Goal: Task Accomplishment & Management: Complete application form

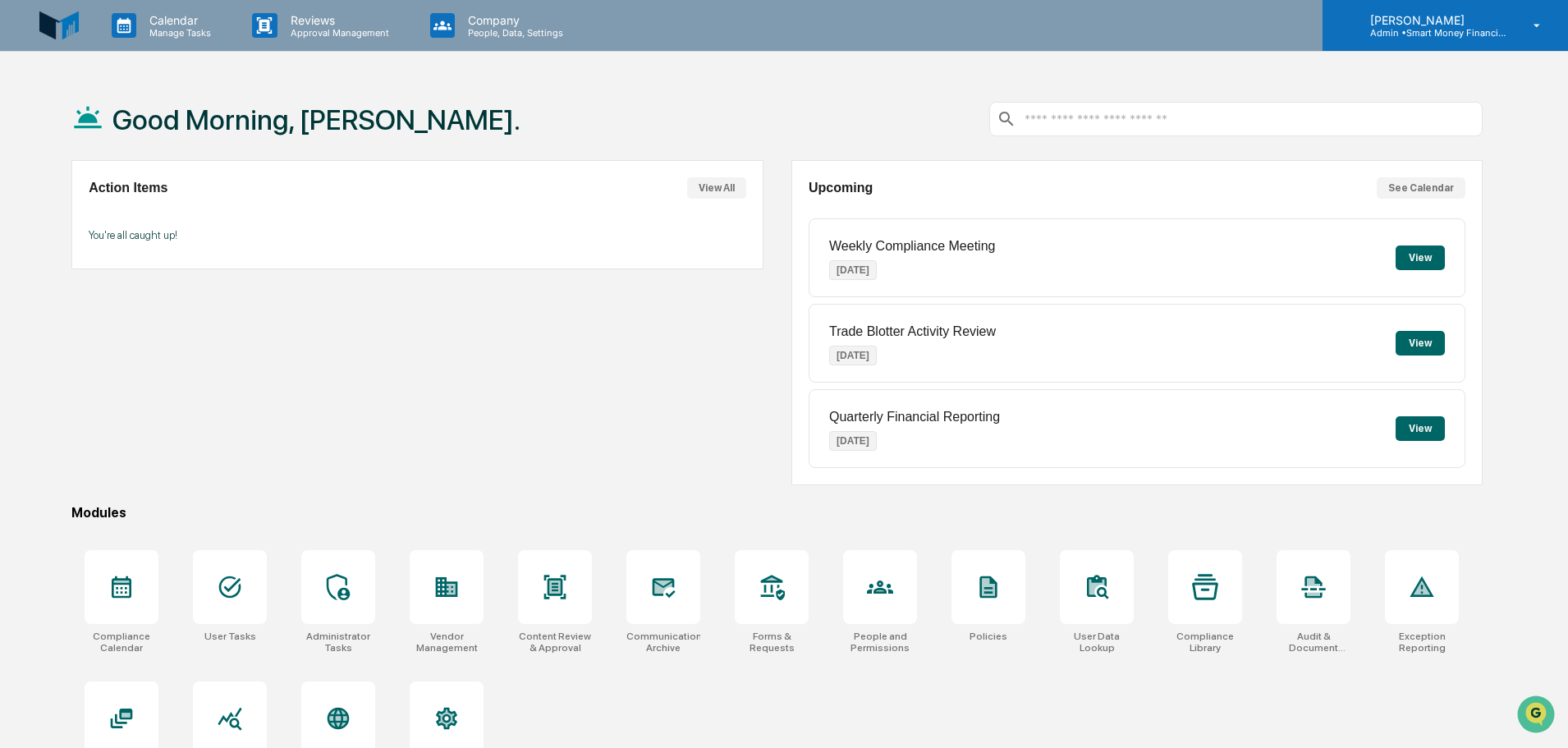
click at [1414, 28] on p "Admin • Smart Money Financial Advisors" at bounding box center [1433, 32] width 153 height 12
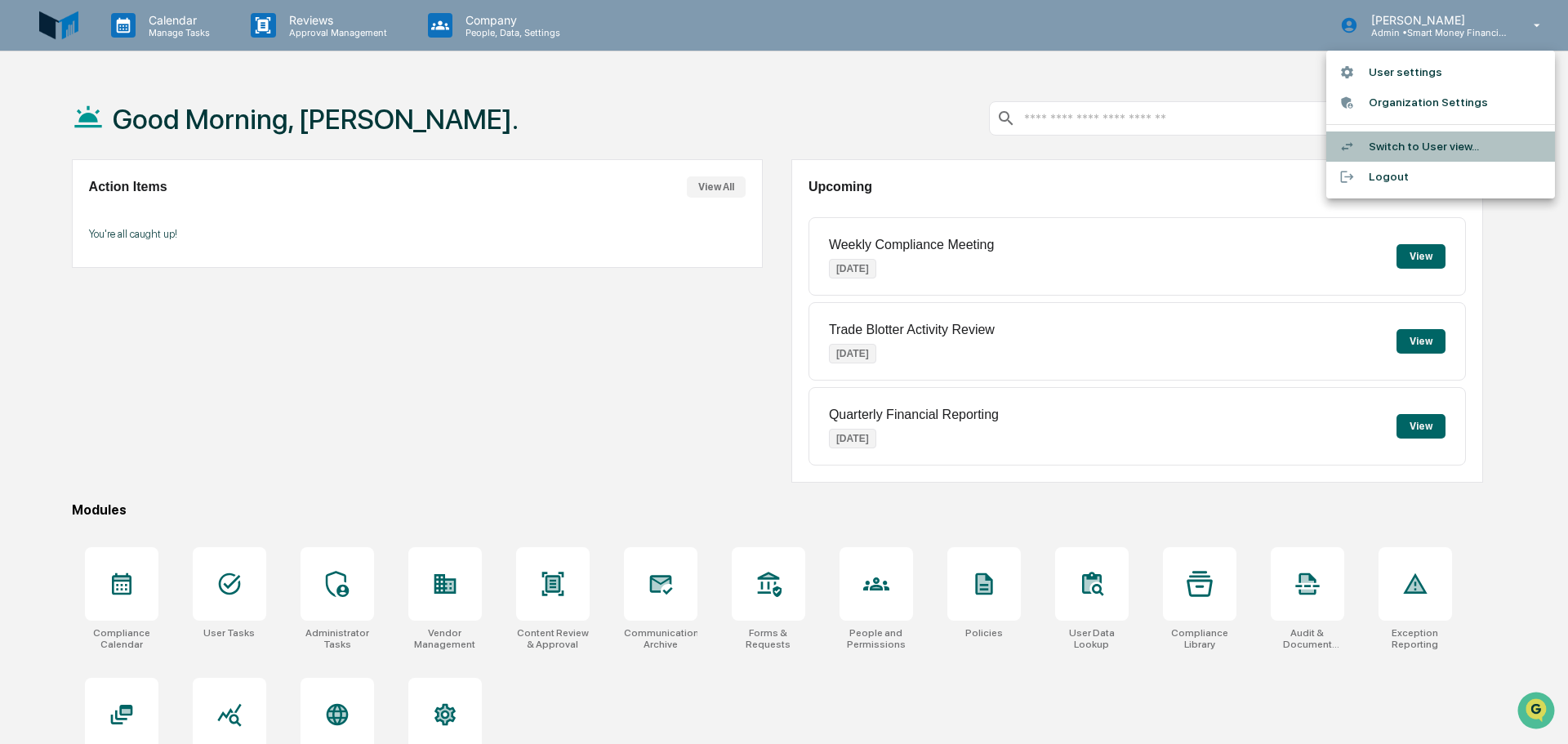
click at [1399, 149] on li "Switch to User view..." at bounding box center [1440, 146] width 229 height 30
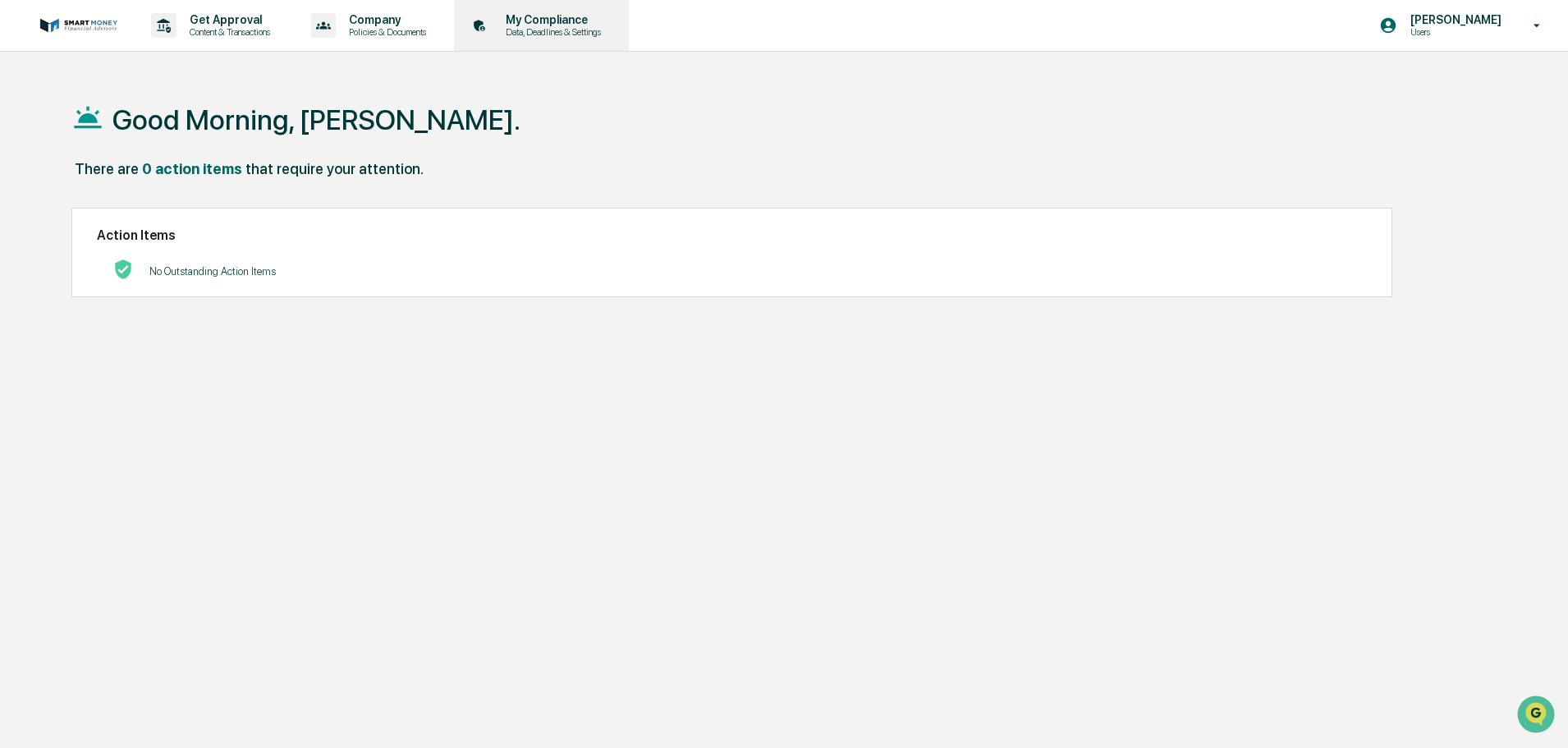
click at [577, 43] on div "My Compliance Data, Deadlines & Settings" at bounding box center [540, 25] width 158 height 51
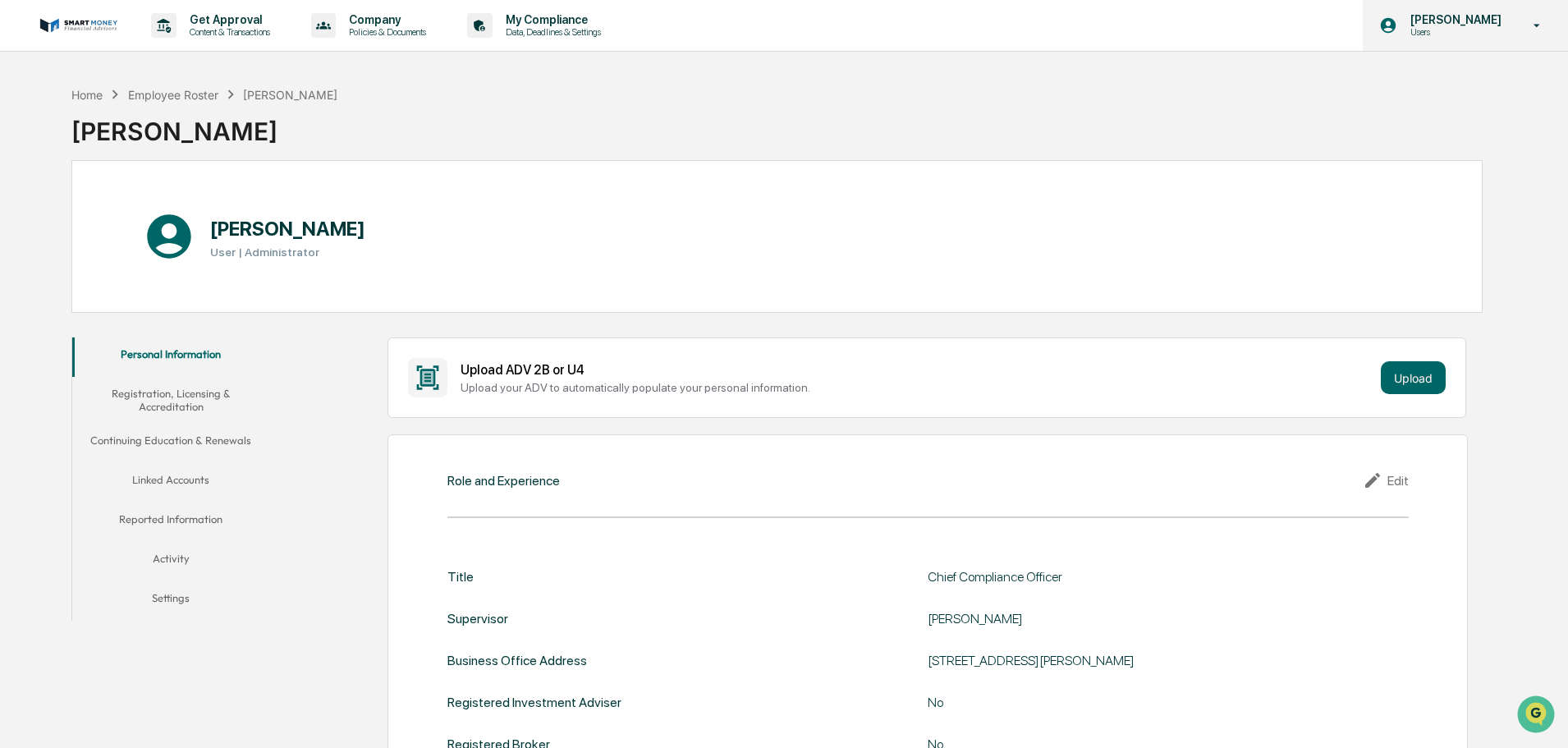
click at [1416, 33] on p "Users" at bounding box center [1453, 31] width 112 height 12
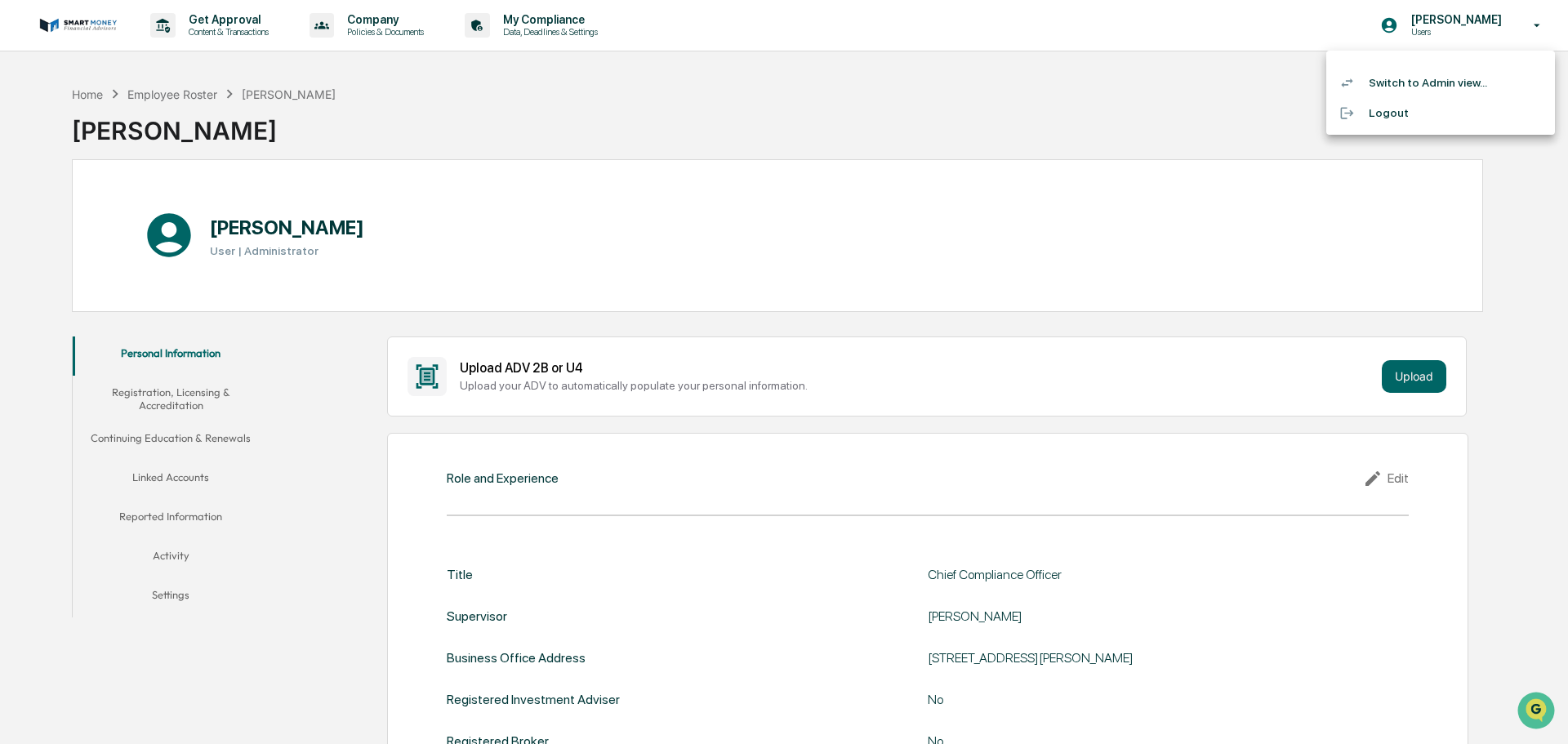
click at [1397, 80] on li "Switch to Admin view..." at bounding box center [1440, 83] width 229 height 30
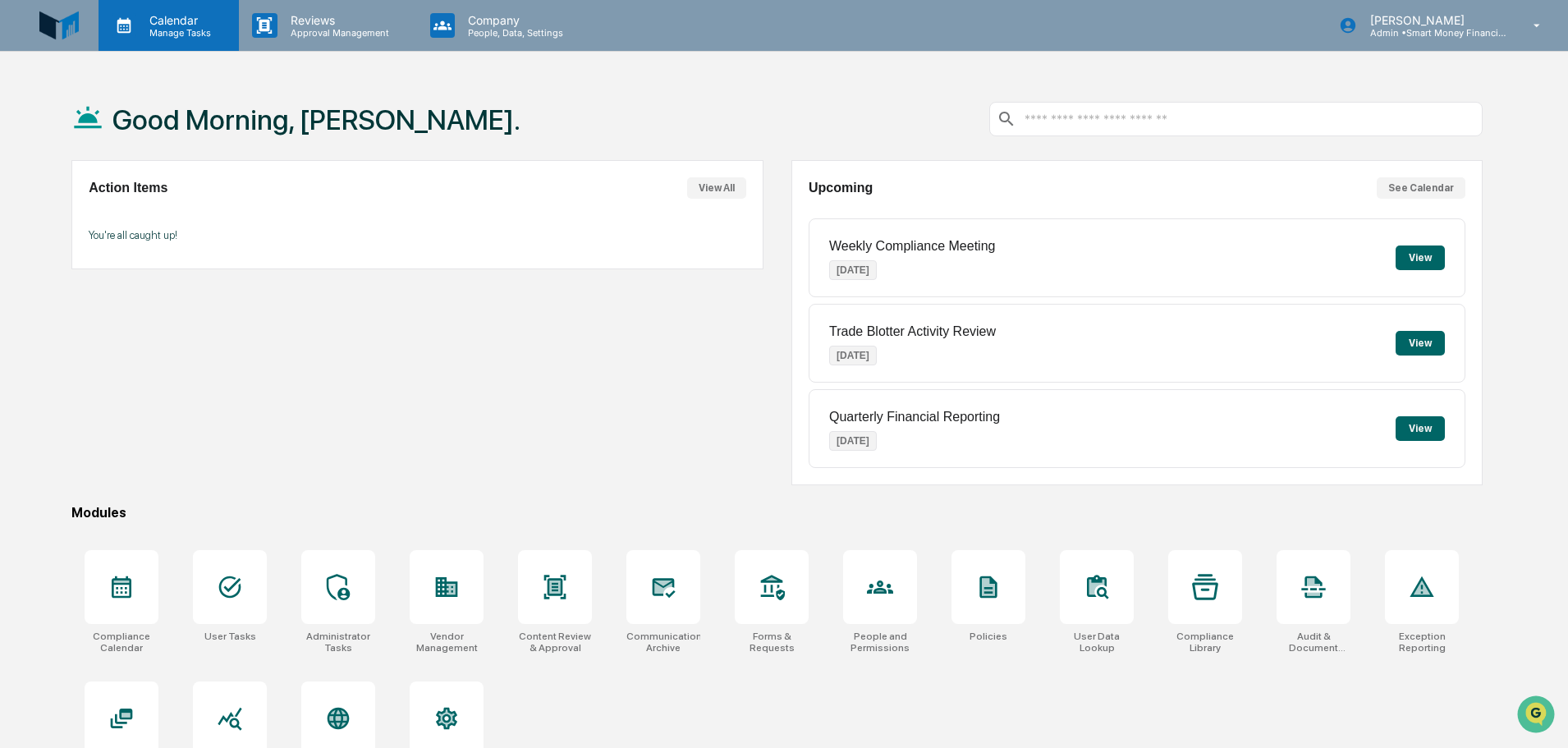
click at [129, 24] on icon at bounding box center [123, 25] width 24 height 24
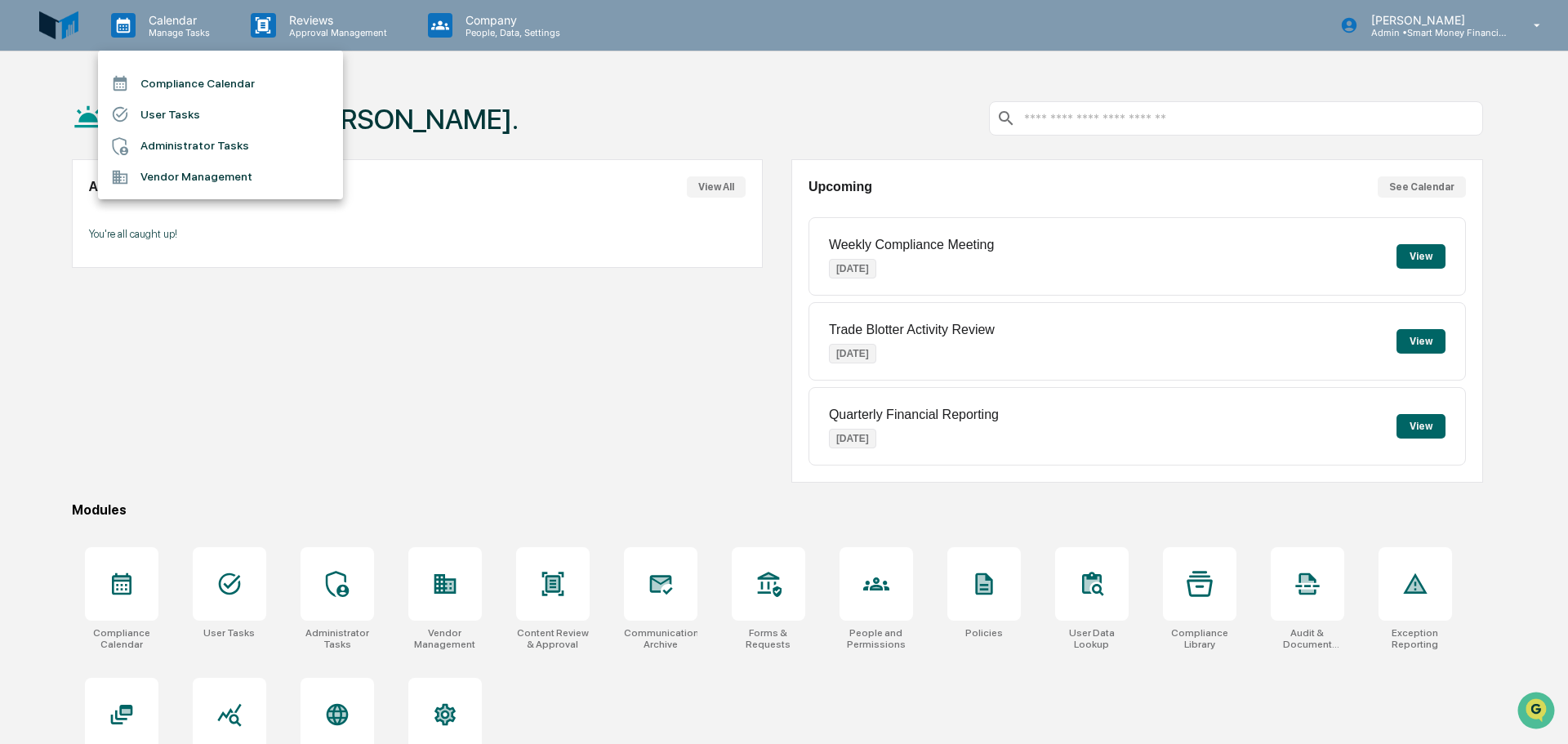
click at [169, 172] on li "Vendor Management" at bounding box center [221, 177] width 245 height 31
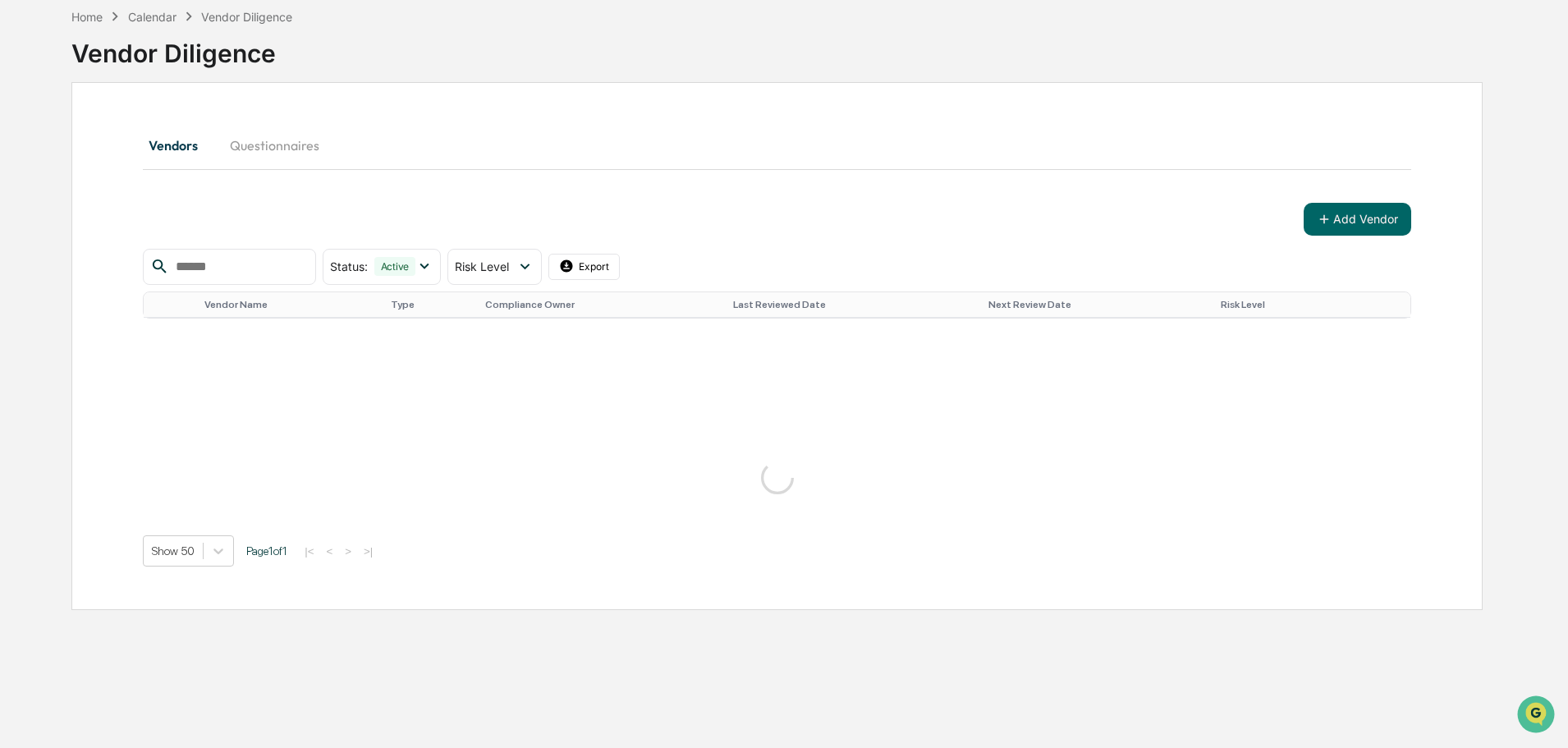
scroll to position [189, 0]
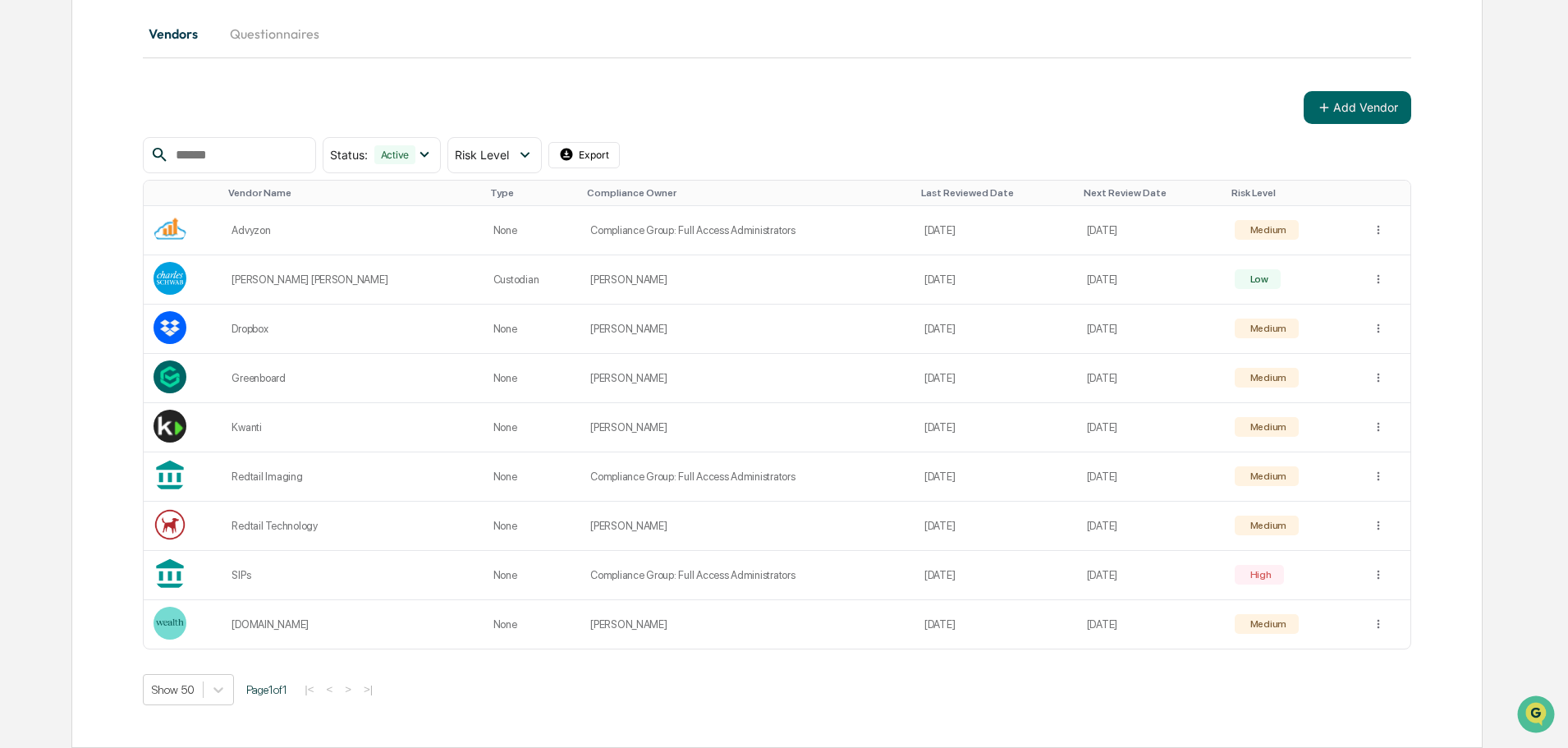
click at [1325, 87] on div "Vendors Questionnaires Add Vendor Status : Active Select/Deselect All Active Ar…" at bounding box center [777, 360] width 1268 height 691
click at [1347, 115] on button "Add Vendor" at bounding box center [1357, 107] width 108 height 33
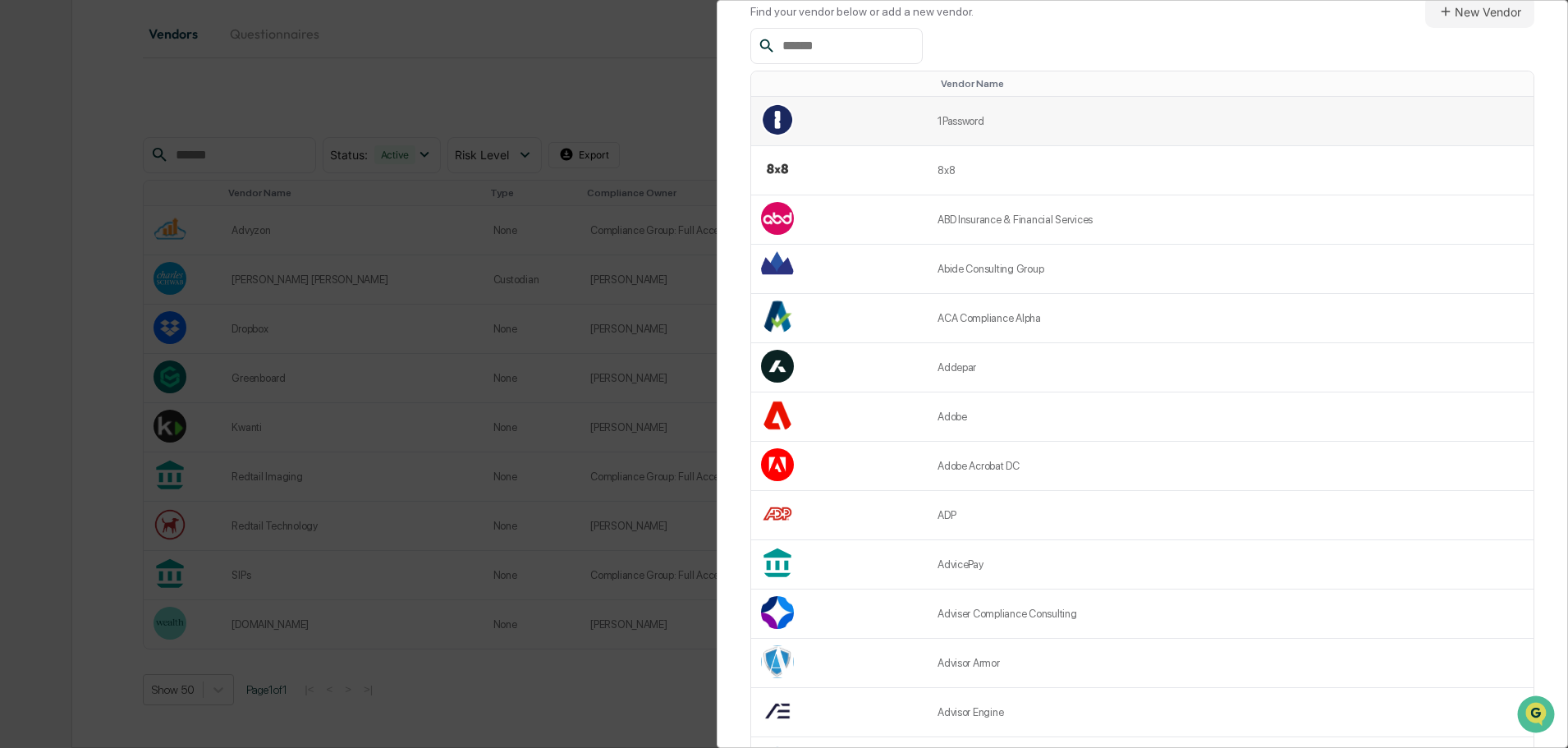
scroll to position [0, 0]
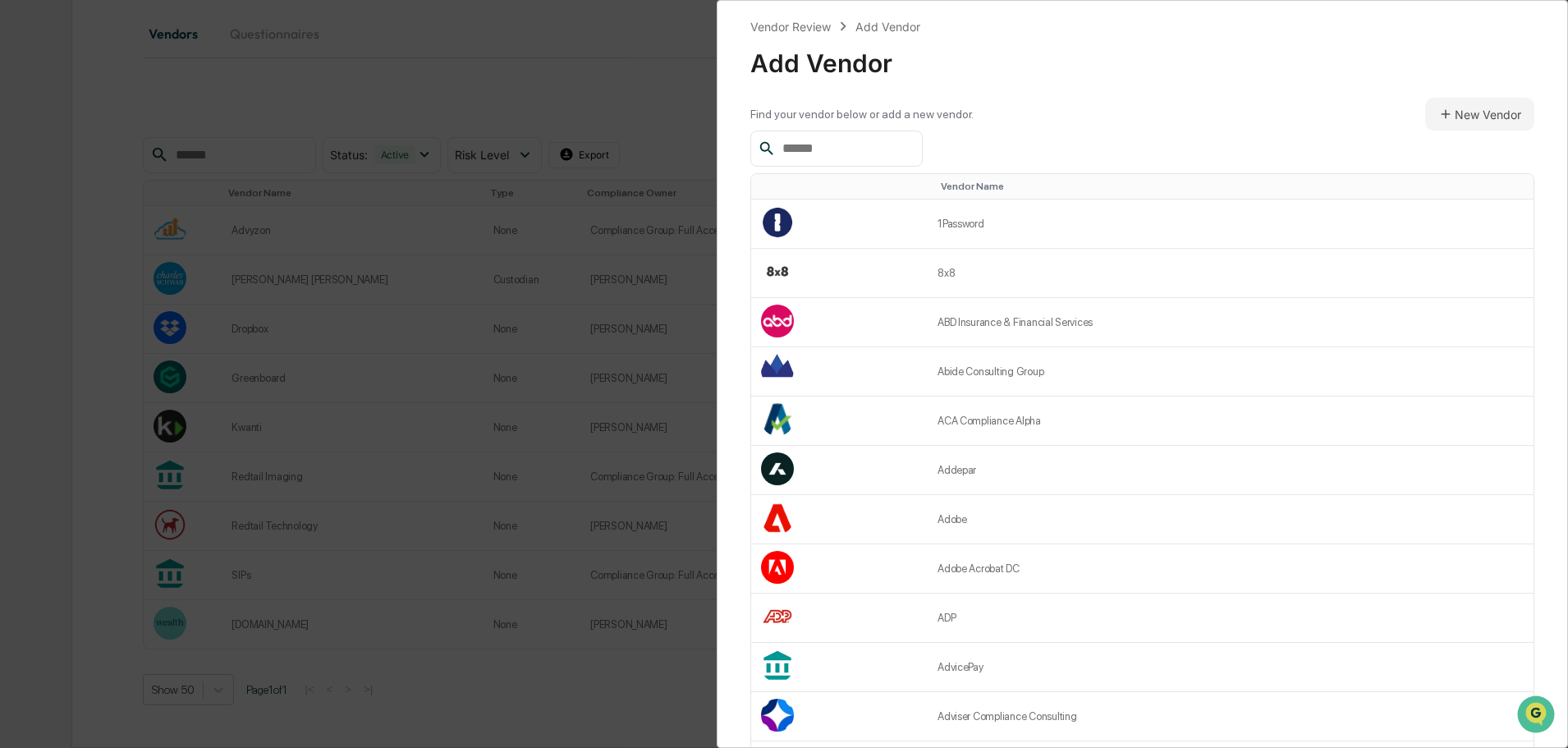
click at [889, 156] on input "text" at bounding box center [845, 149] width 139 height 22
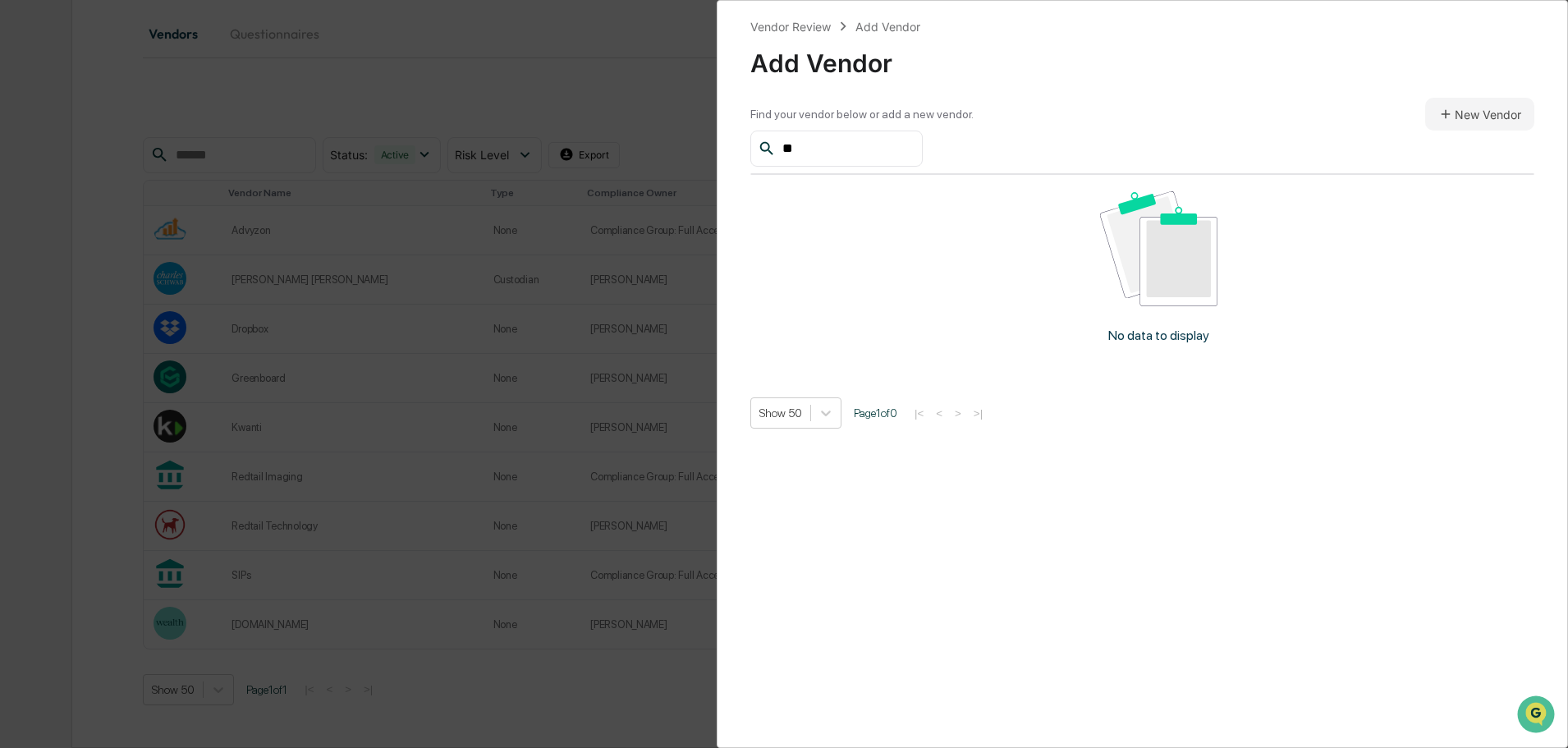
type input "*"
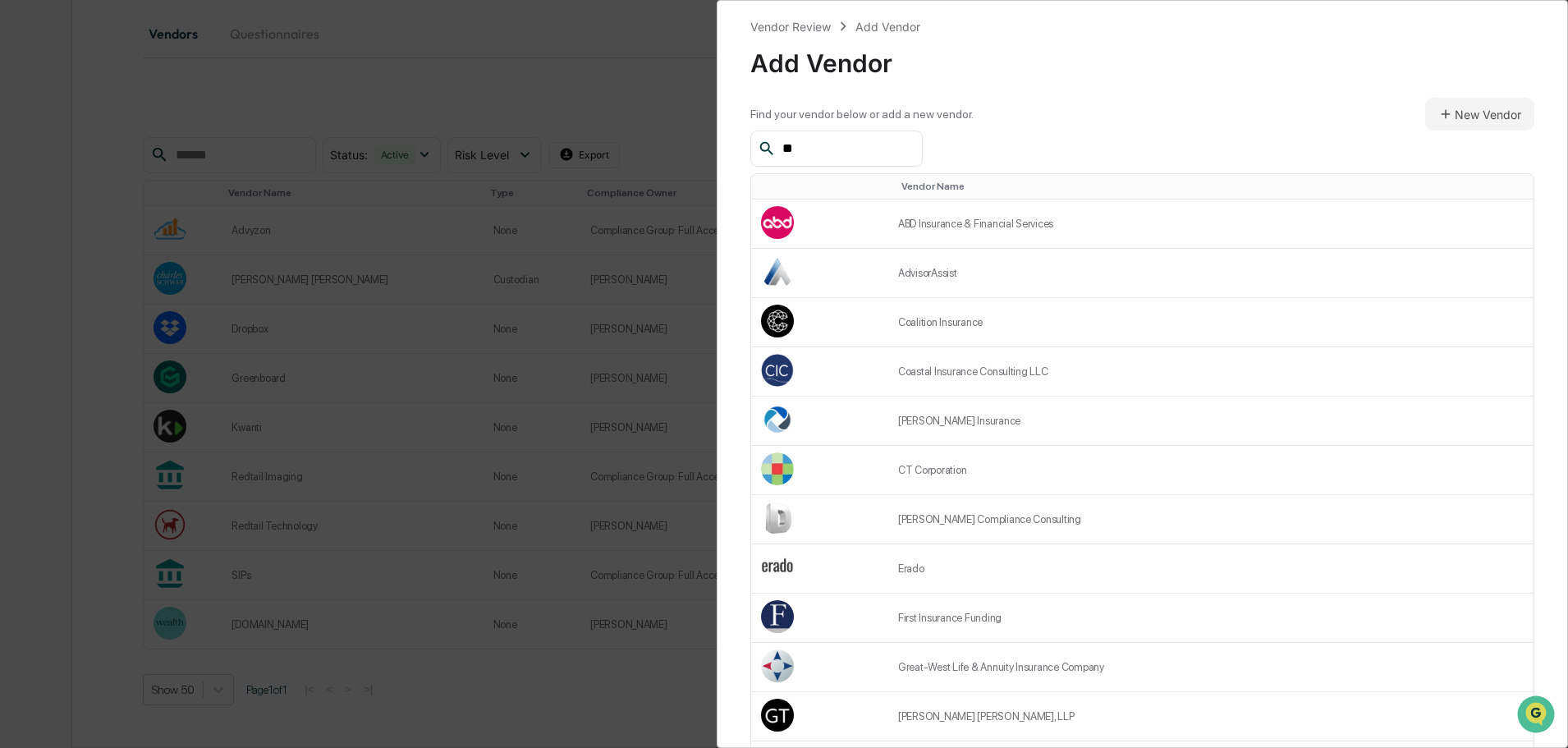
type input "*"
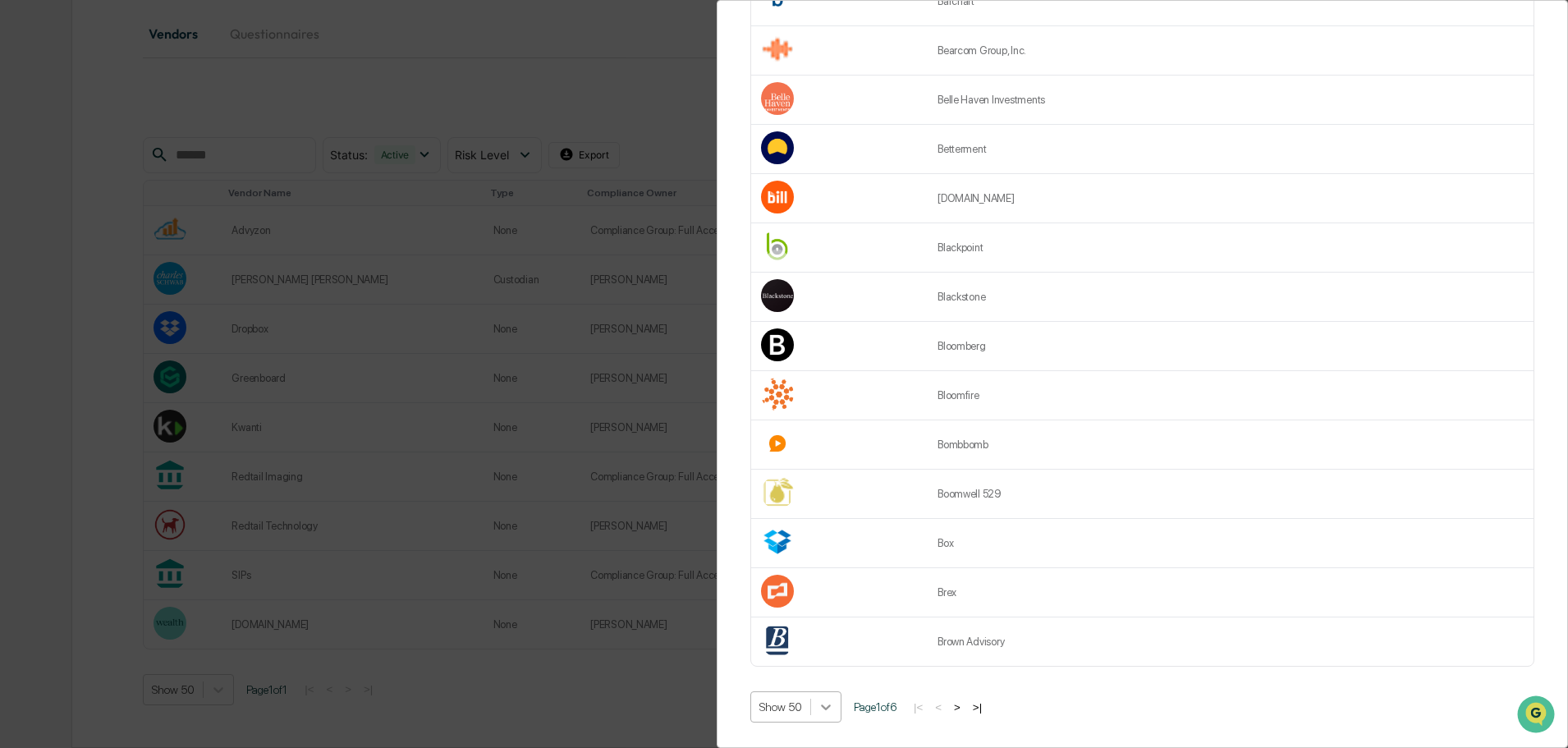
scroll to position [301, 0]
click at [827, 704] on icon at bounding box center [825, 707] width 10 height 5
click at [965, 700] on button ">" at bounding box center [957, 708] width 16 height 14
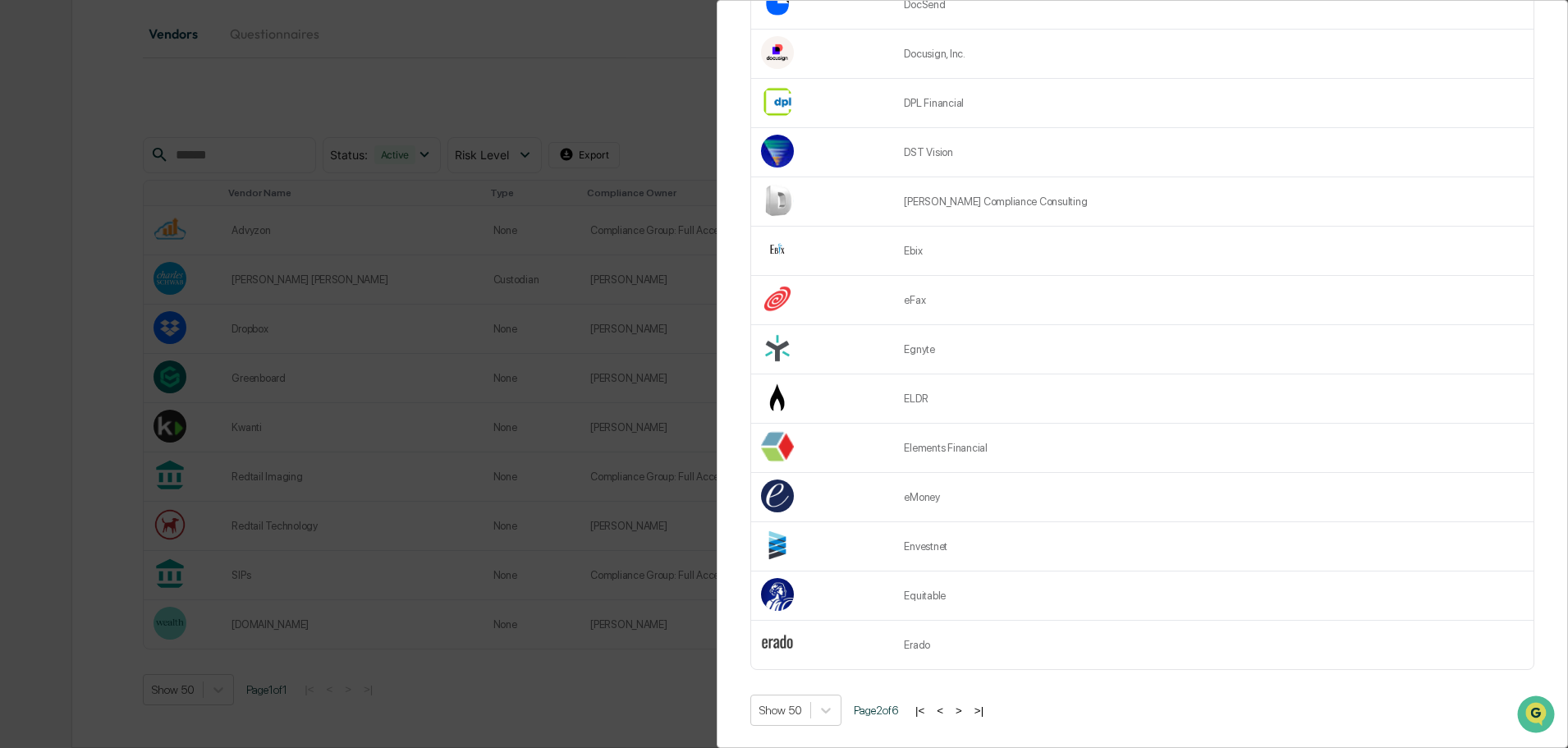
scroll to position [2003, 0]
click at [966, 700] on button ">" at bounding box center [958, 708] width 16 height 14
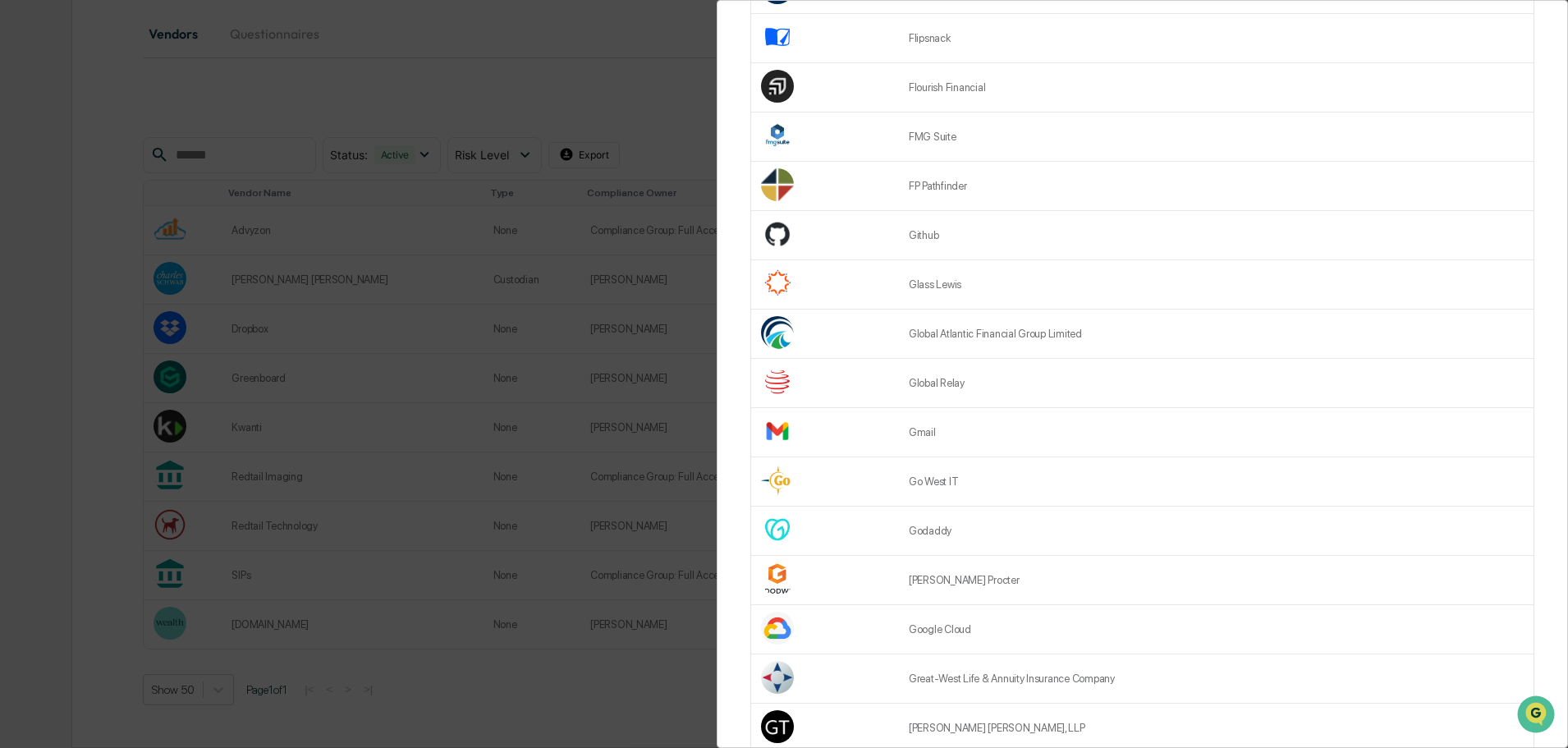
scroll to position [902, 0]
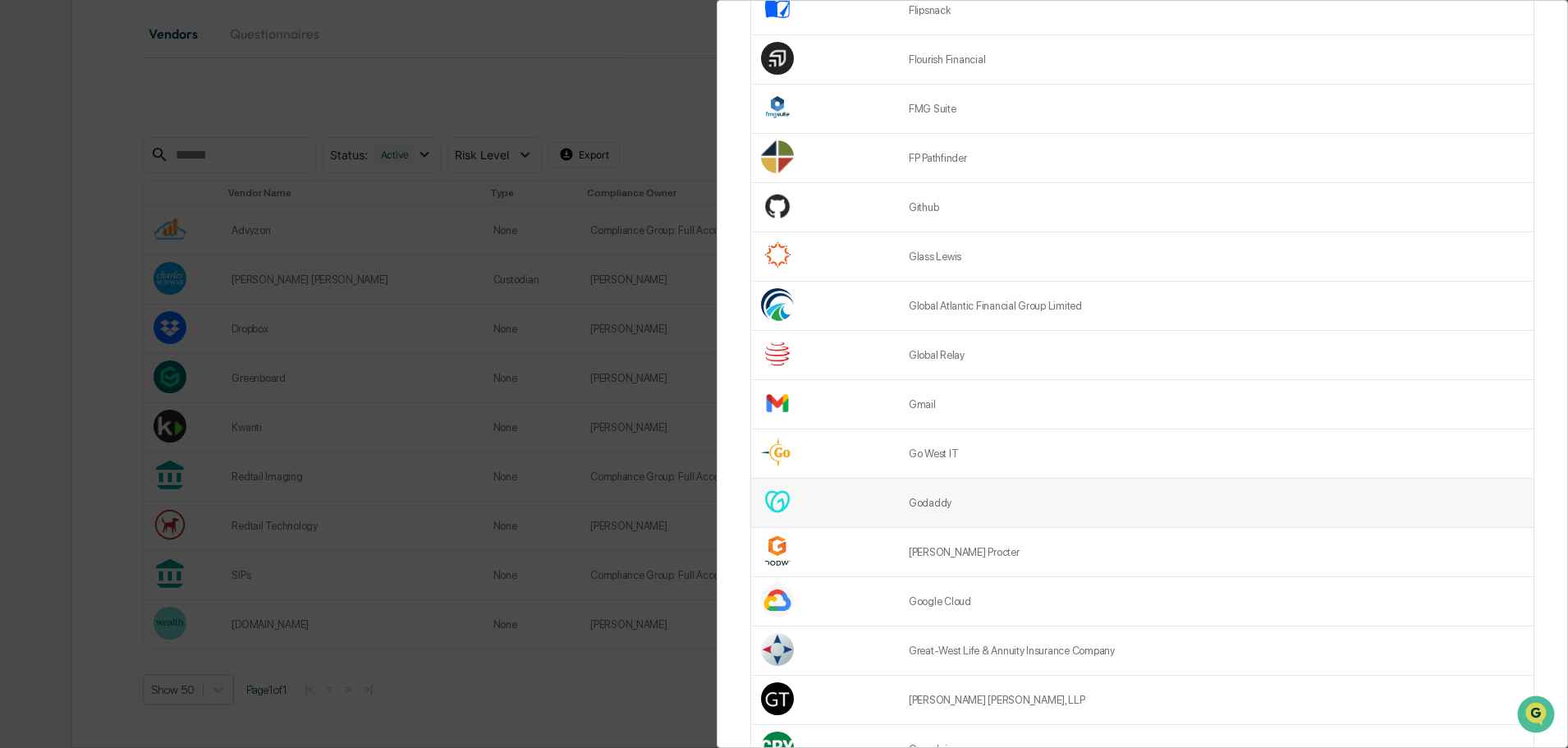
click at [952, 518] on td "Godaddy" at bounding box center [1216, 503] width 635 height 49
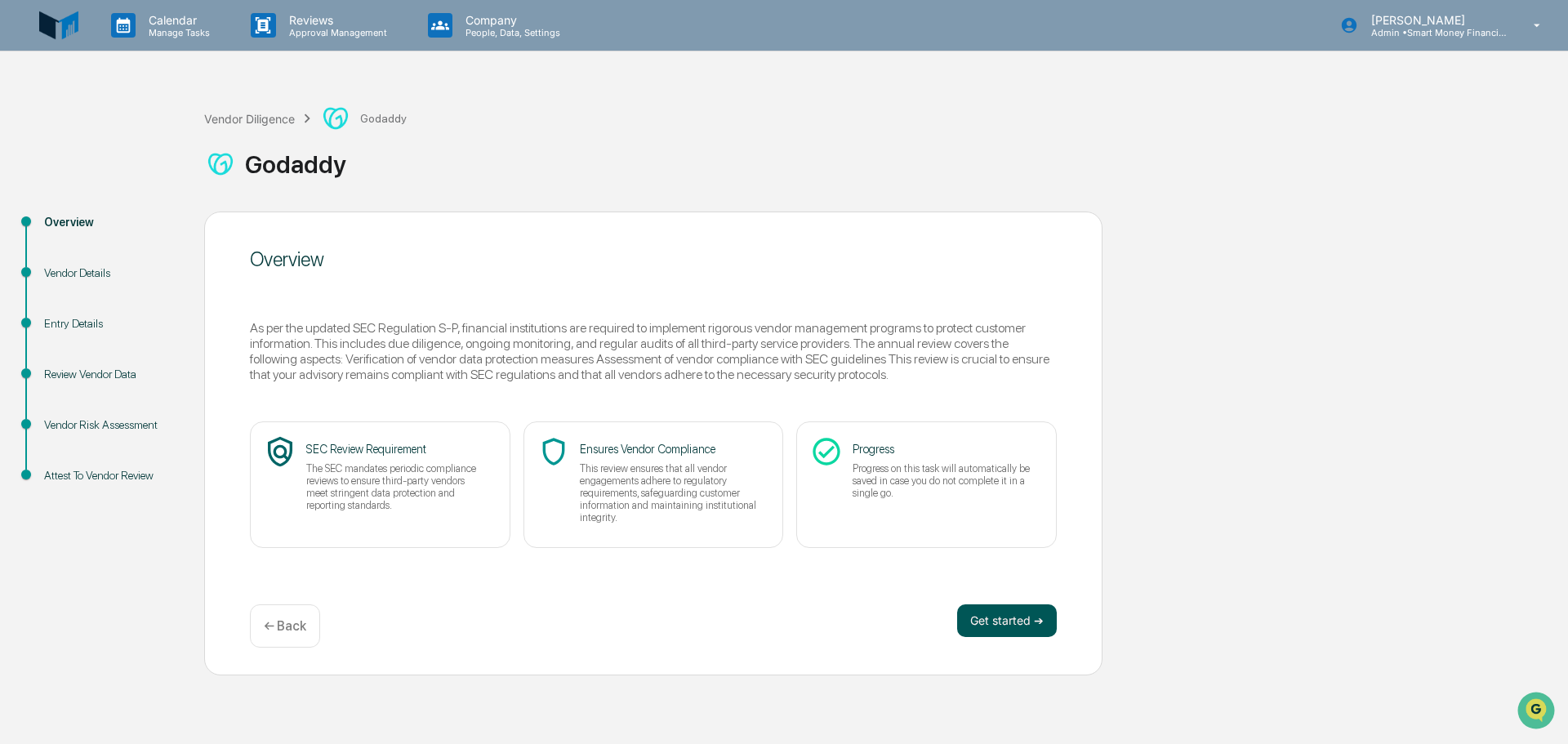
click at [983, 633] on button "Get started ➔" at bounding box center [1007, 620] width 100 height 33
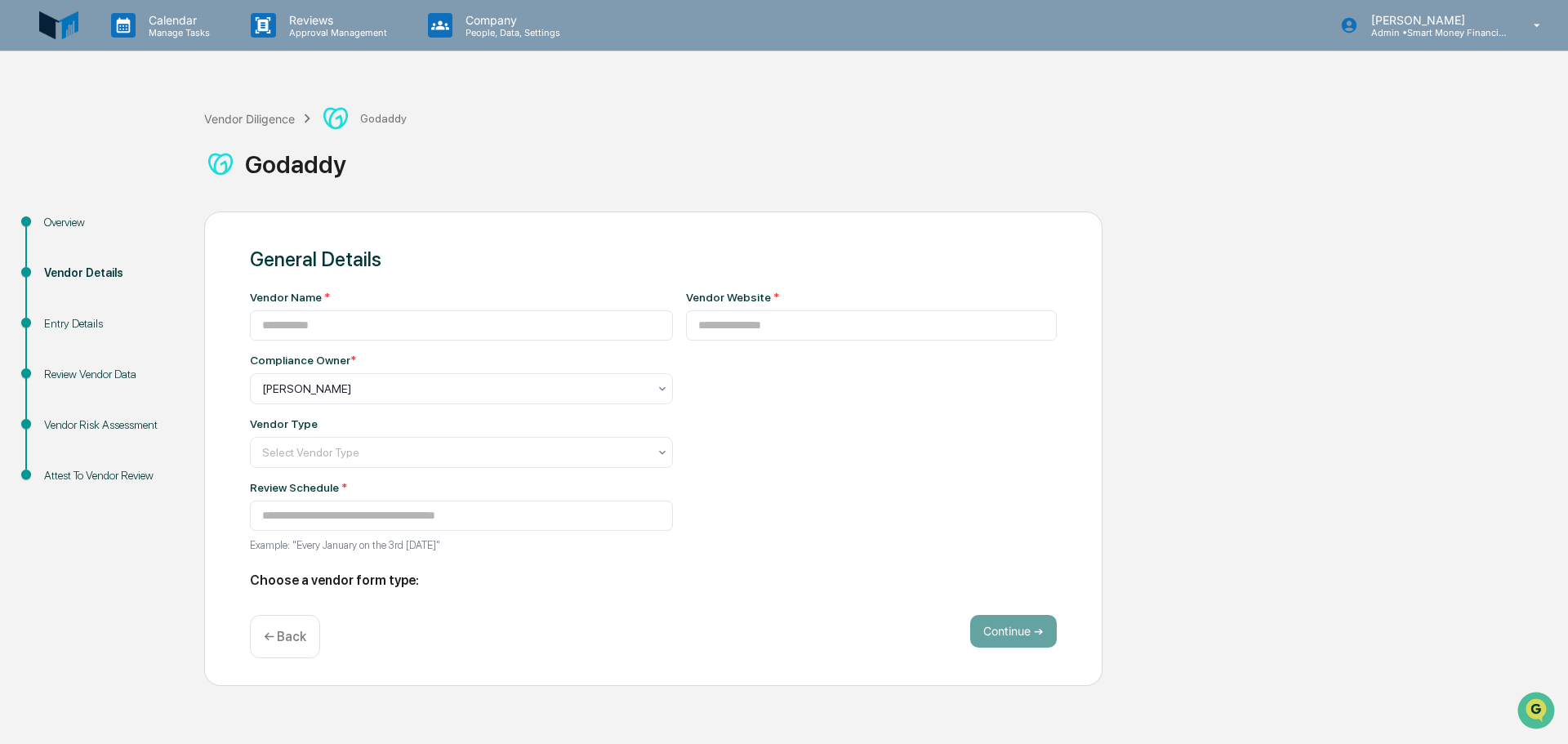
type input "*******"
type input "**********"
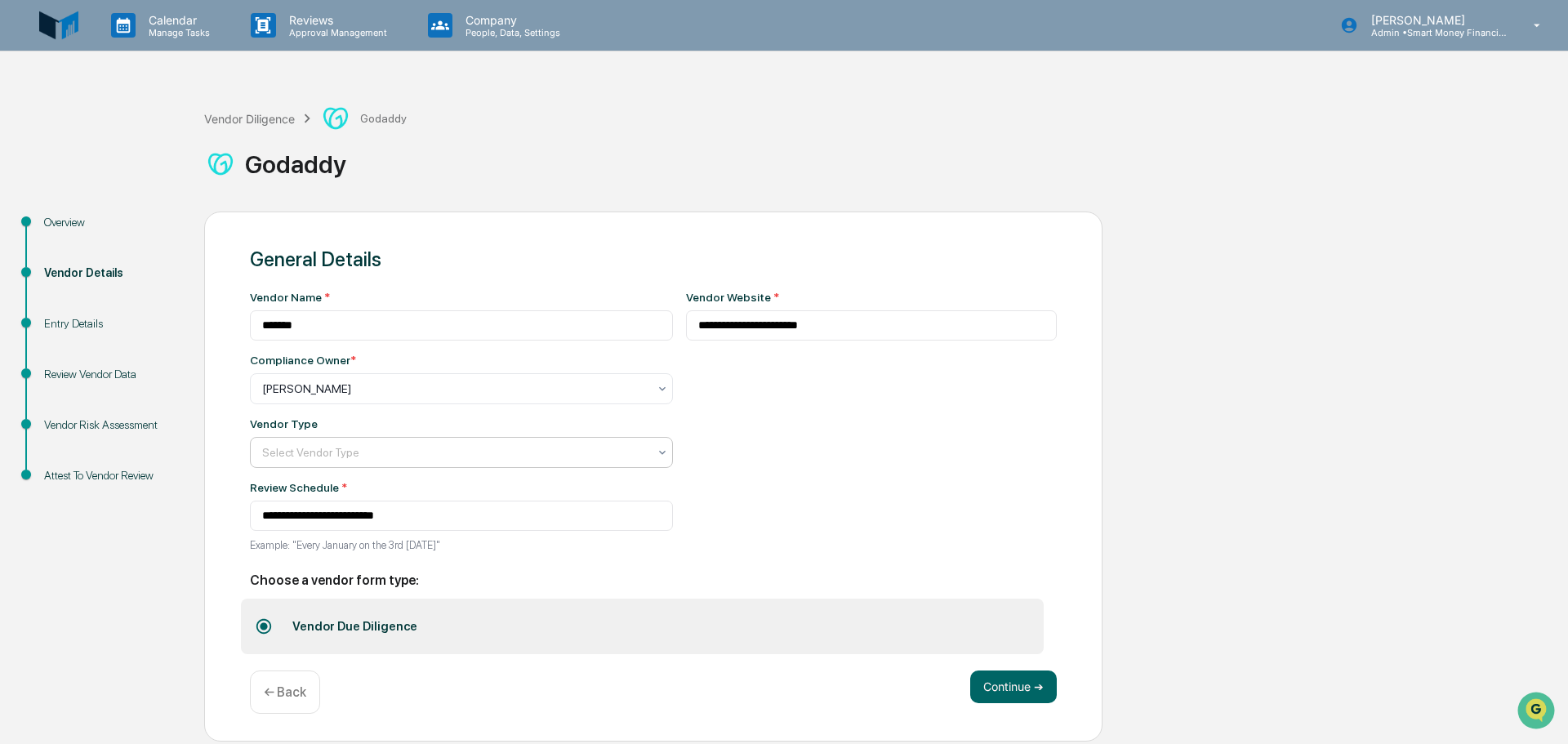
click at [562, 456] on div at bounding box center [454, 452] width 385 height 16
type input "*"
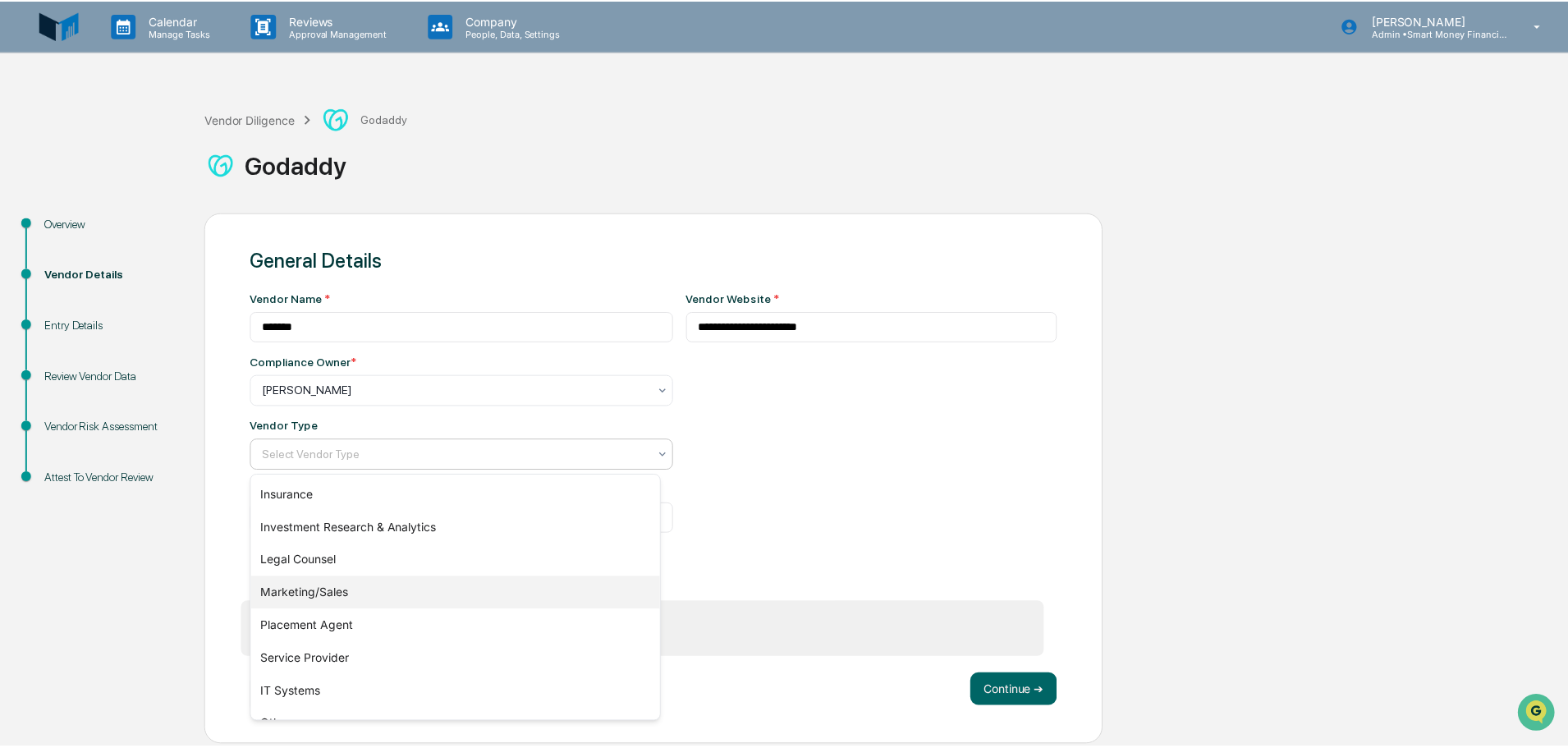
scroll to position [187, 0]
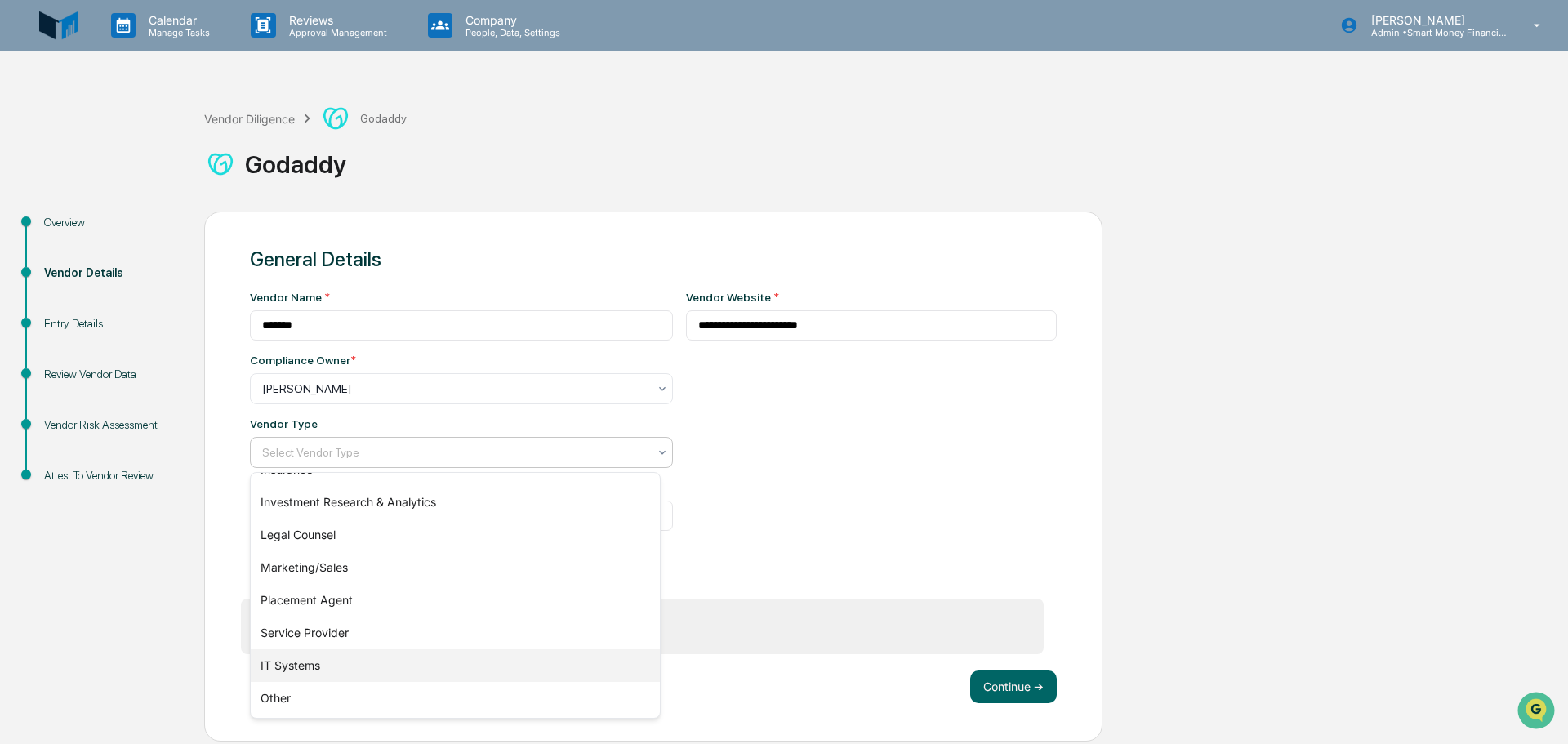
click at [428, 680] on div "IT Systems" at bounding box center [456, 665] width 409 height 33
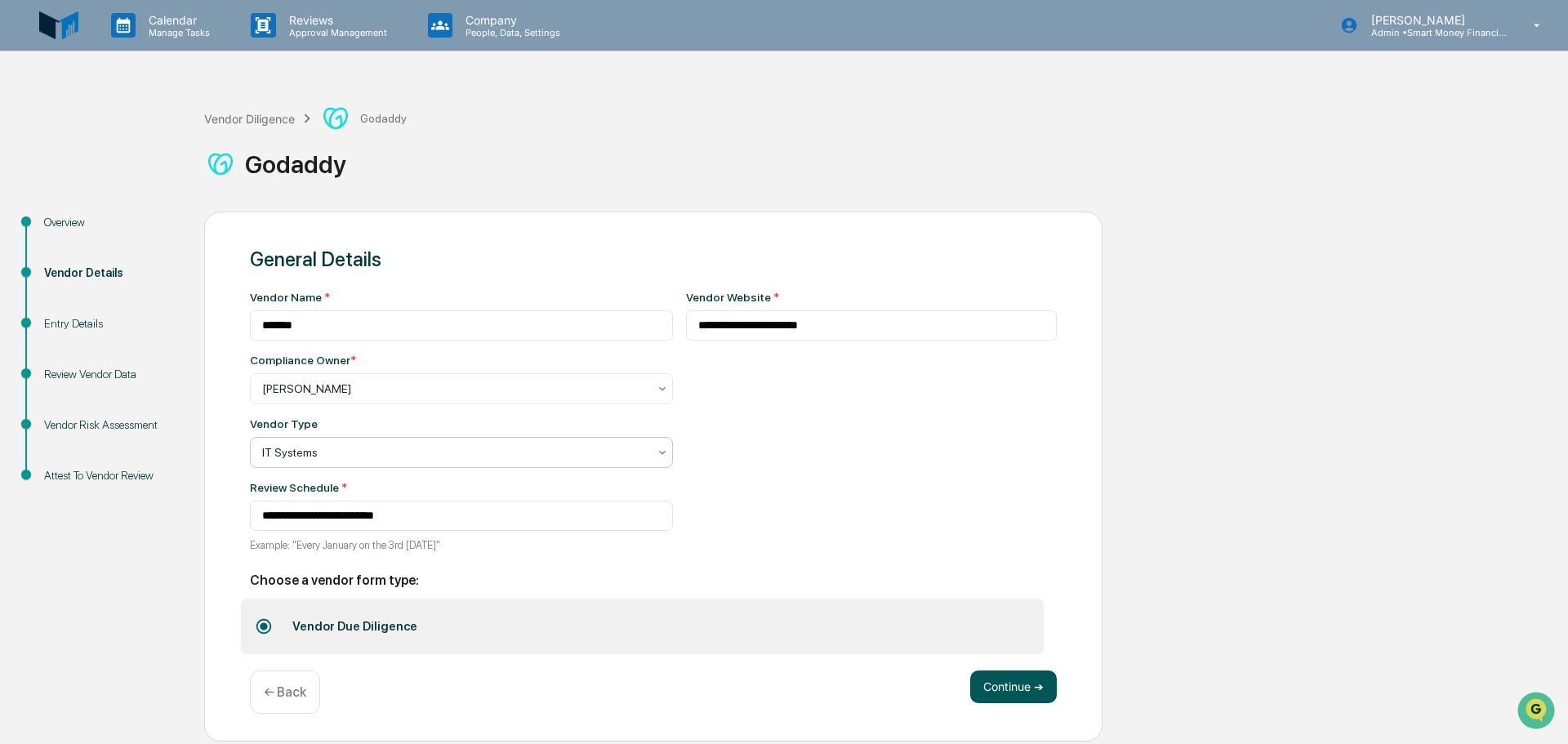
click at [980, 687] on button "Continue ➔" at bounding box center [1013, 686] width 87 height 33
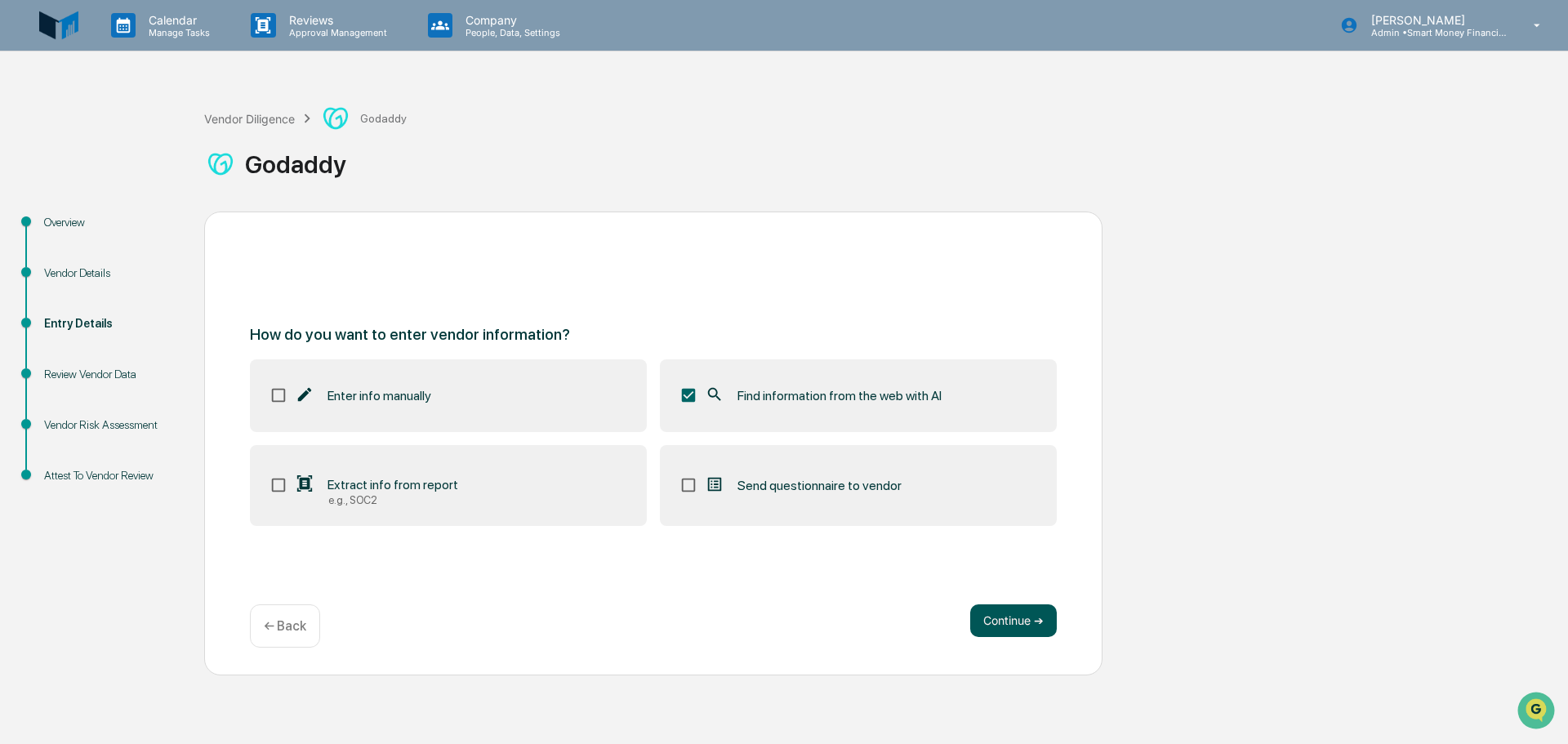
click at [1001, 610] on button "Continue ➔" at bounding box center [1013, 620] width 87 height 33
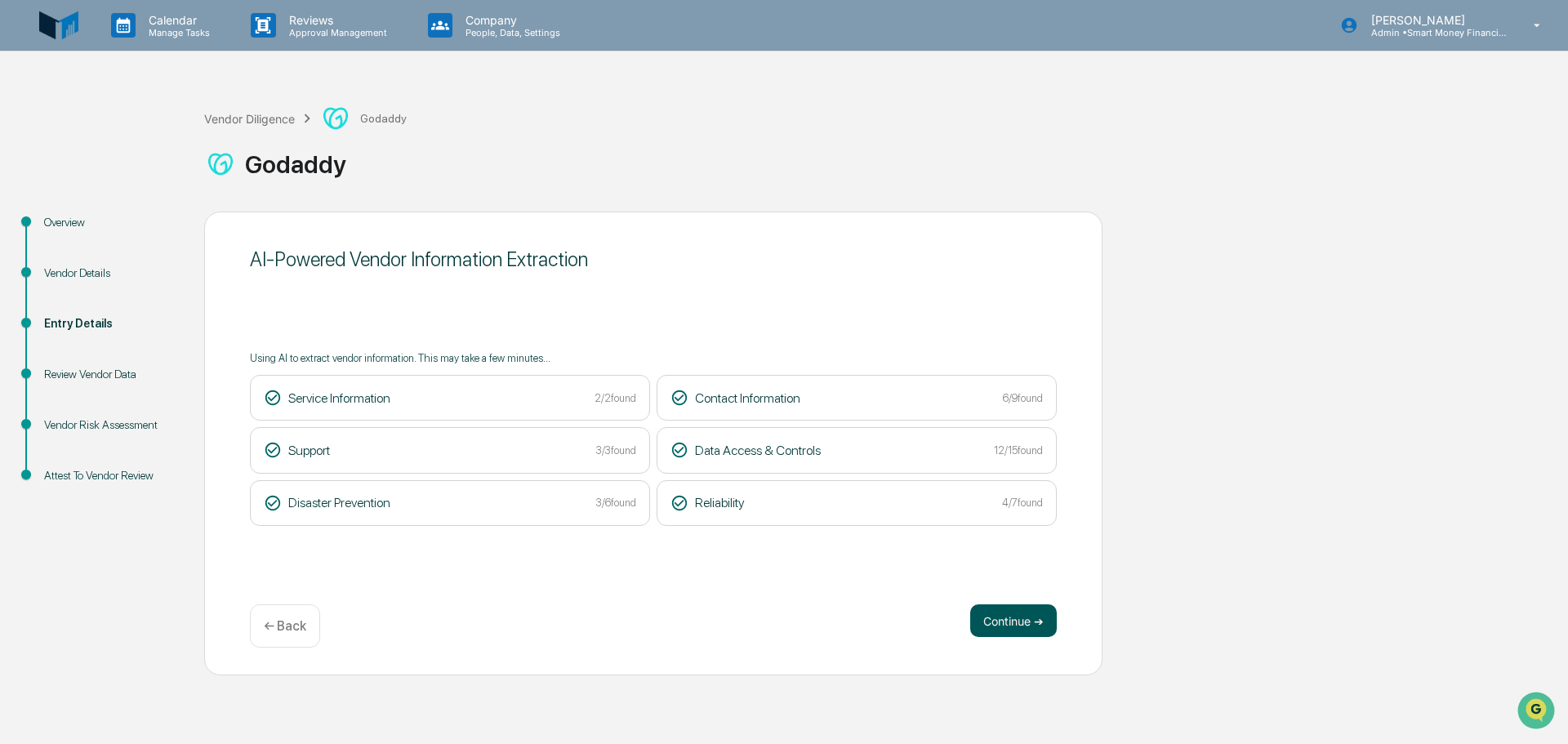
click at [1004, 612] on button "Continue ➔" at bounding box center [1013, 620] width 87 height 33
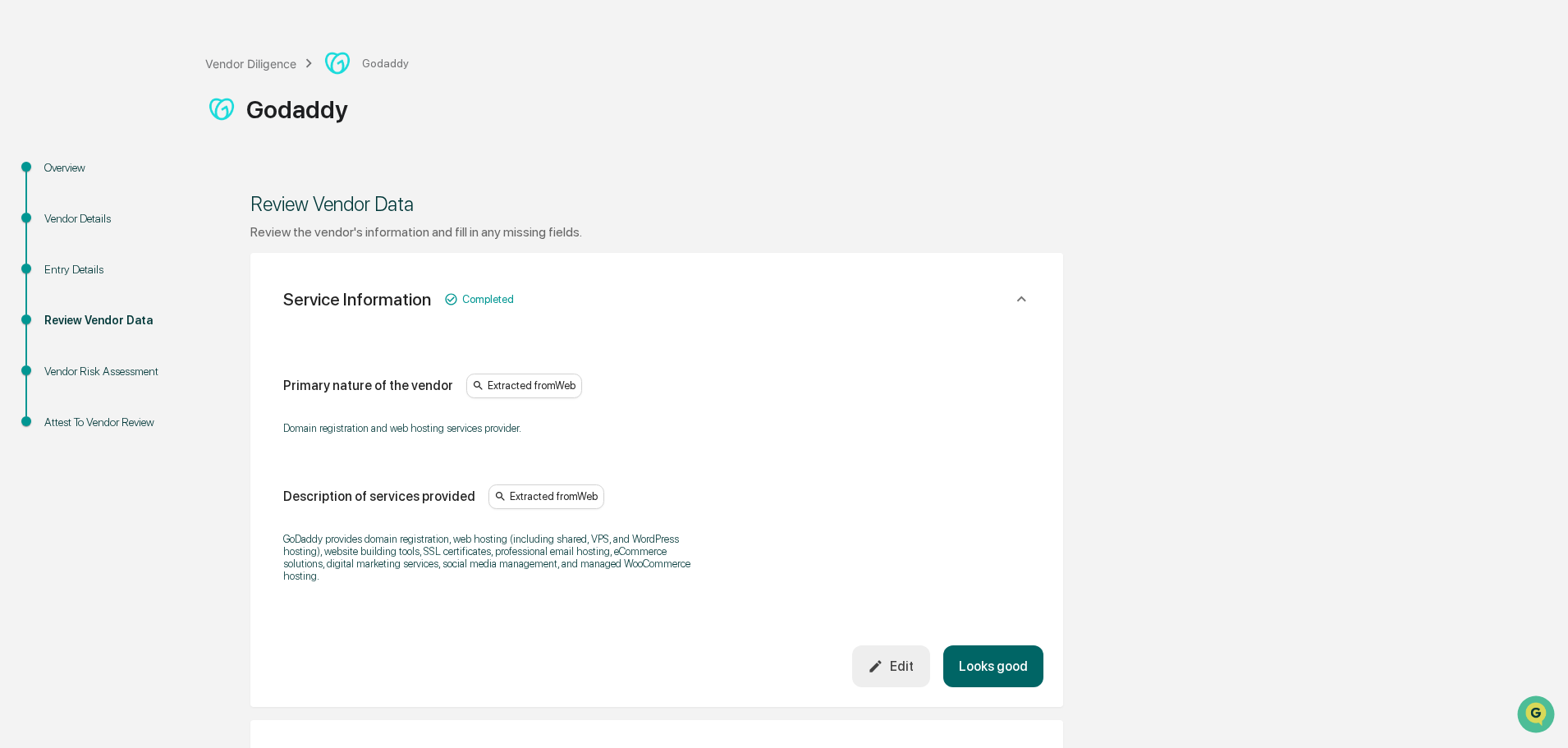
scroll to position [82, 0]
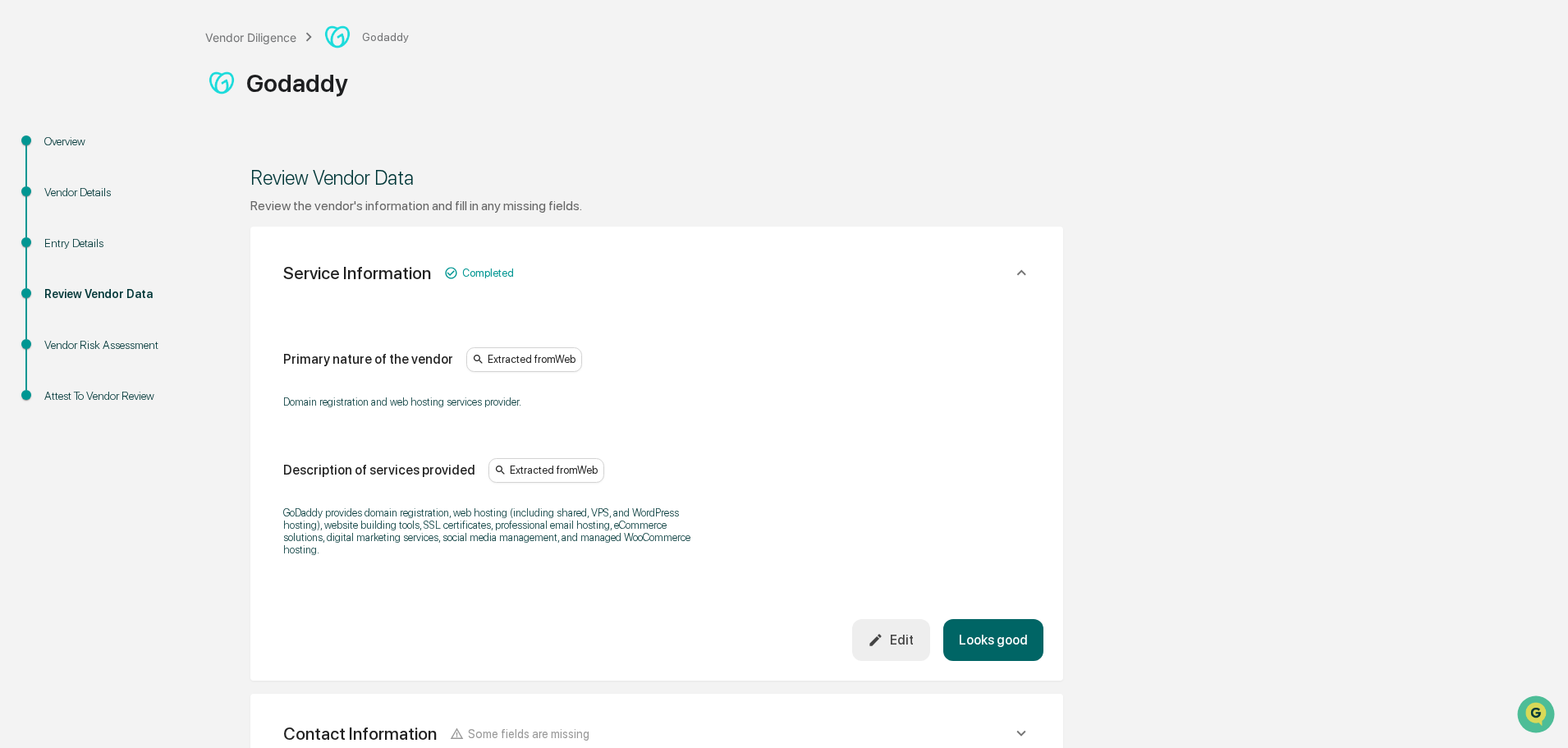
click at [1025, 628] on button "Looks good" at bounding box center [993, 639] width 101 height 42
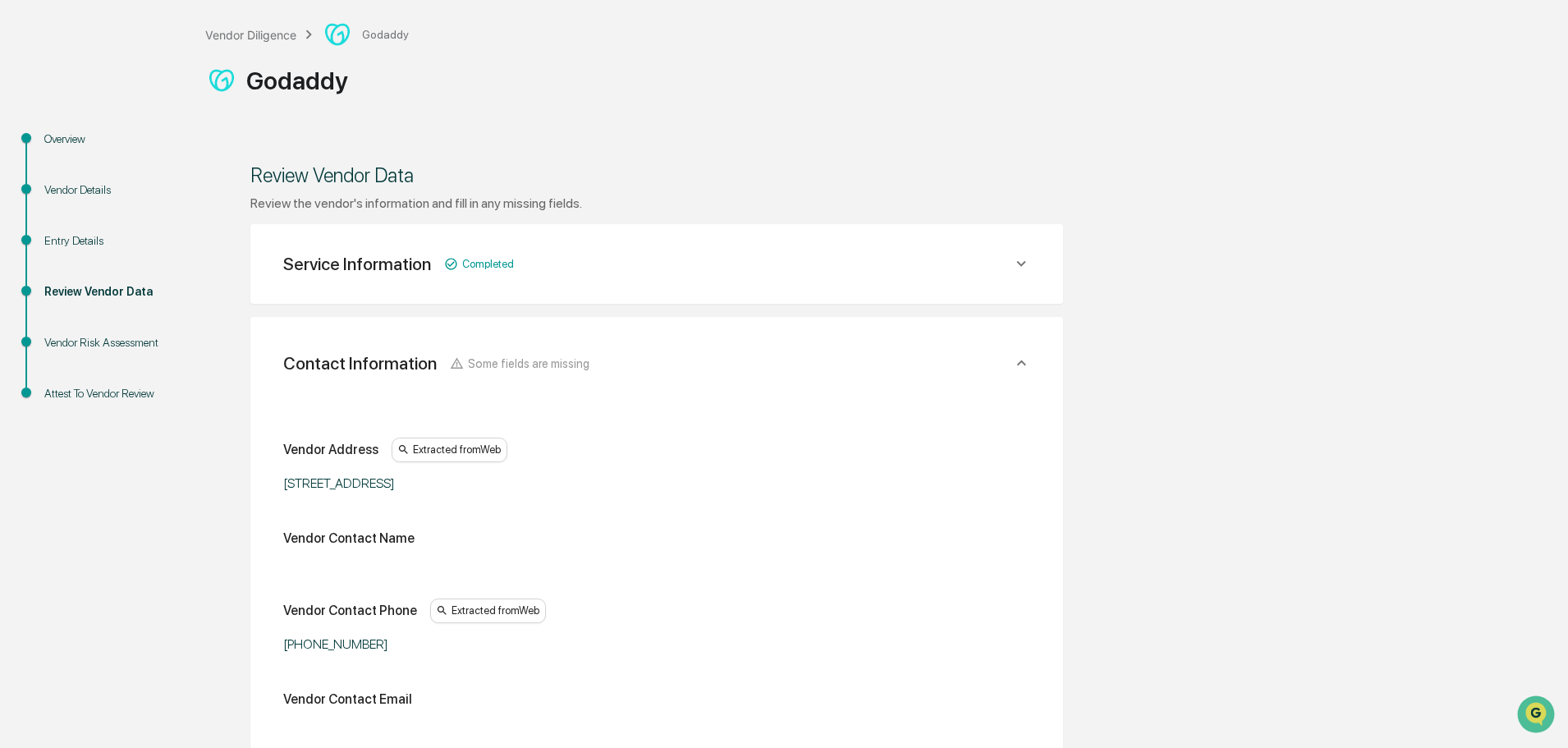
scroll to position [191, 0]
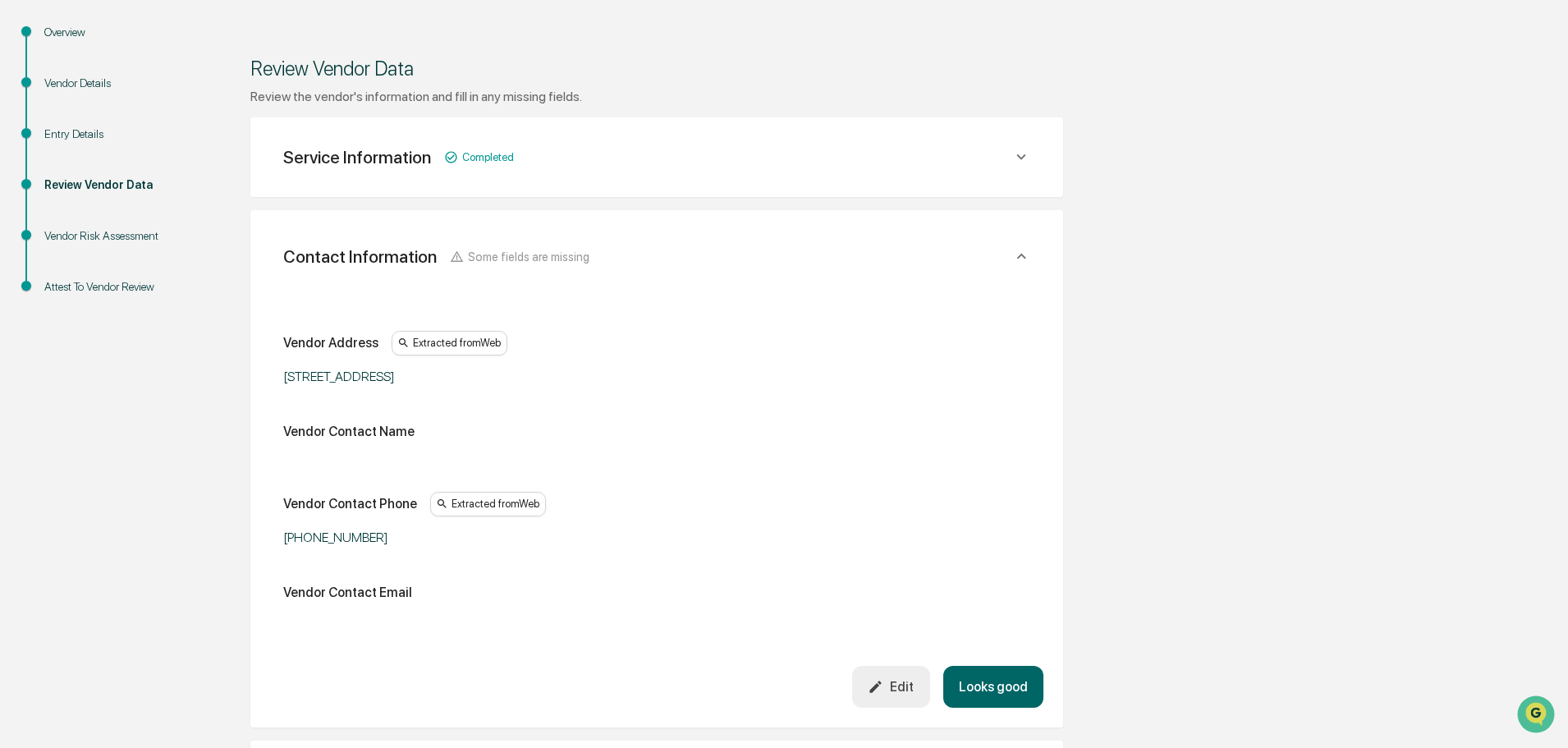
click at [982, 688] on button "Looks good" at bounding box center [993, 686] width 101 height 42
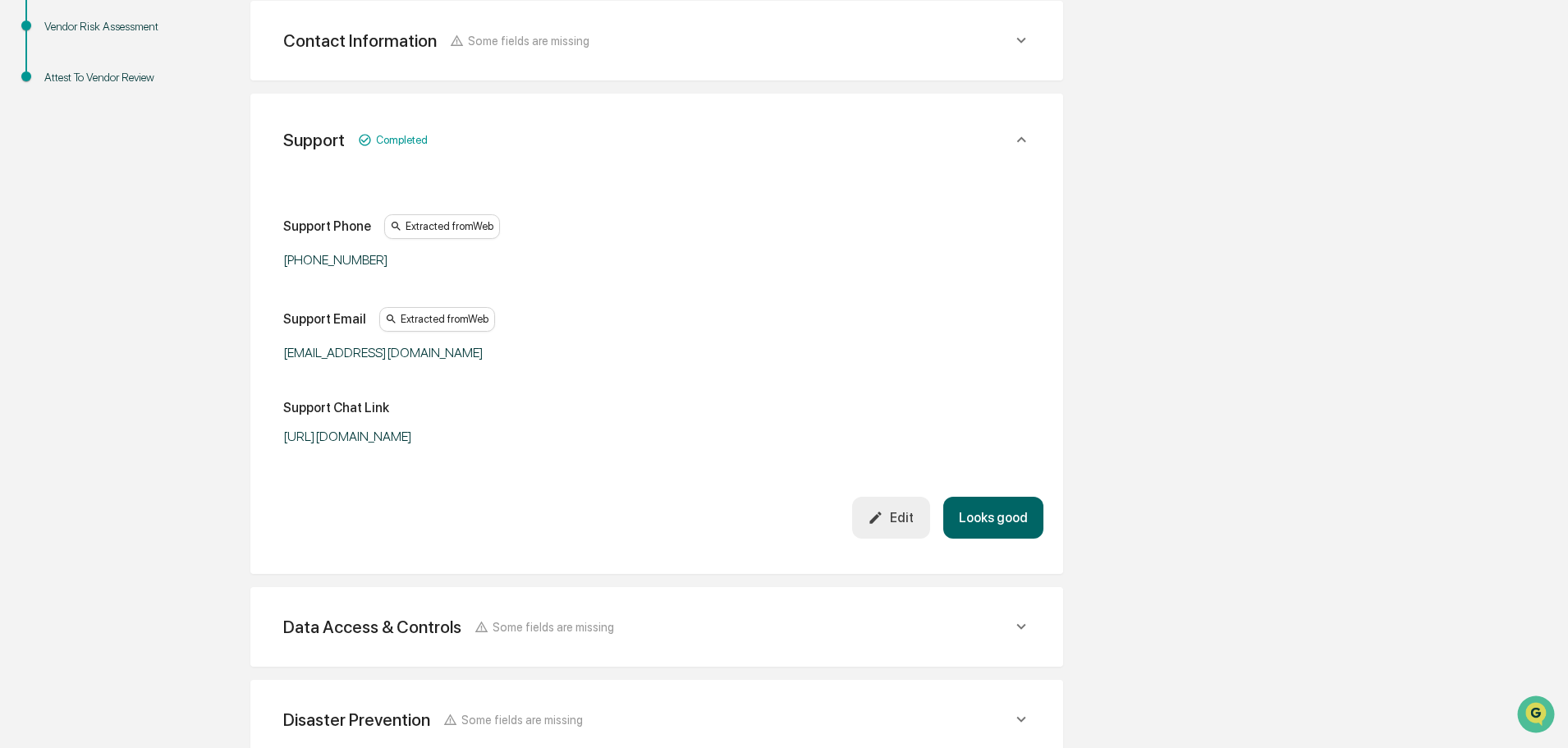
scroll to position [401, 0]
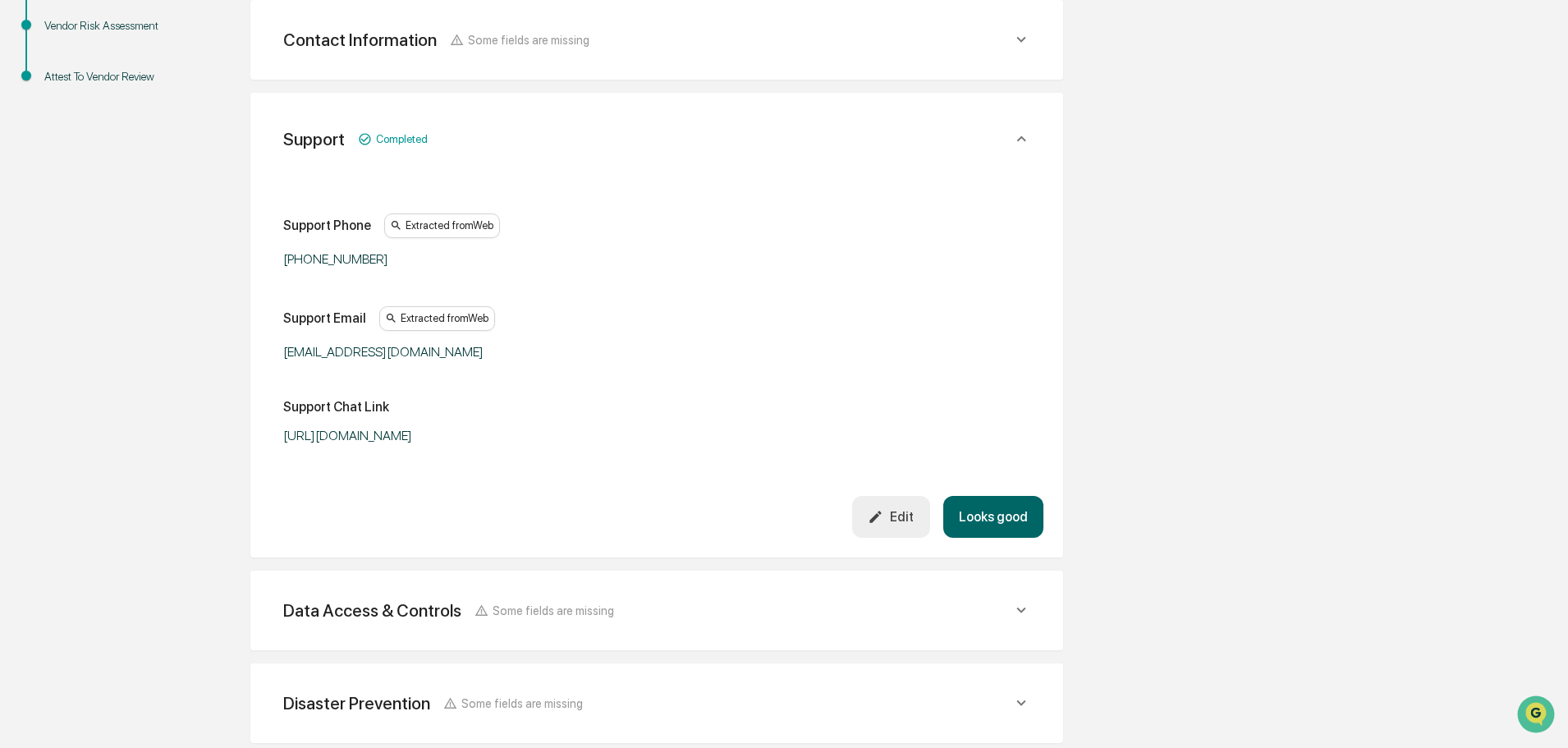
click at [982, 530] on button "Looks good" at bounding box center [993, 516] width 101 height 42
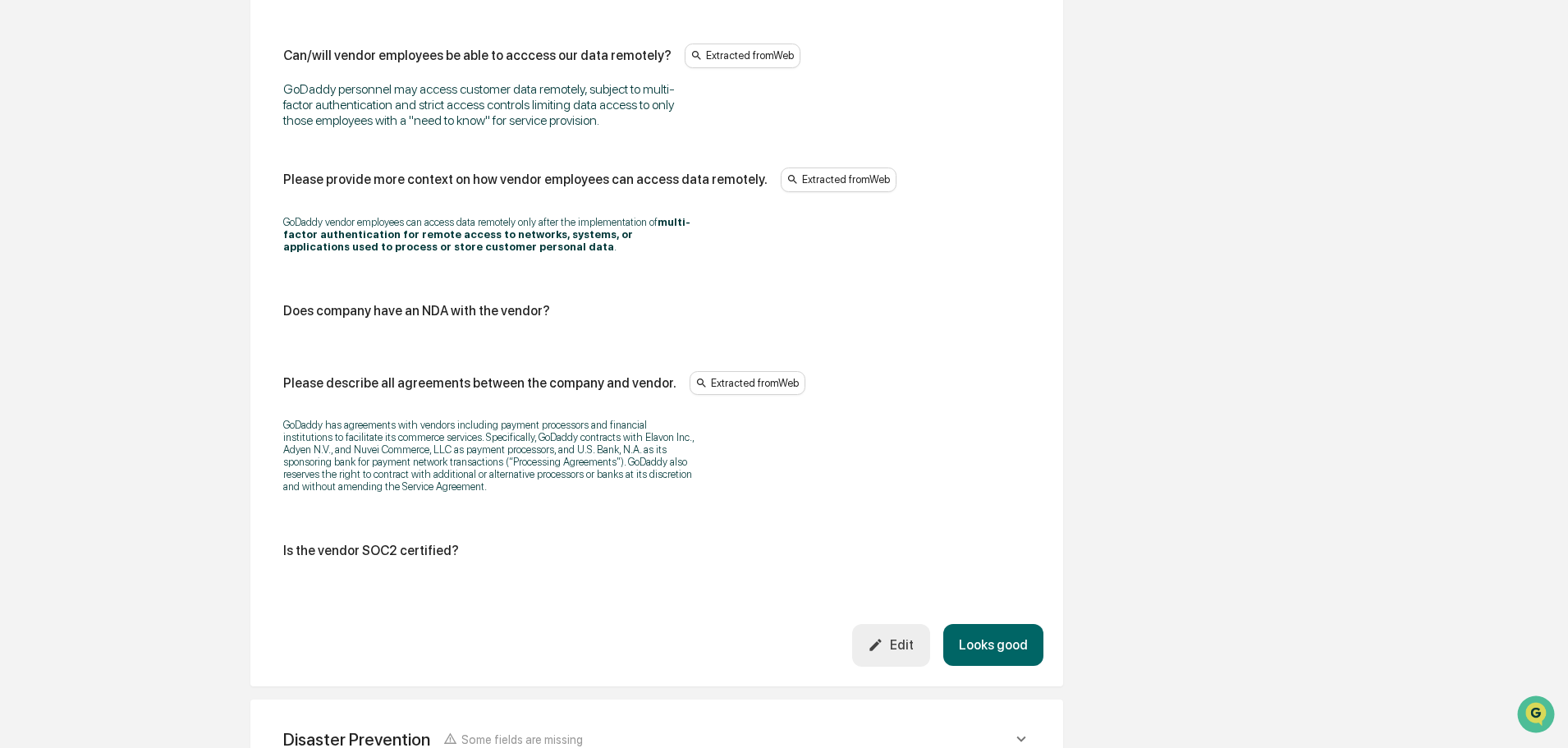
click at [980, 624] on button "Looks good" at bounding box center [993, 645] width 101 height 42
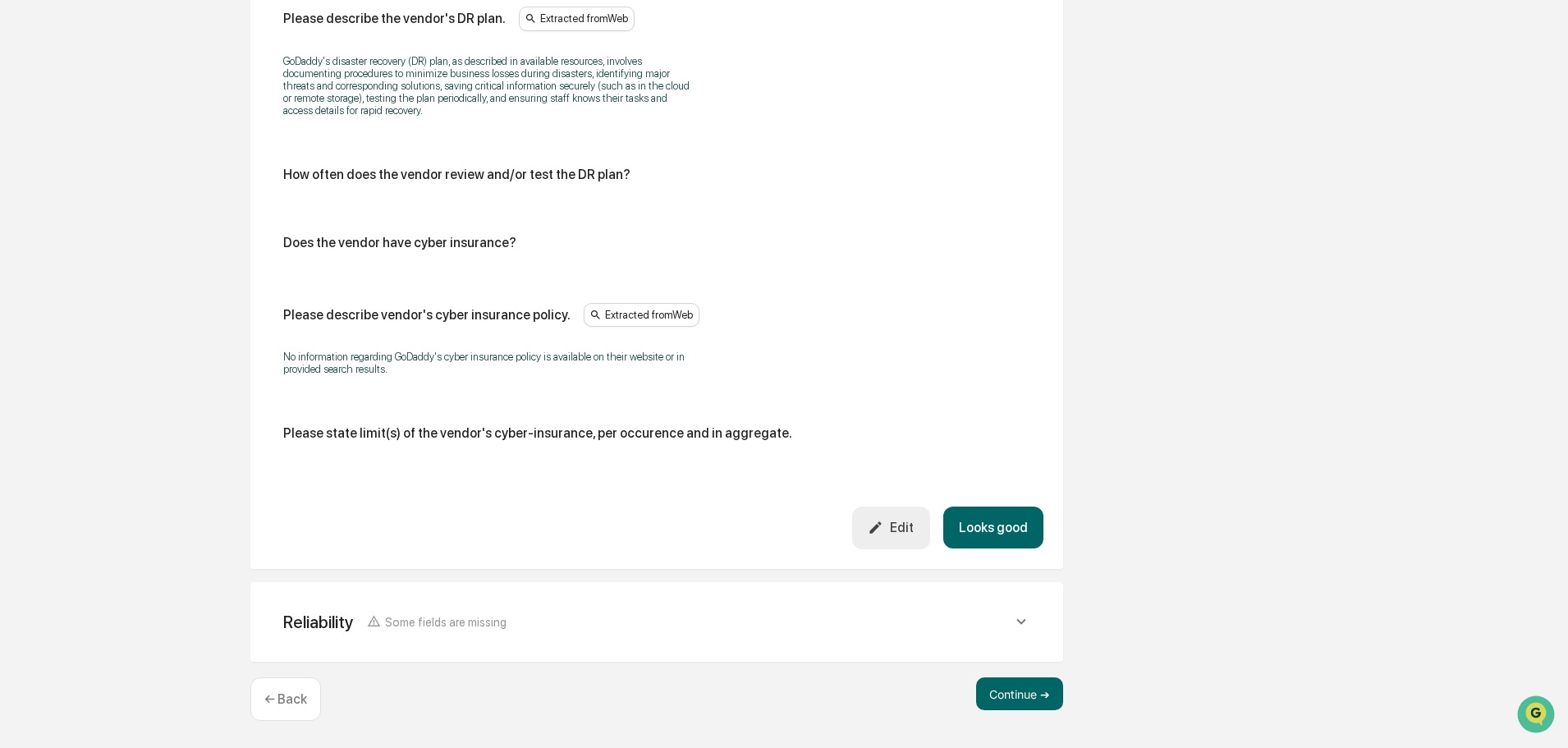
click at [982, 543] on button "Looks good" at bounding box center [993, 527] width 101 height 42
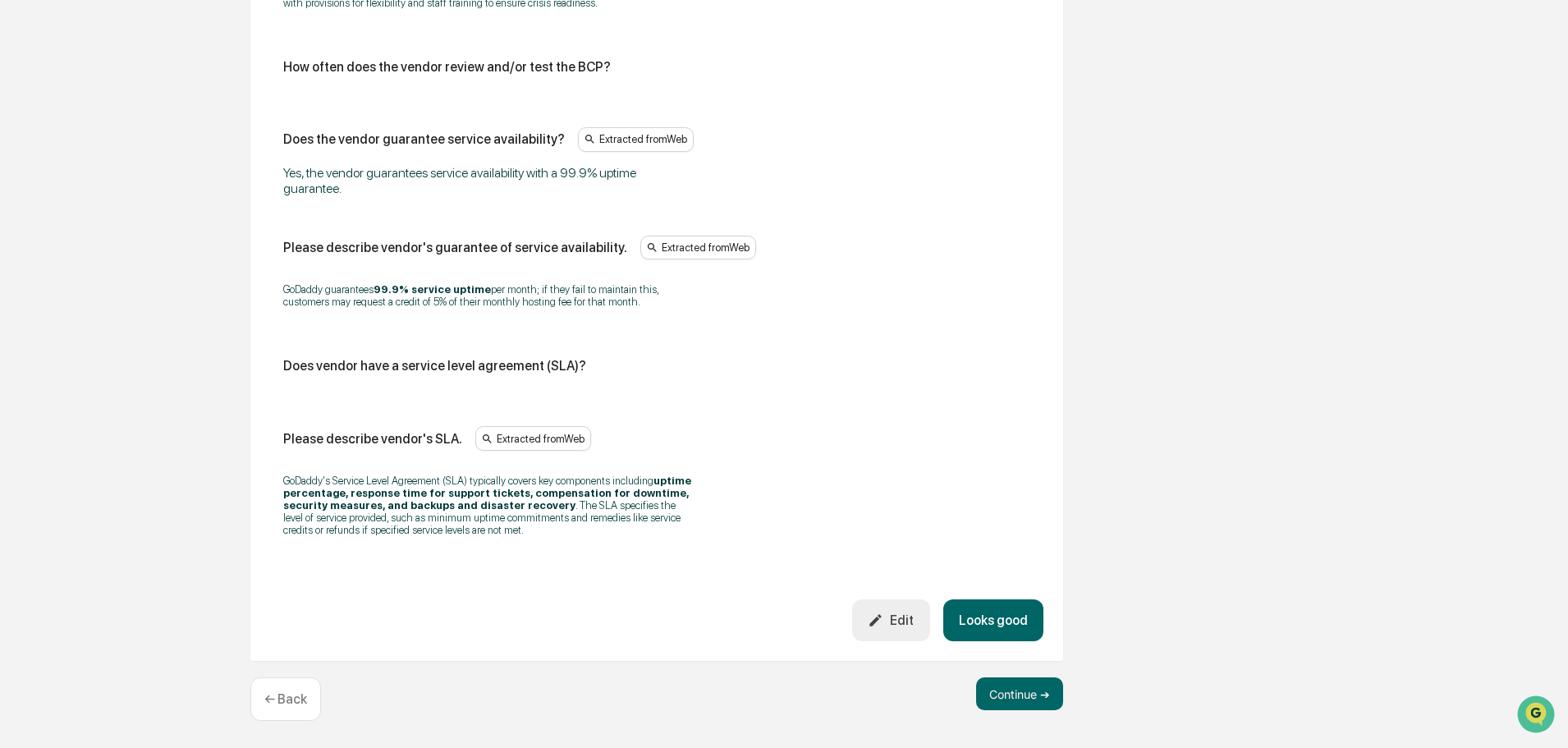
click at [991, 608] on button "Looks good" at bounding box center [993, 620] width 101 height 42
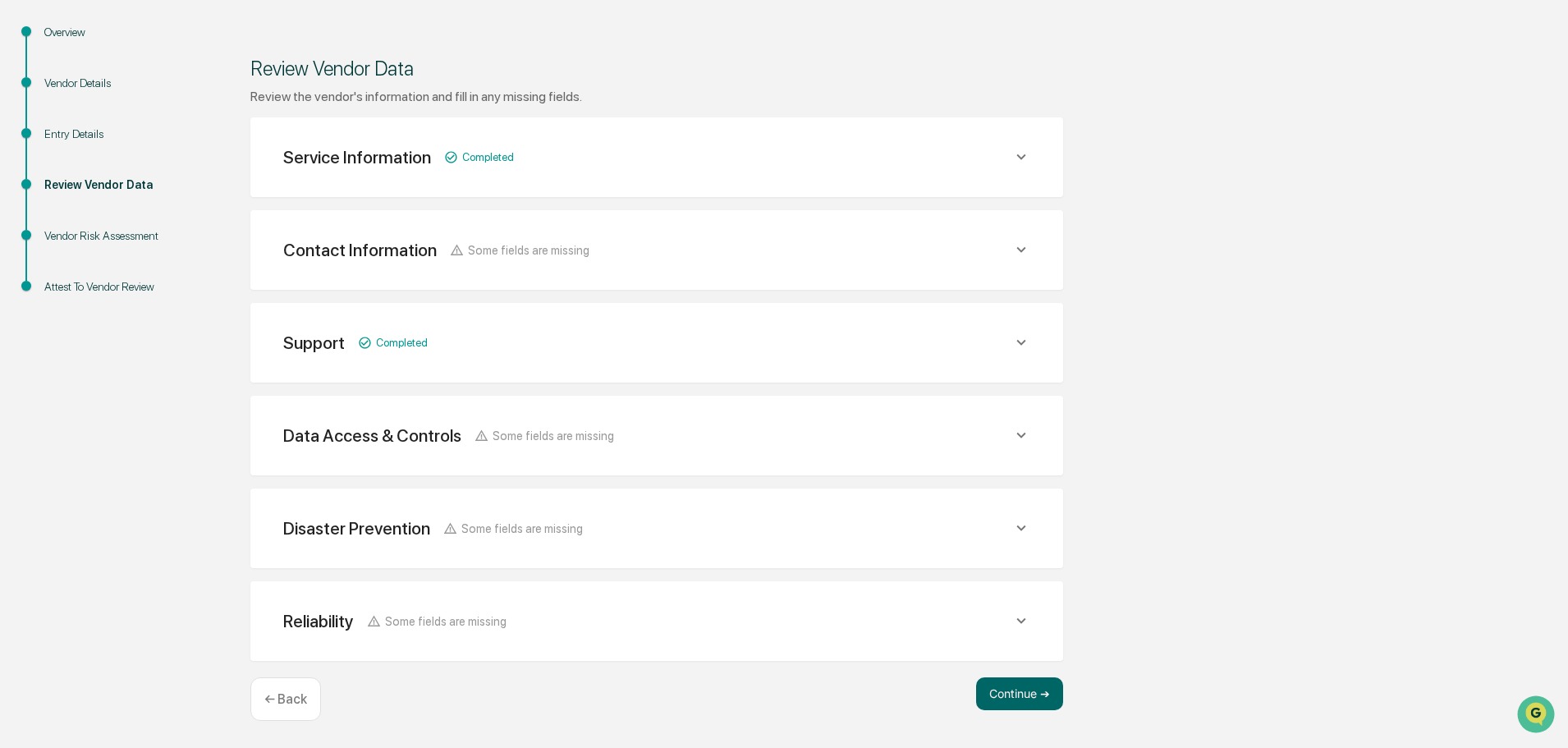
scroll to position [191, 0]
click at [1000, 700] on button "Continue ➔" at bounding box center [1019, 693] width 87 height 33
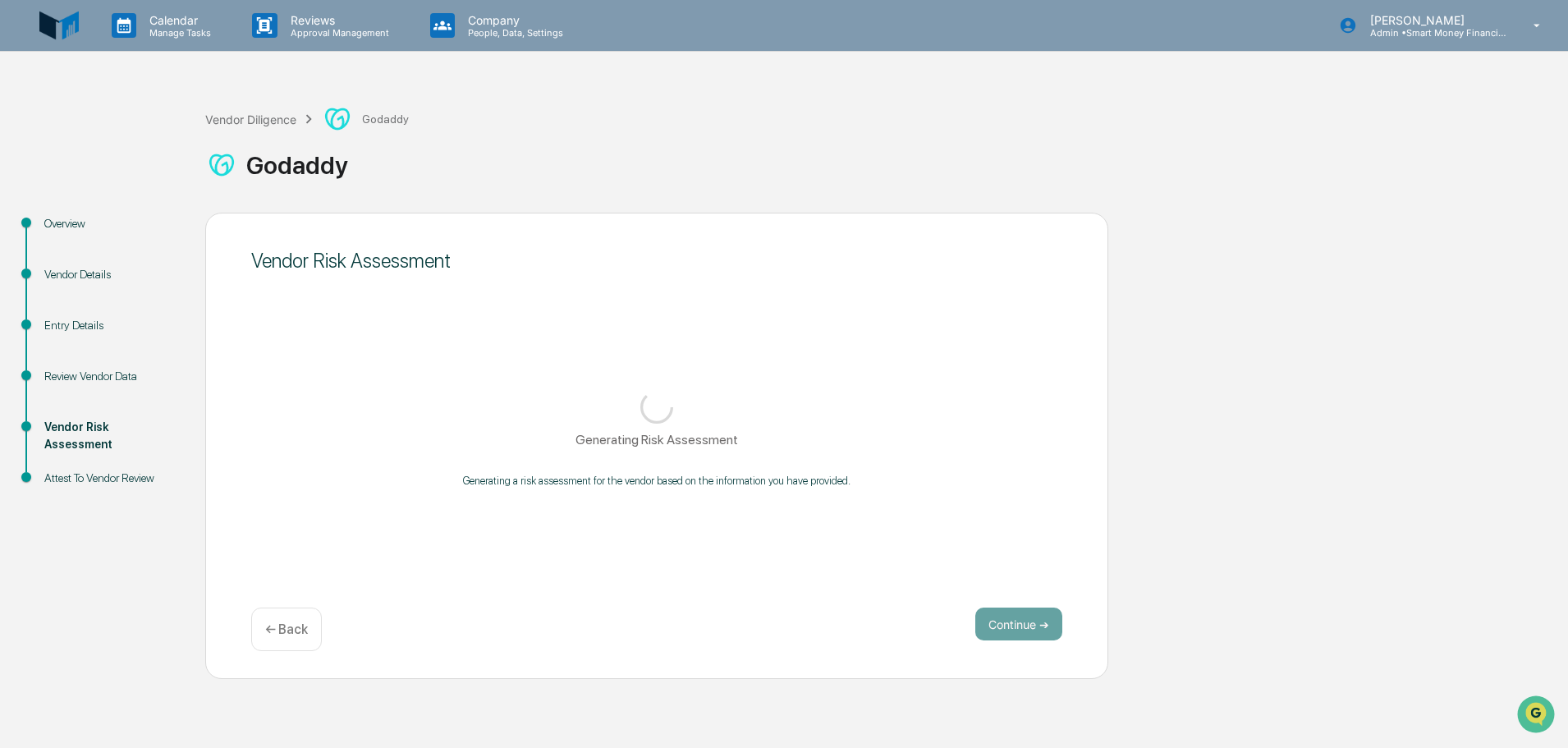
scroll to position [0, 0]
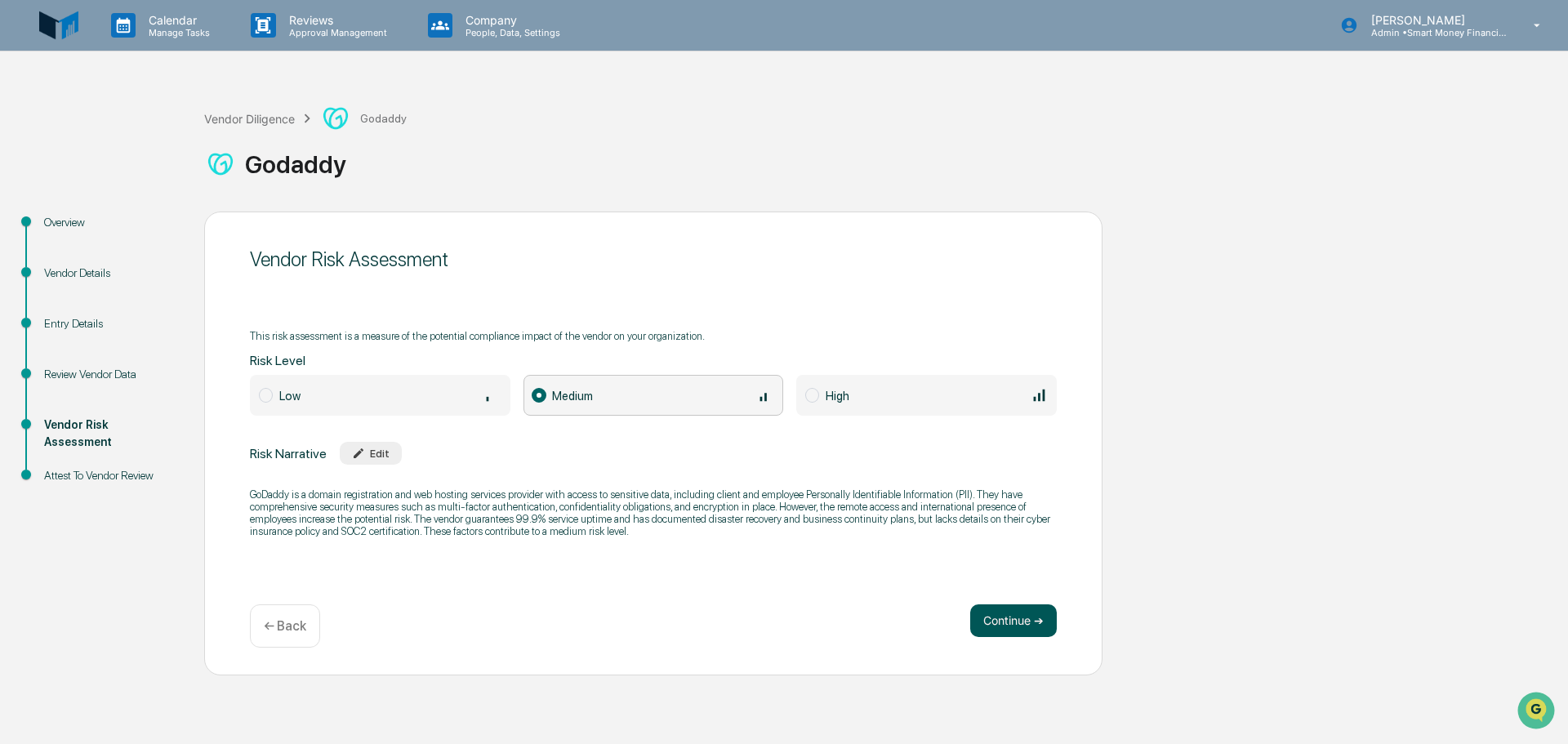
click at [988, 609] on button "Continue ➔" at bounding box center [1013, 620] width 87 height 33
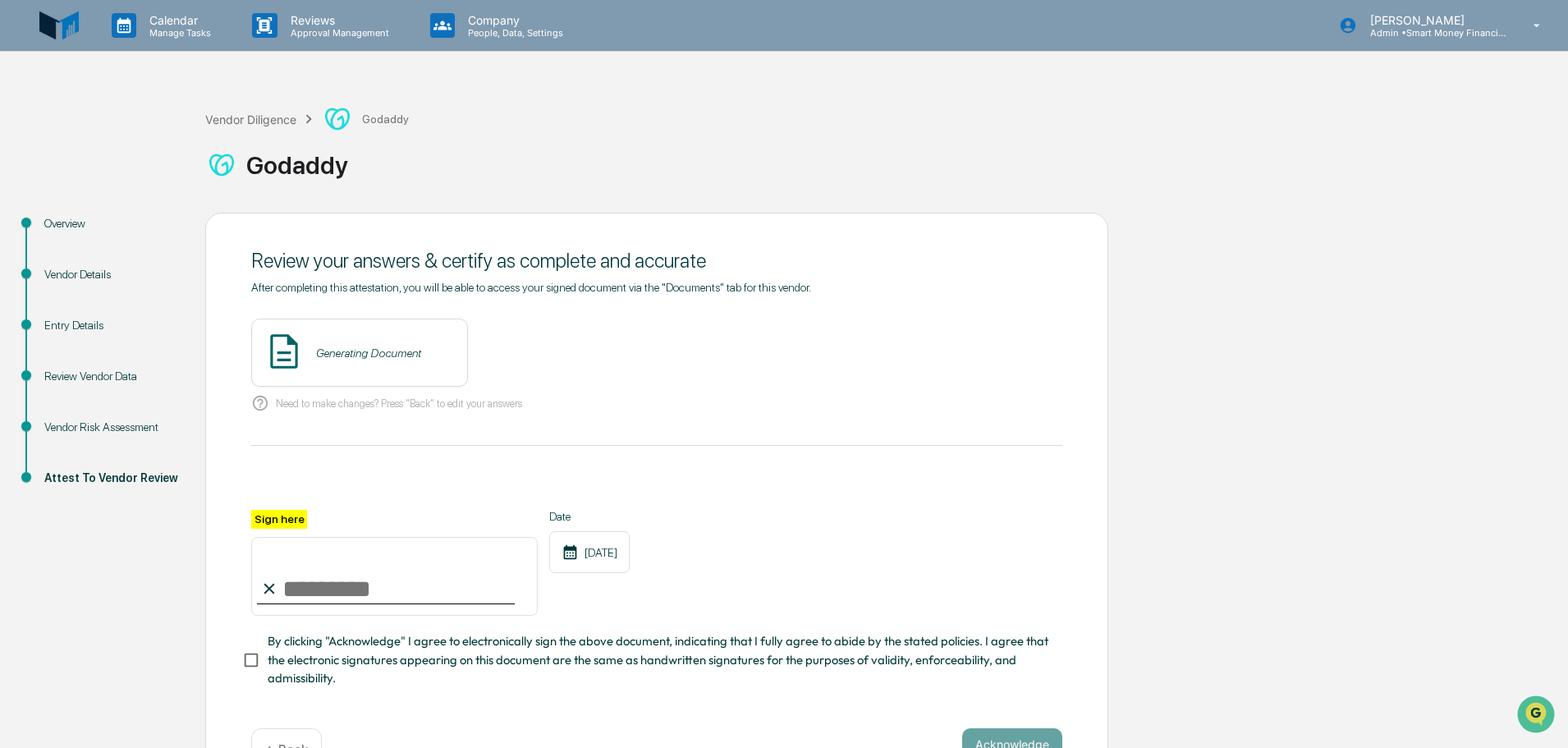
click at [417, 348] on div "Generating Document" at bounding box center [368, 353] width 105 height 13
click at [536, 352] on button "View" at bounding box center [547, 352] width 43 height 26
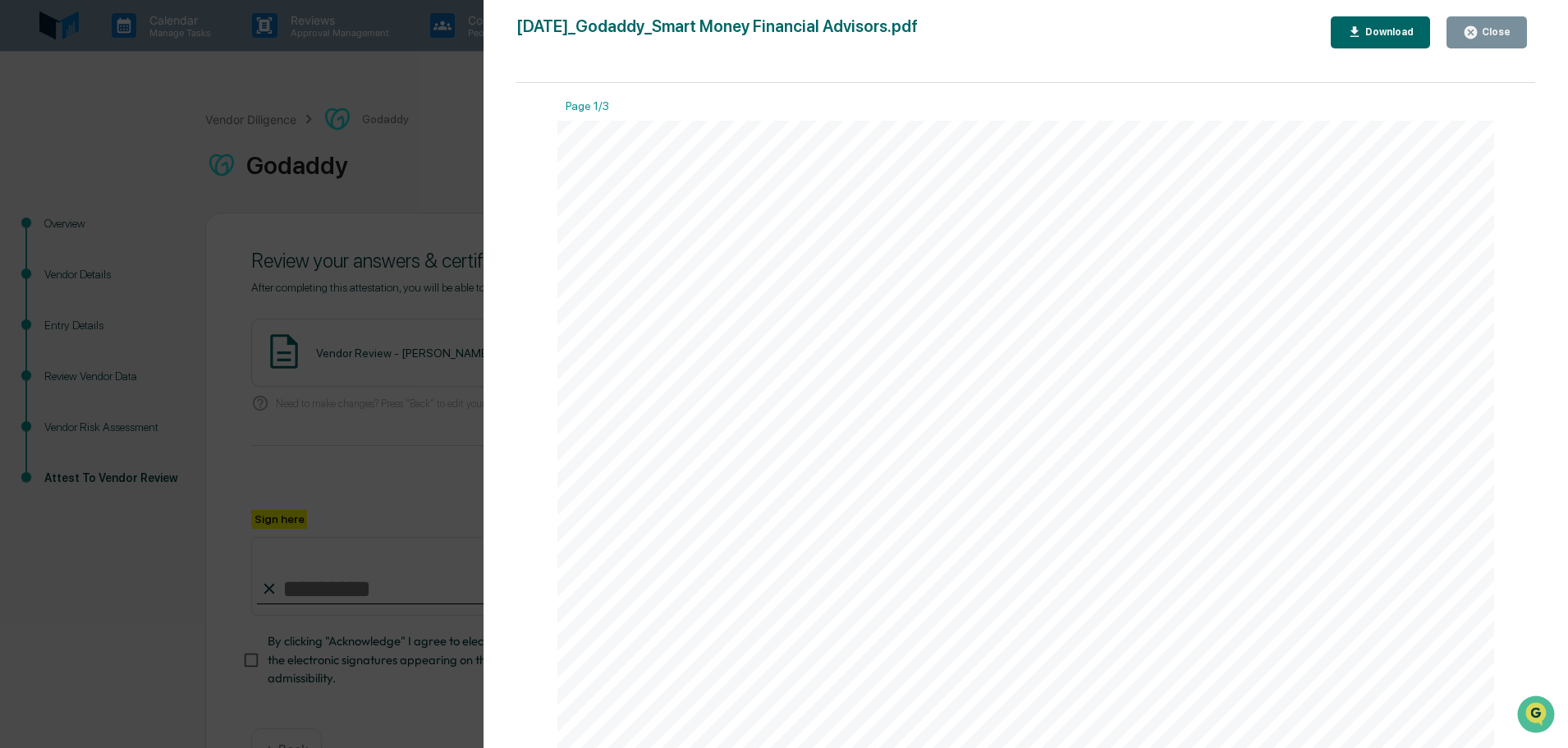
click at [1475, 35] on icon "button" at bounding box center [1471, 32] width 13 height 13
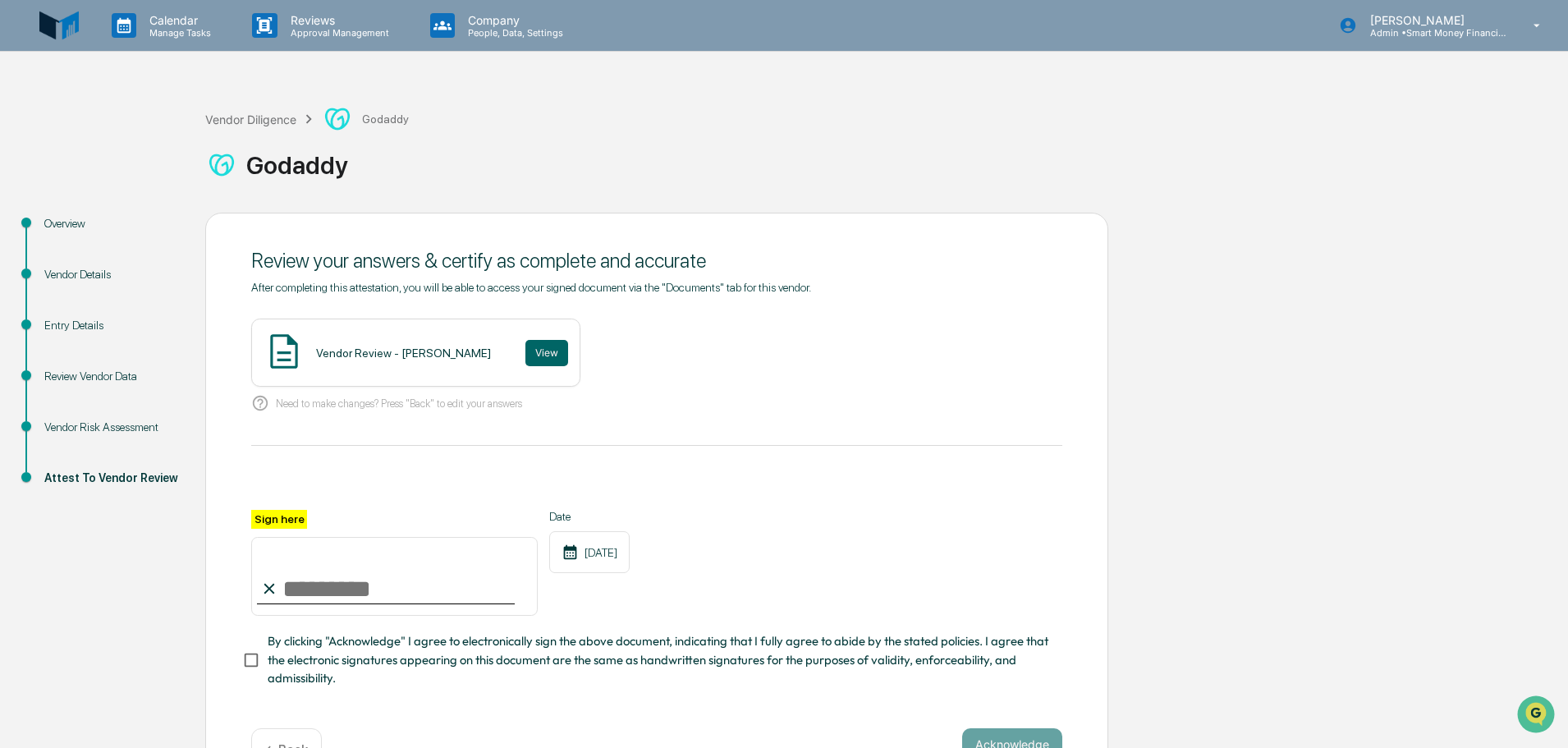
click at [347, 604] on div at bounding box center [385, 603] width 258 height 2
click at [341, 568] on input "Sign here" at bounding box center [394, 576] width 286 height 79
type input "**********"
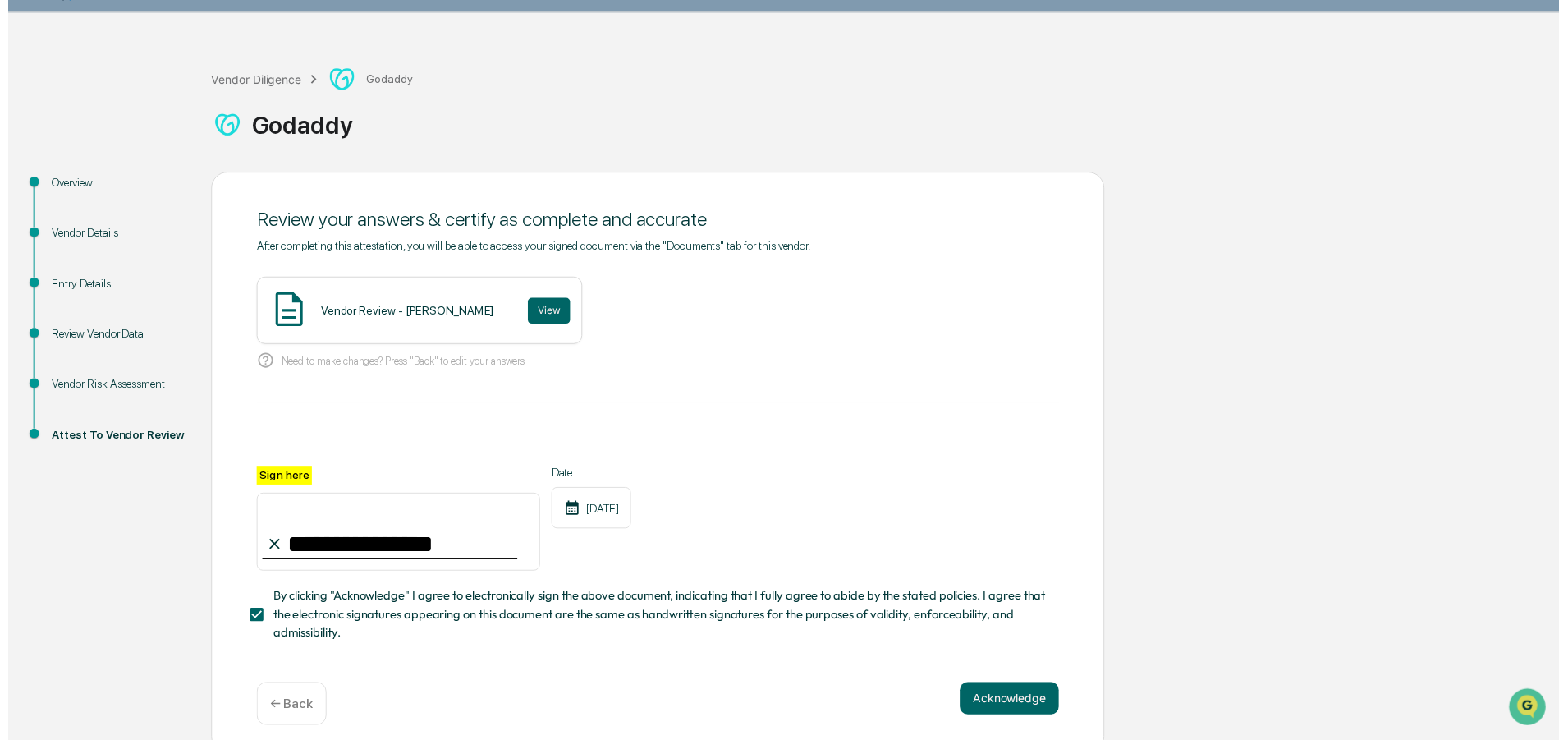
scroll to position [57, 0]
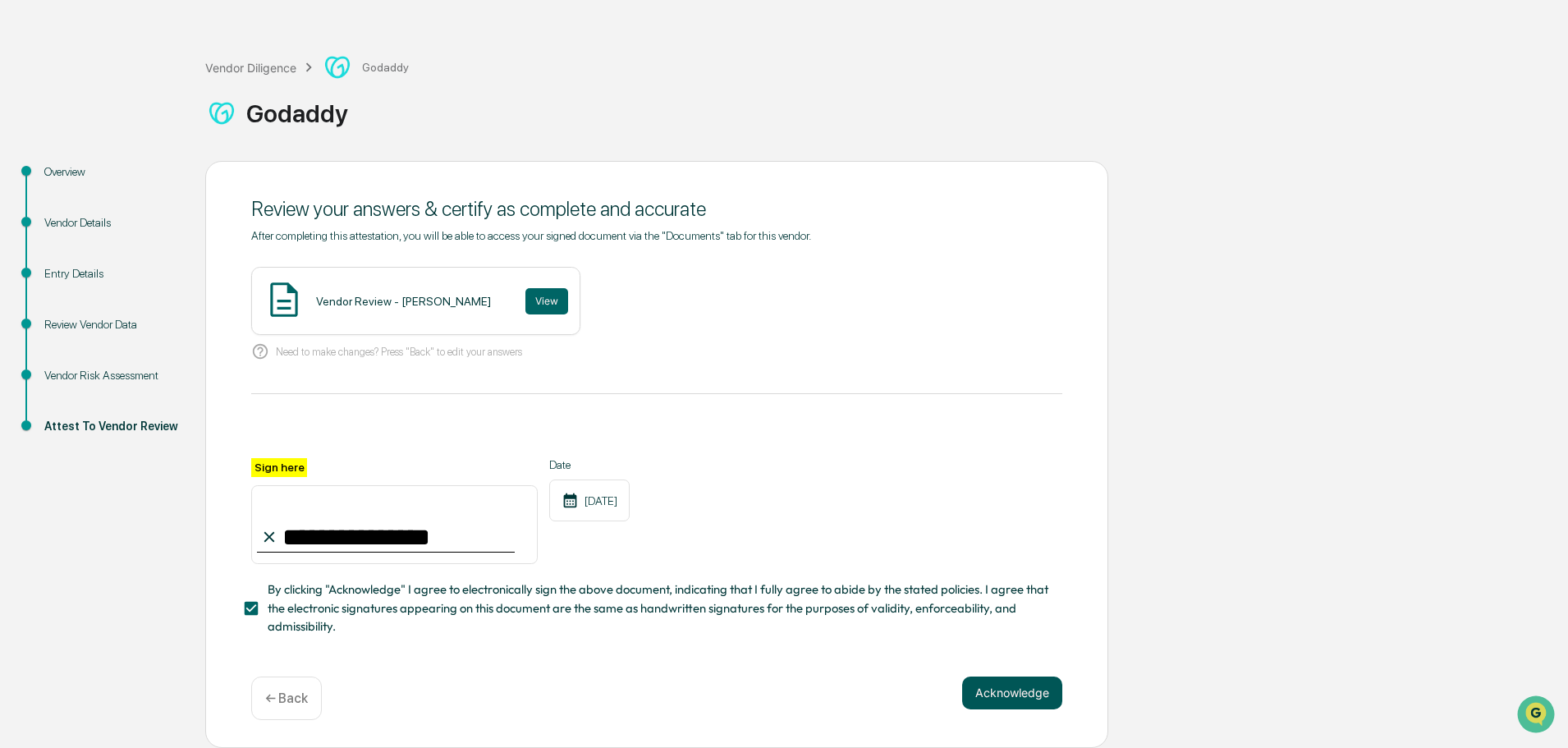
click at [985, 682] on button "Acknowledge" at bounding box center [1012, 692] width 101 height 33
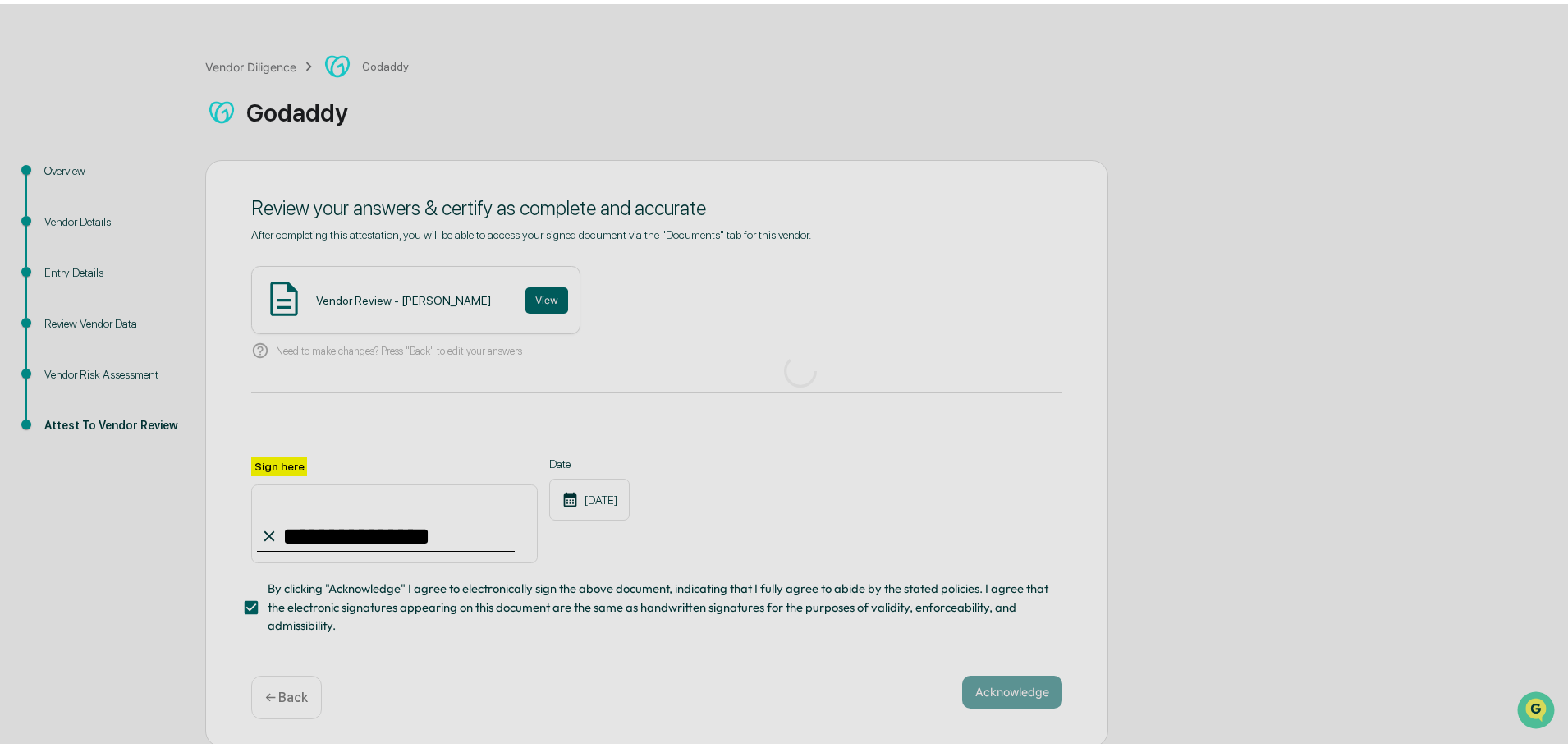
scroll to position [0, 0]
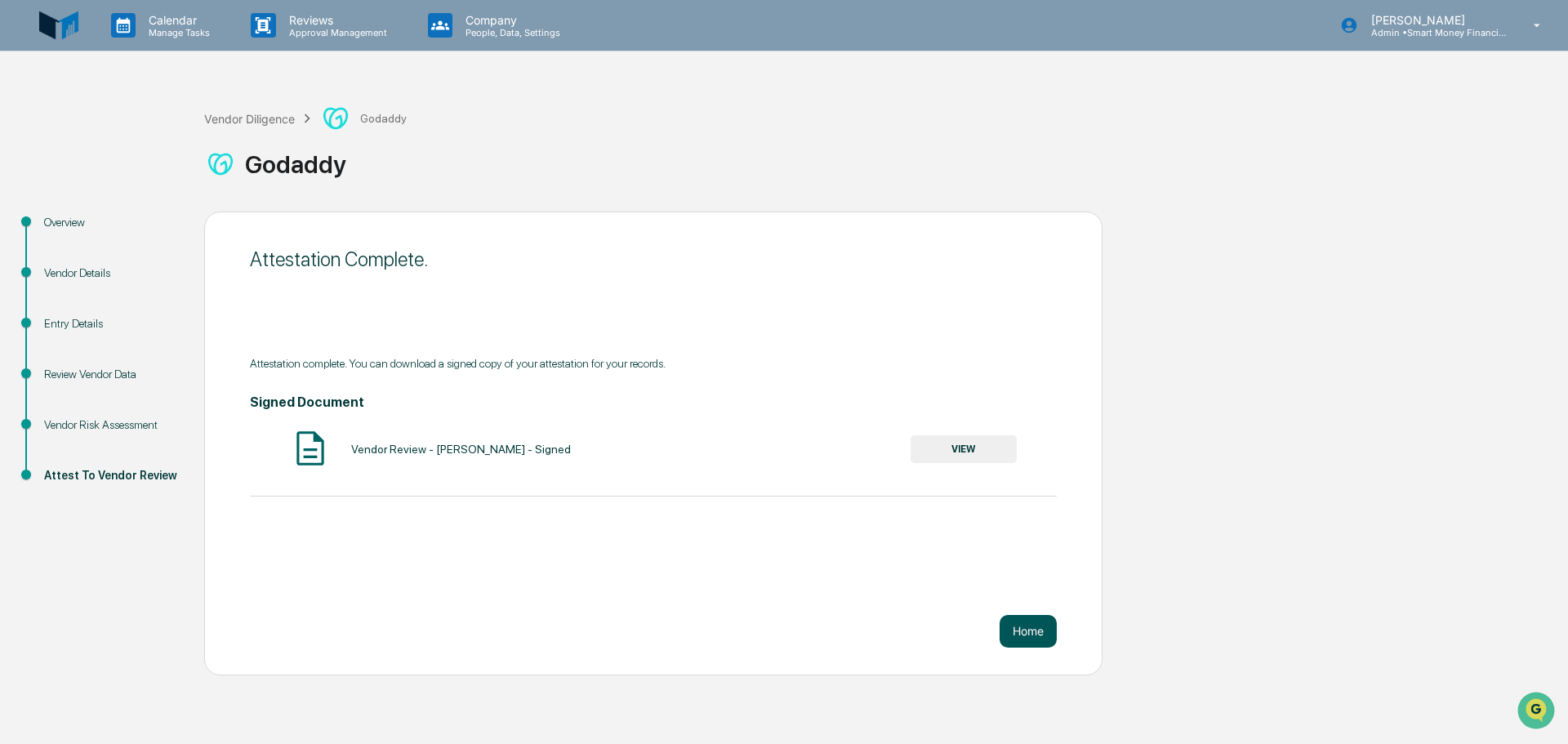
click at [1007, 631] on button "Home" at bounding box center [1028, 631] width 57 height 33
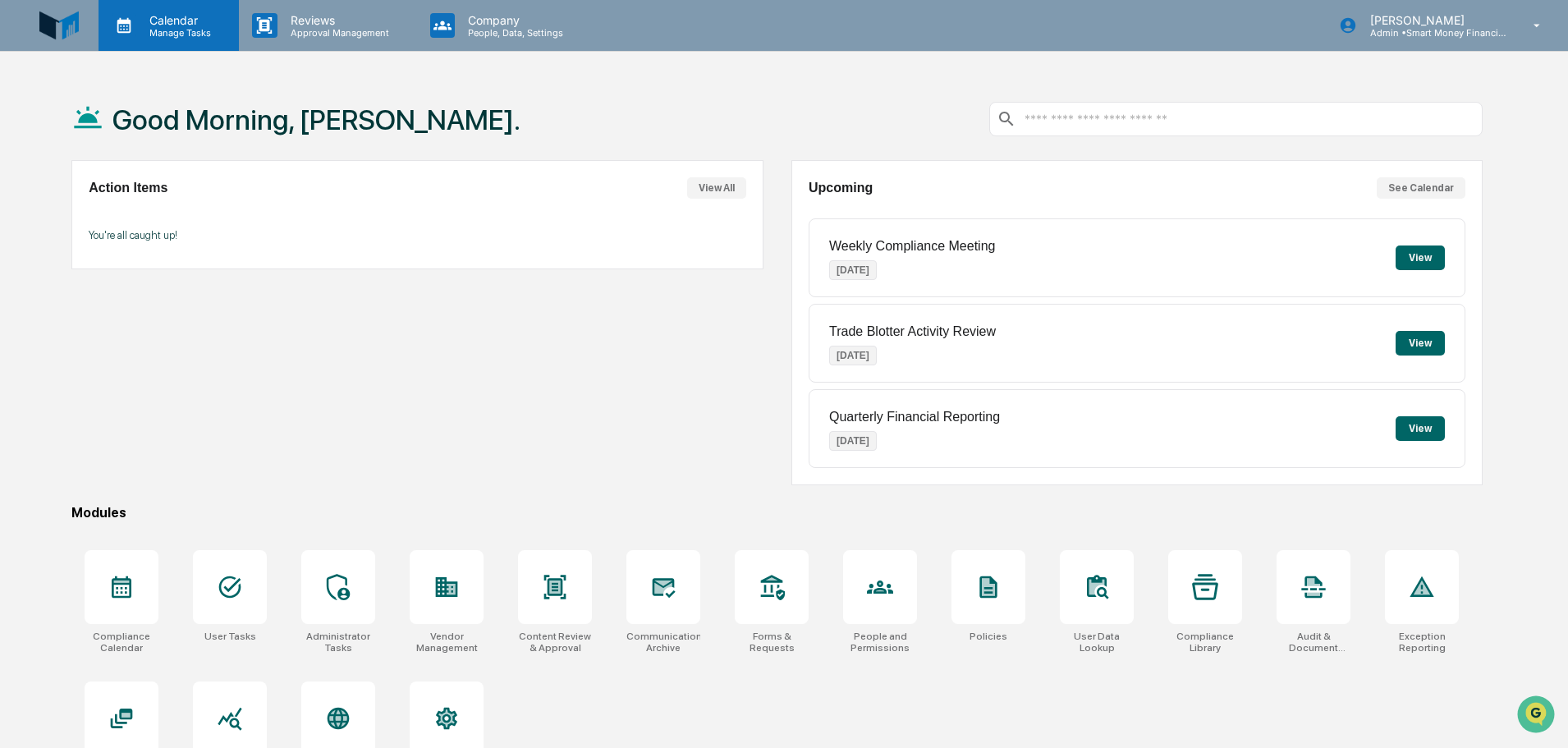
click at [152, 60] on div "Calendar Manage Tasks Reviews Approval Management Company People, Data, Setting…" at bounding box center [784, 412] width 1568 height 825
click at [157, 31] on p "Manage Tasks" at bounding box center [178, 32] width 83 height 12
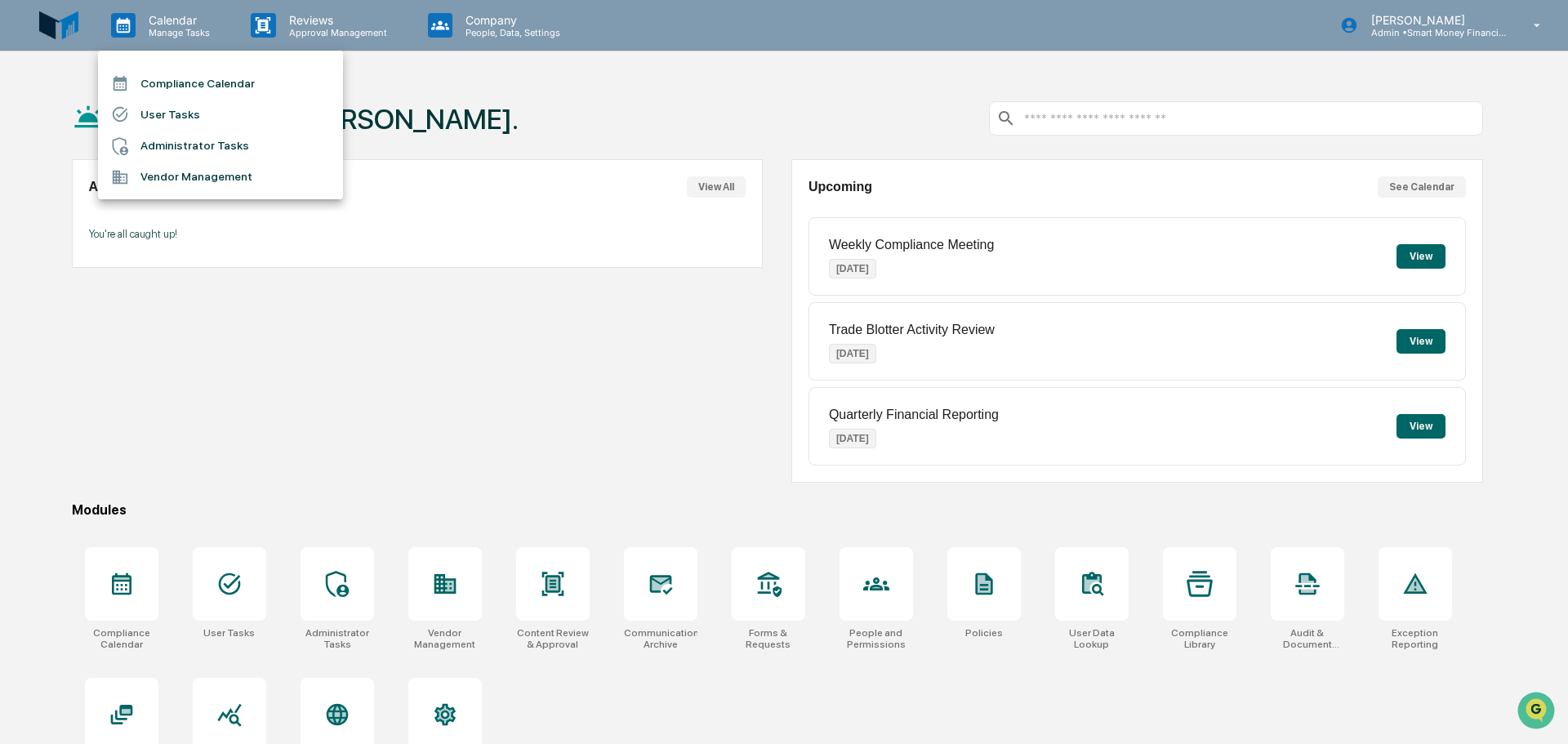
click at [139, 176] on div at bounding box center [125, 177] width 29 height 18
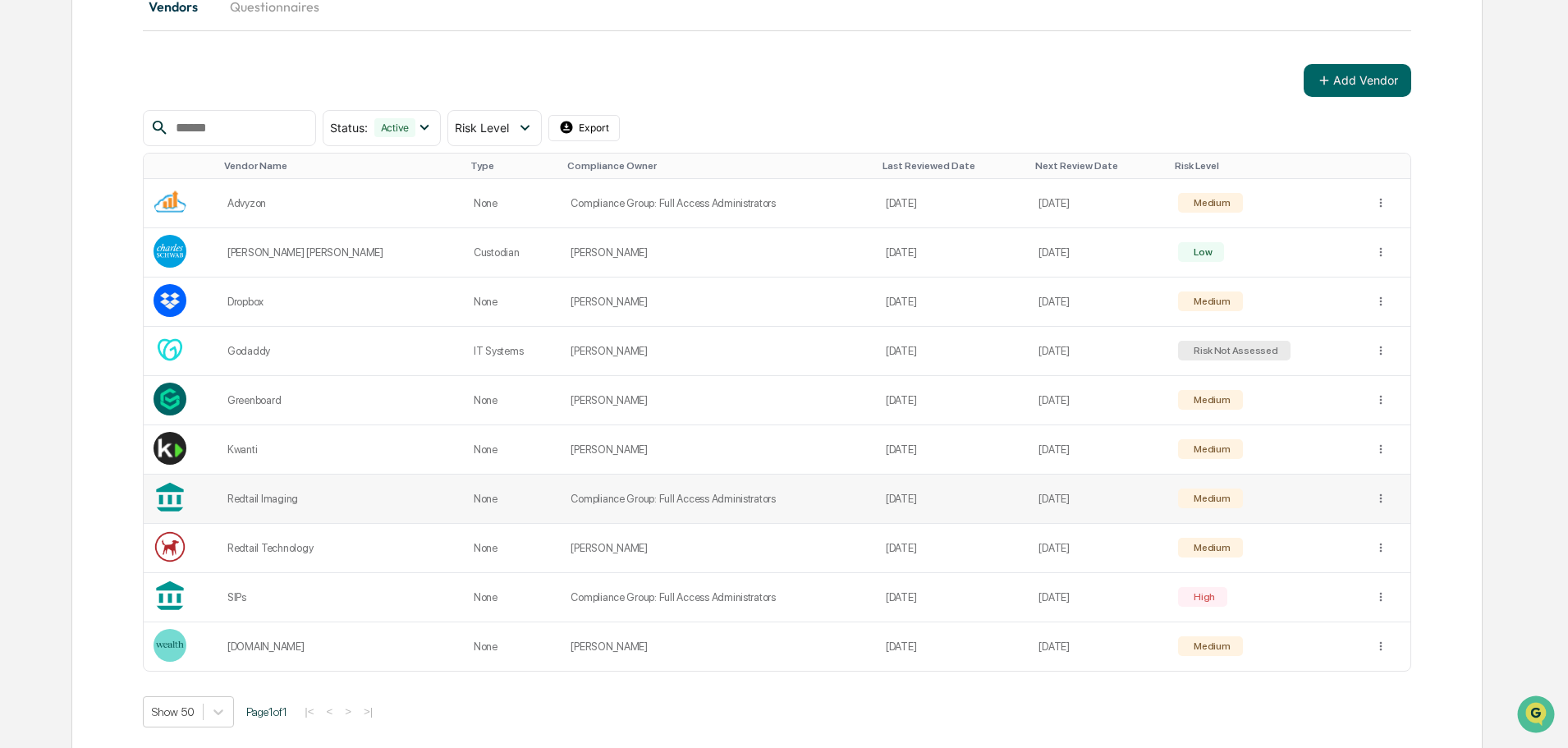
scroll to position [239, 0]
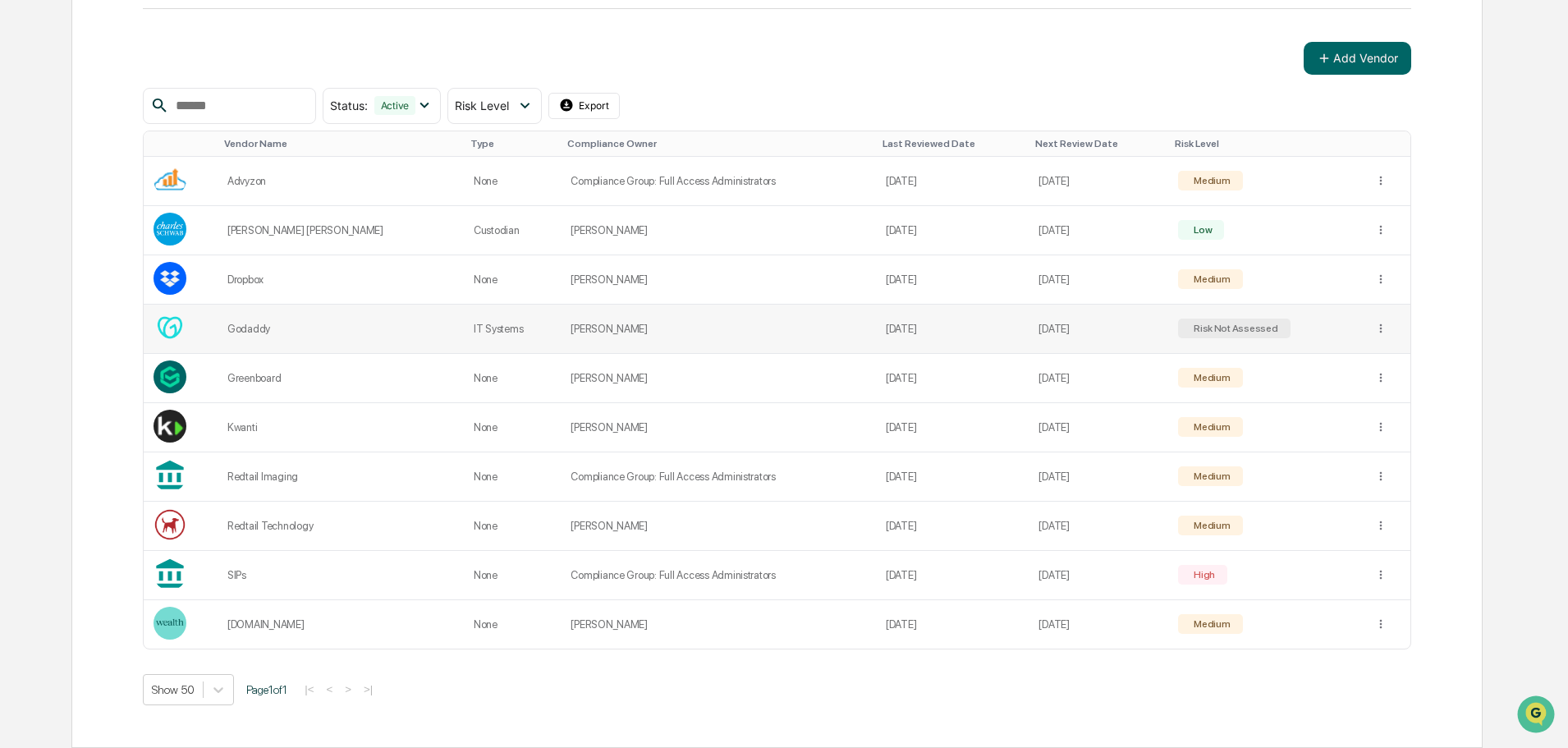
click at [1168, 334] on td "Risk Not Assessed" at bounding box center [1266, 329] width 196 height 49
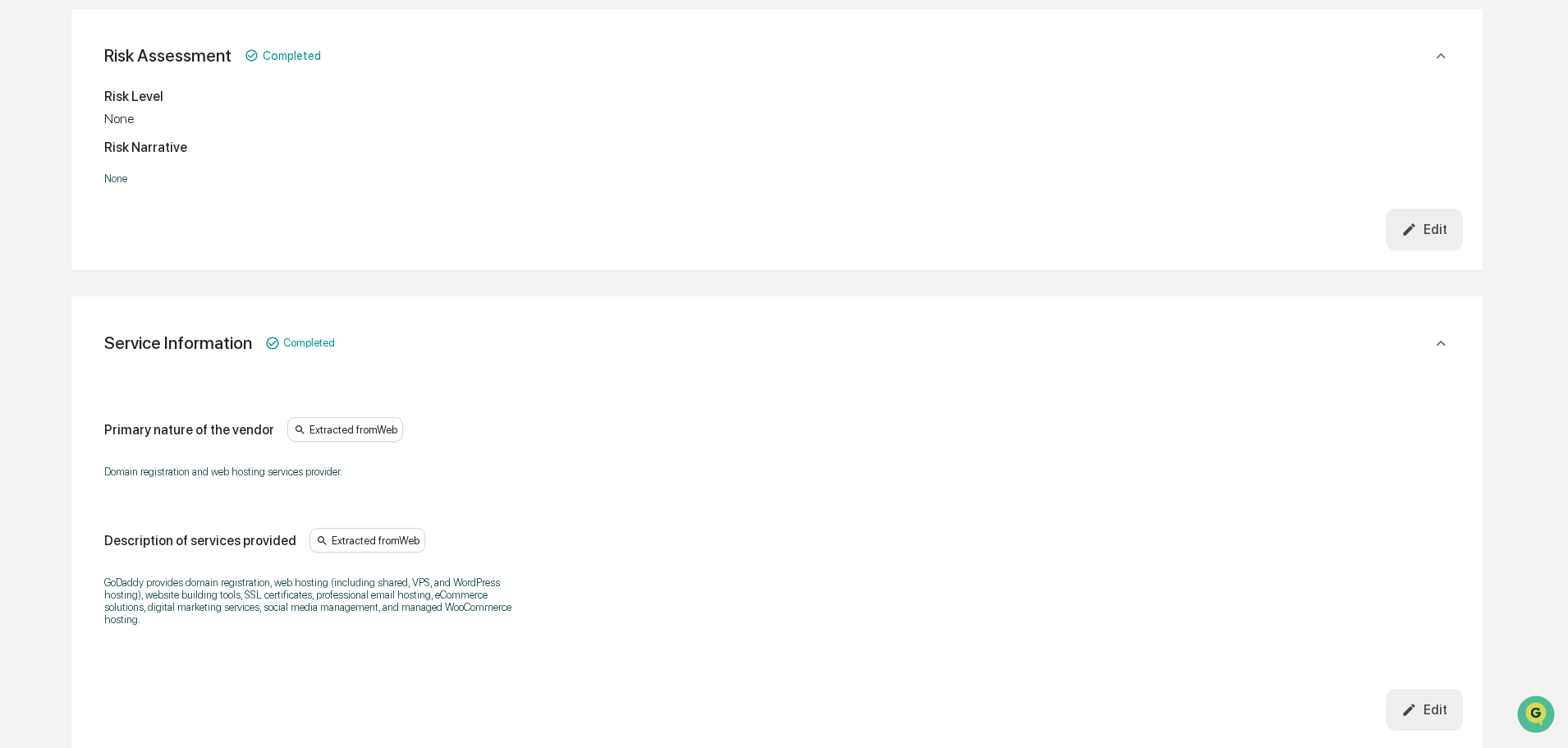
scroll to position [485, 0]
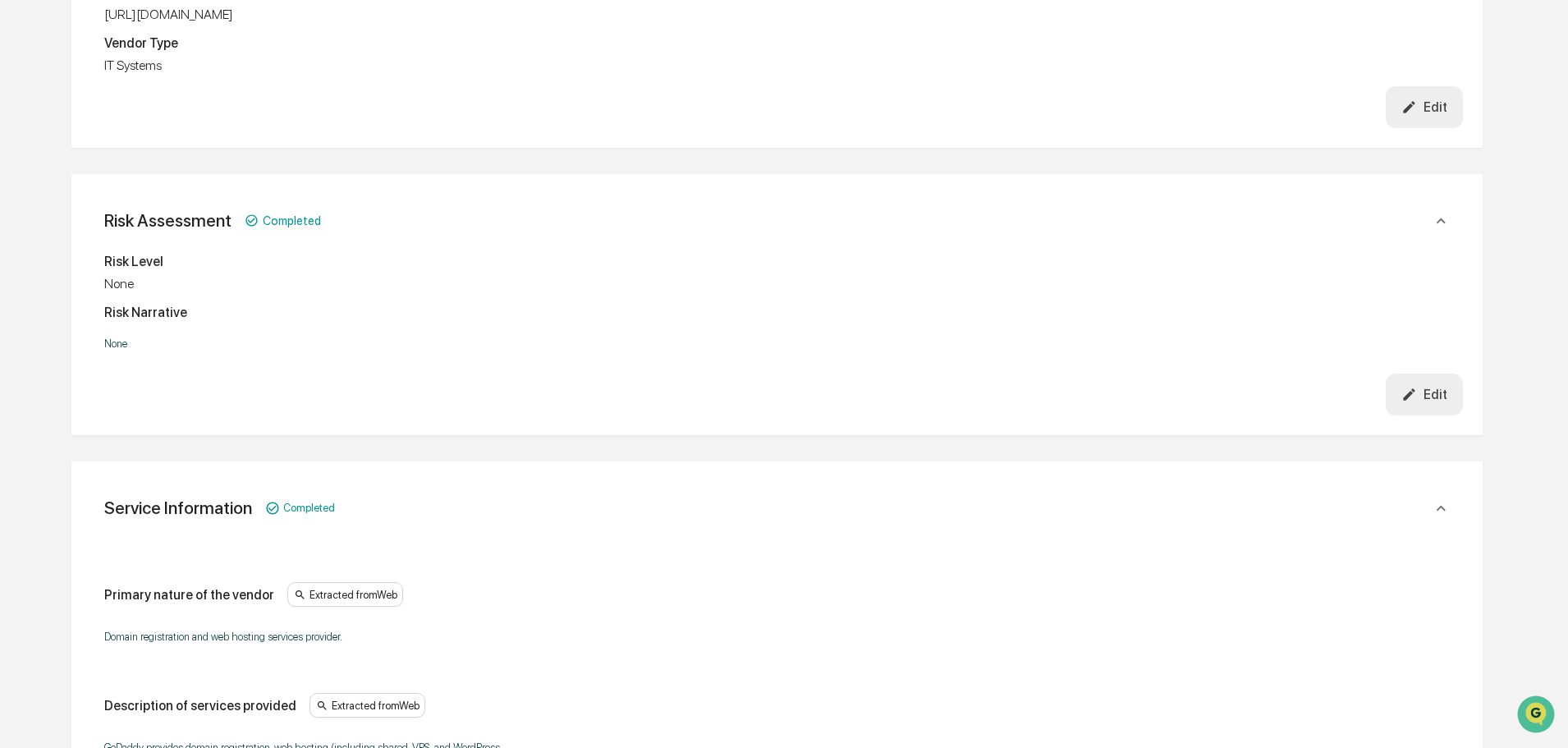
click at [1442, 384] on button "Edit" at bounding box center [1424, 394] width 78 height 42
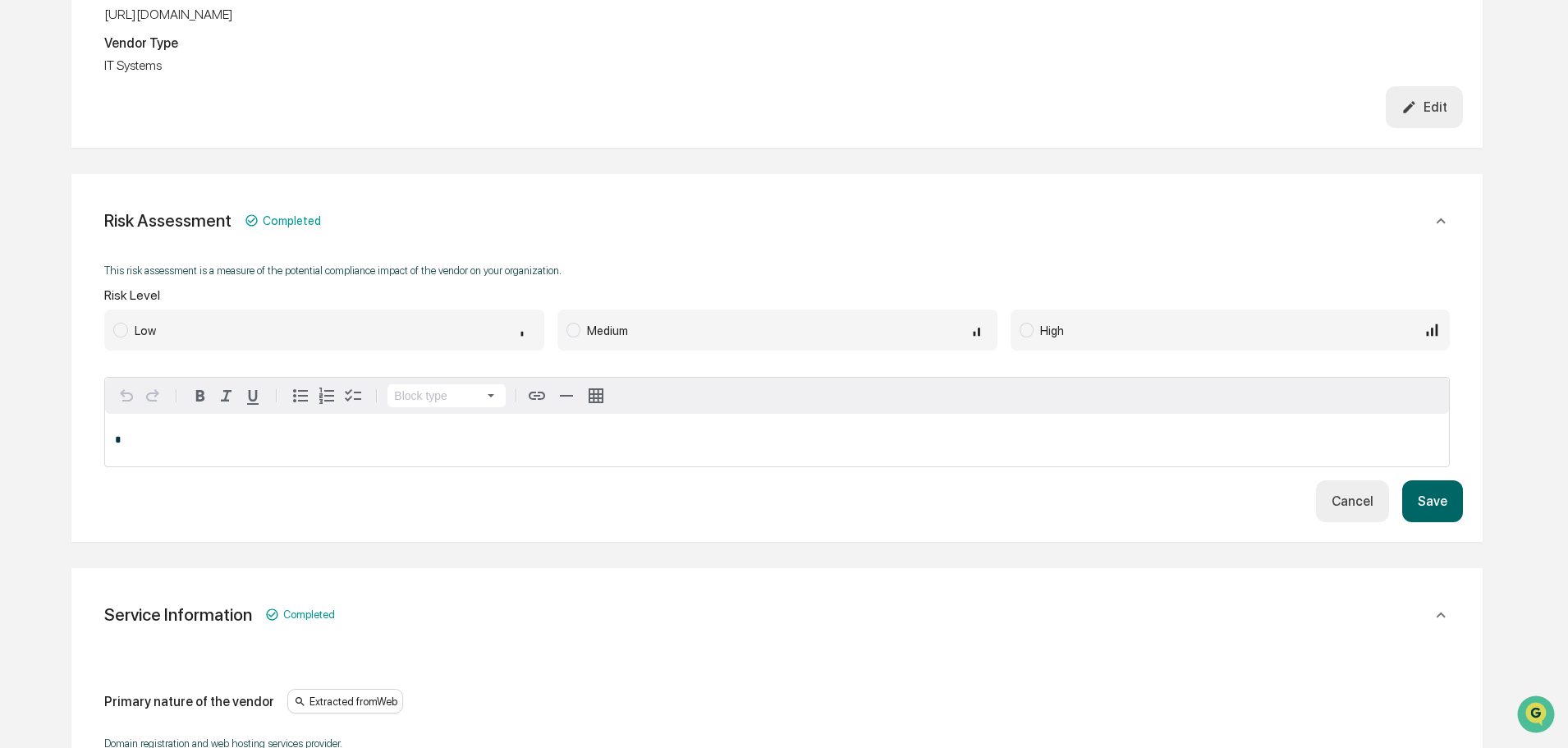
click at [780, 336] on div "Medium" at bounding box center [788, 330] width 401 height 18
click at [1435, 508] on button "Save" at bounding box center [1432, 501] width 61 height 42
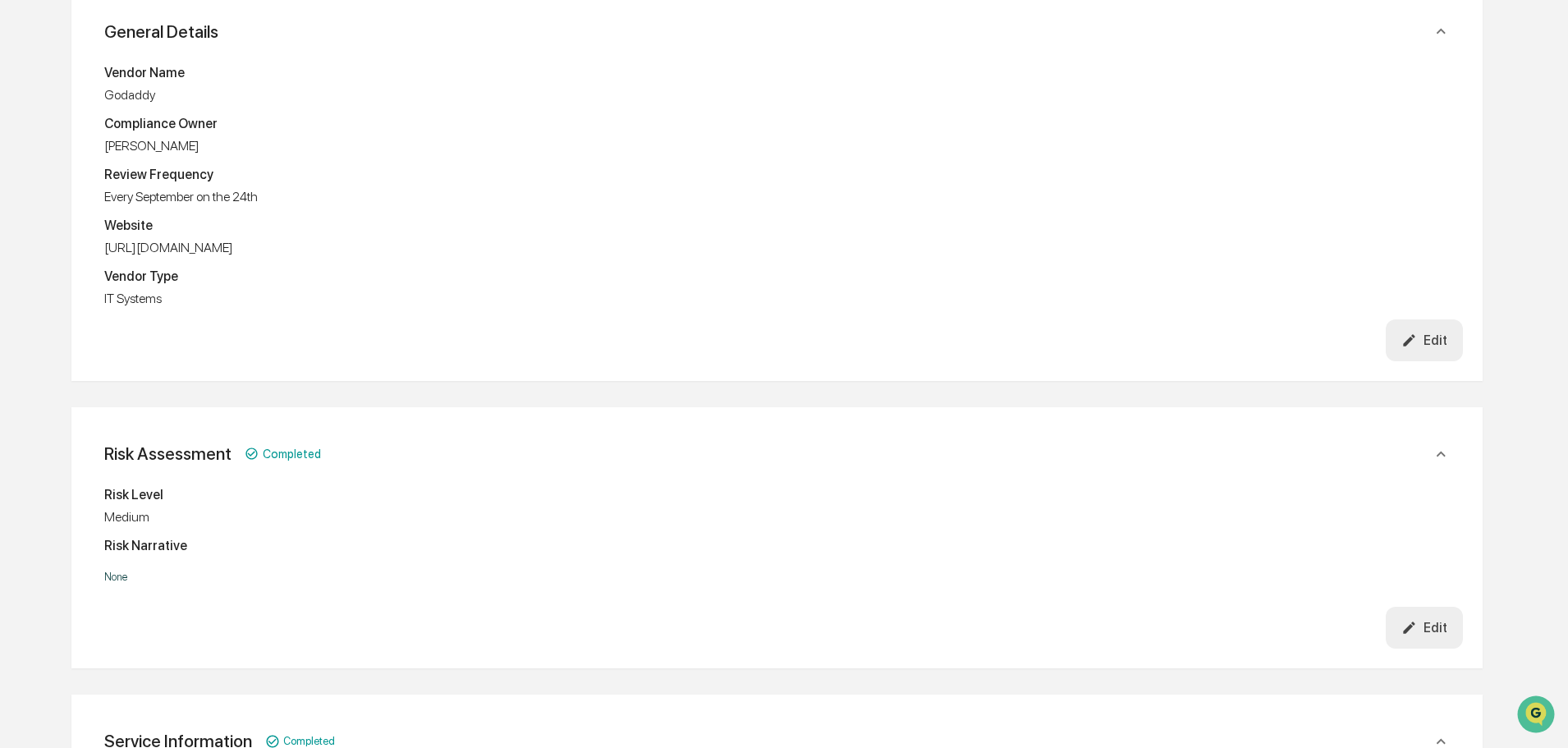
scroll to position [0, 0]
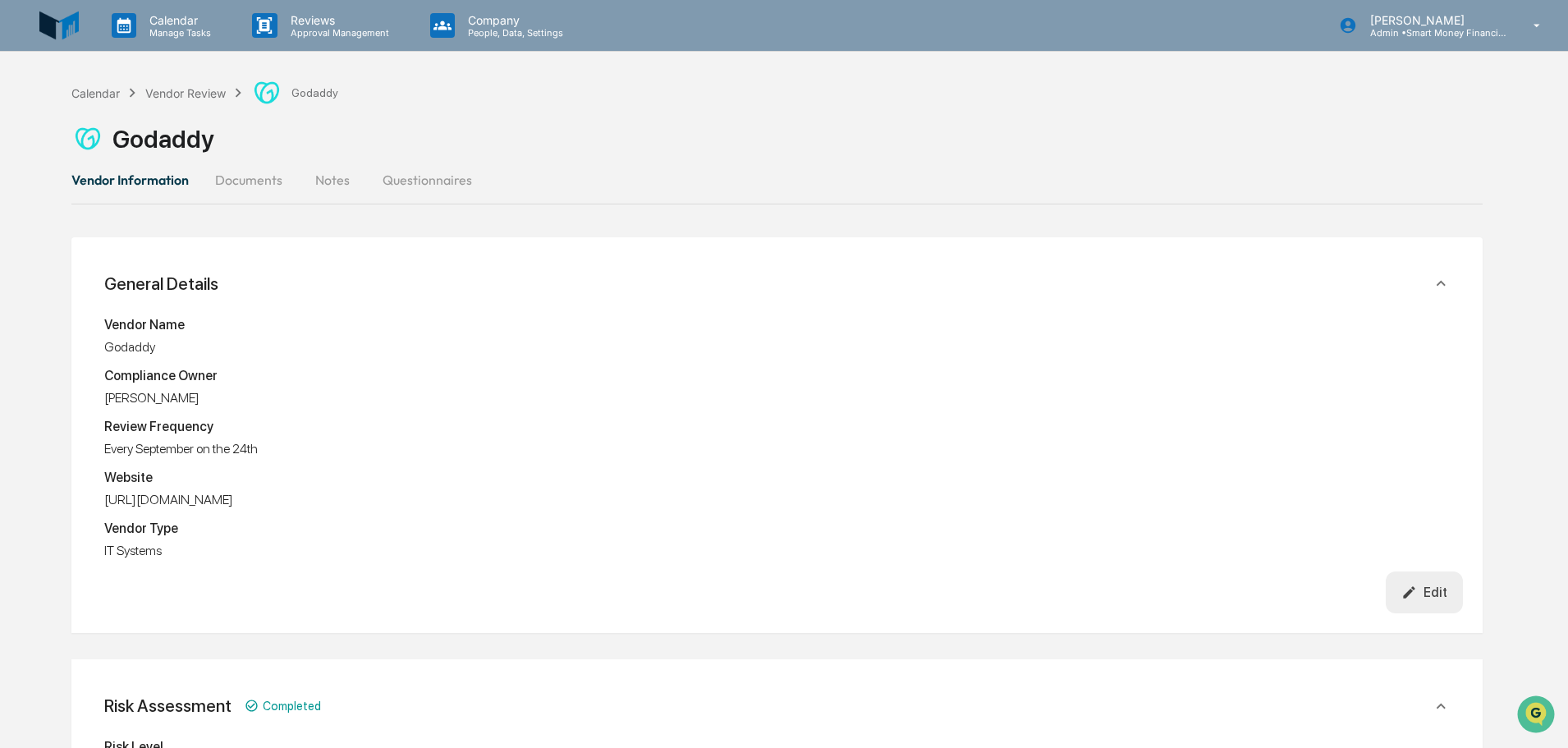
click at [233, 169] on button "Documents" at bounding box center [249, 180] width 93 height 40
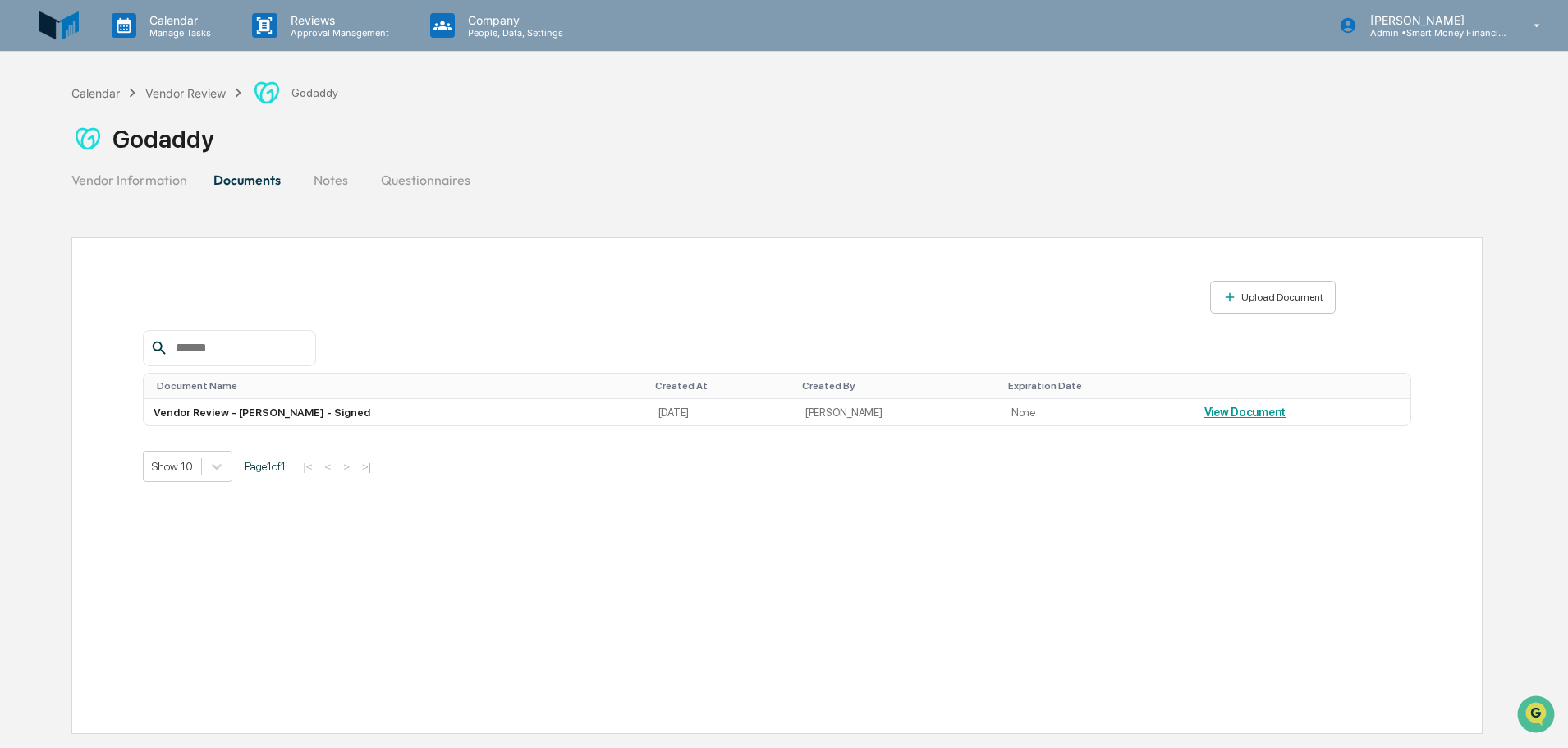
click at [189, 171] on button "Vendor Information" at bounding box center [137, 180] width 129 height 40
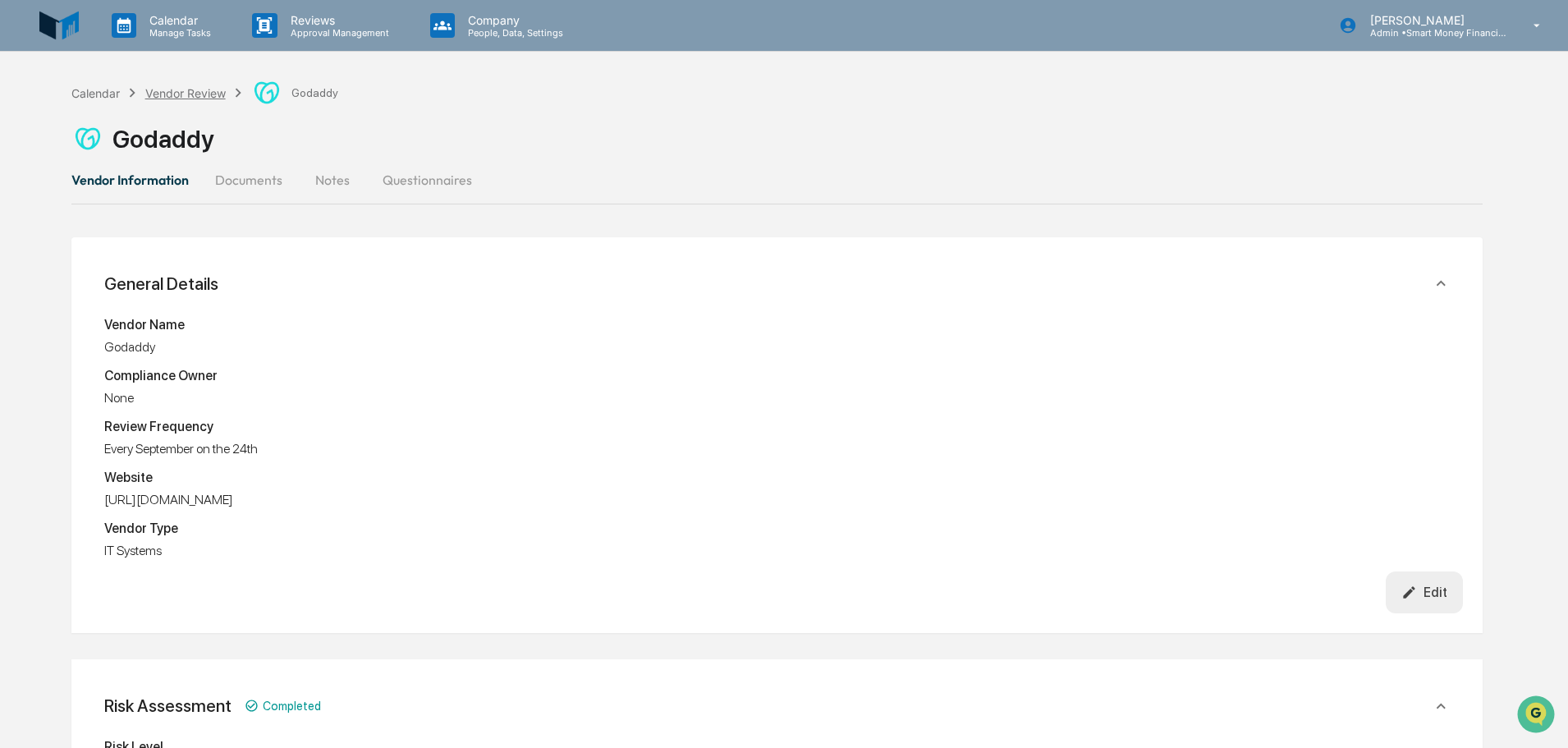
click at [187, 94] on div "Vendor Review" at bounding box center [186, 93] width 81 height 14
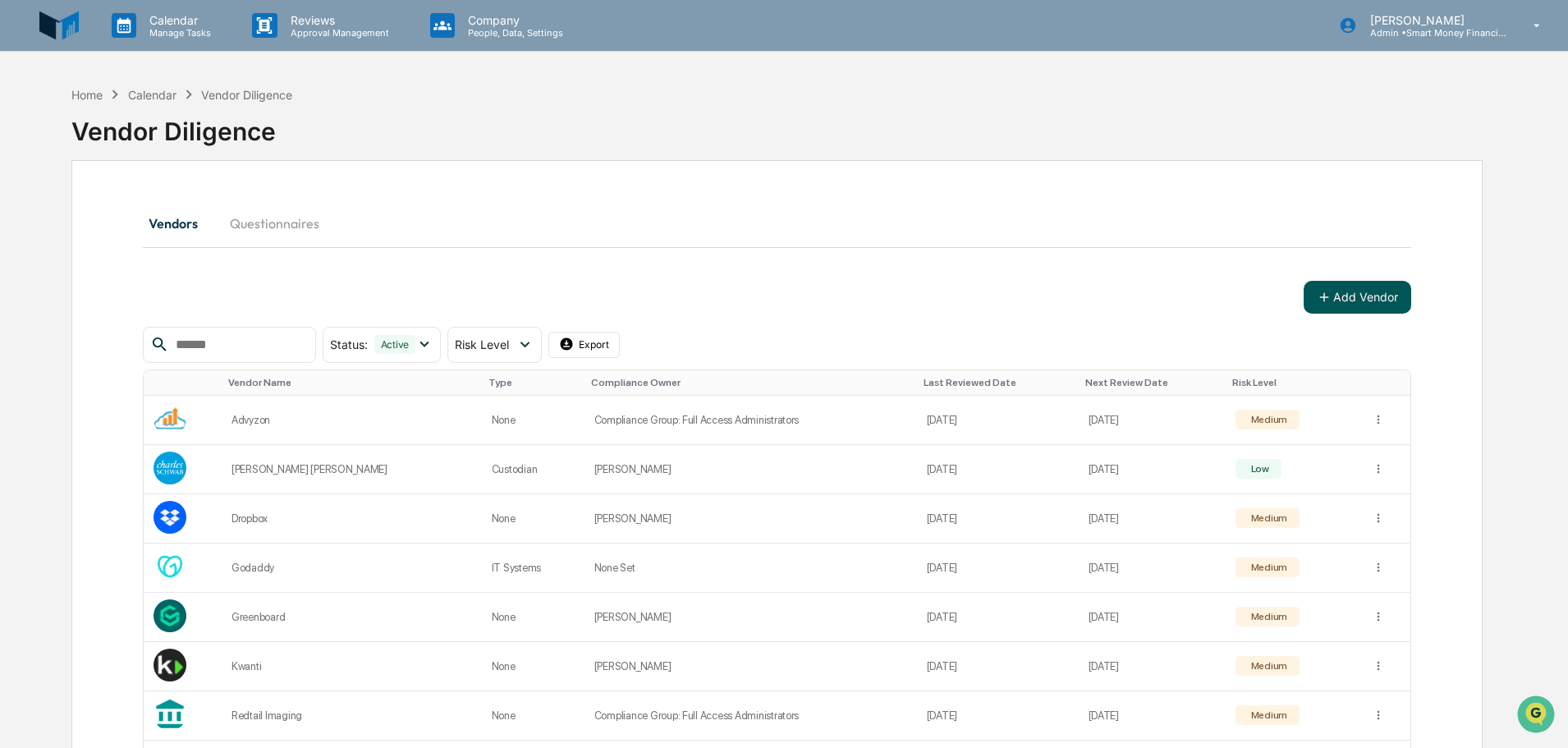
click at [1357, 299] on button "Add Vendor" at bounding box center [1357, 297] width 108 height 33
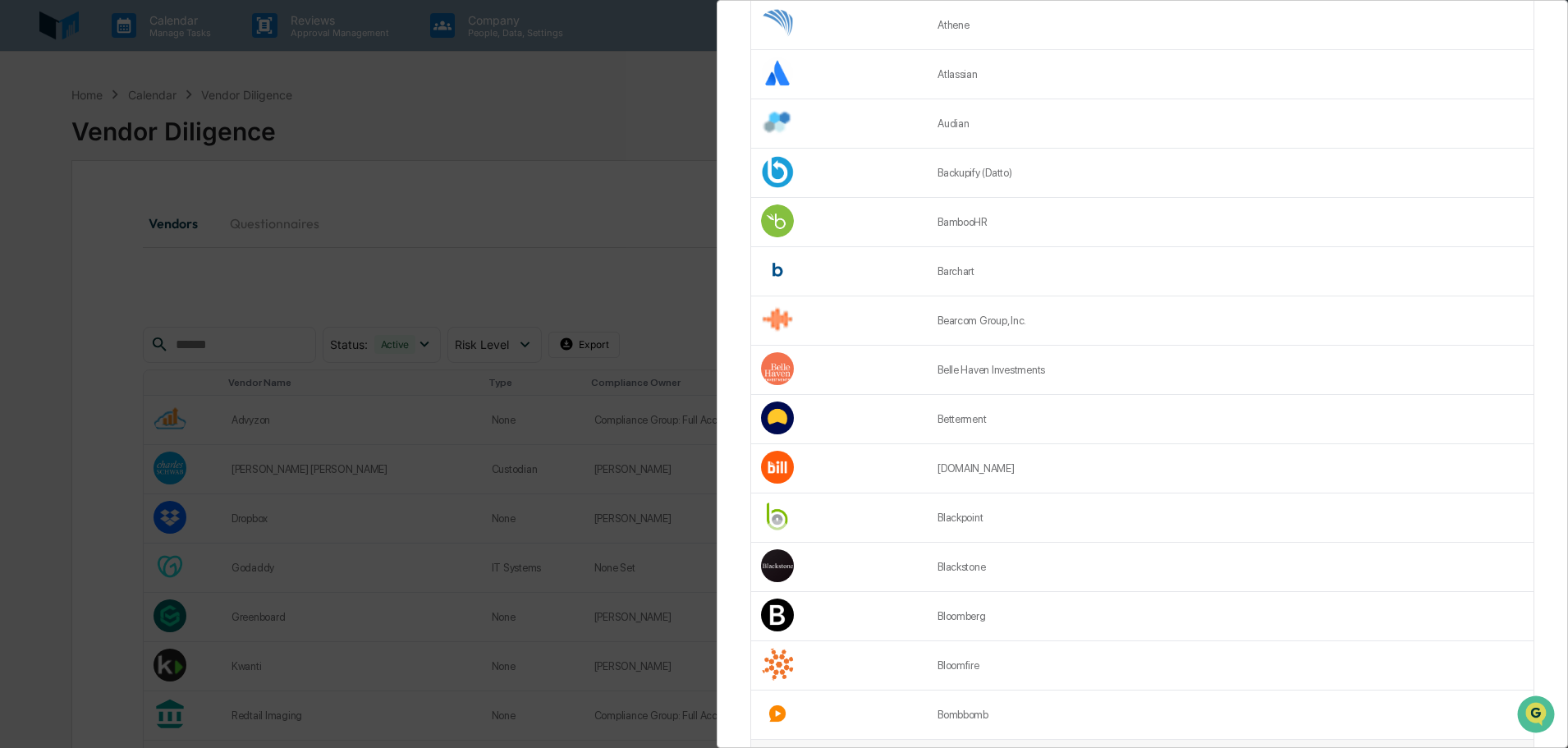
scroll to position [2003, 0]
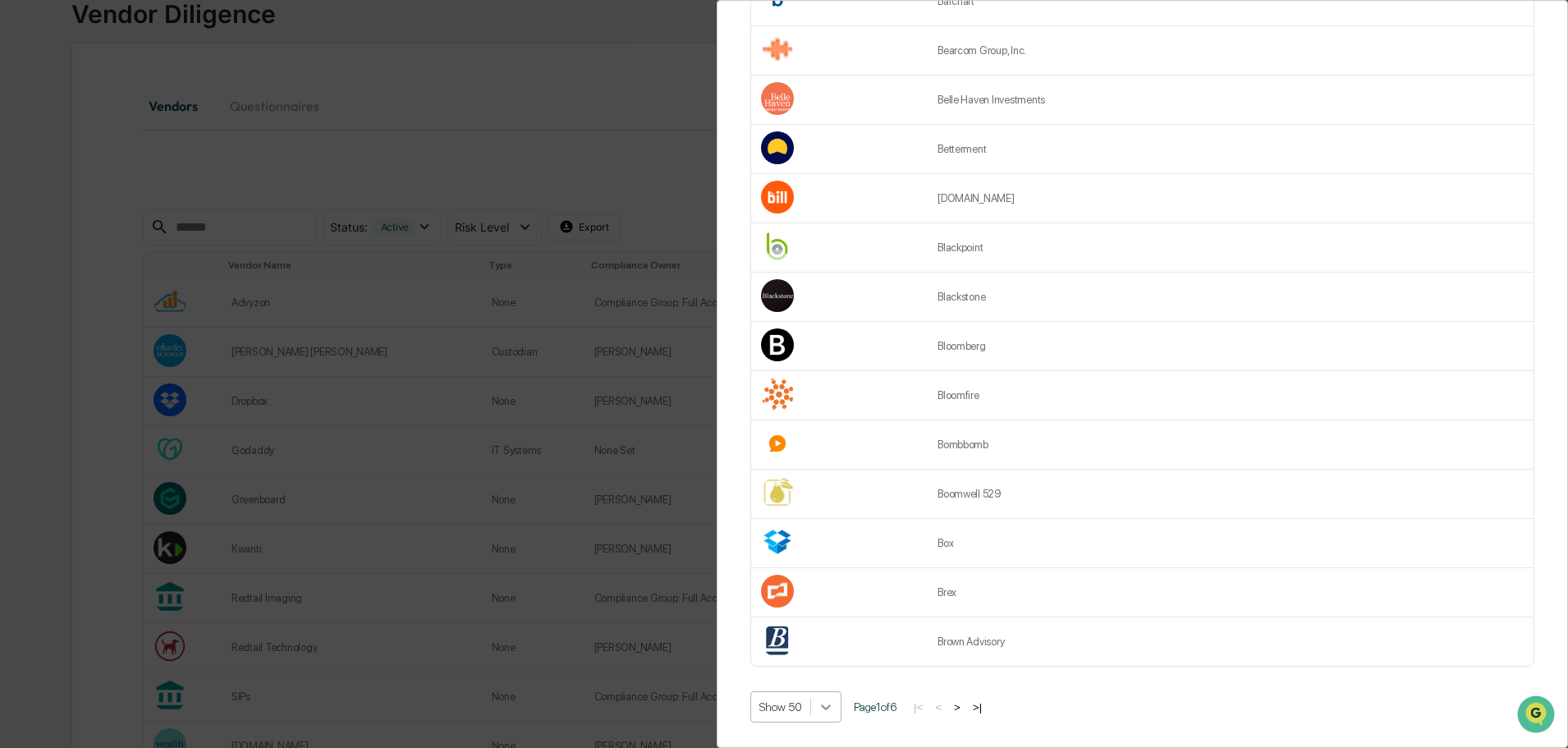
click at [828, 702] on icon at bounding box center [825, 707] width 16 height 16
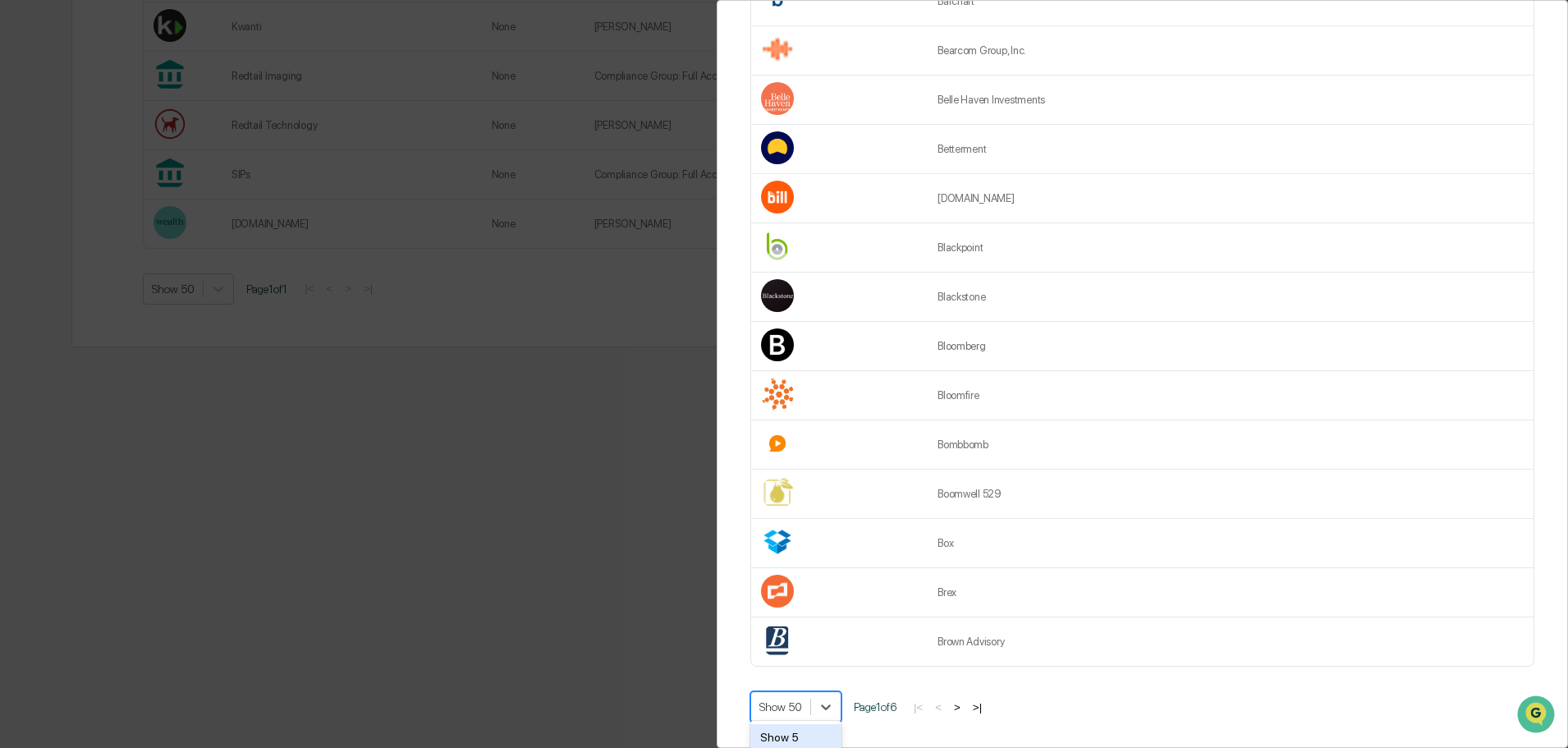
scroll to position [239, 0]
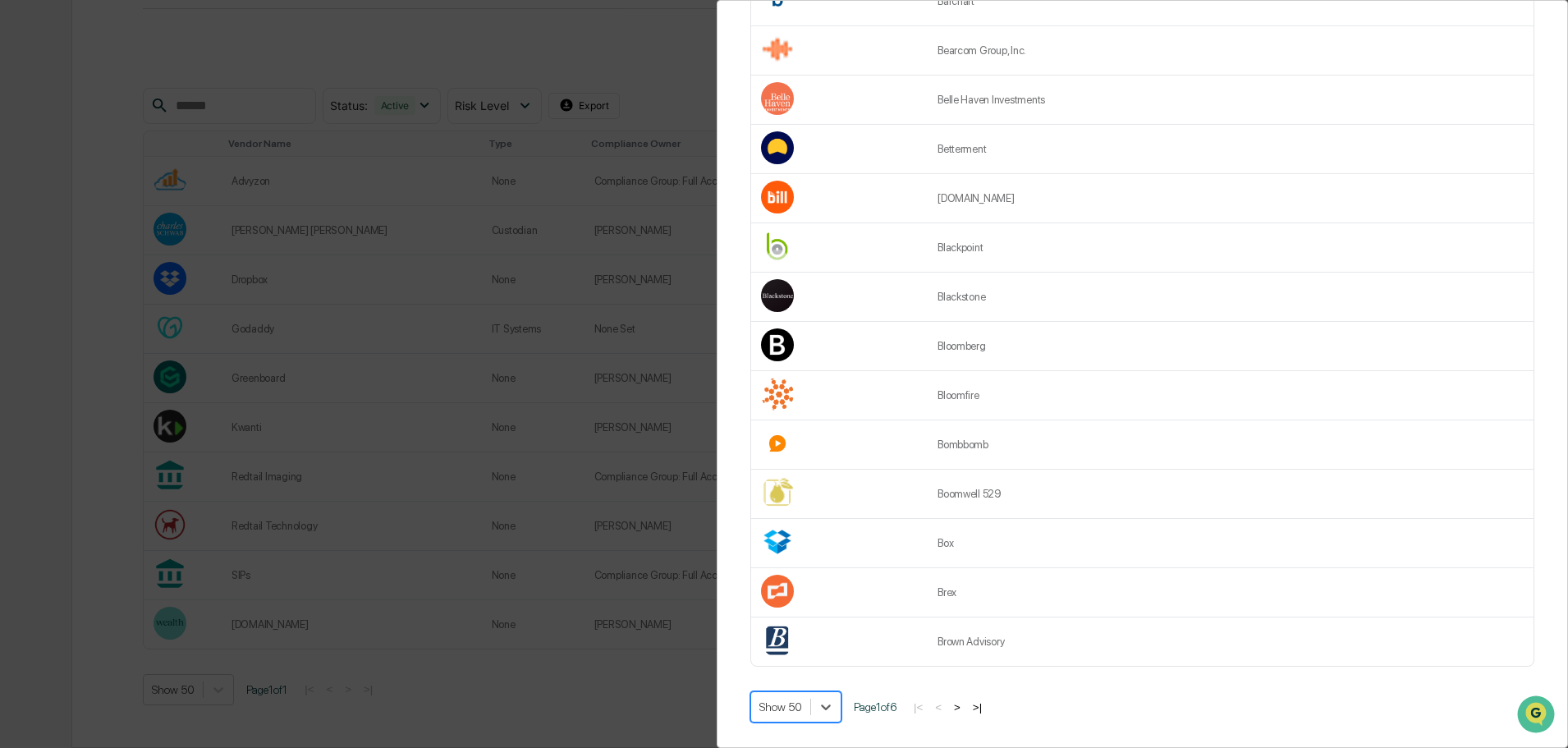
click at [957, 707] on div "5 results available. Use Up and Down to choose options, press Enter to select t…" at bounding box center [1141, 707] width 784 height 31
click at [967, 705] on div "Show 50 Page 1 of 6 |< < > >|" at bounding box center [1141, 707] width 784 height 31
click at [963, 691] on div "Show 50 Page 1 of 6 |< < > >|" at bounding box center [1141, 707] width 784 height 31
click at [965, 700] on button ">" at bounding box center [957, 708] width 16 height 14
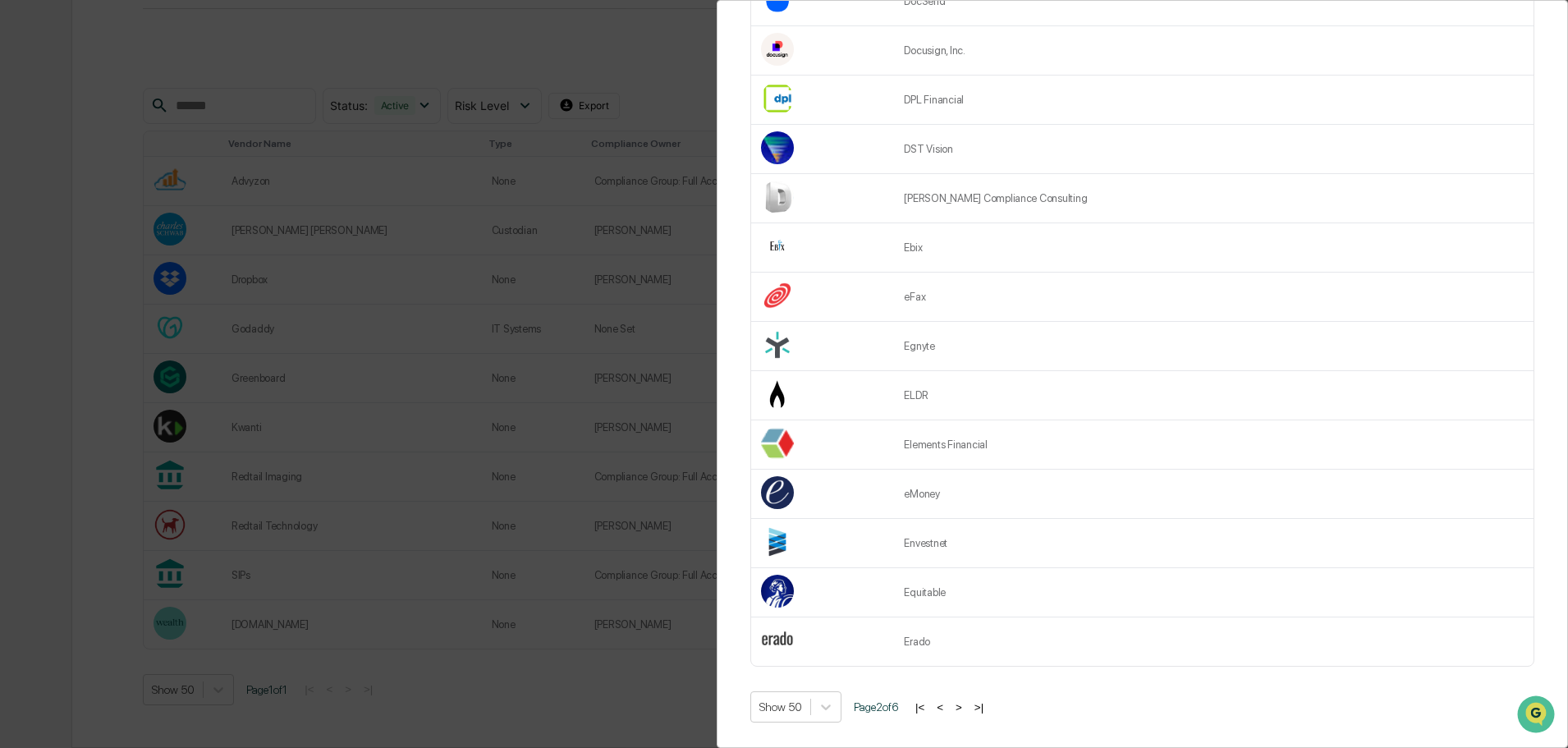
click at [967, 700] on button ">" at bounding box center [958, 708] width 16 height 14
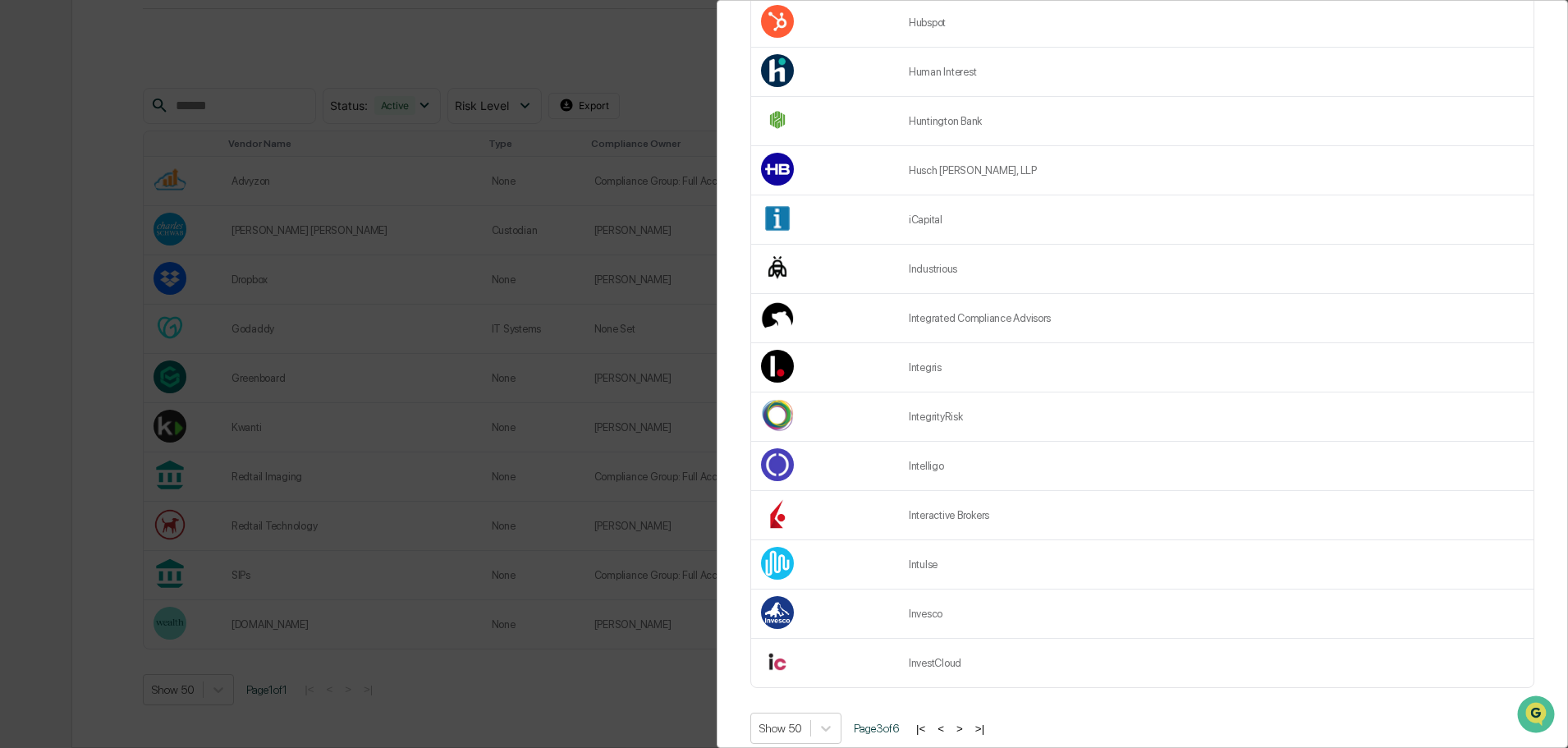
scroll to position [2003, 0]
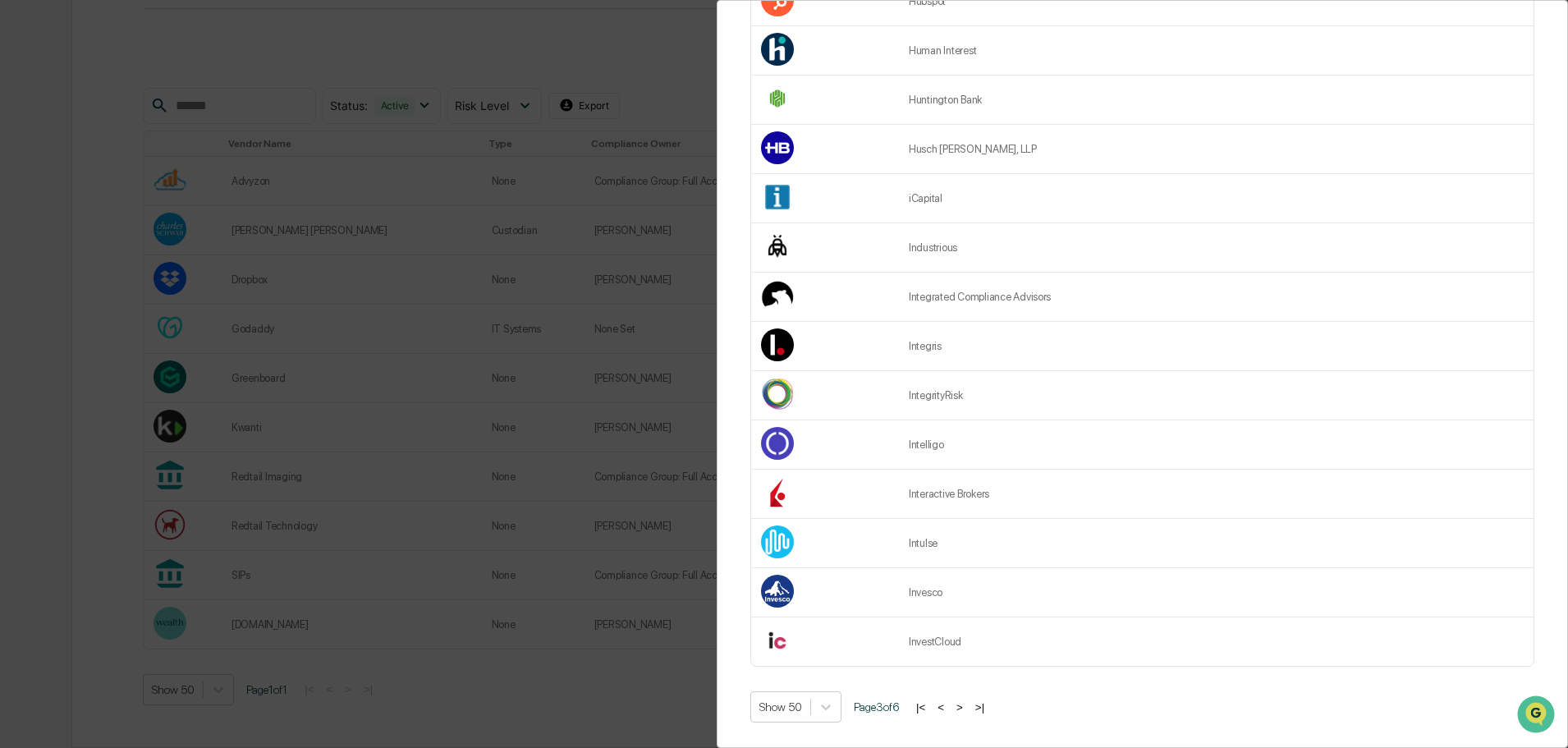
click at [963, 703] on button ">" at bounding box center [959, 708] width 16 height 14
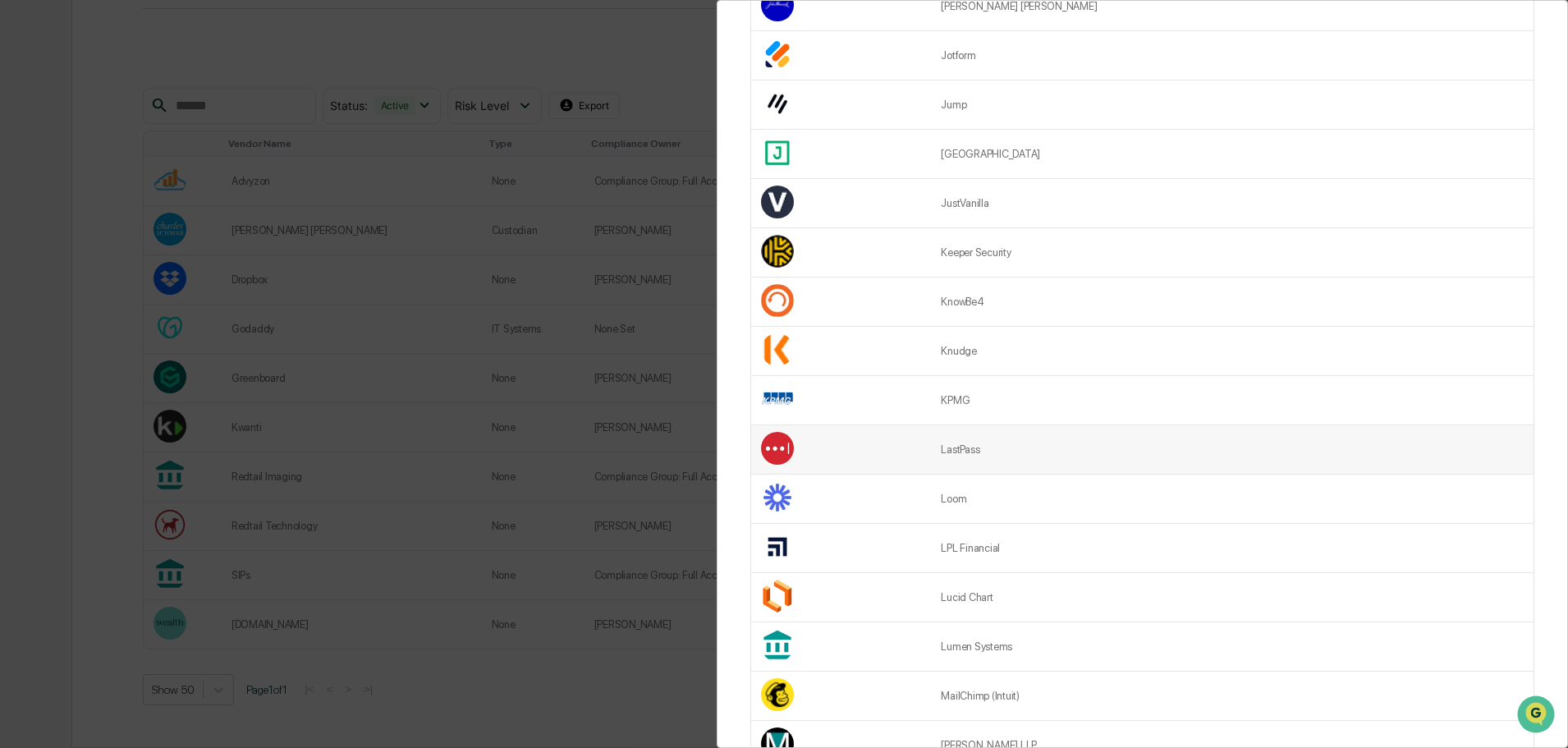
scroll to position [492, 0]
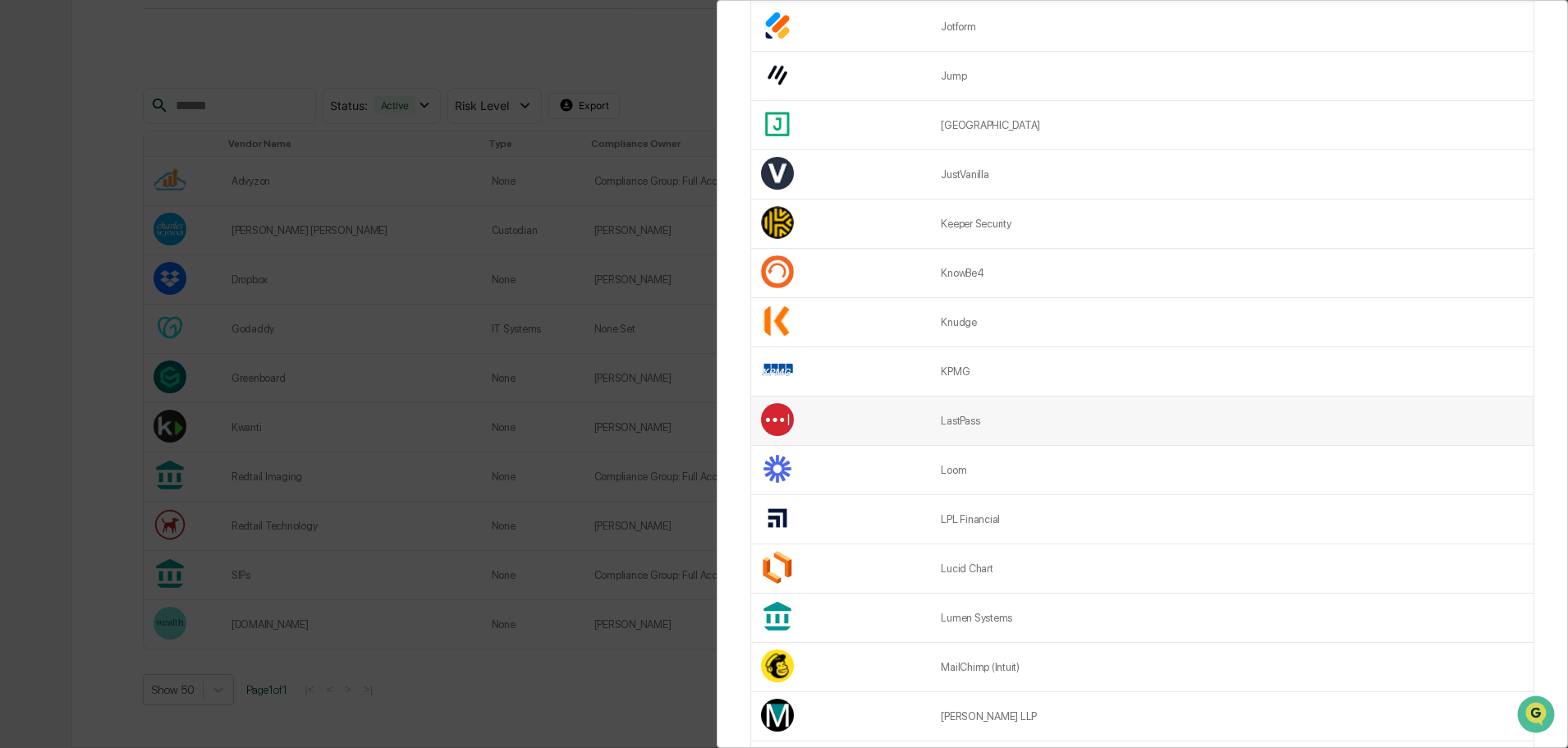
click at [930, 435] on td at bounding box center [841, 420] width 180 height 49
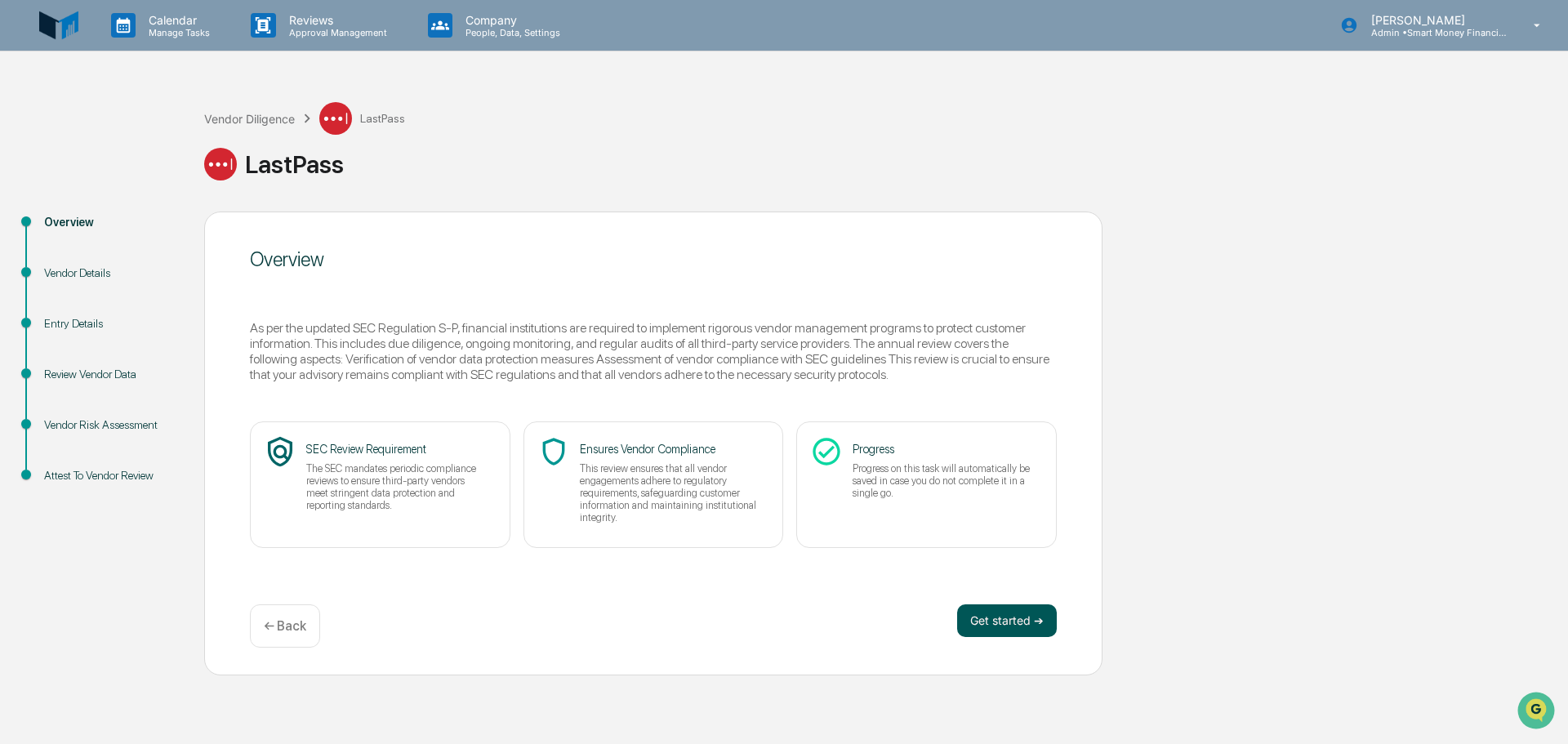
click at [1009, 631] on button "Get started ➔" at bounding box center [1007, 620] width 100 height 33
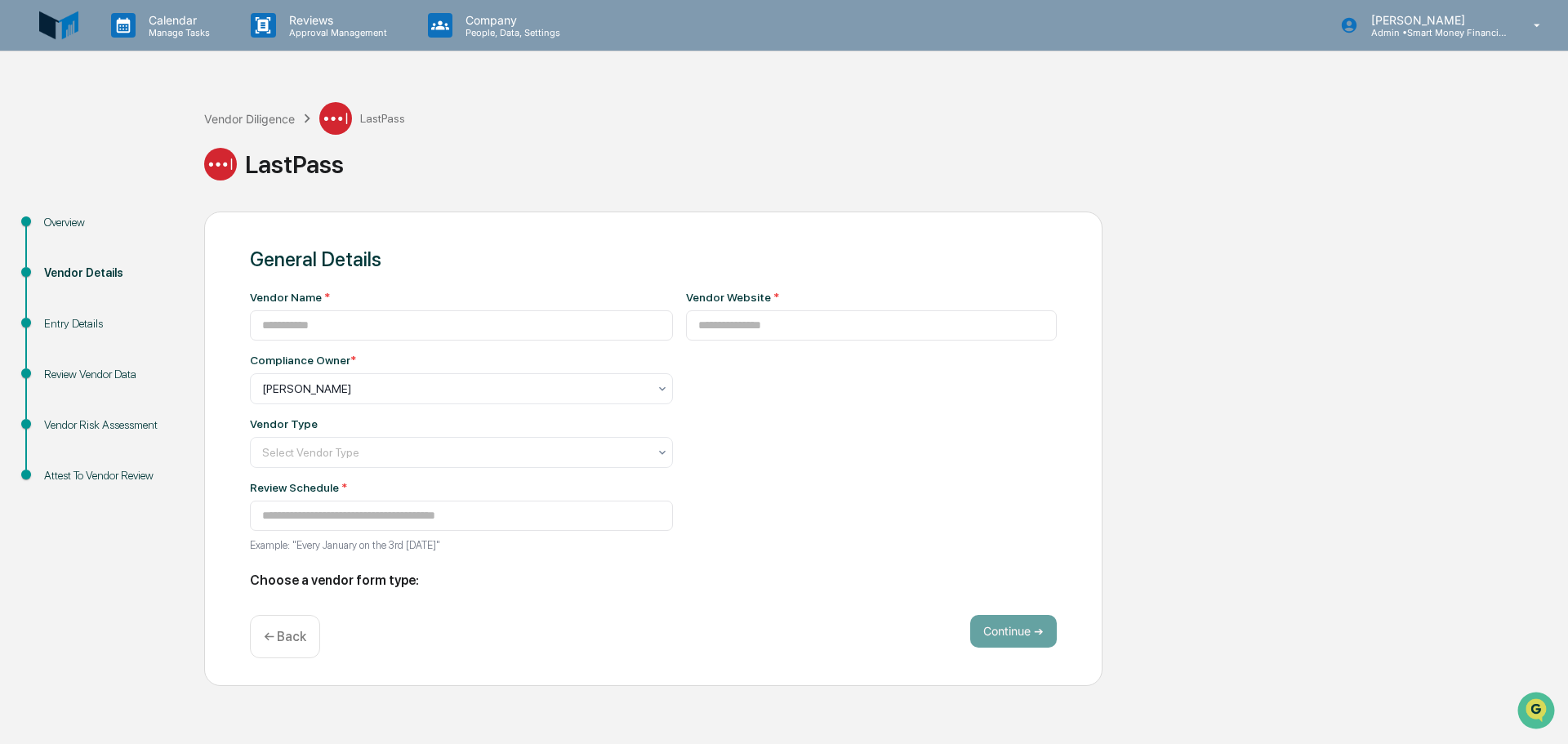
type input "********"
type input "**********"
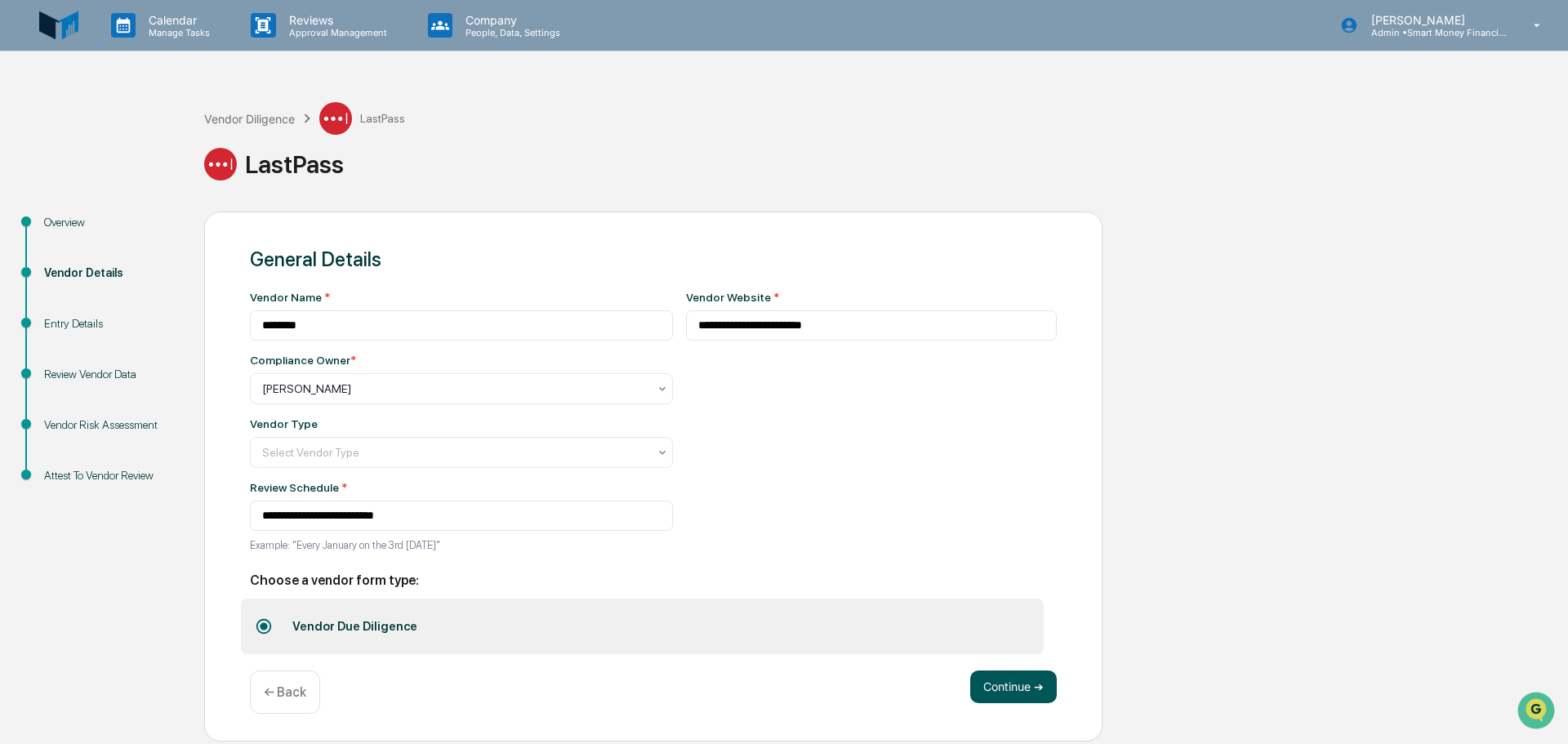
click at [1007, 680] on button "Continue ➔" at bounding box center [1013, 686] width 87 height 33
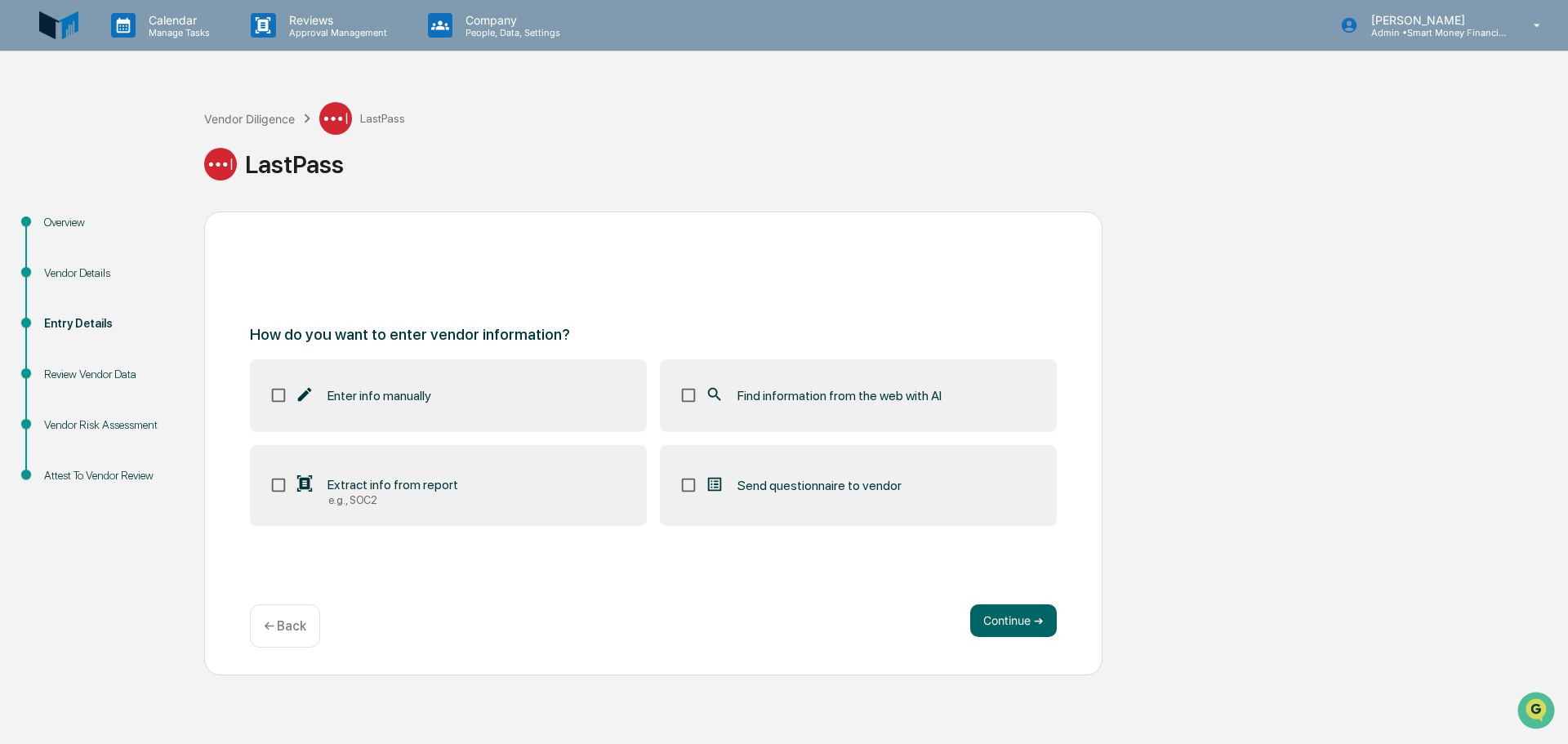
click at [711, 394] on icon at bounding box center [715, 394] width 18 height 18
click at [1030, 623] on button "Continue ➔" at bounding box center [1013, 620] width 87 height 33
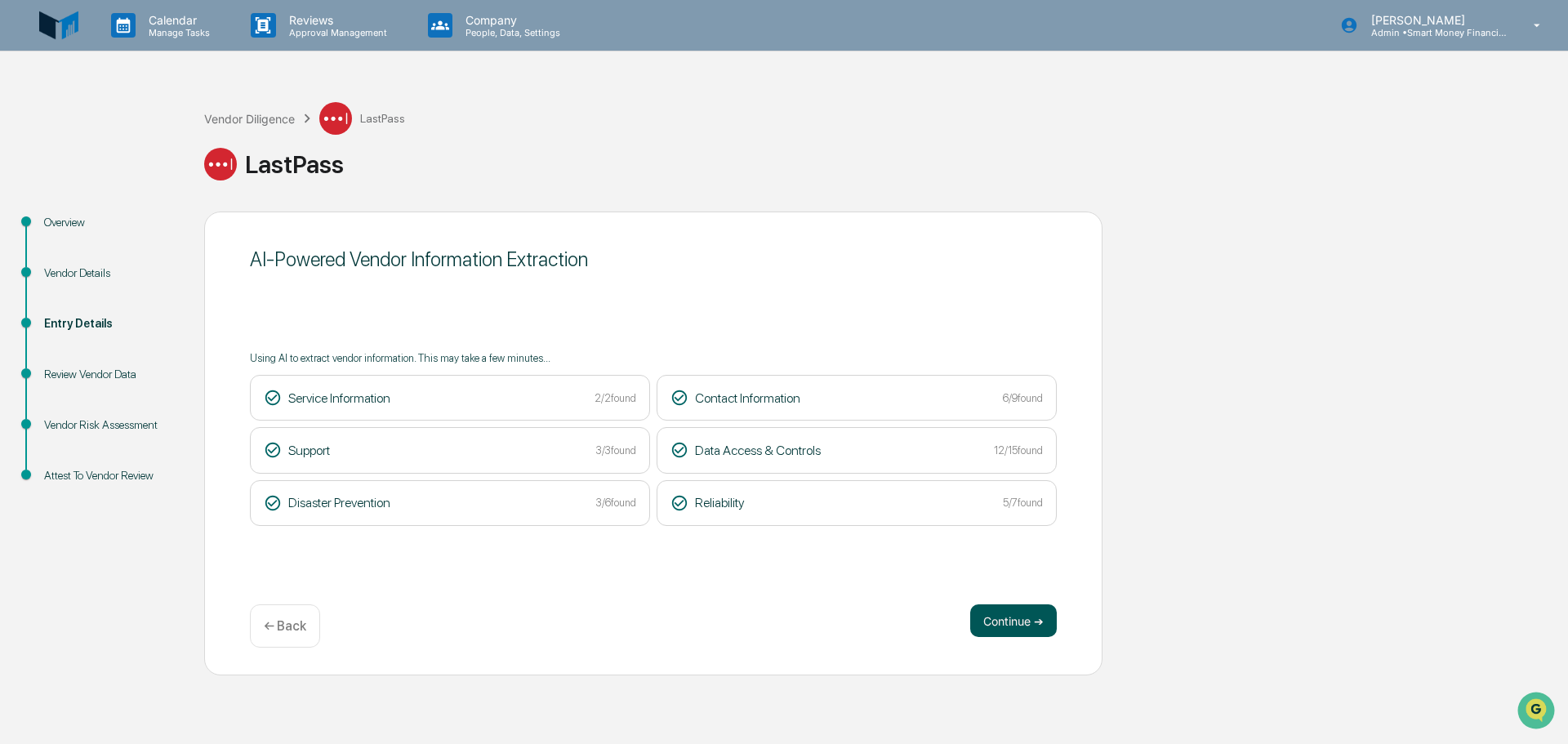
click at [1001, 613] on button "Continue ➔" at bounding box center [1013, 620] width 87 height 33
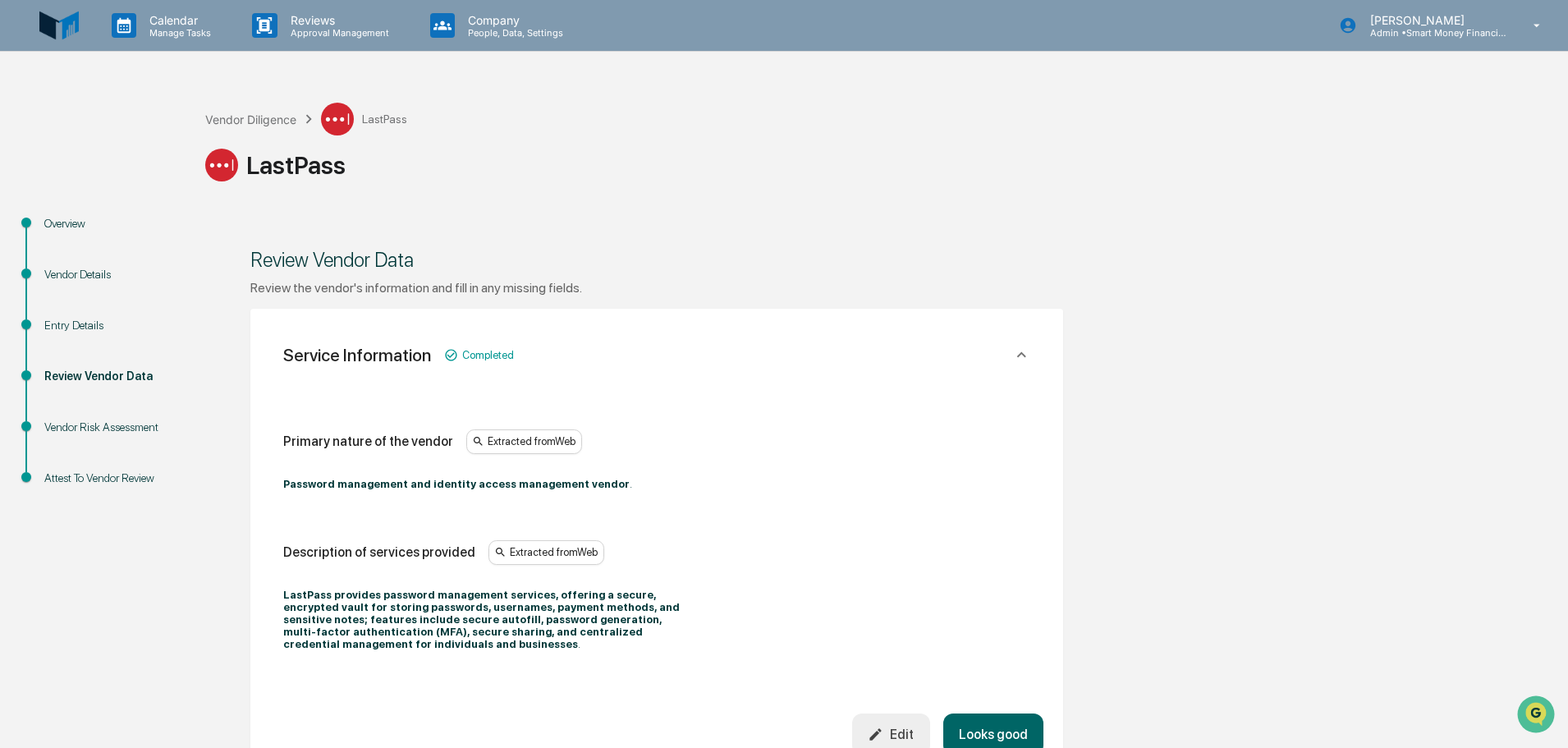
scroll to position [164, 0]
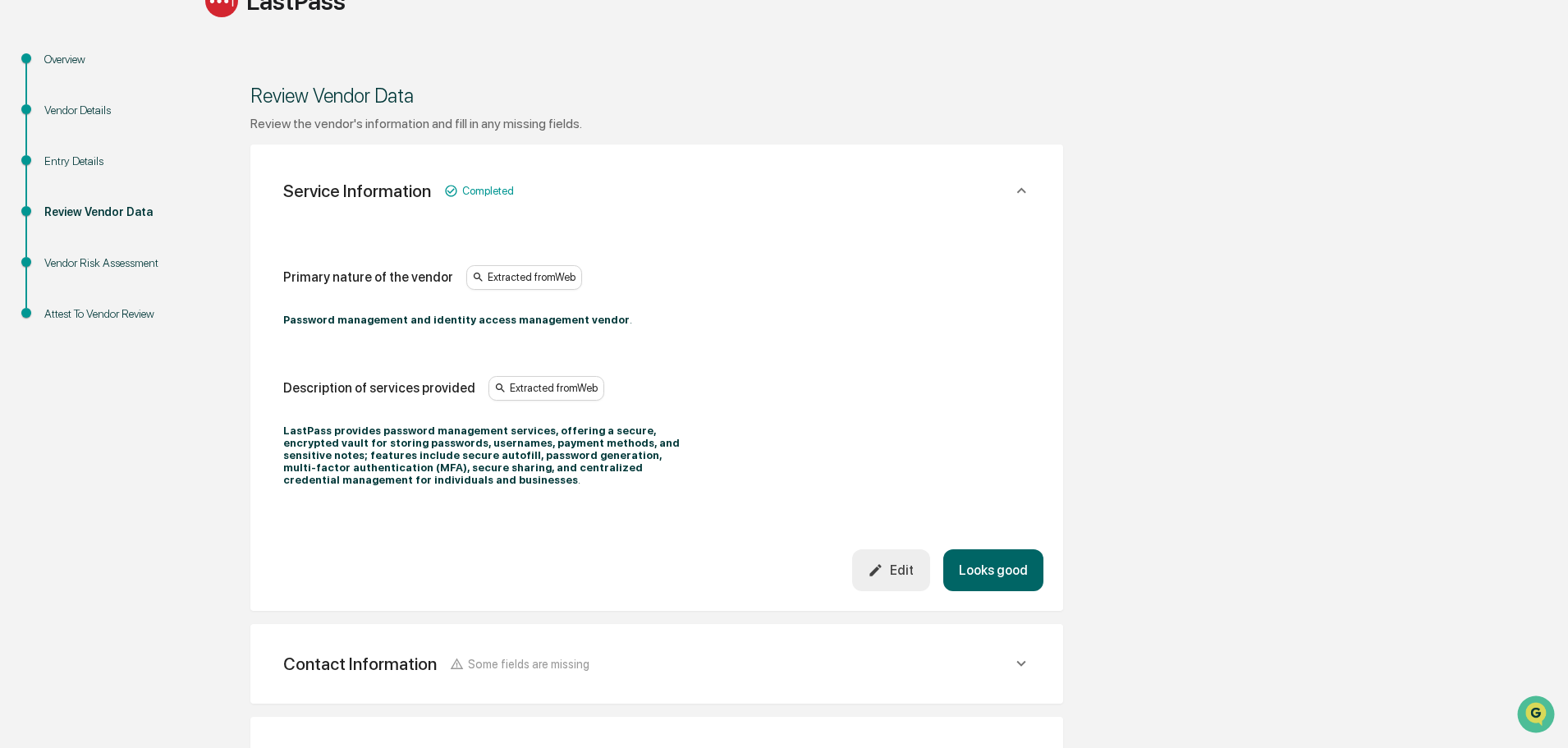
click at [978, 574] on button "Looks good" at bounding box center [993, 569] width 101 height 42
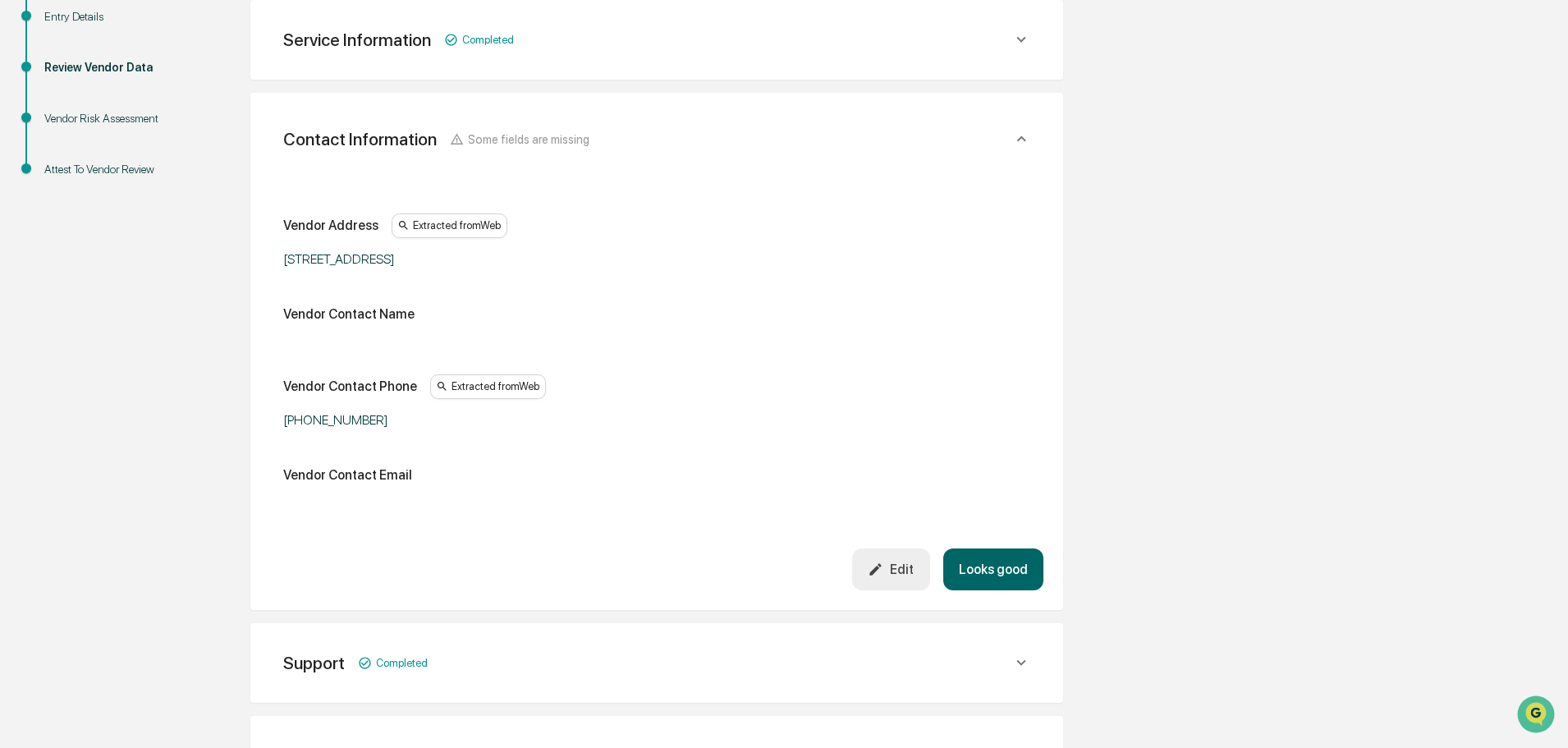
click at [978, 574] on button "Looks good" at bounding box center [993, 569] width 101 height 42
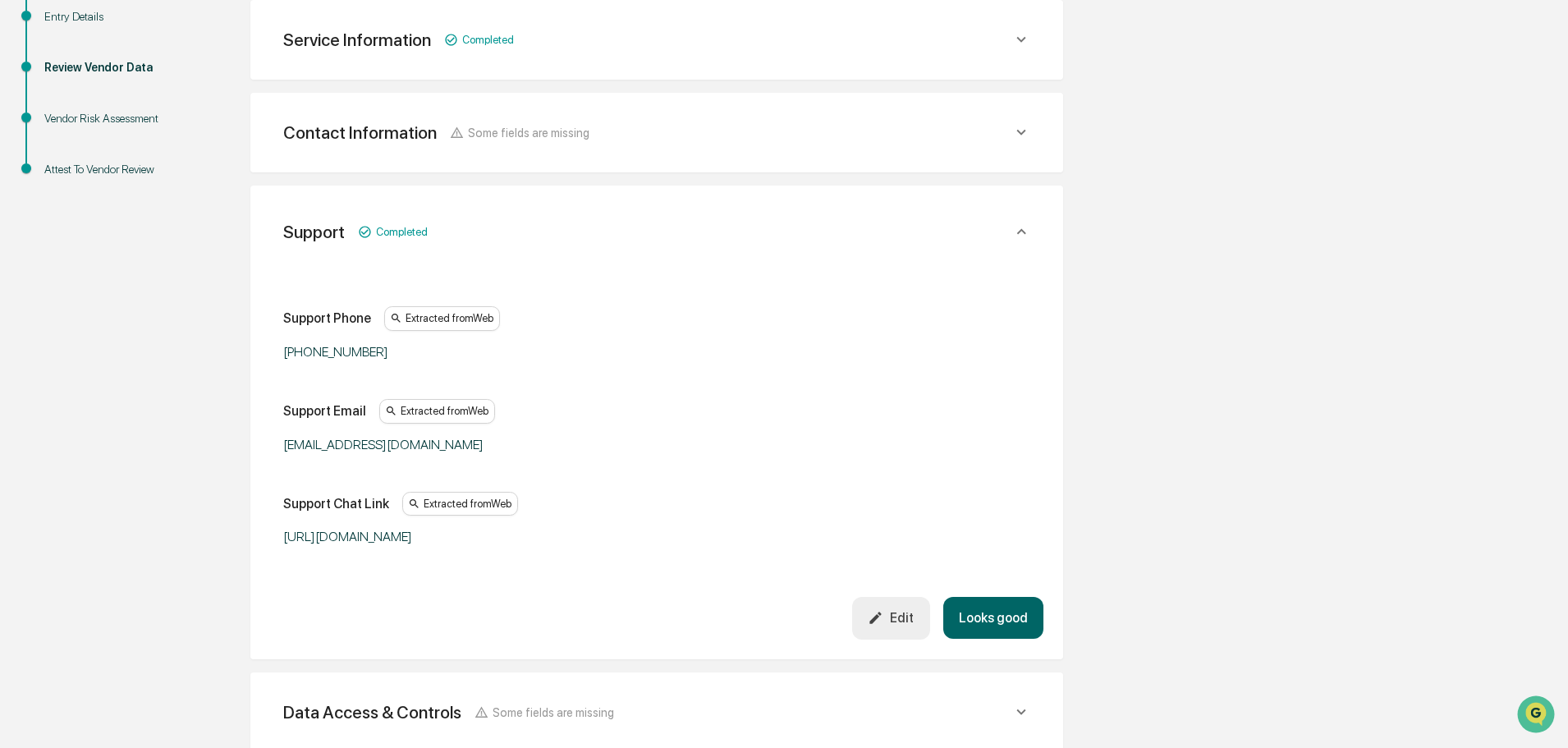
scroll to position [401, 0]
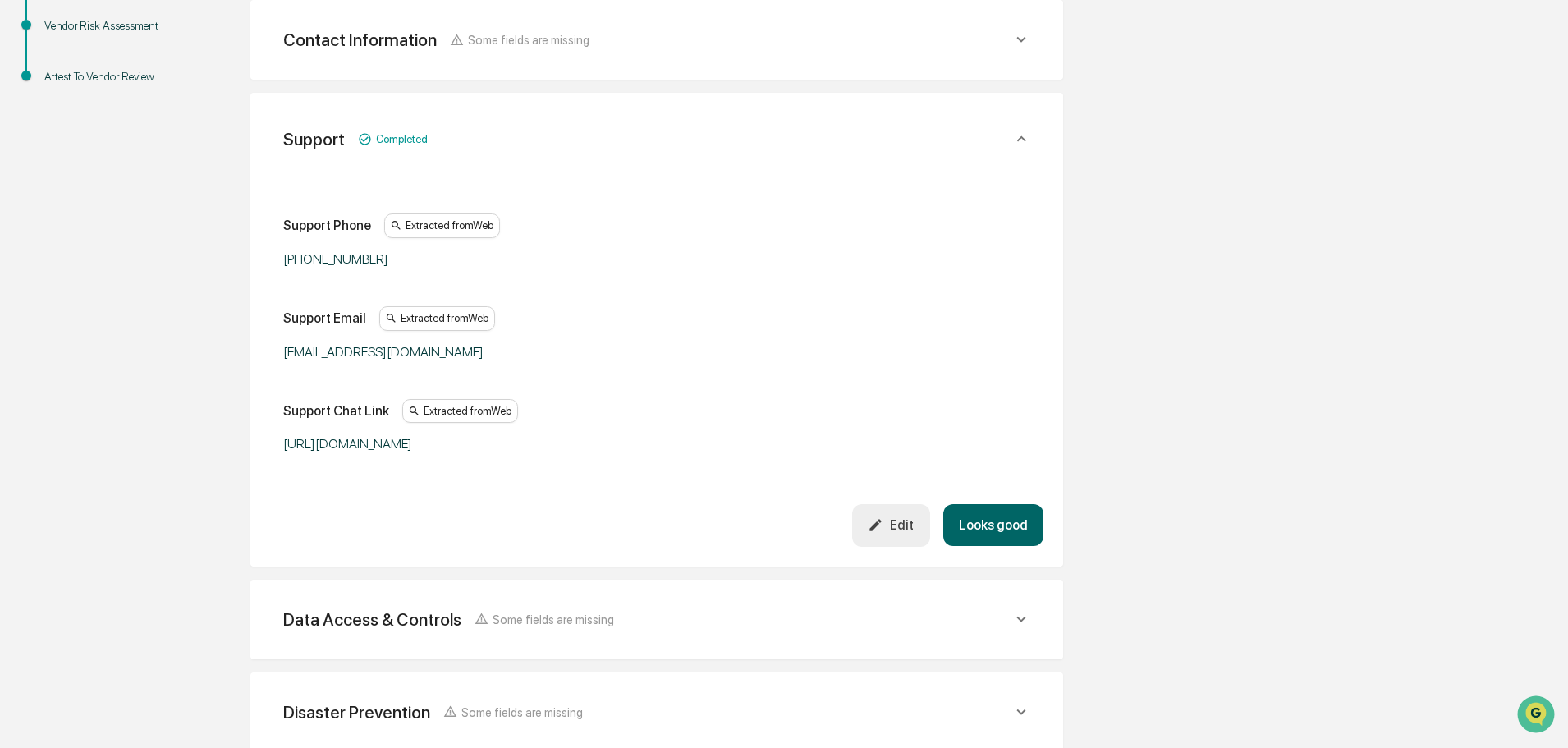
click at [1016, 511] on button "Looks good" at bounding box center [993, 524] width 101 height 42
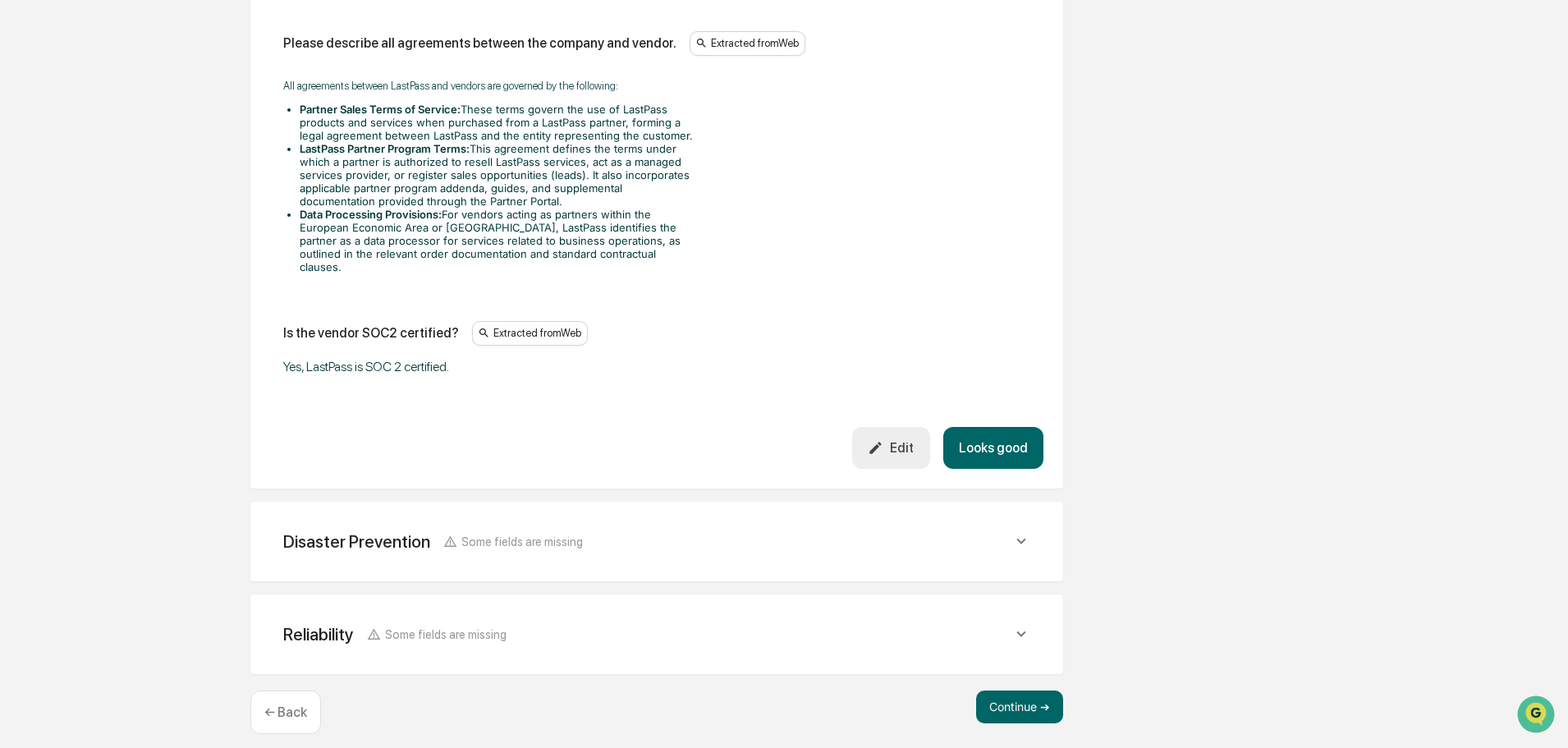
click at [1002, 433] on button "Looks good" at bounding box center [993, 447] width 101 height 42
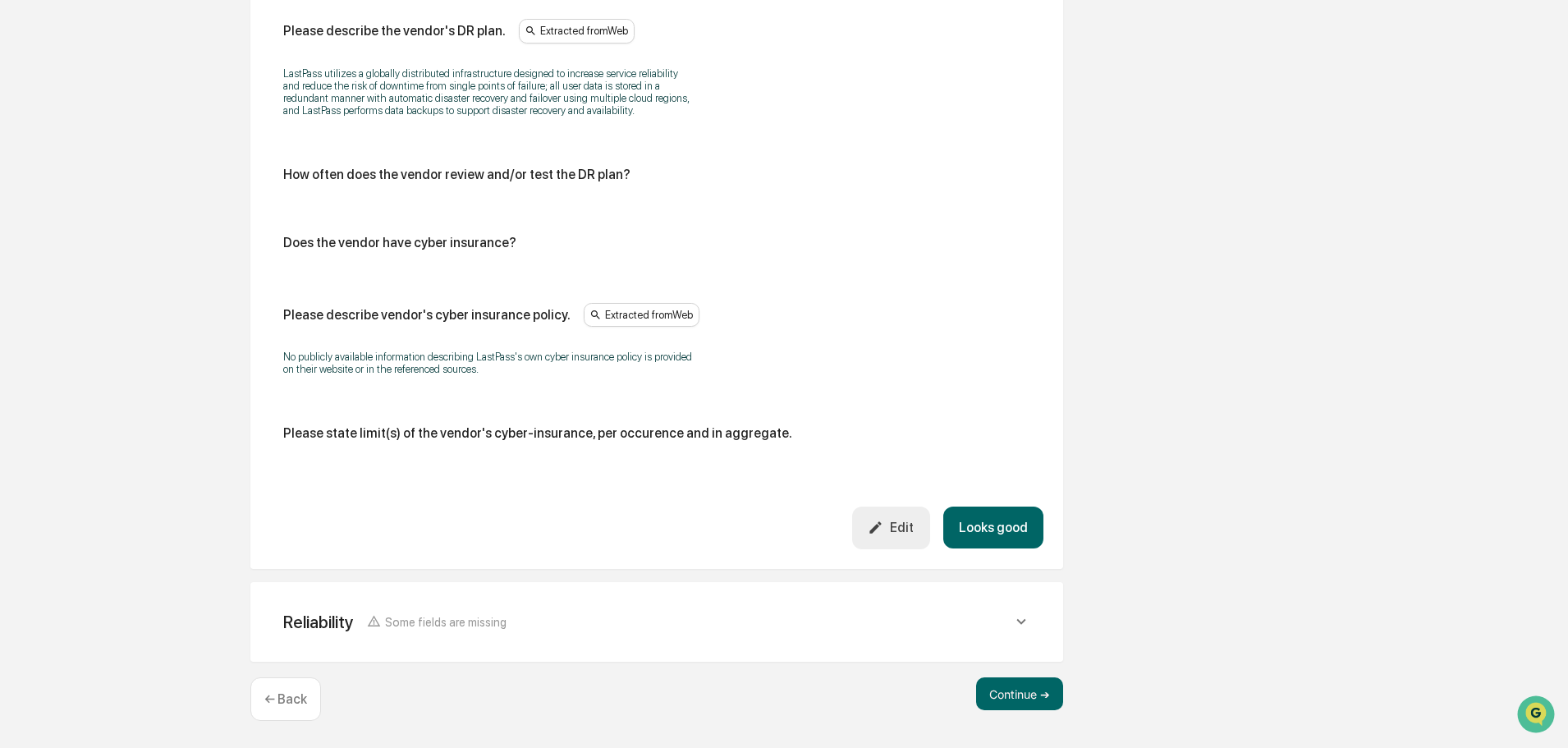
click at [1014, 537] on button "Looks good" at bounding box center [993, 527] width 101 height 42
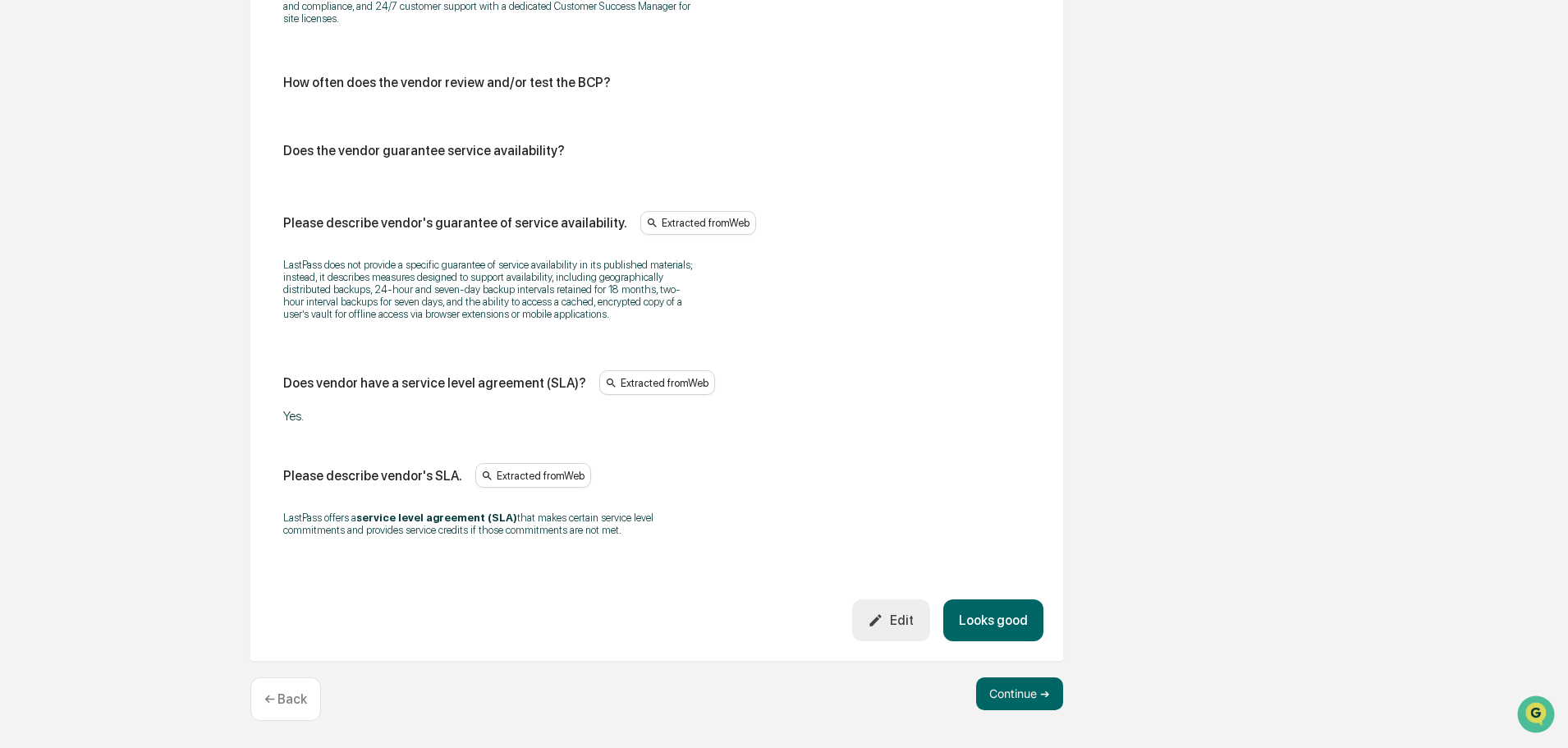
click at [1021, 611] on button "Looks good" at bounding box center [993, 620] width 101 height 42
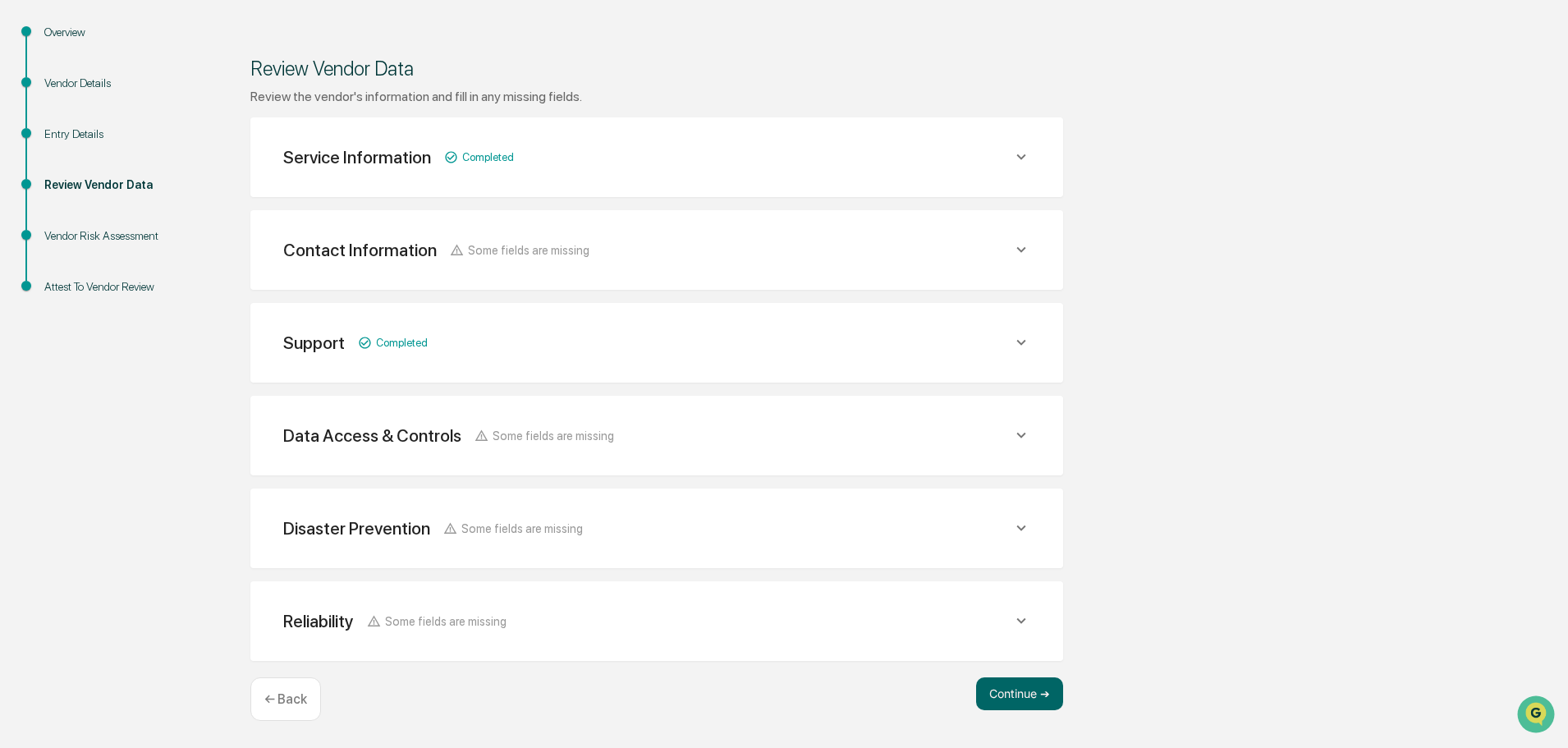
scroll to position [191, 0]
click at [1005, 622] on div "Reliability Some fields are missing" at bounding box center [647, 620] width 729 height 21
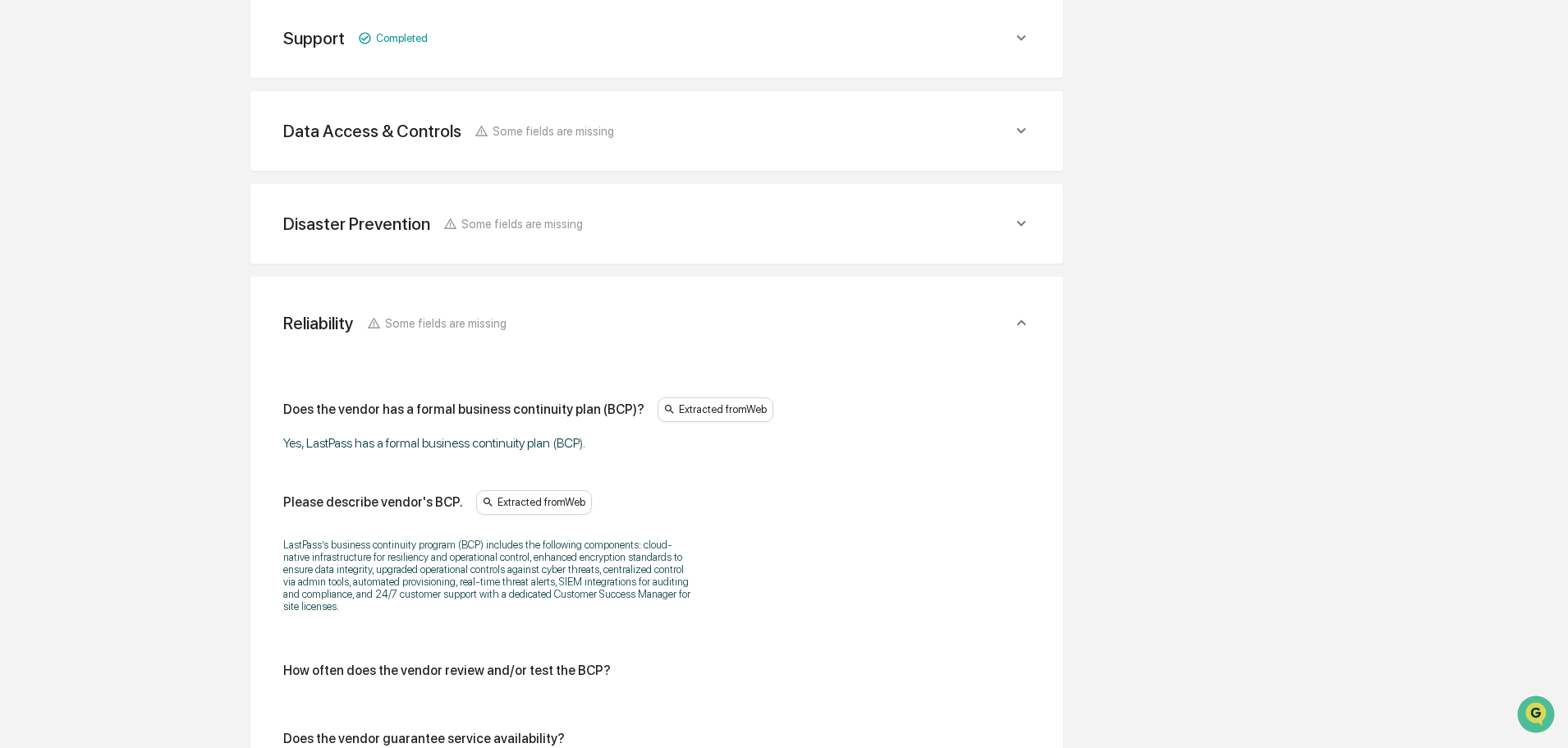
scroll to position [273, 0]
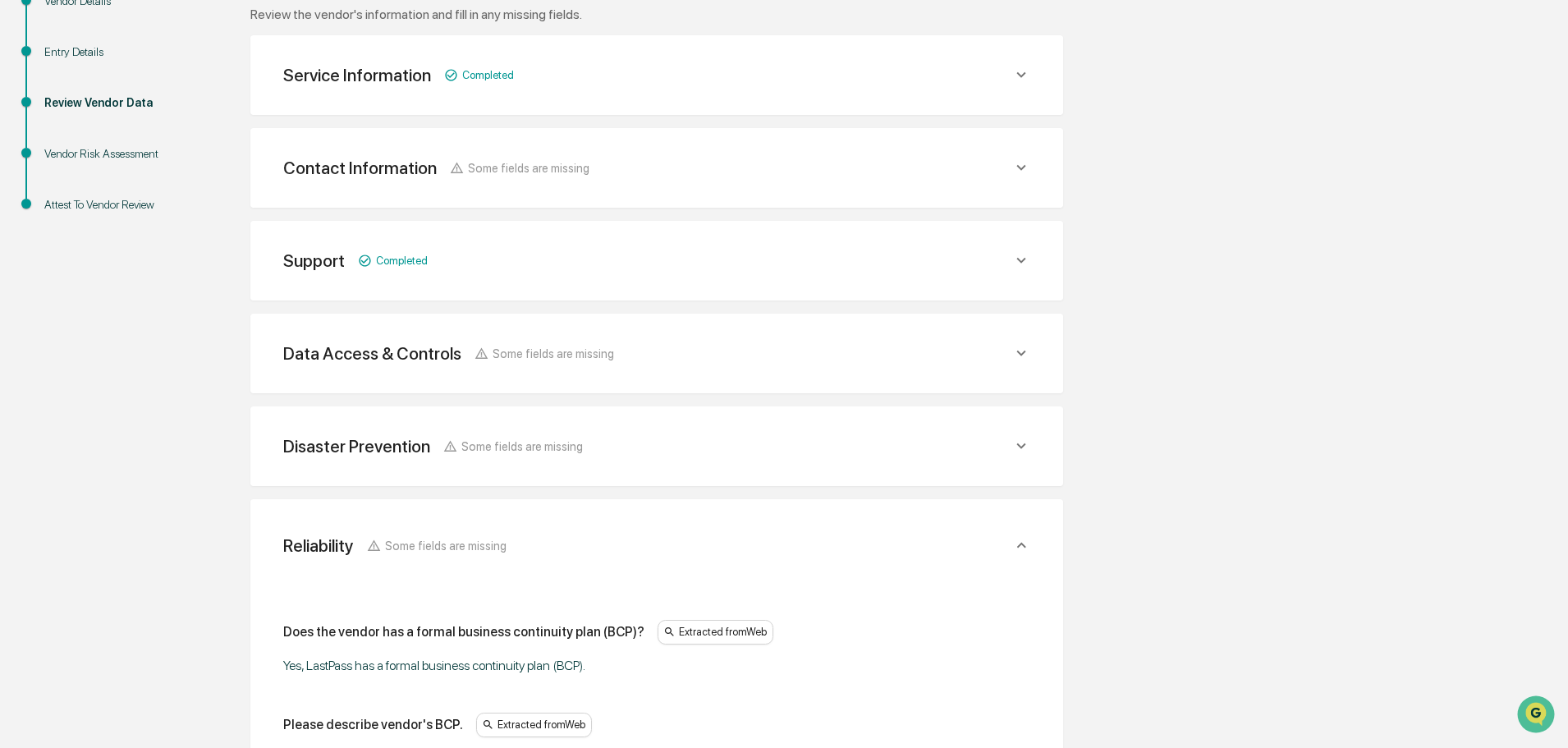
click at [993, 554] on div "Reliability Some fields are missing" at bounding box center [647, 545] width 729 height 21
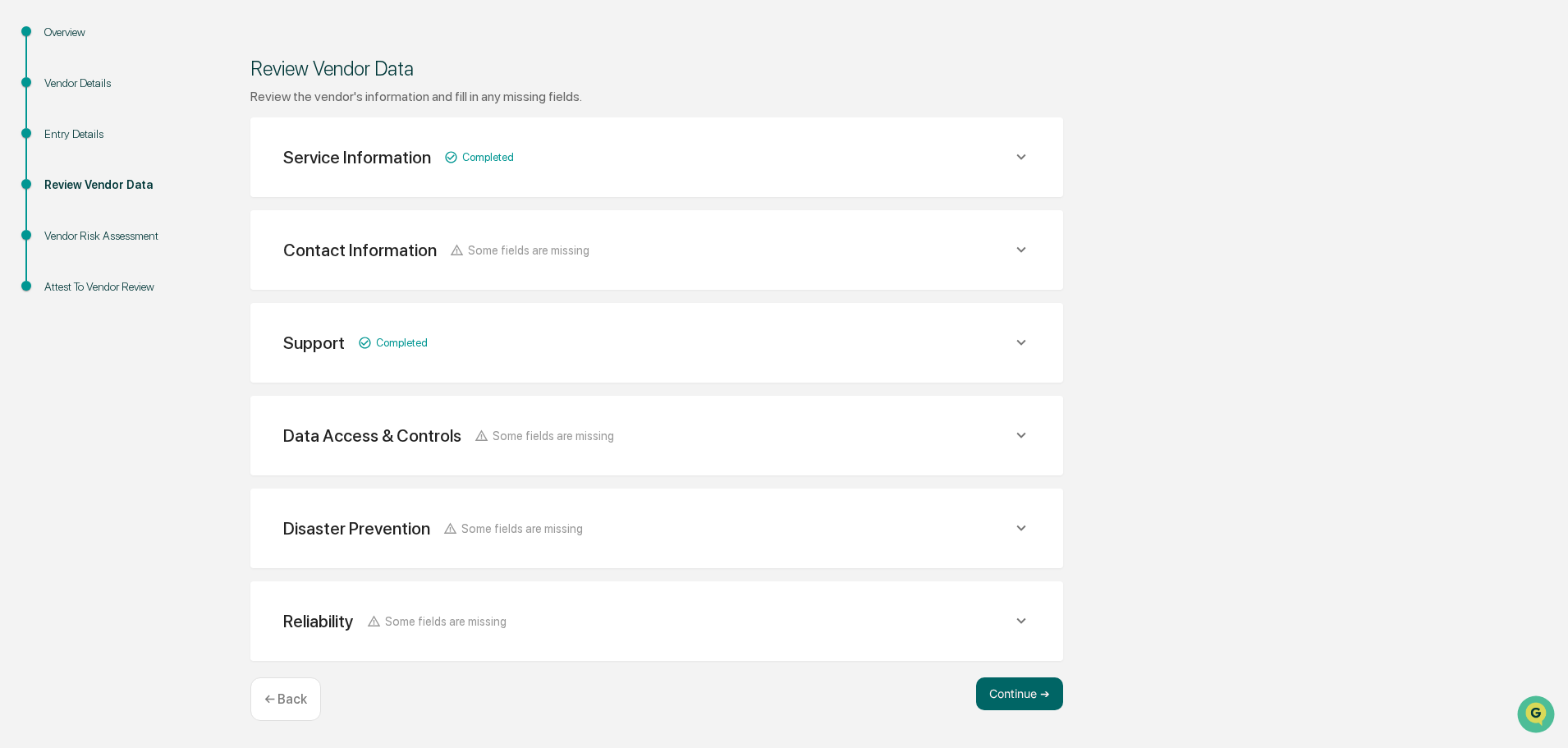
scroll to position [191, 0]
click at [1045, 683] on button "Continue ➔" at bounding box center [1019, 693] width 87 height 33
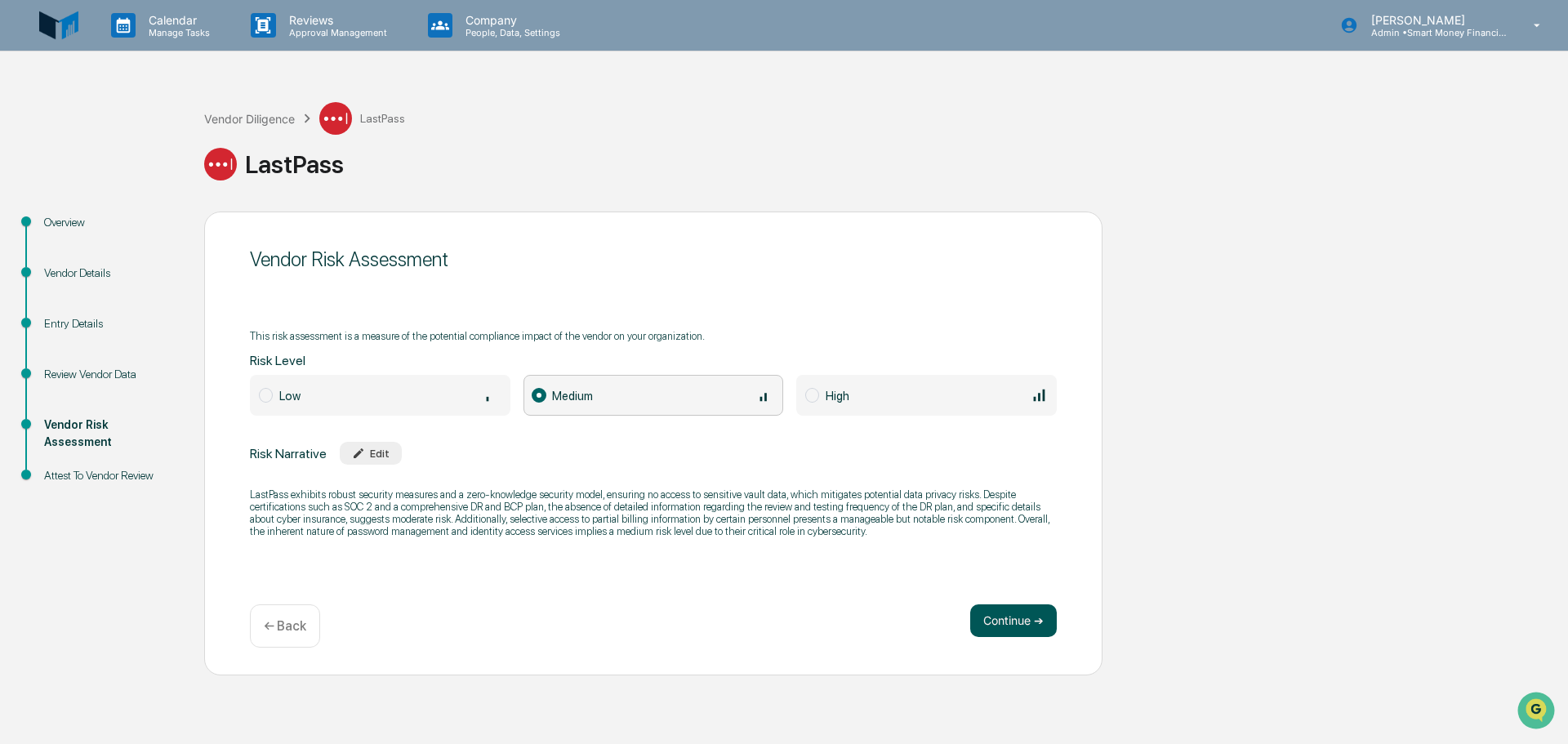
click at [997, 618] on button "Continue ➔" at bounding box center [1013, 620] width 87 height 33
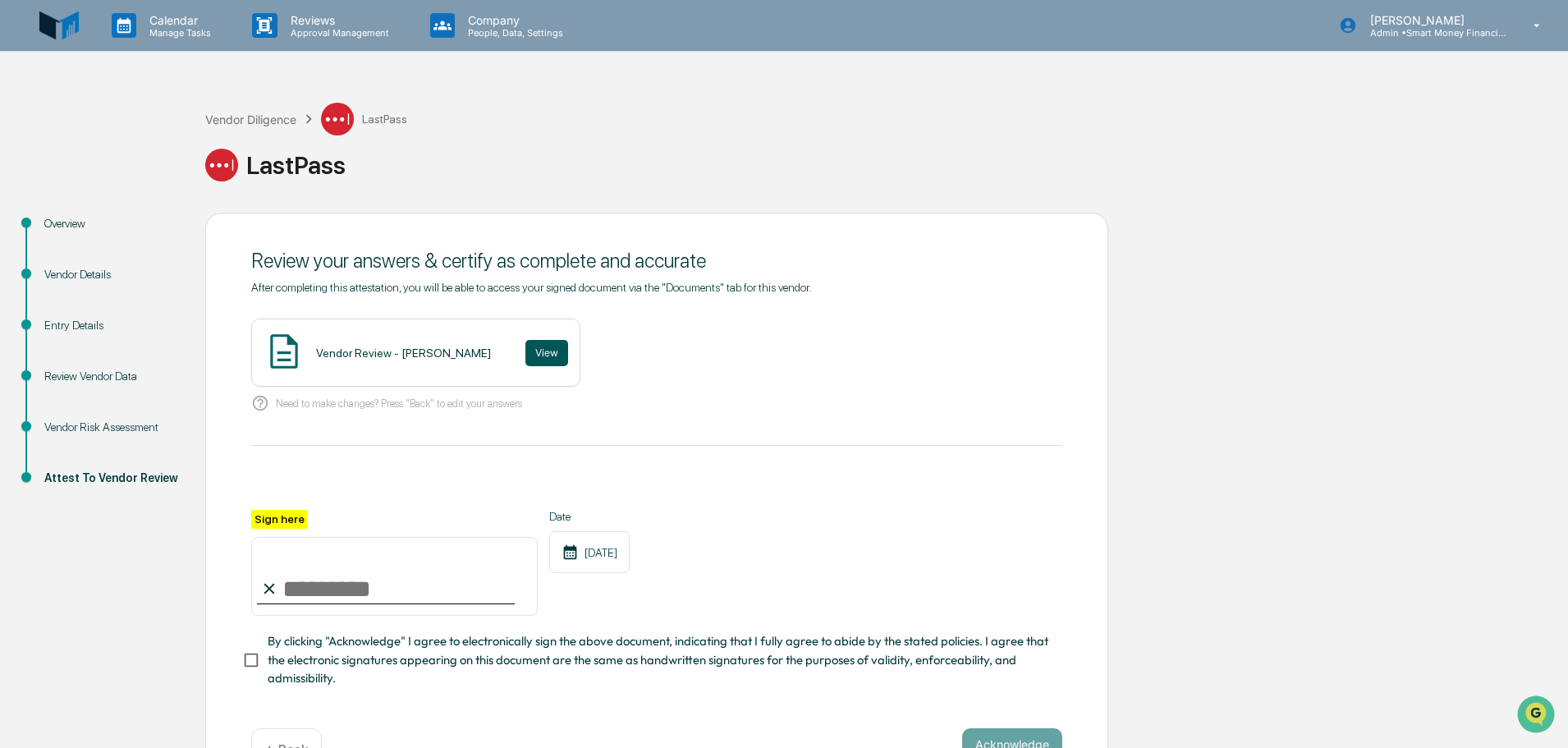
click at [525, 348] on button "View" at bounding box center [547, 352] width 43 height 26
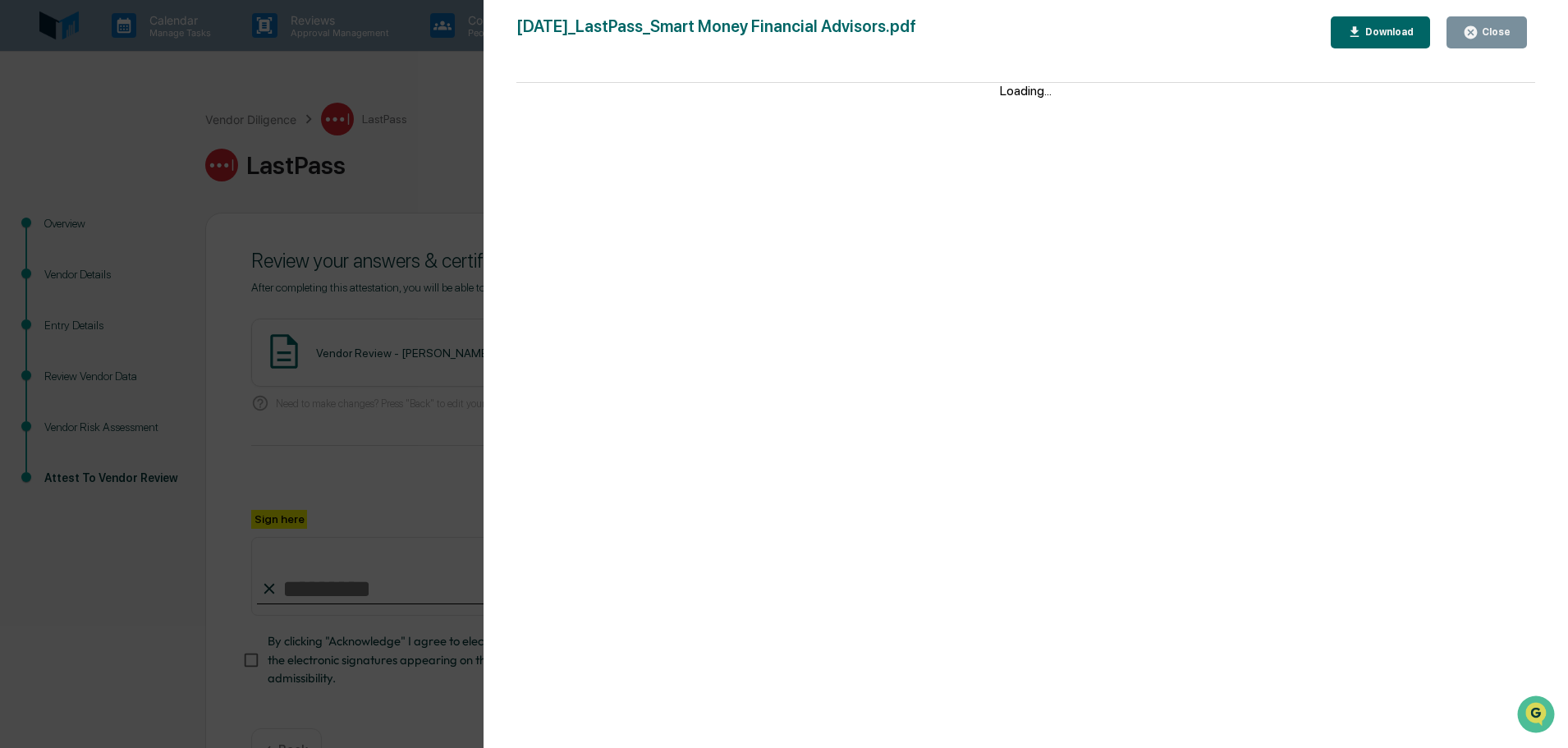
click at [1472, 40] on icon "button" at bounding box center [1470, 31] width 15 height 15
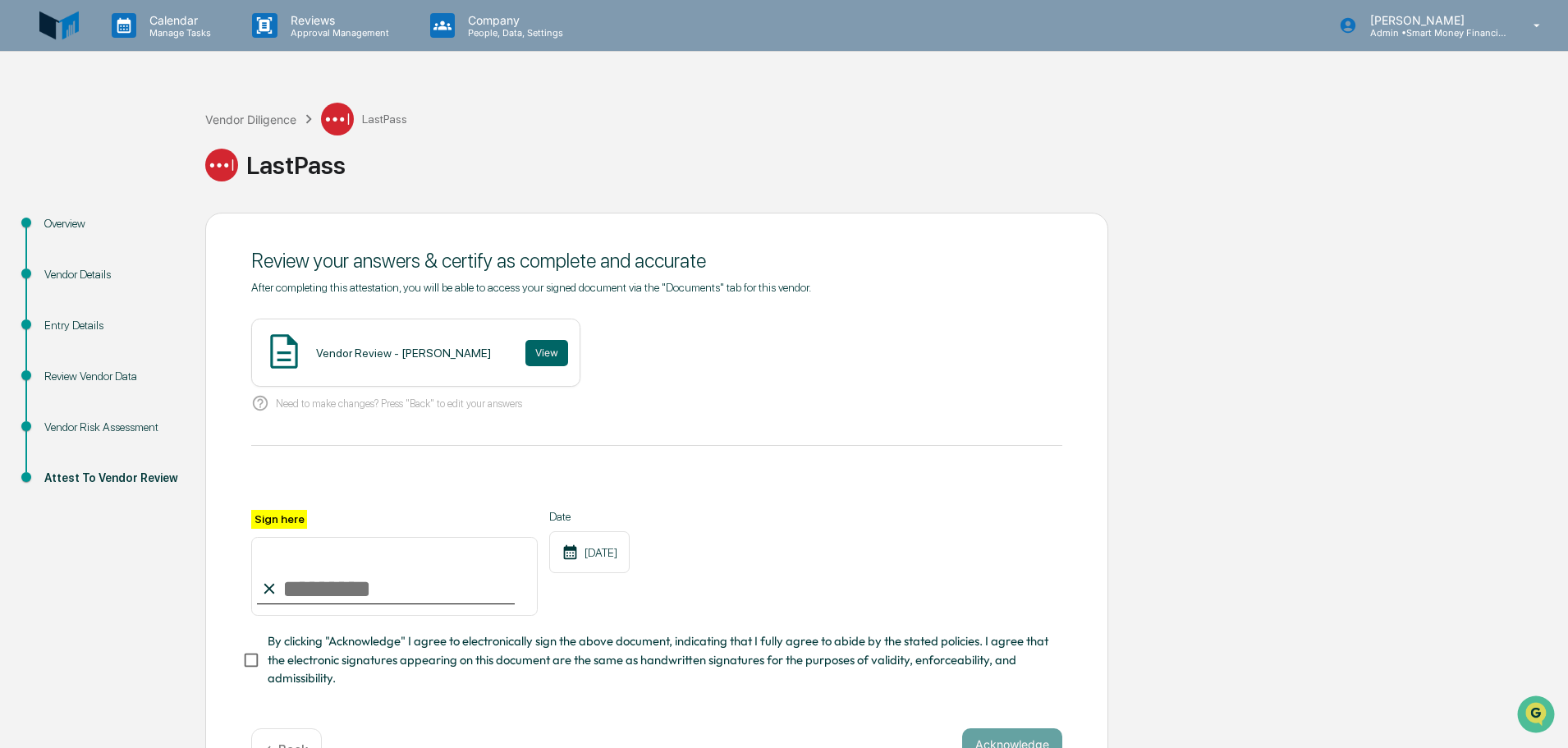
click at [339, 577] on input "Sign here" at bounding box center [394, 576] width 286 height 79
type input "**********"
click at [1018, 737] on button "Acknowledge" at bounding box center [1012, 744] width 101 height 33
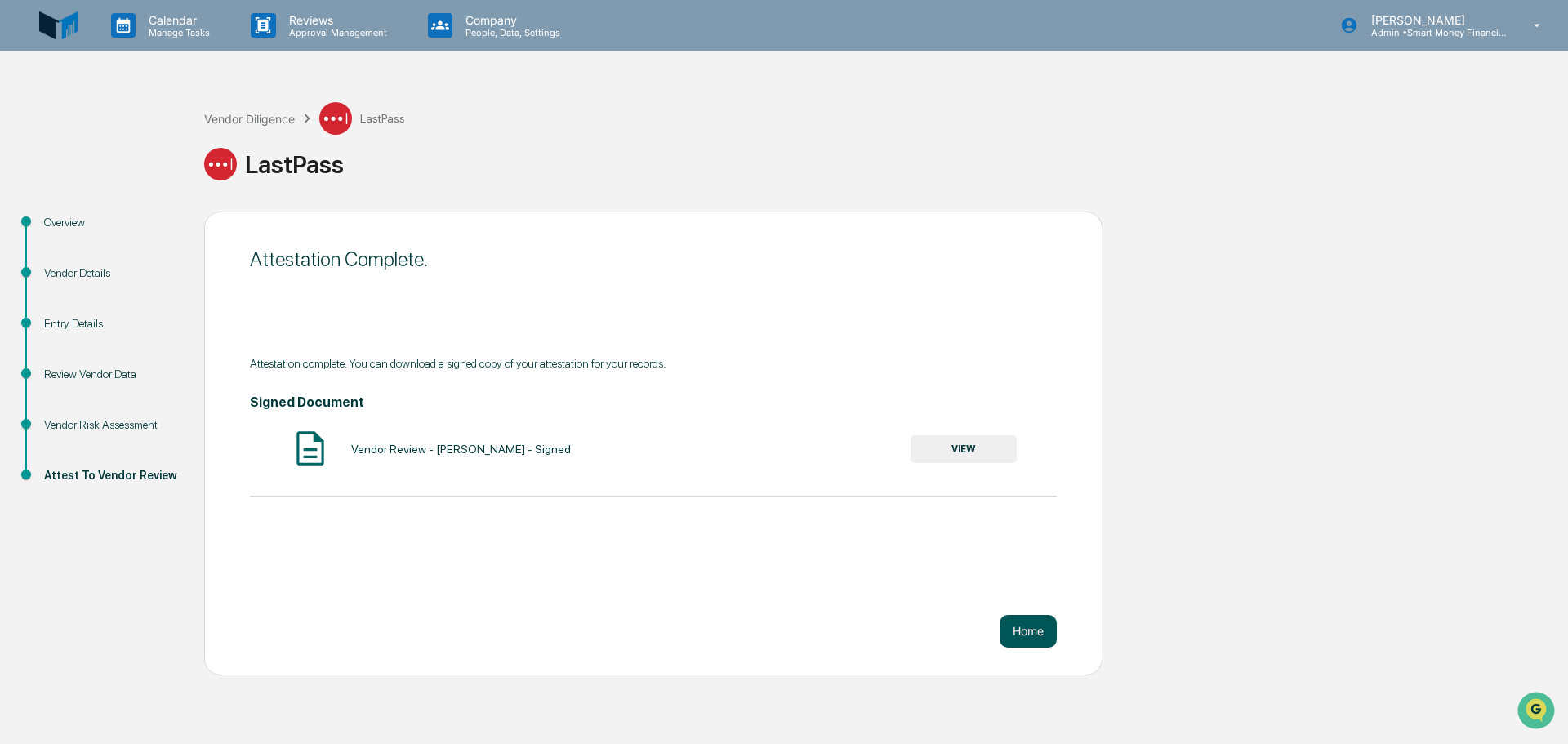
click at [1010, 637] on button "Home" at bounding box center [1028, 631] width 57 height 33
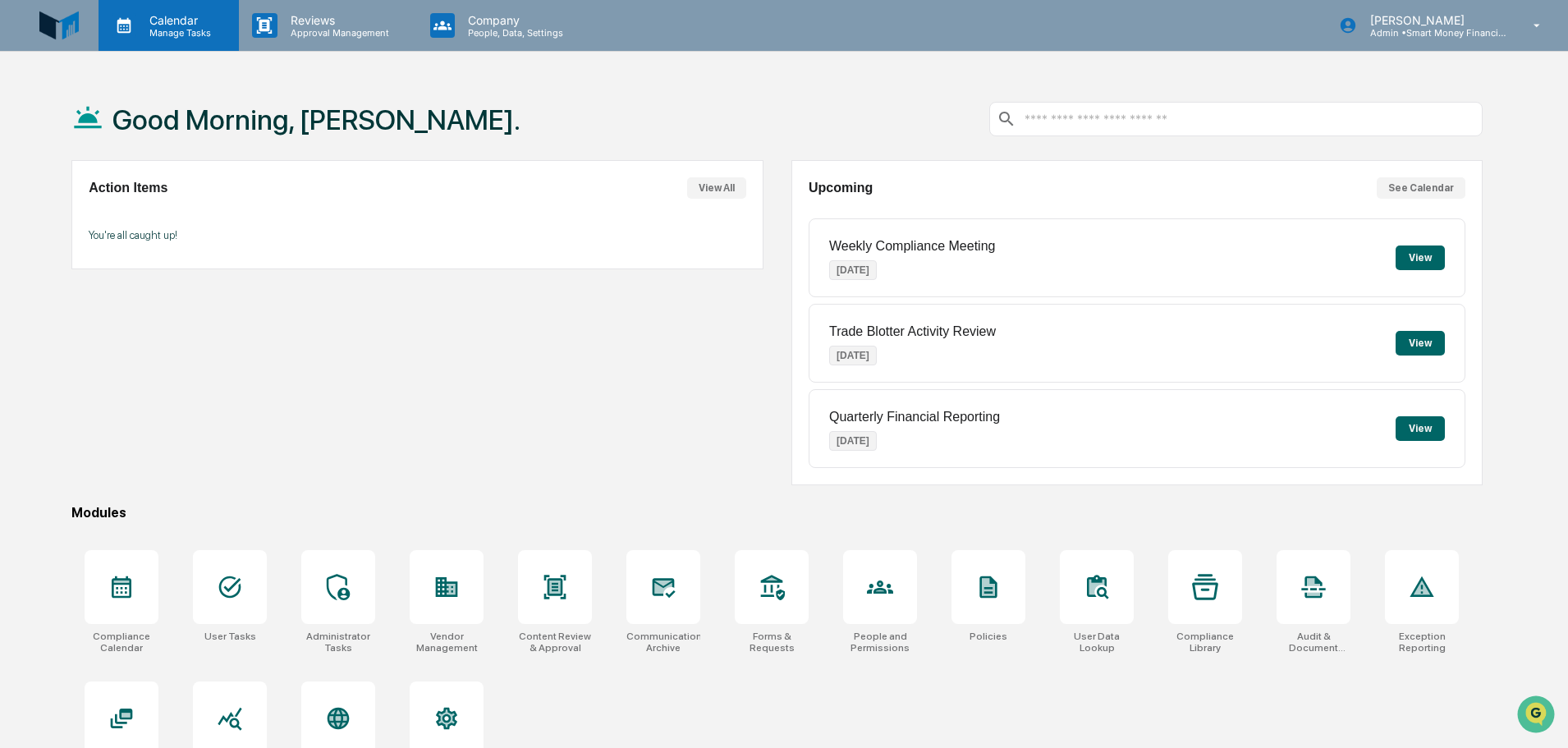
click at [186, 44] on div "Calendar Manage Tasks" at bounding box center [169, 25] width 140 height 51
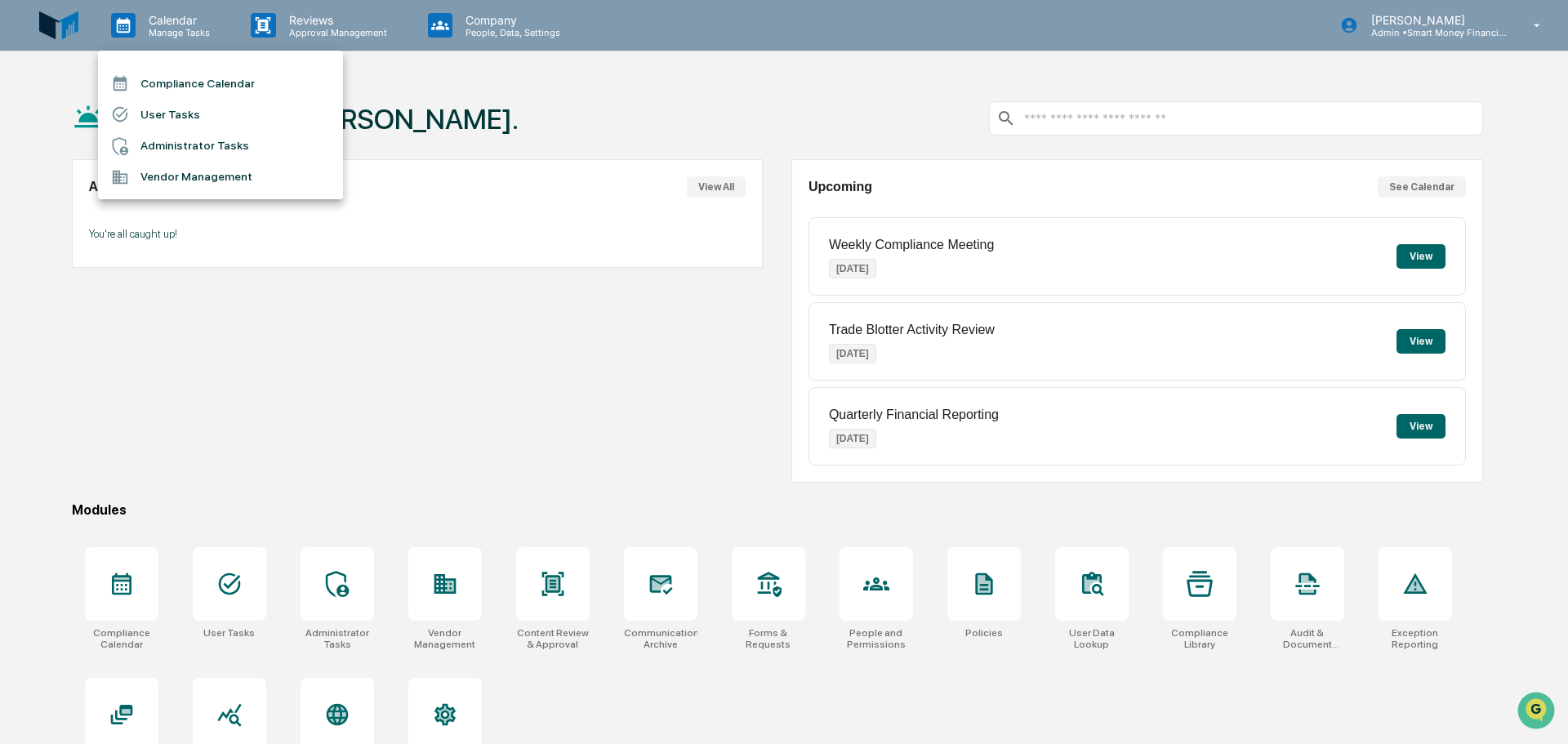
click at [171, 185] on li "Vendor Management" at bounding box center [221, 177] width 245 height 31
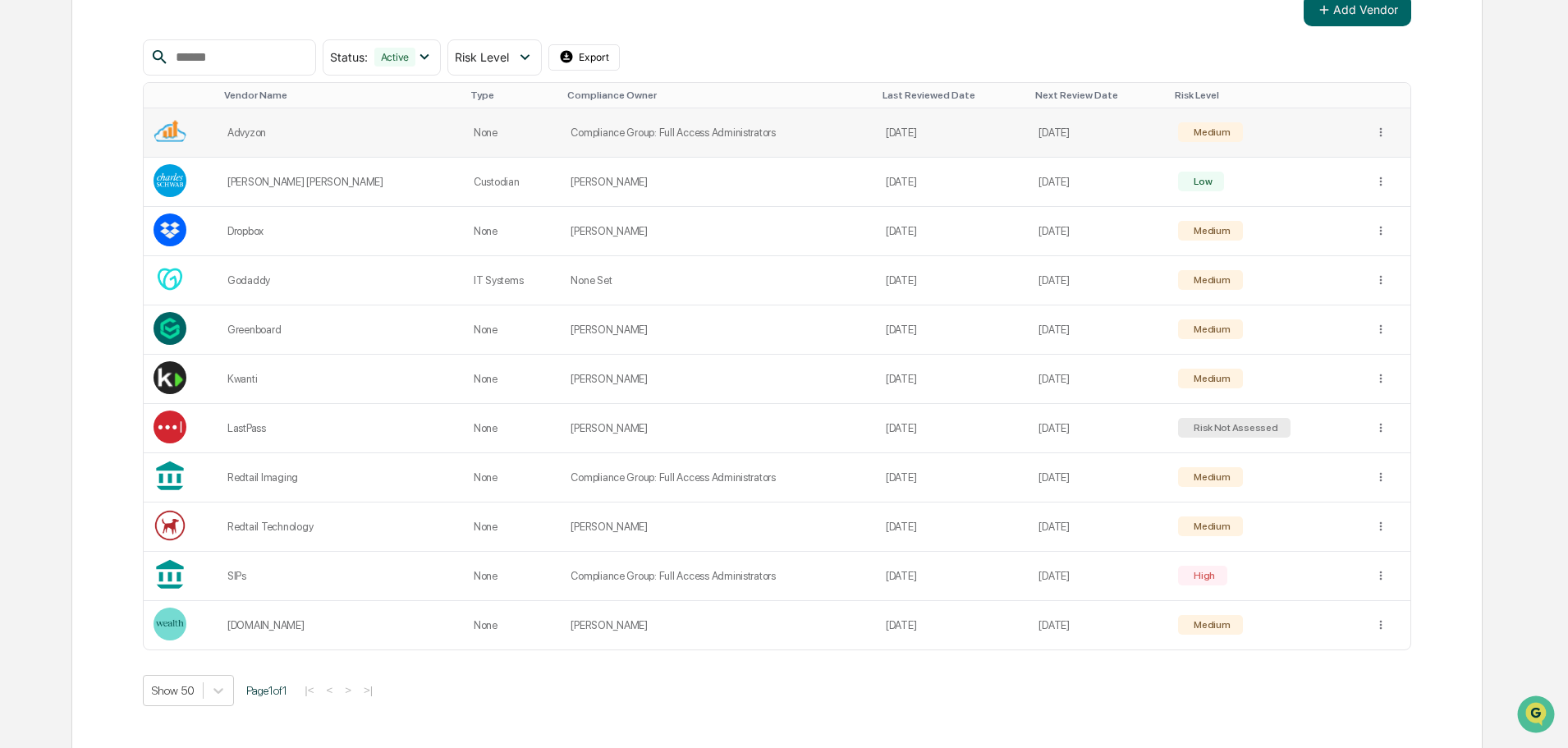
scroll to position [288, 0]
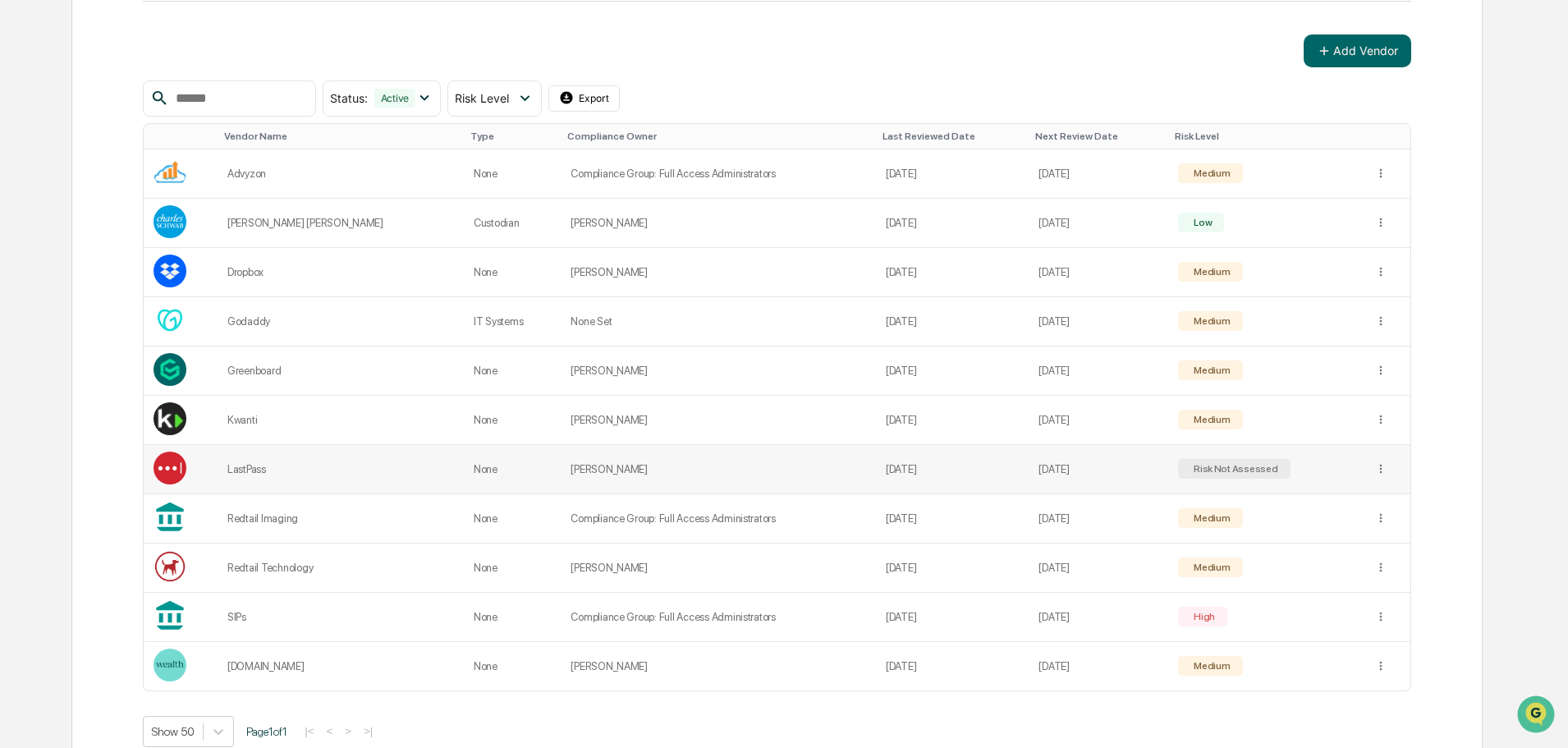
click at [1267, 461] on td "Risk Not Assessed" at bounding box center [1266, 469] width 196 height 49
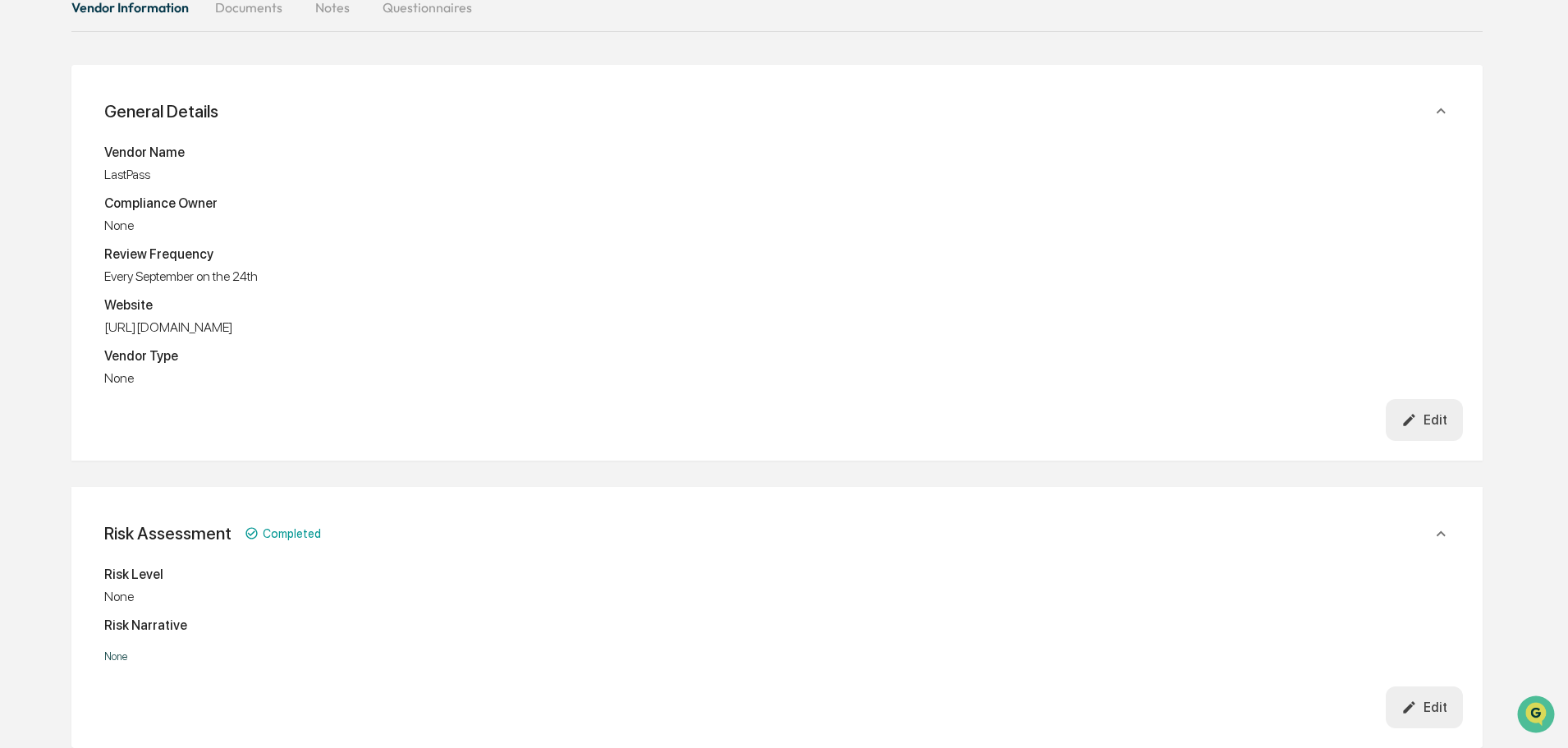
scroll to position [246, 0]
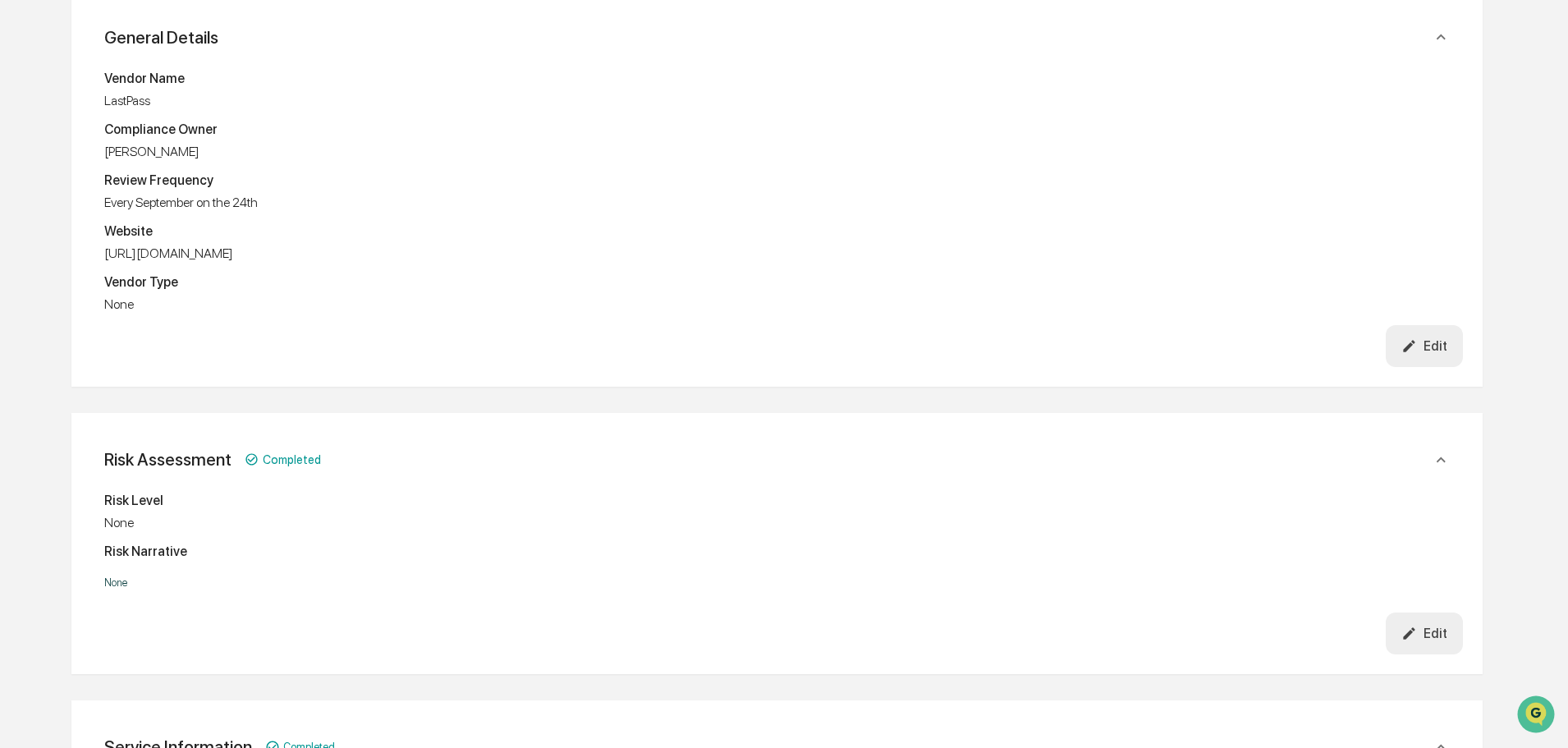
click at [1428, 617] on button "Edit" at bounding box center [1424, 633] width 78 height 42
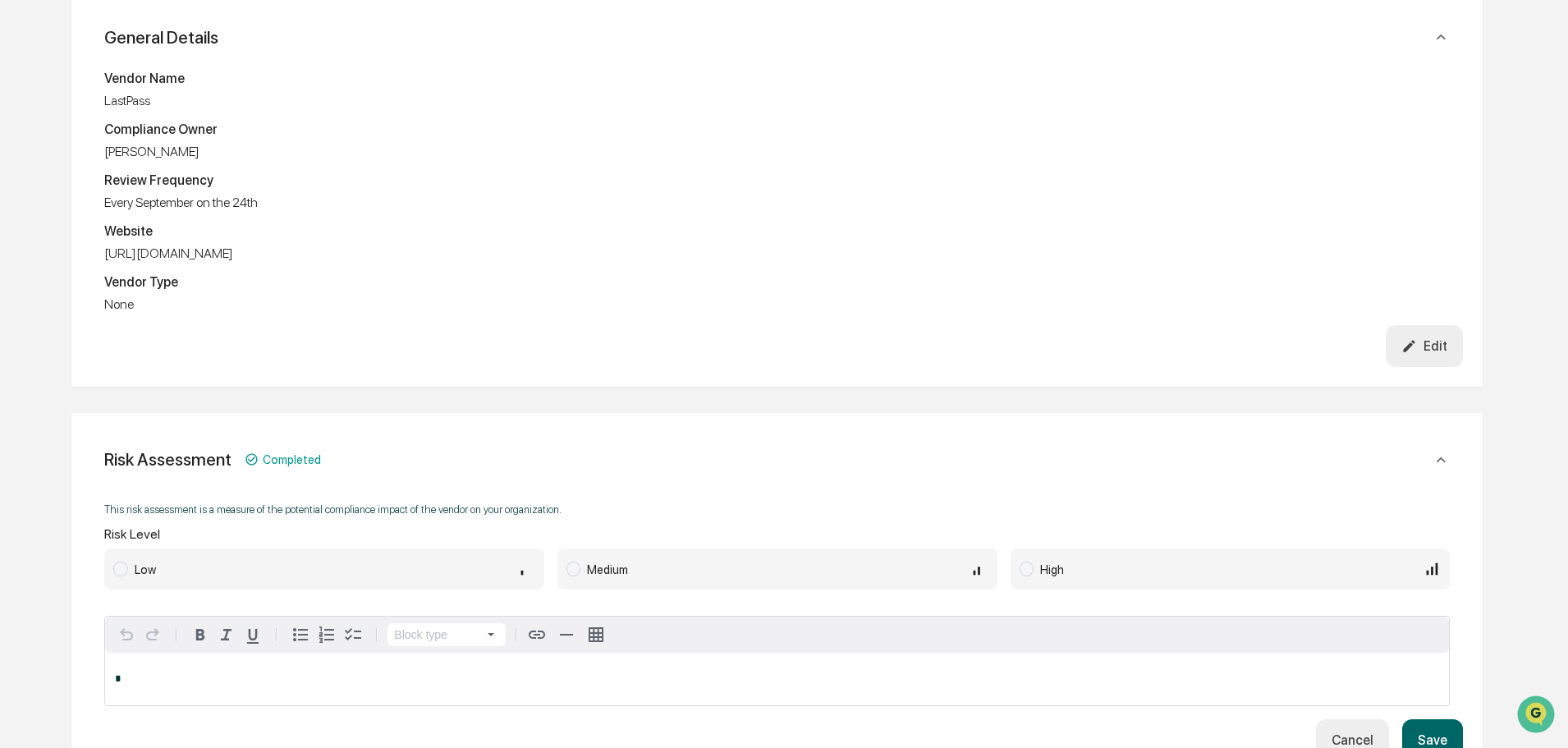
click at [776, 559] on span "Medium" at bounding box center [778, 569] width 440 height 41
click at [1458, 733] on button "Save" at bounding box center [1432, 740] width 61 height 42
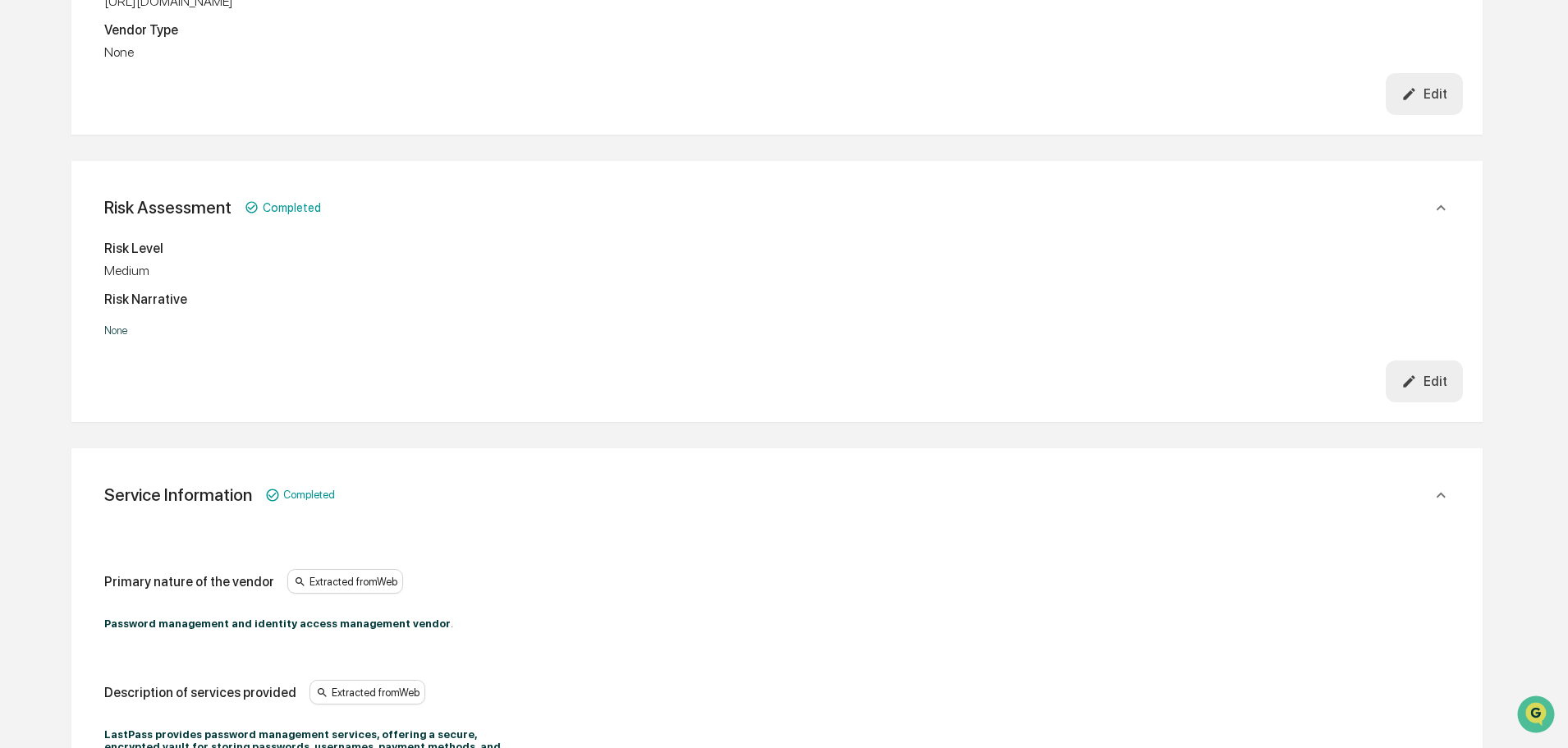
scroll to position [0, 0]
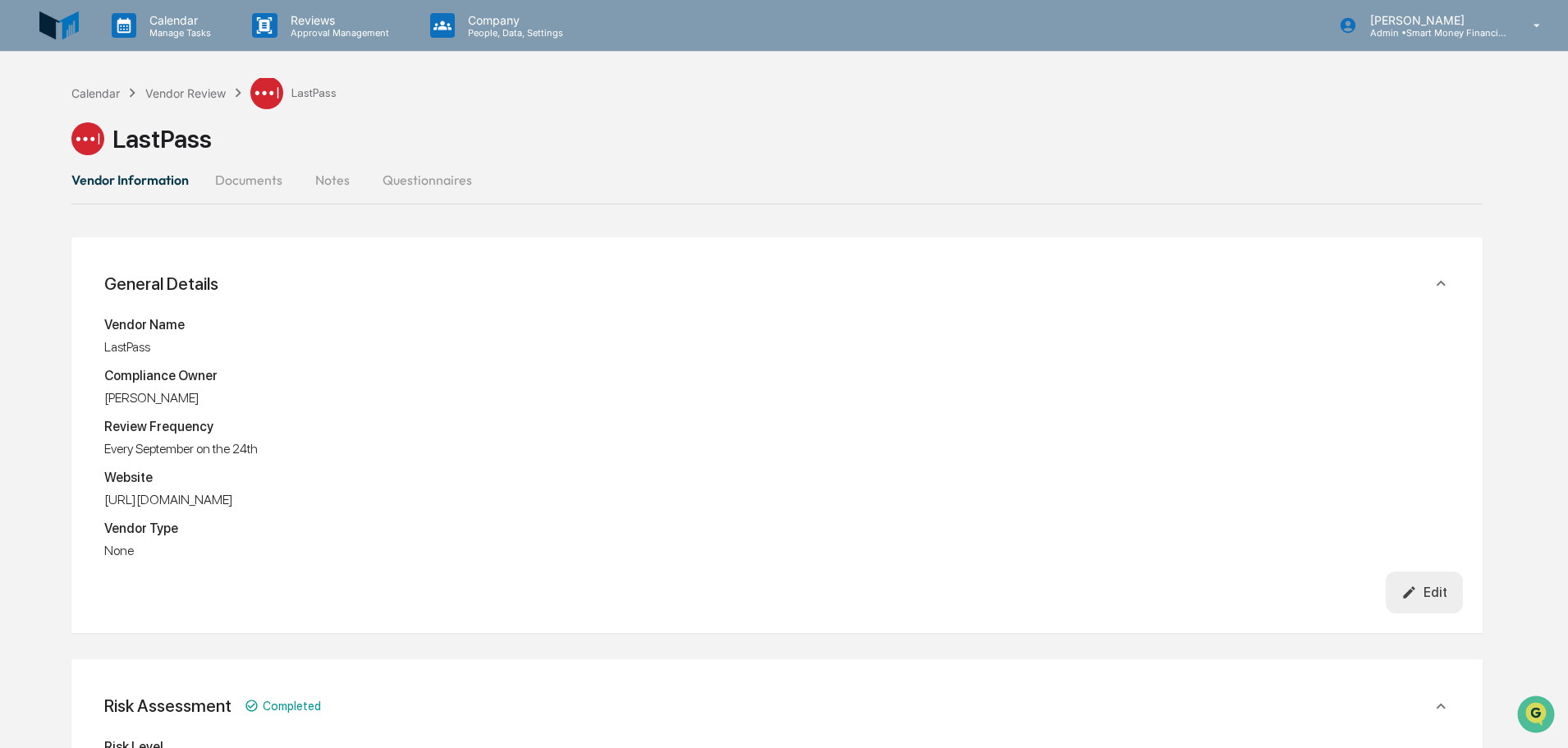
click at [206, 102] on div "Calendar Vendor Review LastPass" at bounding box center [204, 92] width 265 height 33
click at [206, 99] on div "Vendor Review" at bounding box center [186, 93] width 81 height 14
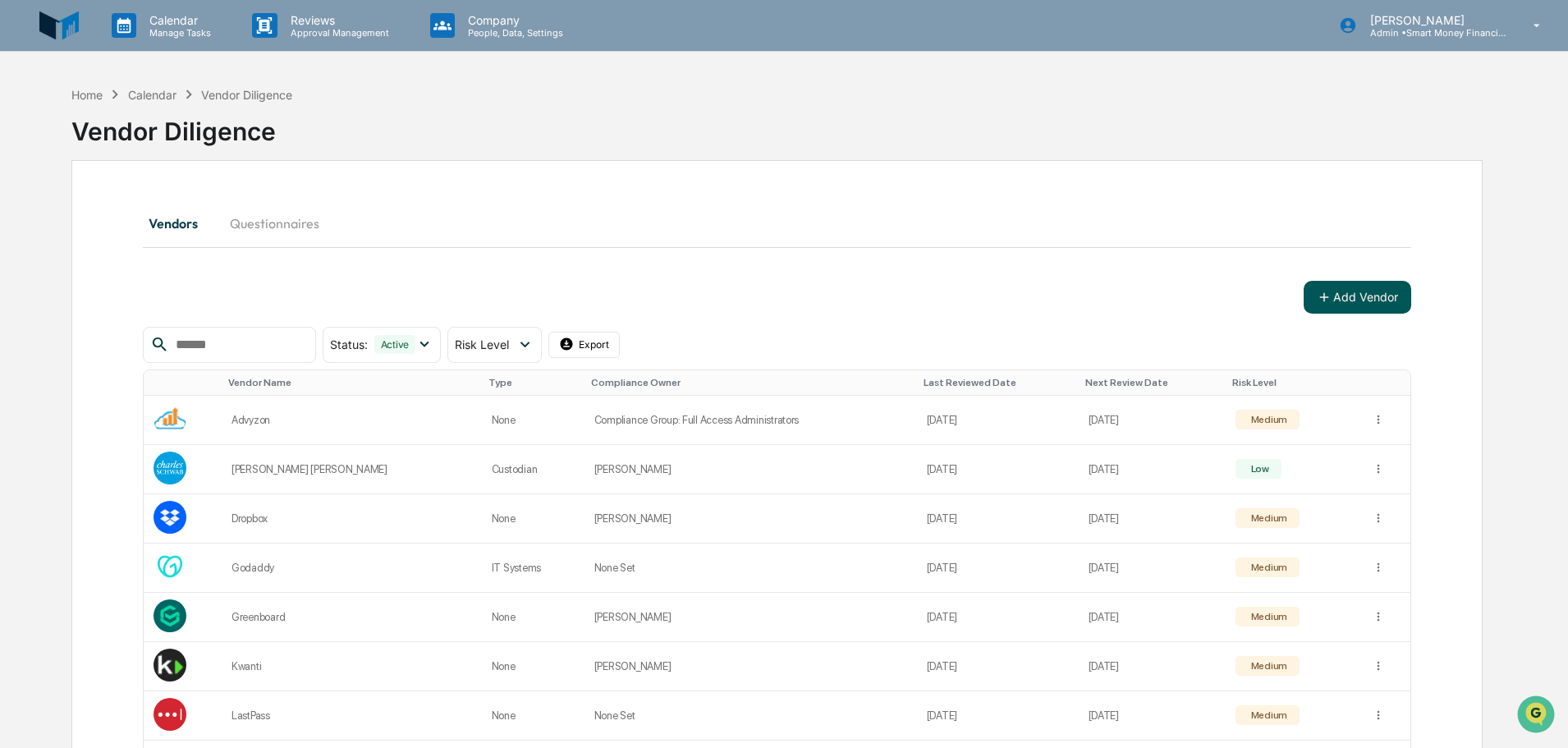
click at [1341, 298] on button "Add Vendor" at bounding box center [1357, 297] width 108 height 33
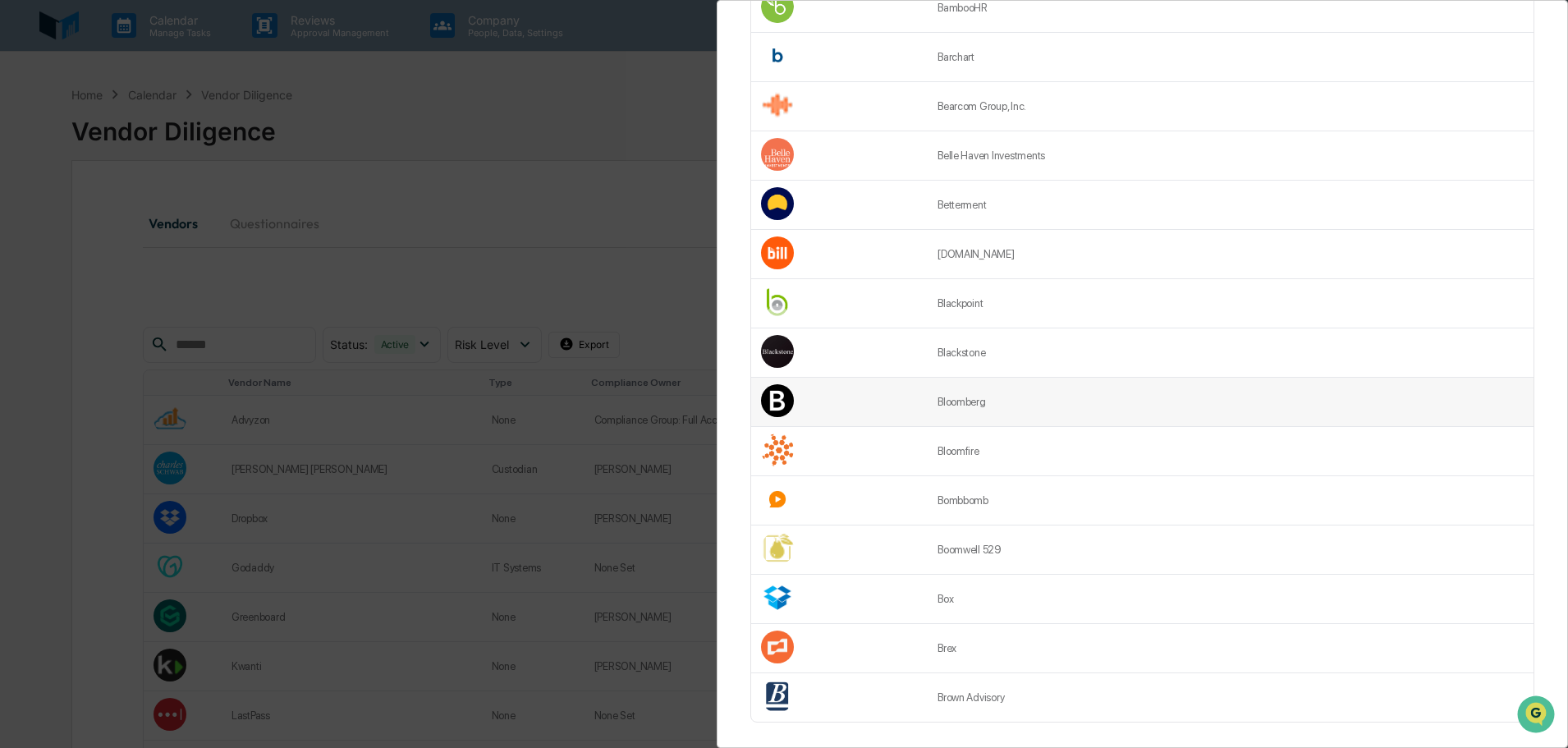
scroll to position [2003, 0]
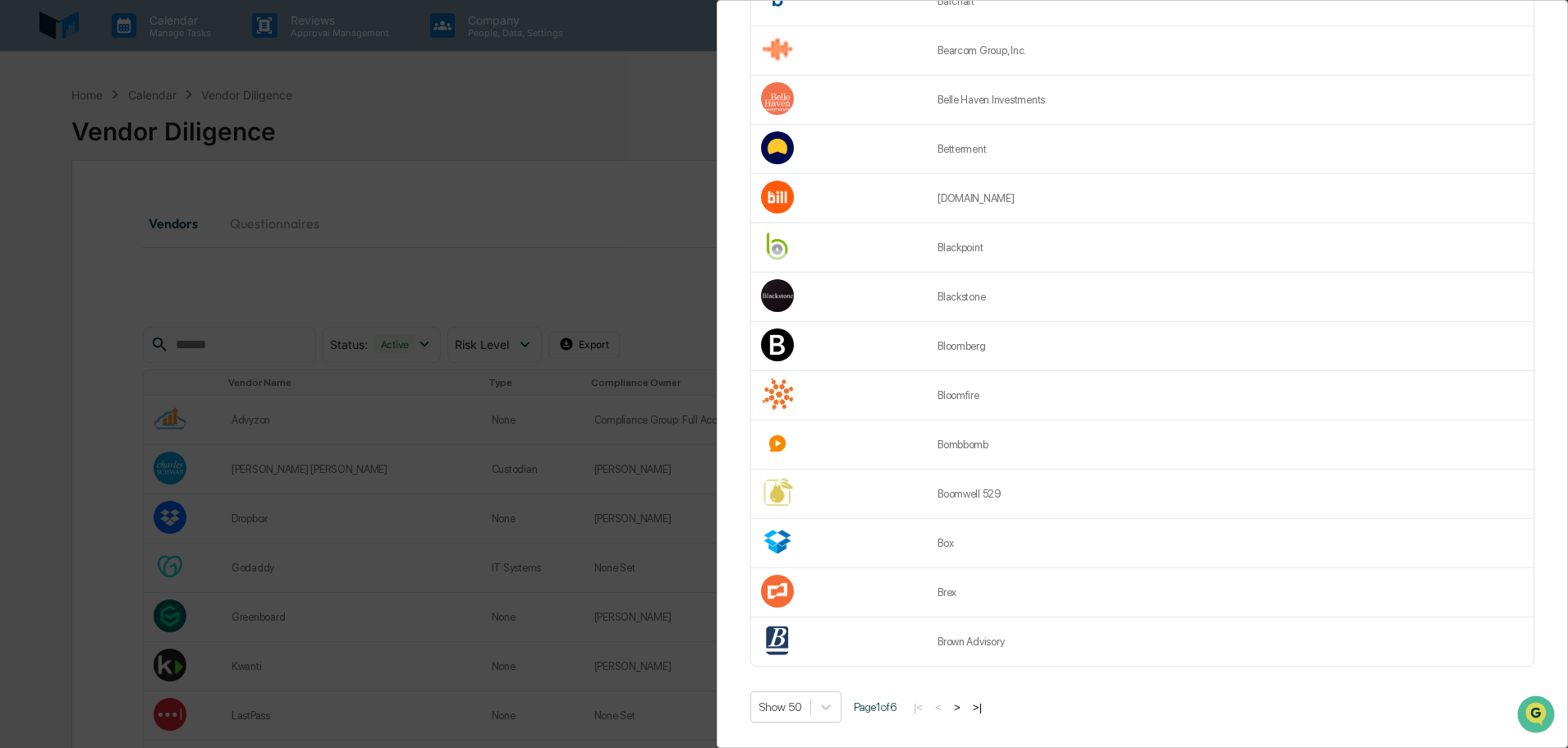
click at [965, 700] on button ">" at bounding box center [957, 708] width 16 height 14
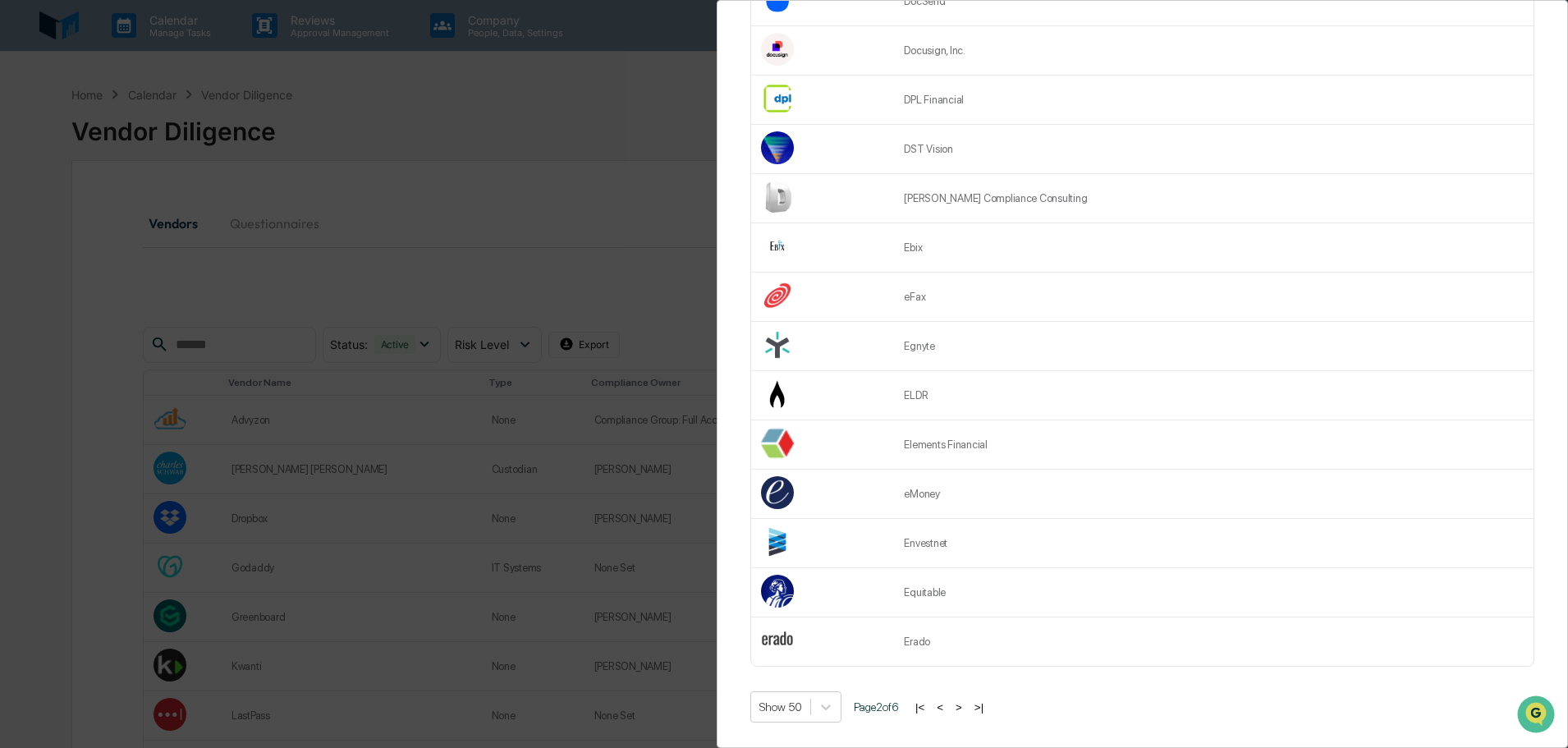
click at [965, 700] on button ">" at bounding box center [958, 708] width 16 height 14
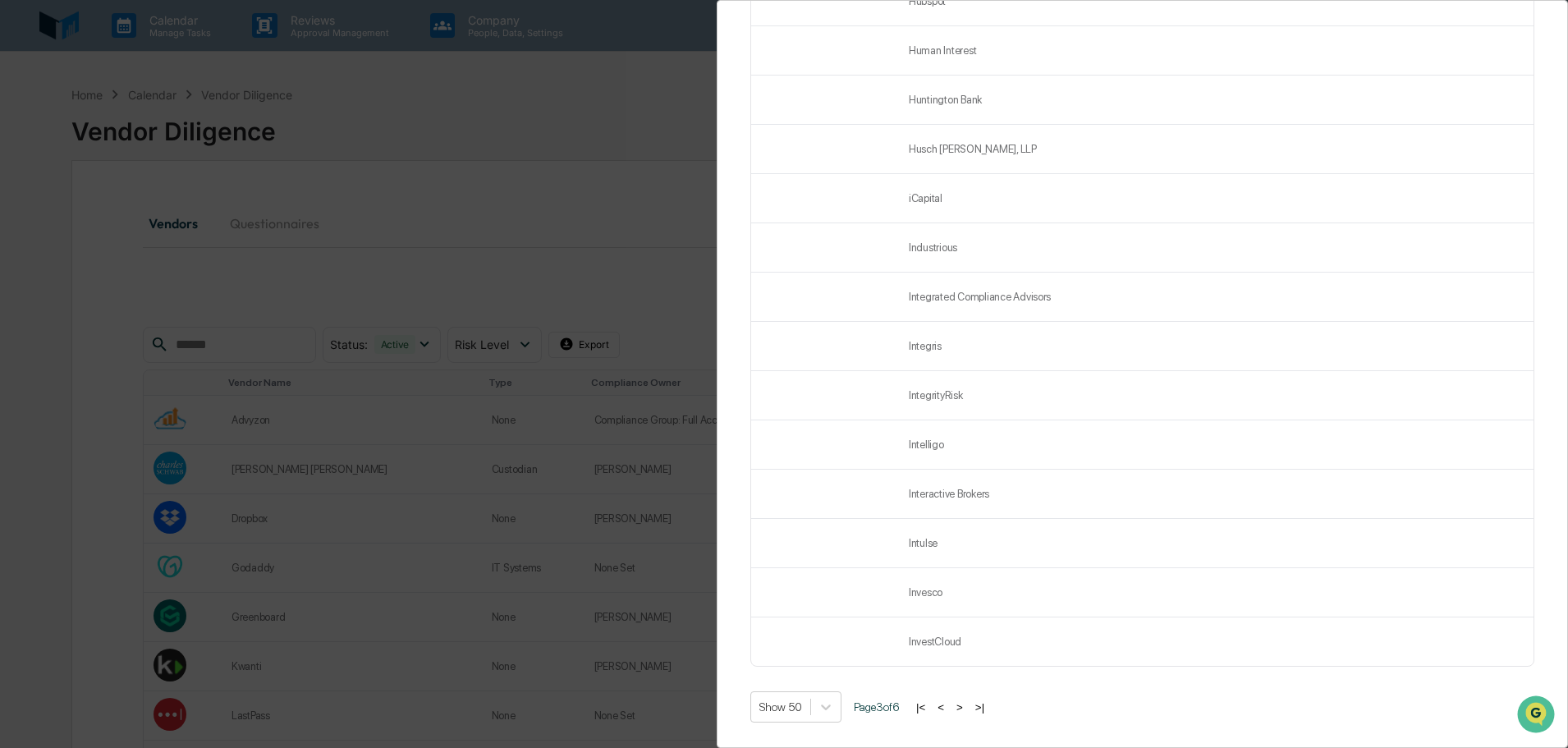
click at [965, 700] on button ">" at bounding box center [959, 708] width 16 height 14
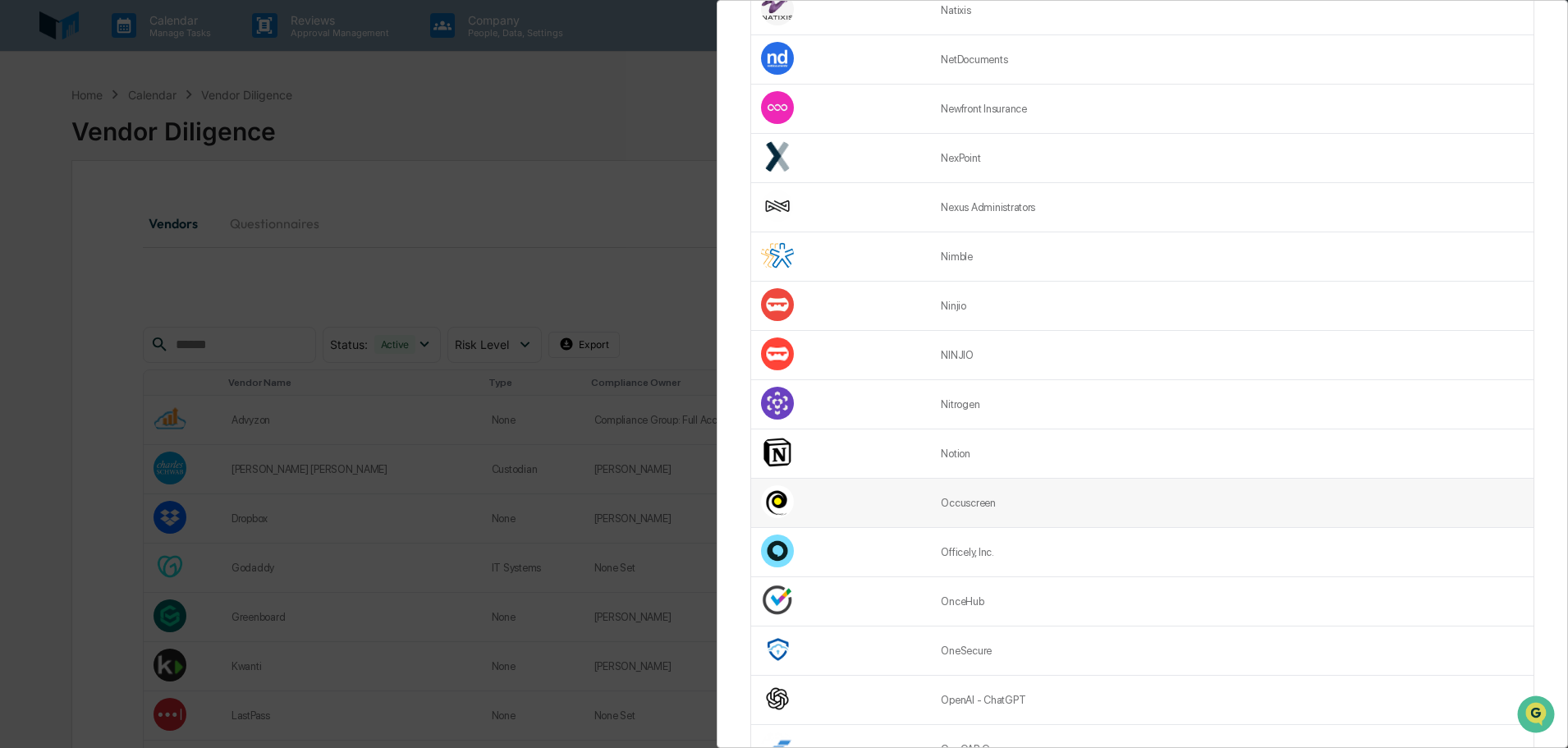
scroll to position [1970, 0]
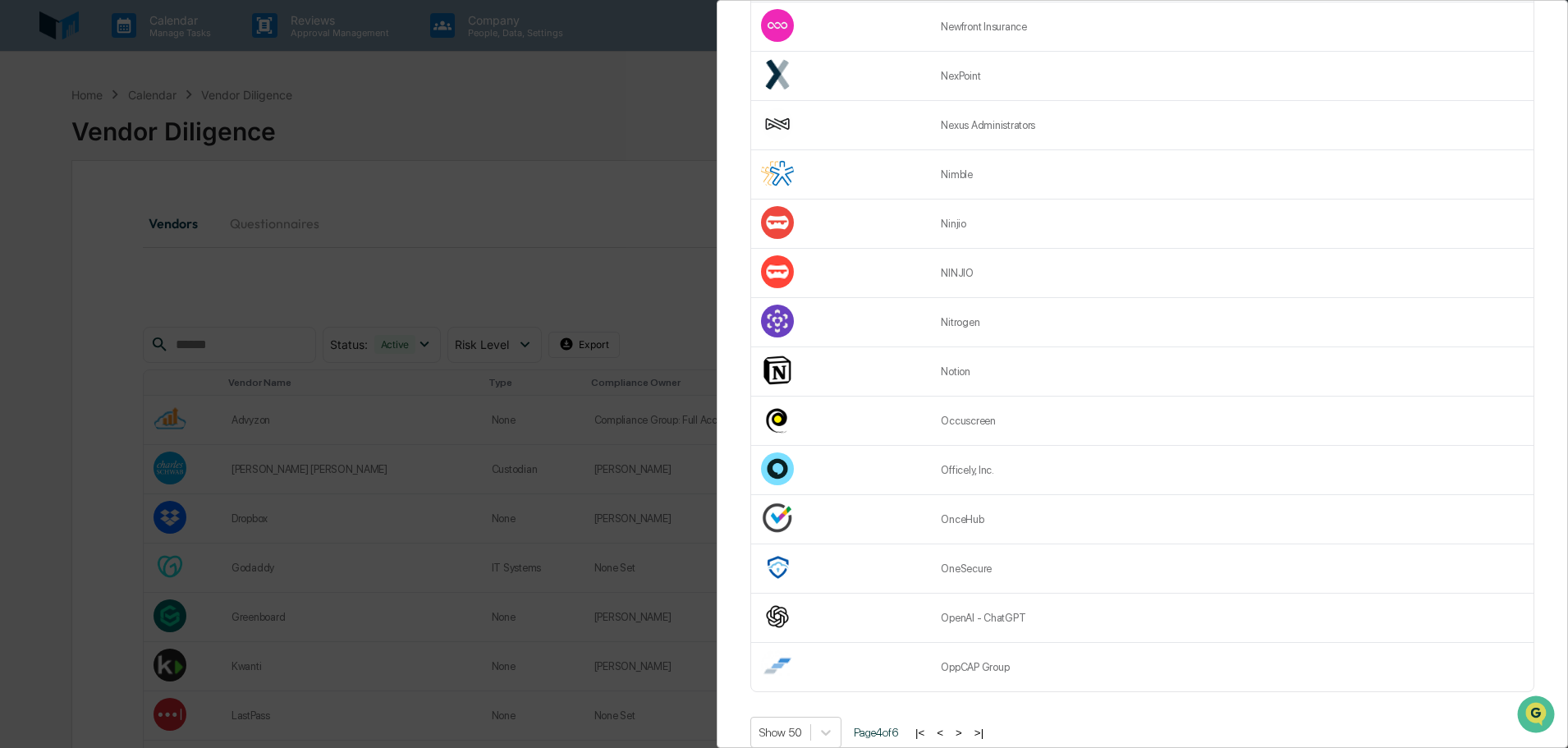
click at [965, 735] on button ">" at bounding box center [958, 733] width 16 height 14
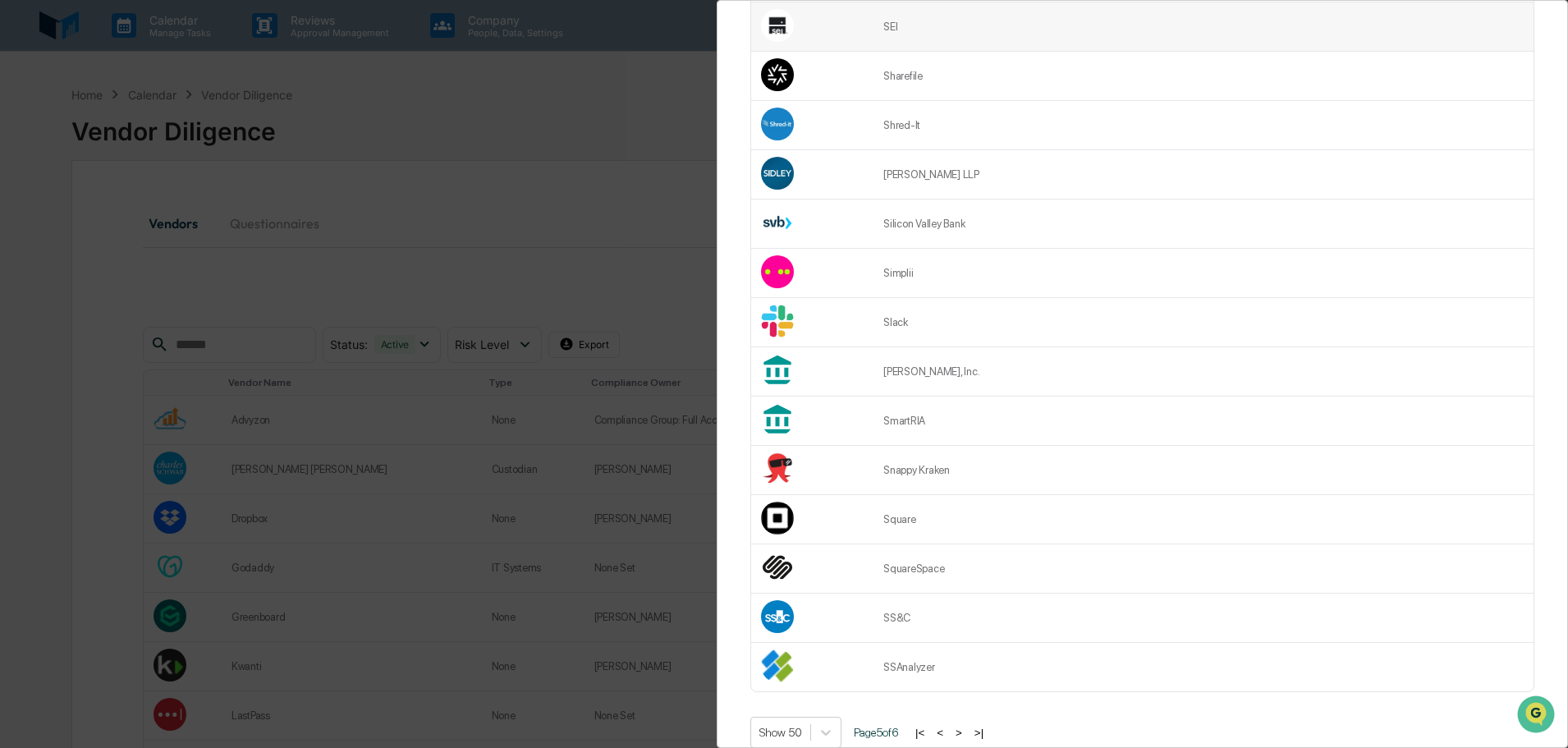
scroll to position [2003, 0]
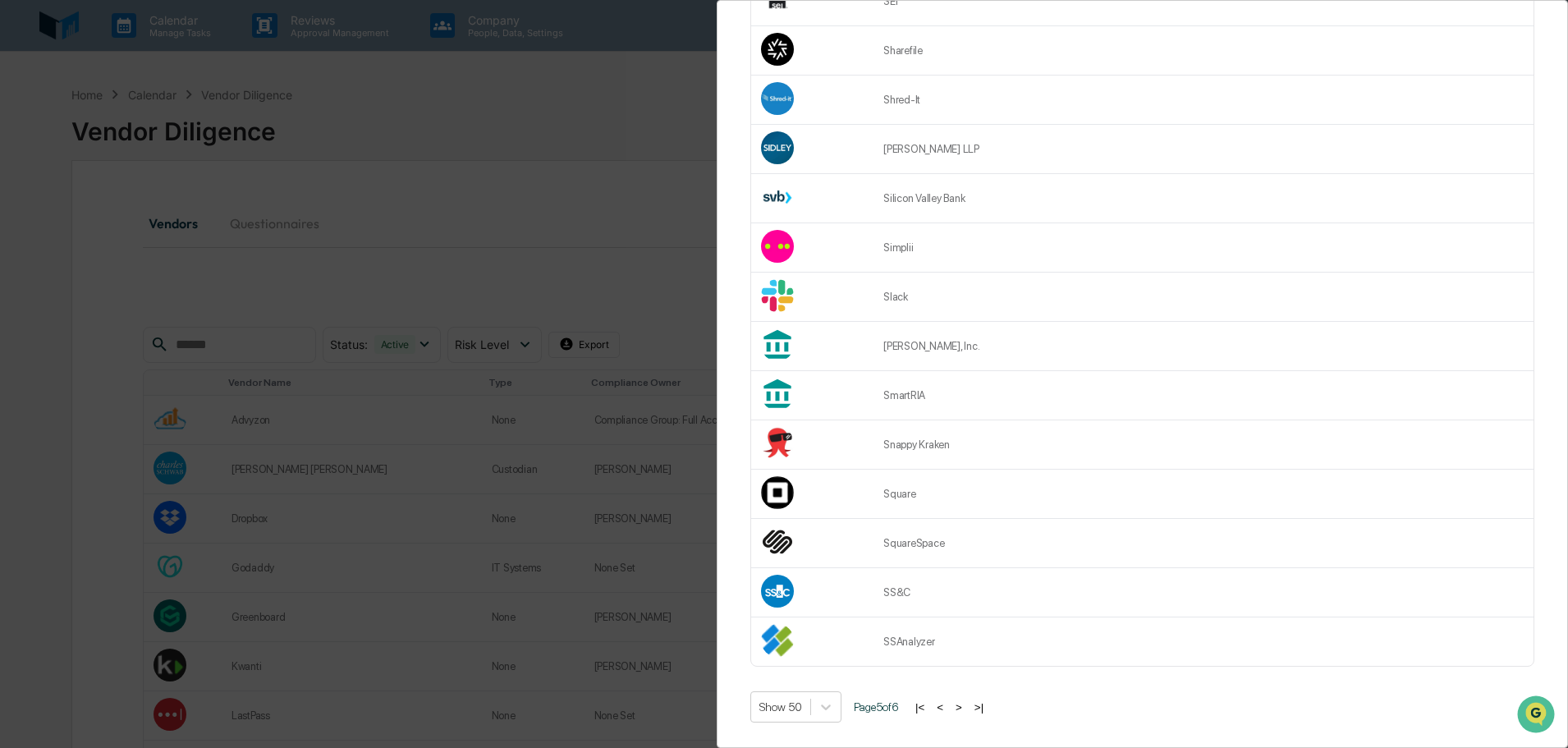
click at [967, 700] on button ">" at bounding box center [958, 708] width 16 height 14
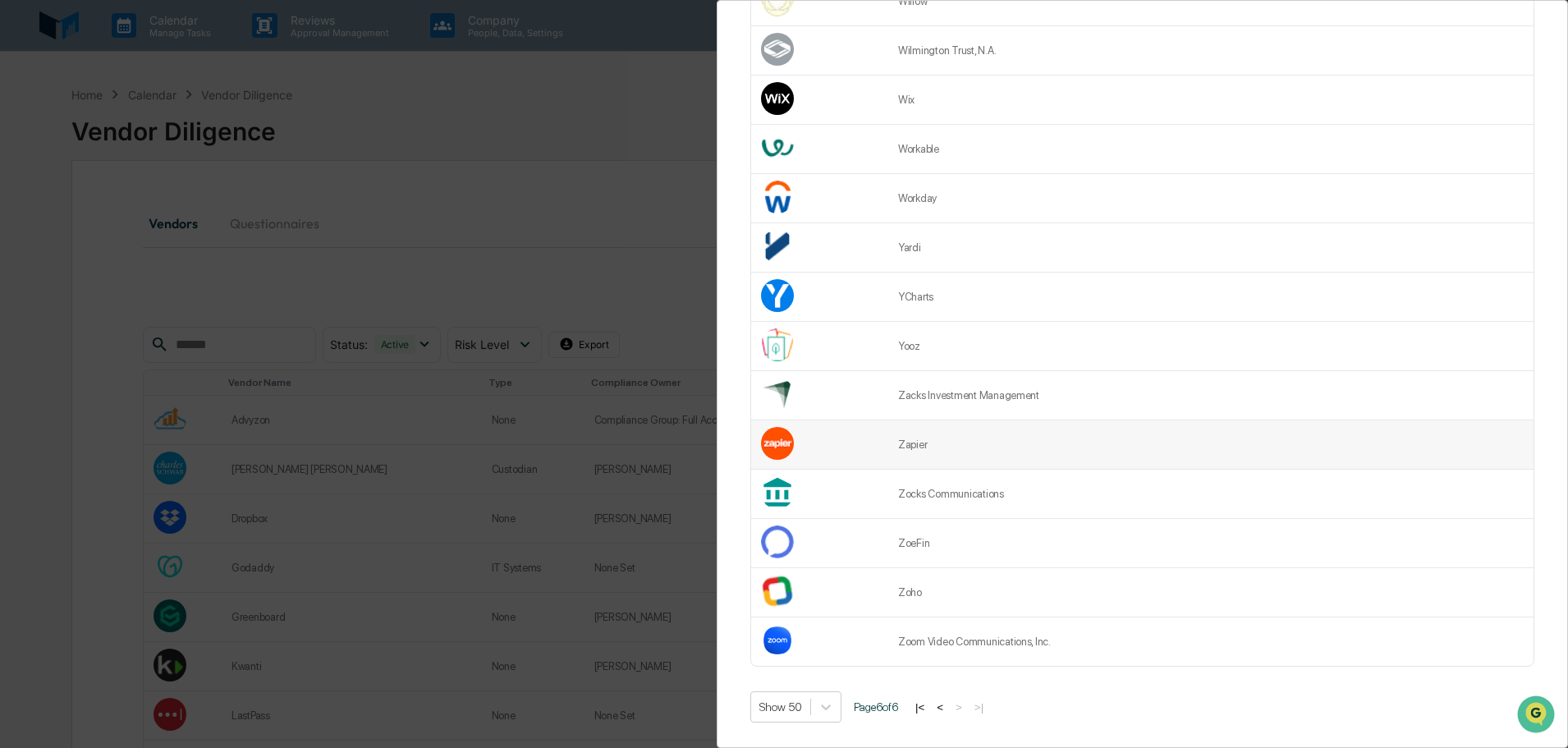
scroll to position [1905, 0]
click at [999, 443] on td "Zapier" at bounding box center [1211, 444] width 645 height 49
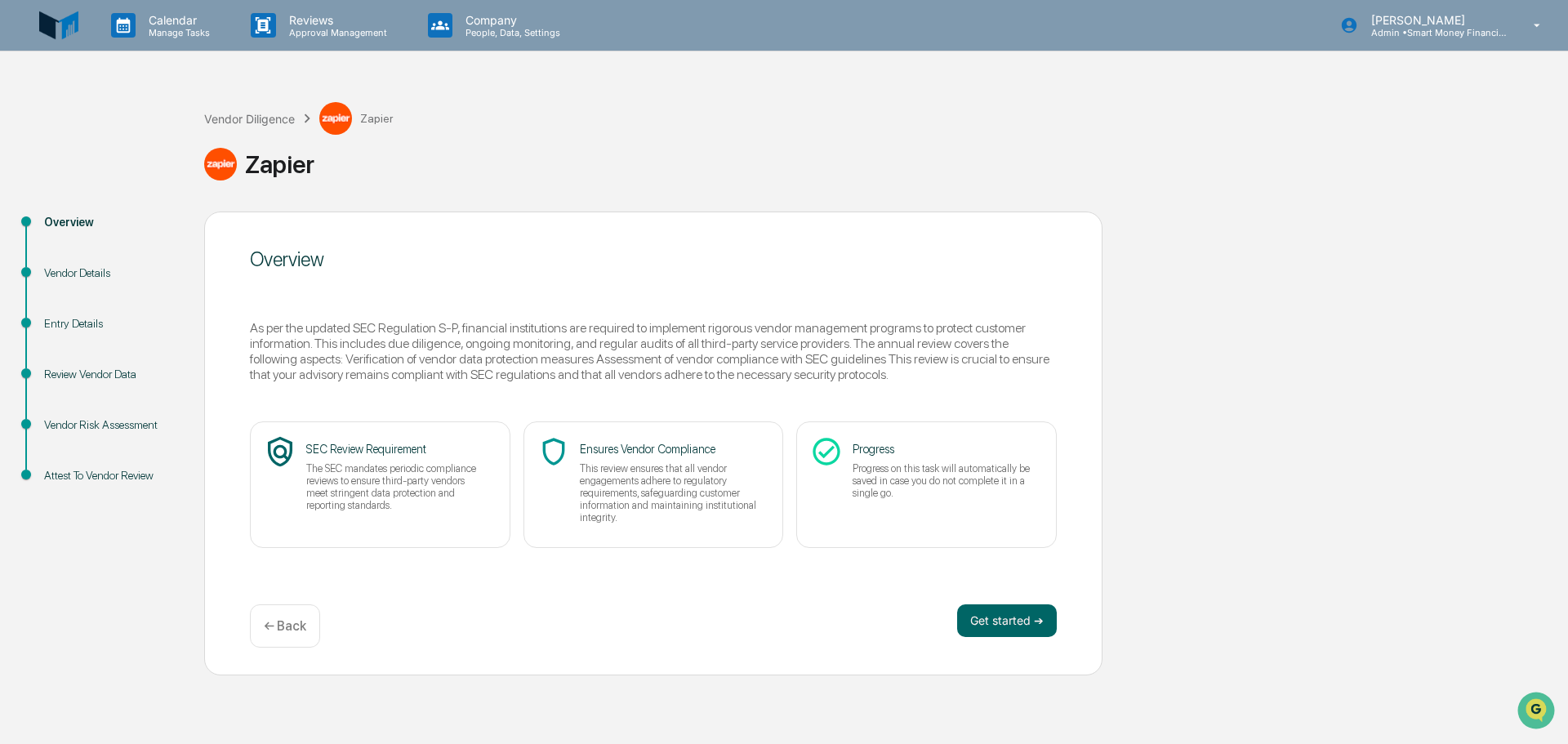
click at [308, 679] on div "Calendar Manage Tasks Reviews Approval Management Company People, Data, Setting…" at bounding box center [784, 372] width 1568 height 744
click at [280, 639] on div "← Back" at bounding box center [285, 625] width 71 height 43
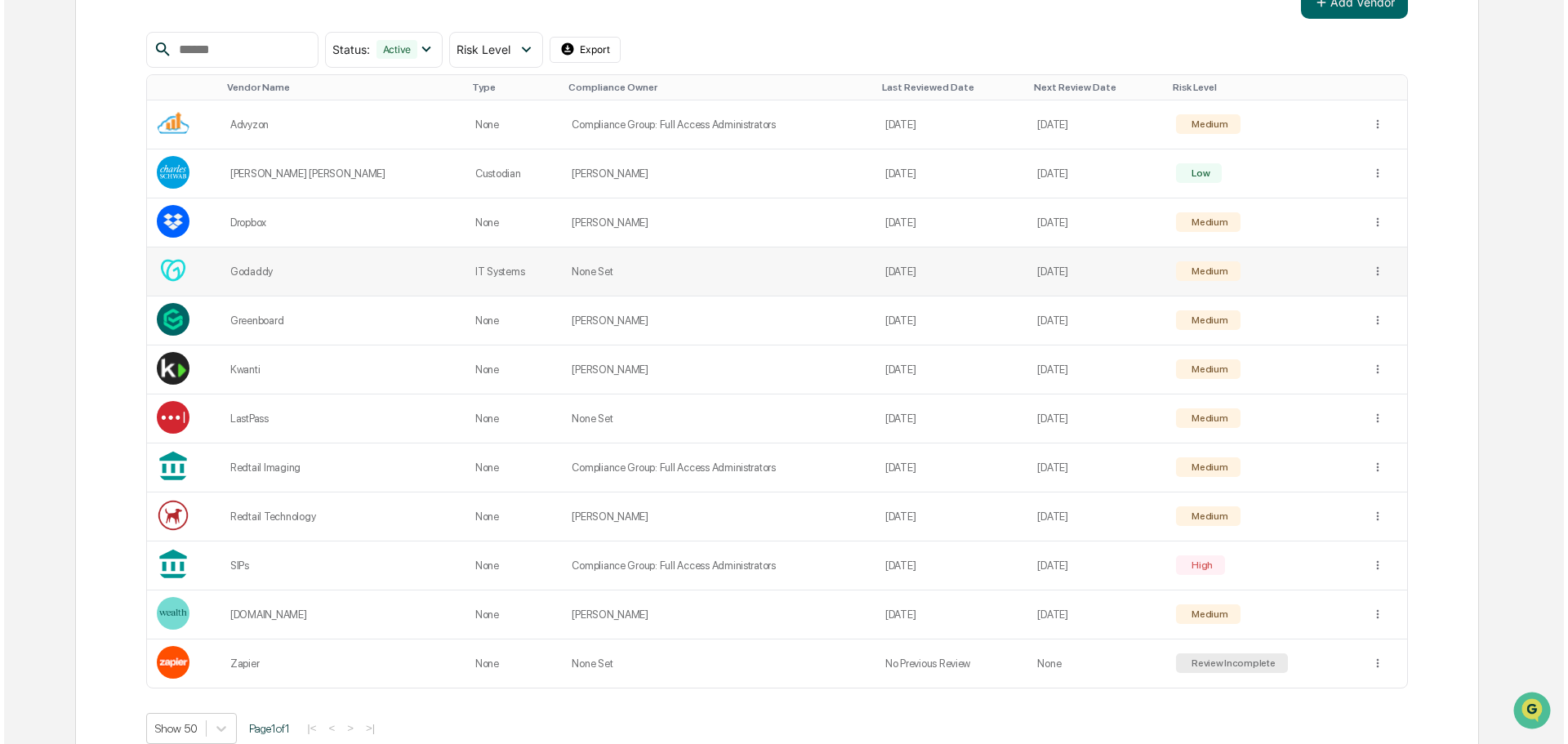
scroll to position [336, 0]
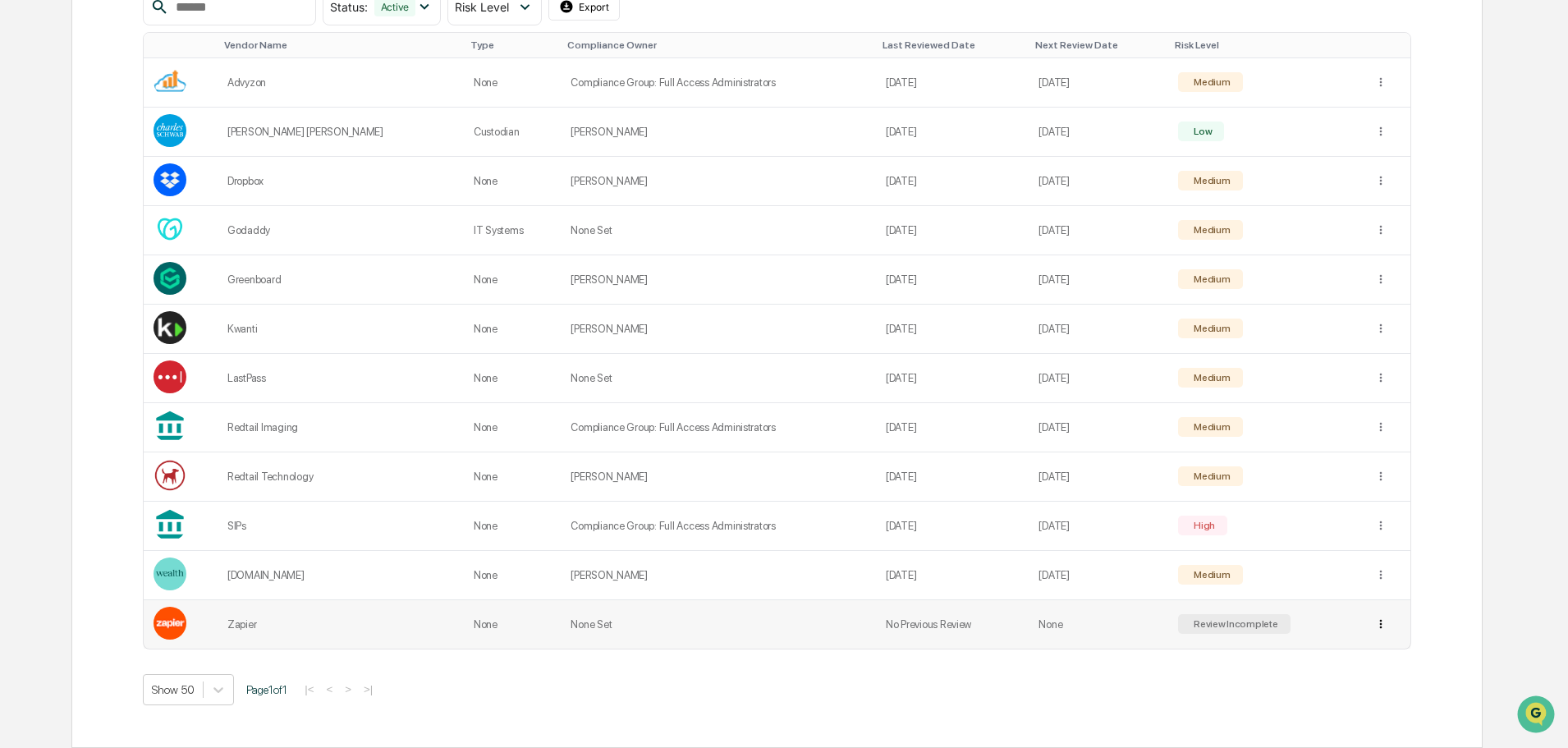
click at [1380, 410] on html "Calendar Manage Tasks Reviews Approval Management Company People, Data, Setting…" at bounding box center [784, 36] width 1568 height 748
click at [1379, 677] on div "Archive" at bounding box center [1374, 683] width 105 height 26
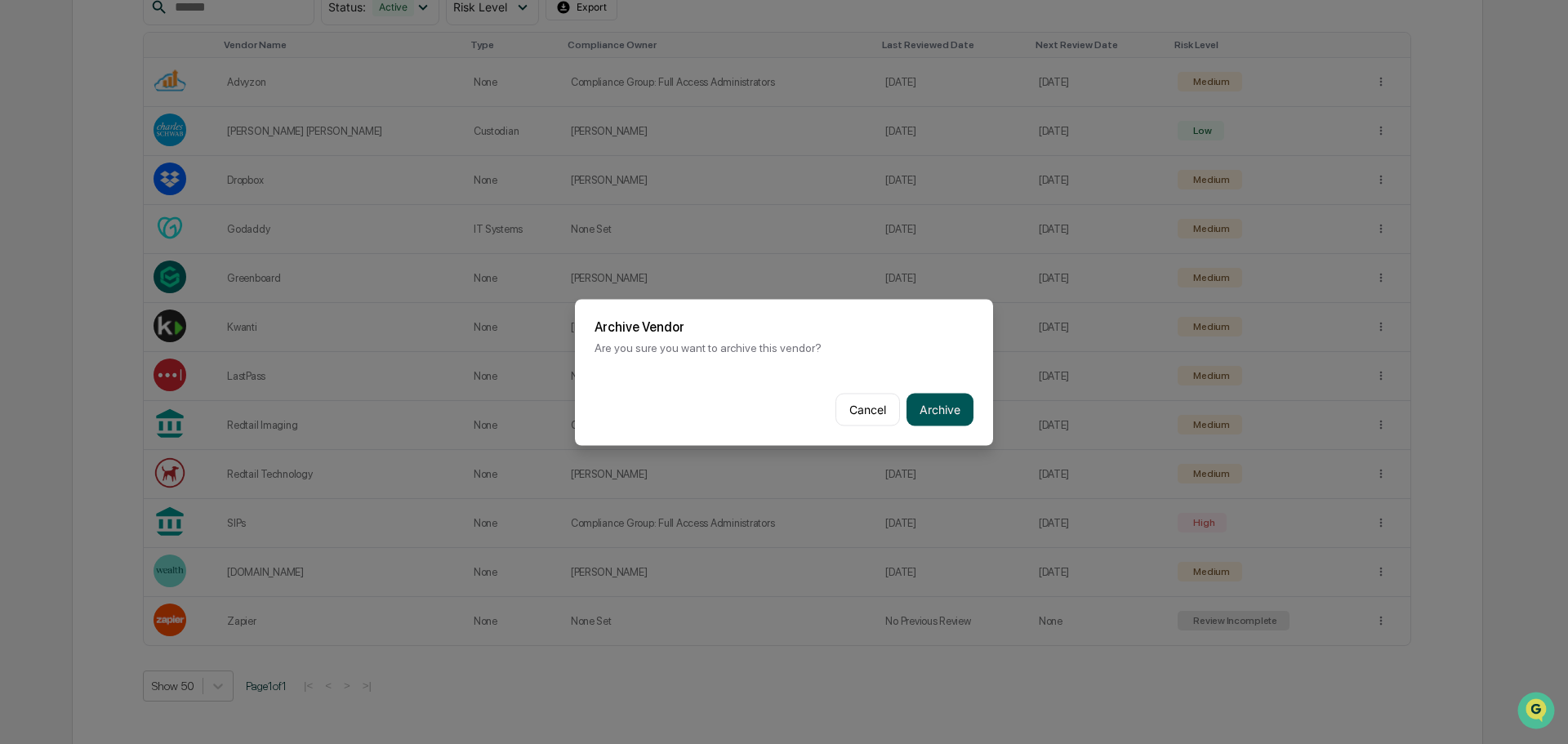
click at [951, 413] on button "Archive" at bounding box center [940, 409] width 67 height 33
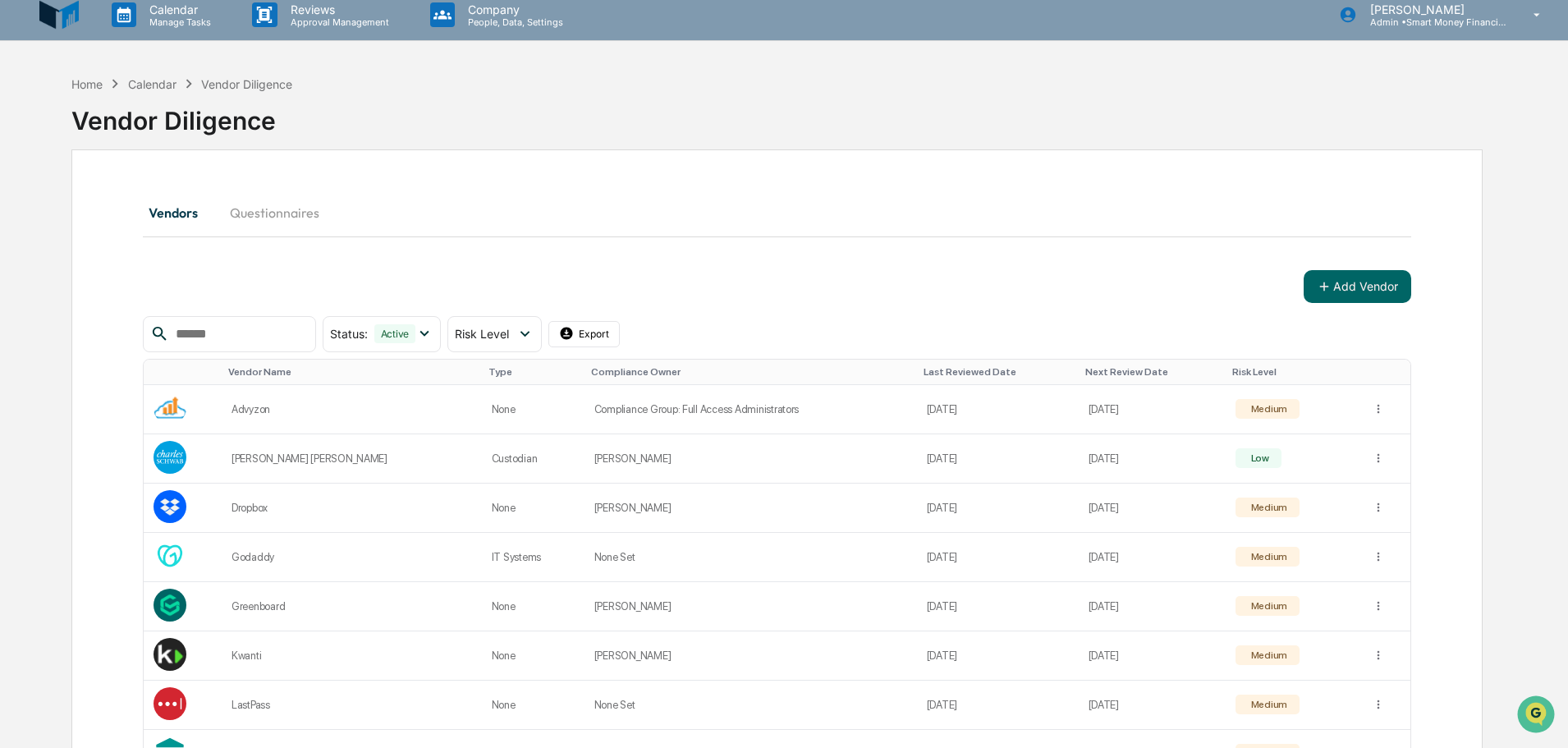
scroll to position [0, 0]
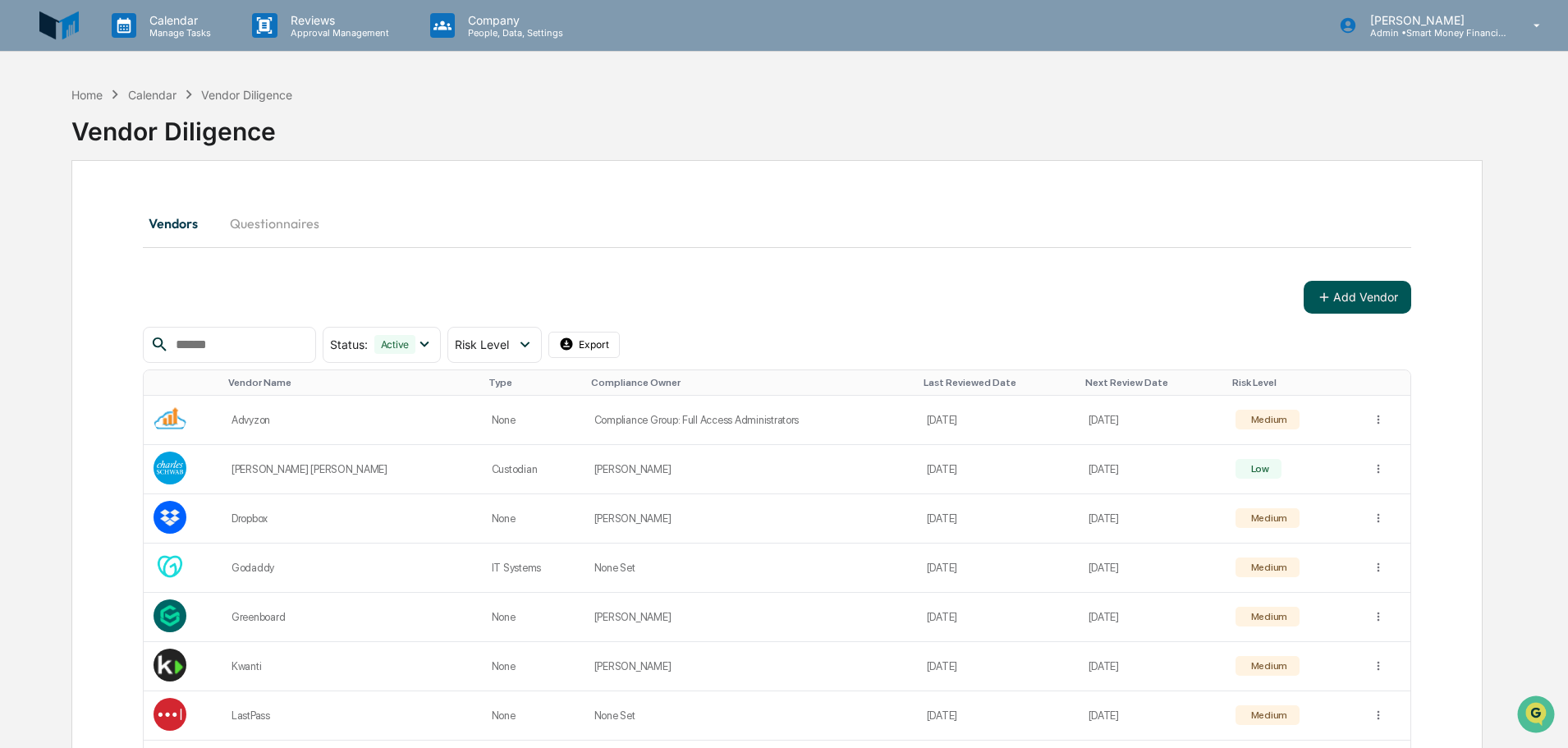
click at [1338, 307] on button "Add Vendor" at bounding box center [1357, 297] width 108 height 33
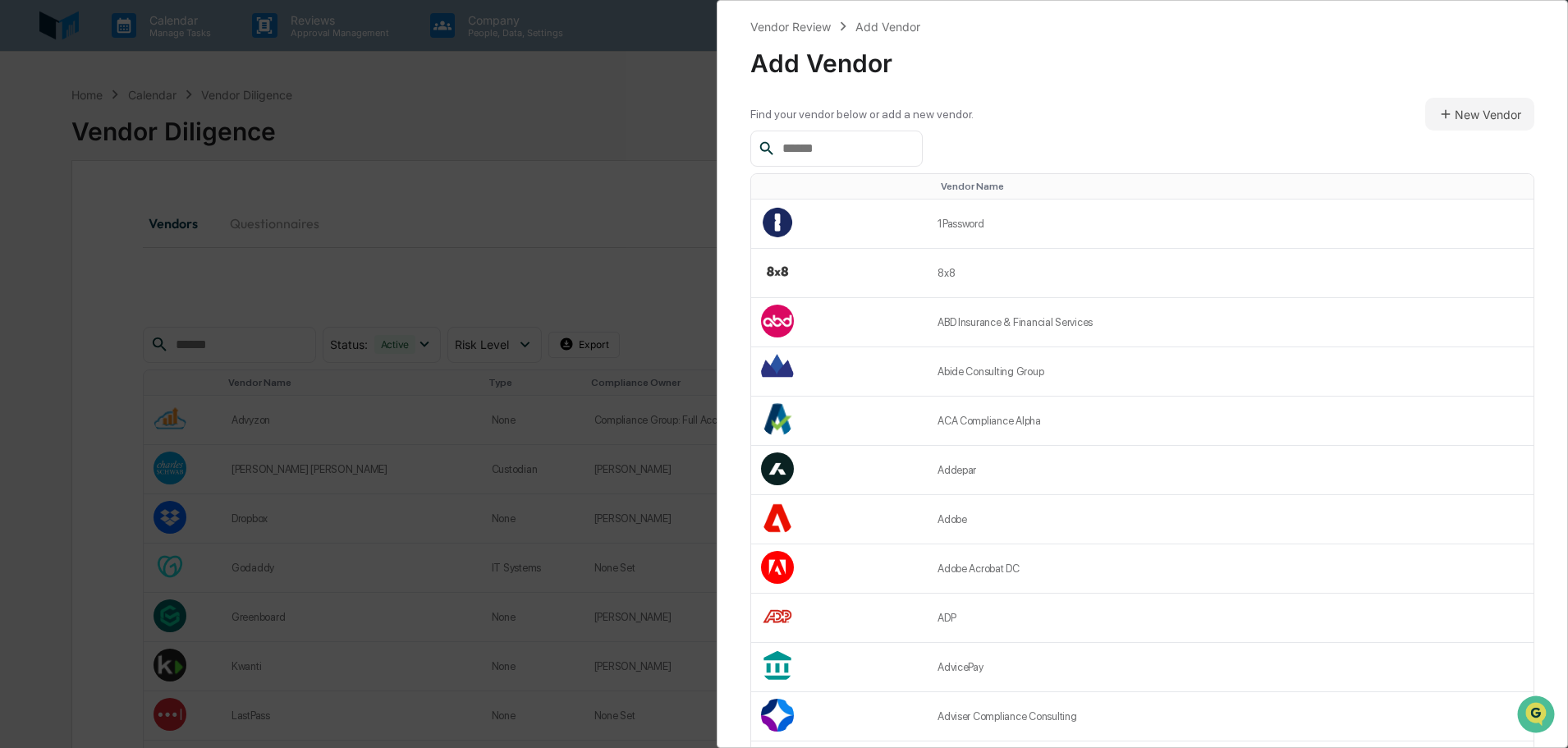
click at [893, 137] on div at bounding box center [836, 148] width 172 height 36
click at [907, 152] on input "text" at bounding box center [845, 149] width 139 height 22
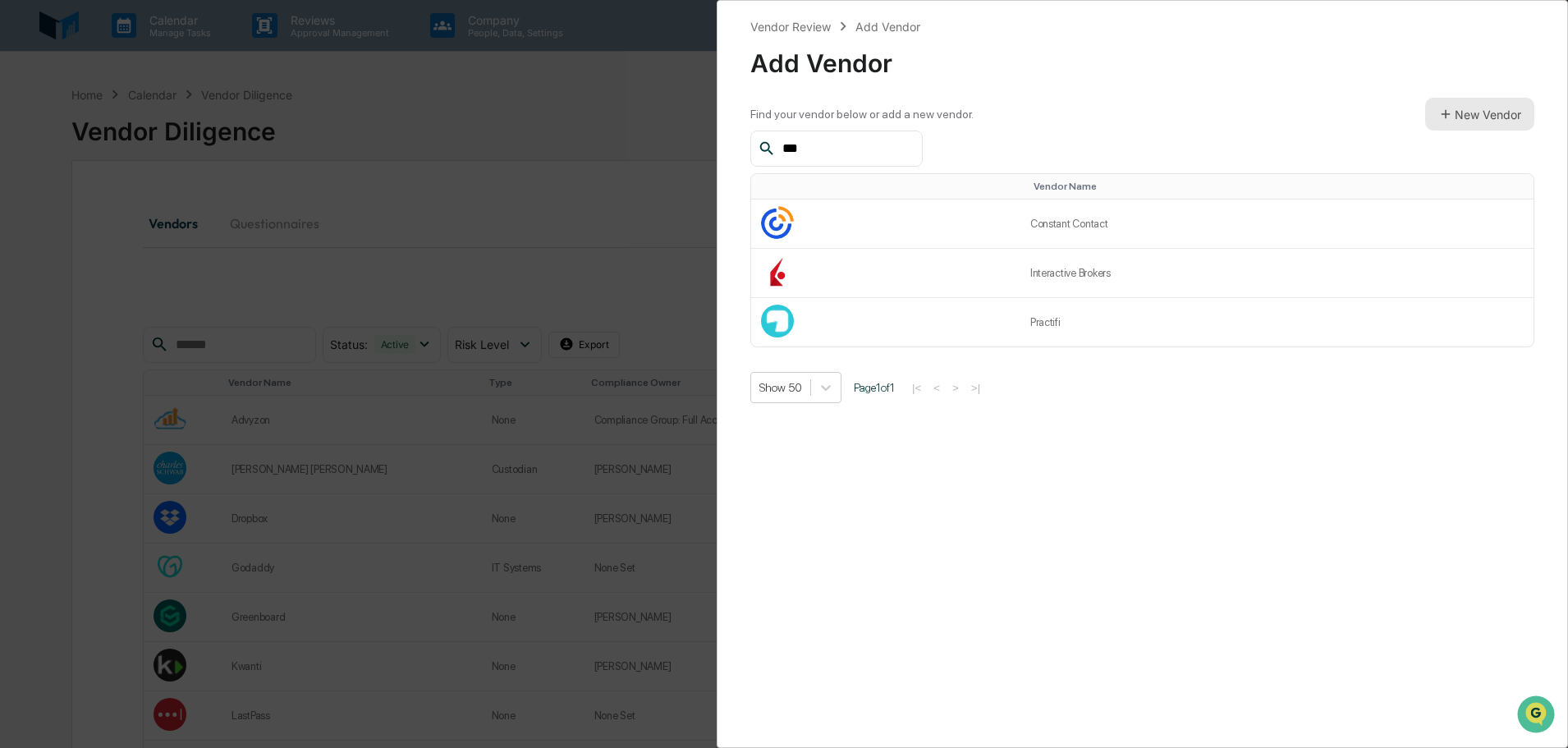
type input "***"
click at [1427, 119] on button "New Vendor" at bounding box center [1480, 114] width 110 height 33
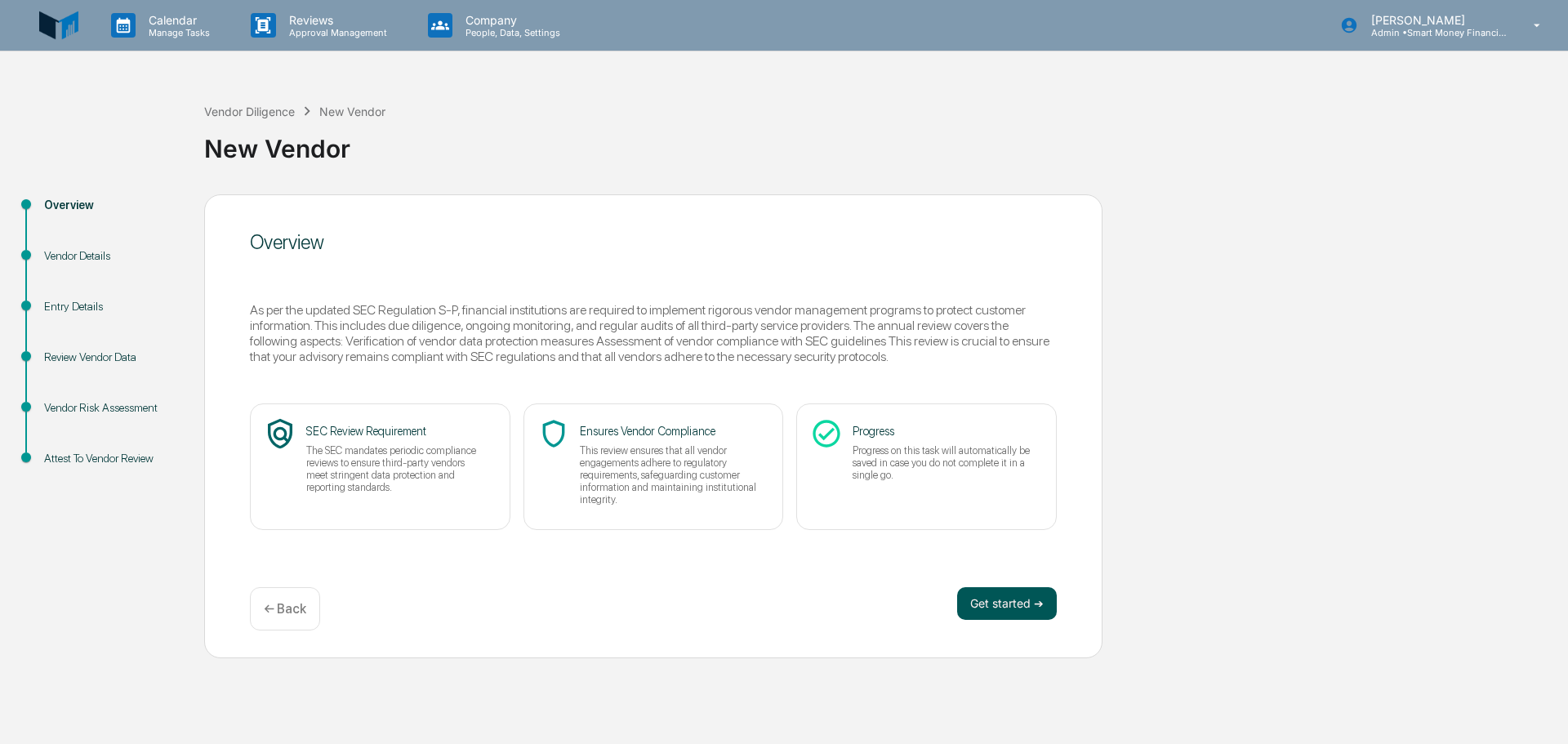
click at [986, 613] on button "Get started ➔" at bounding box center [1007, 603] width 100 height 33
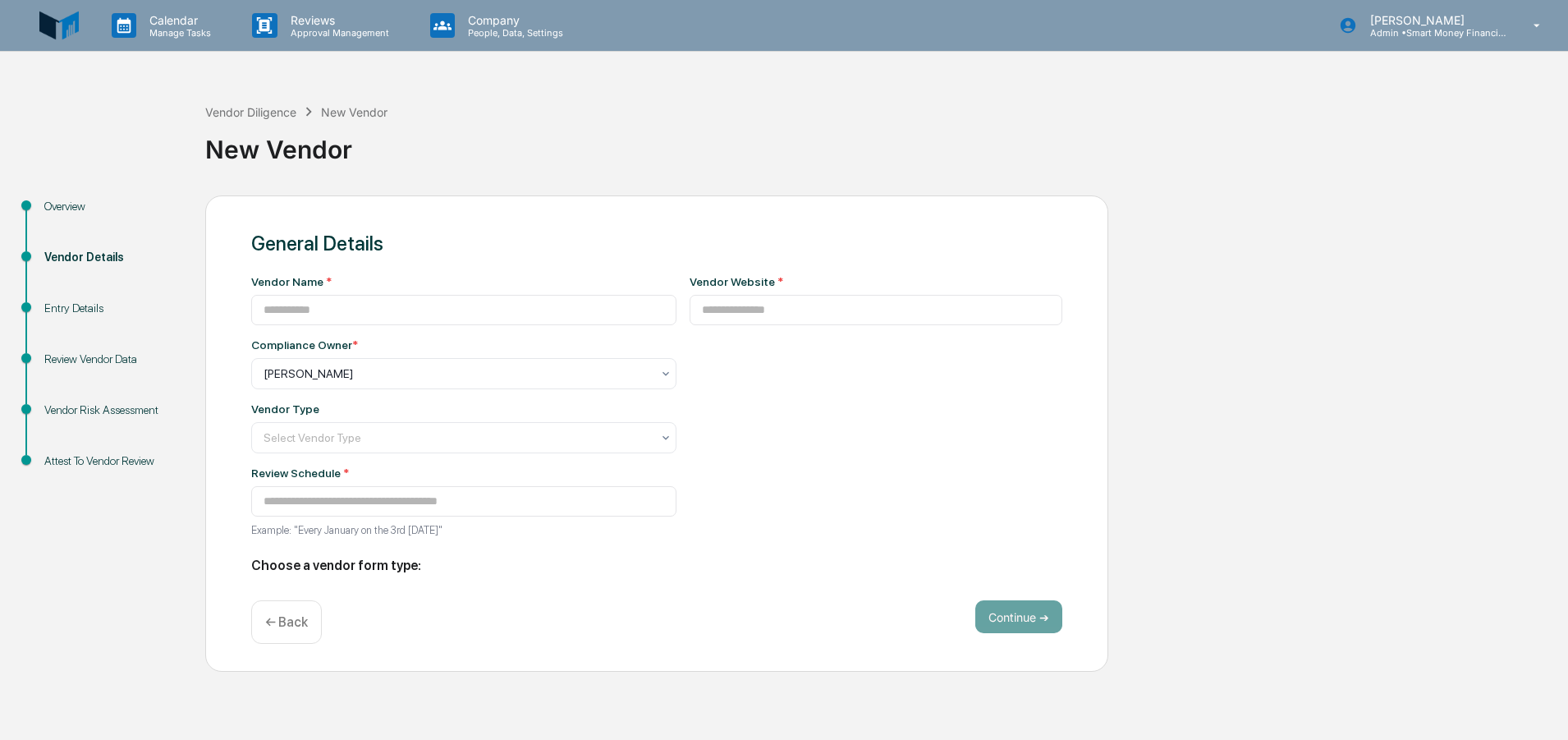
type input "**********"
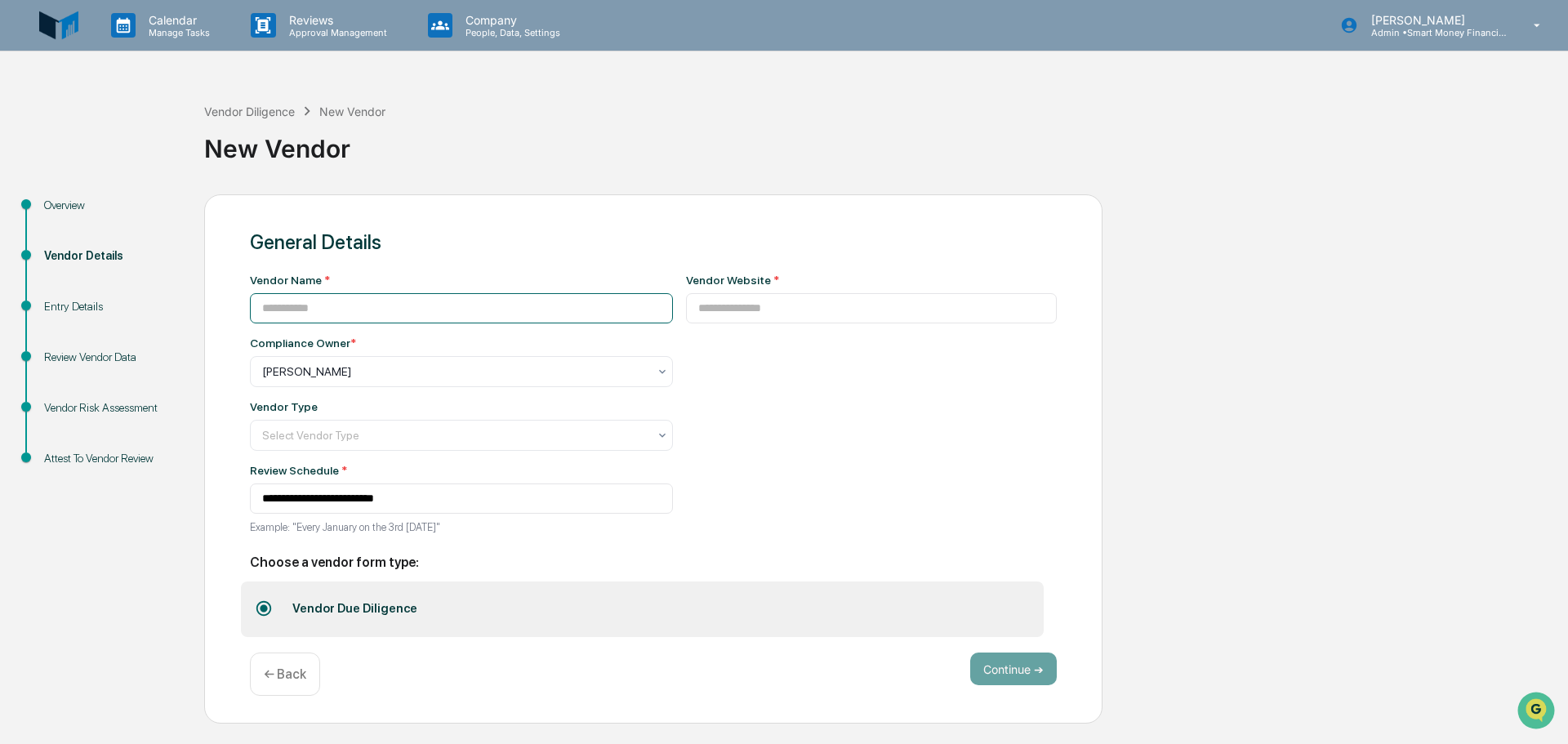
click at [407, 317] on input at bounding box center [461, 308] width 423 height 30
type input "**********"
click at [712, 289] on div "Vendor Website *" at bounding box center [872, 298] width 372 height 50
click at [709, 315] on input at bounding box center [872, 308] width 372 height 30
paste input "**********"
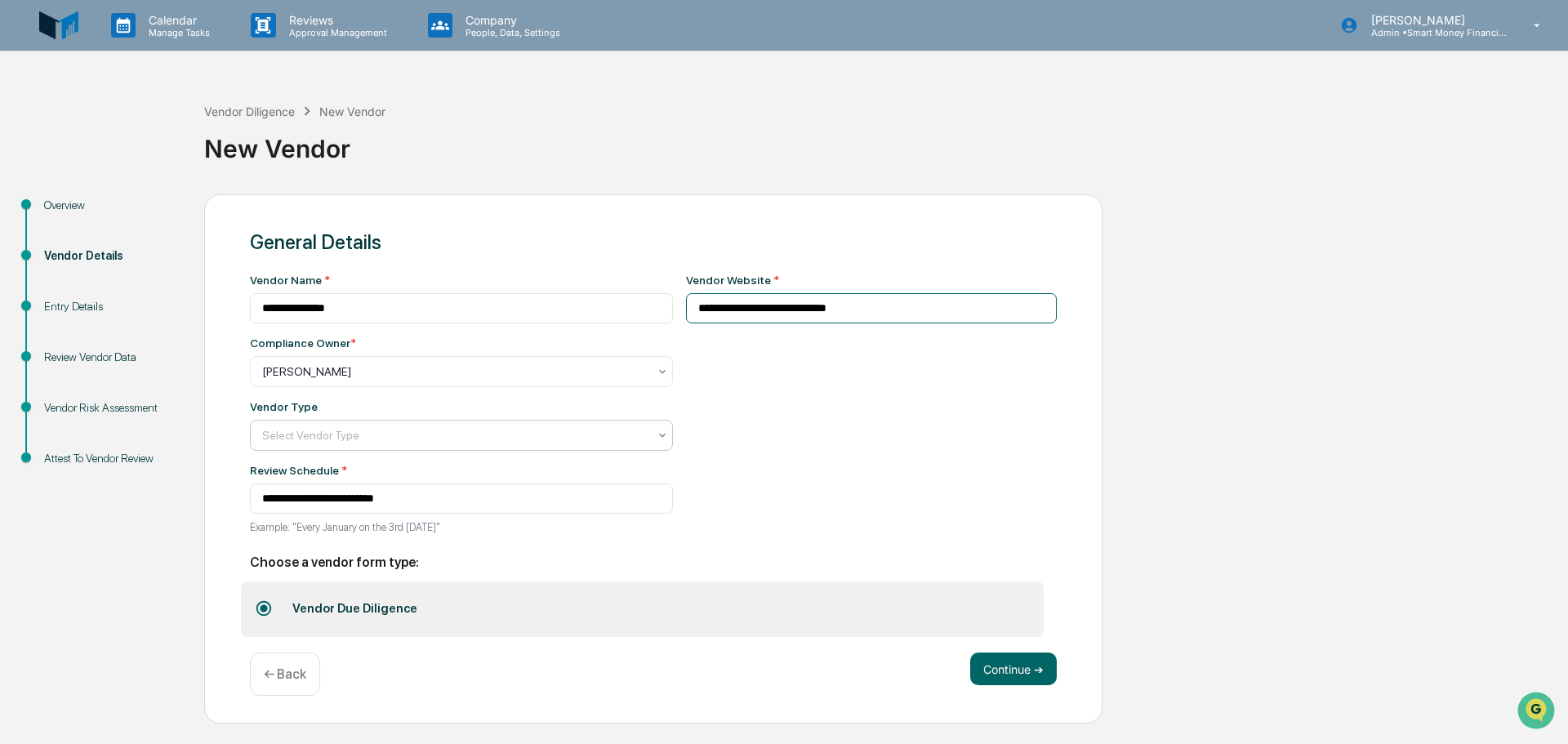
type input "**********"
click at [417, 440] on div at bounding box center [454, 435] width 385 height 16
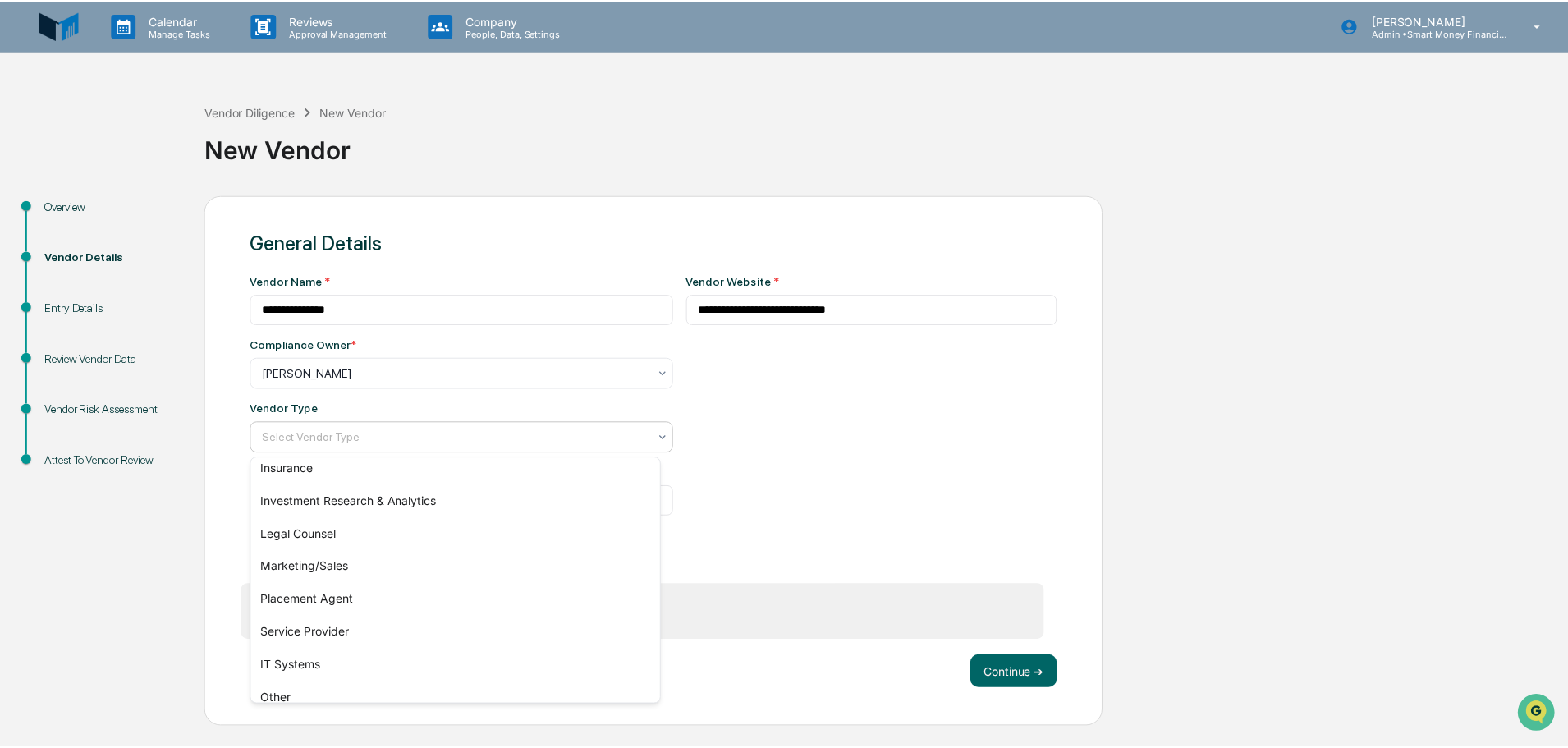
scroll to position [187, 0]
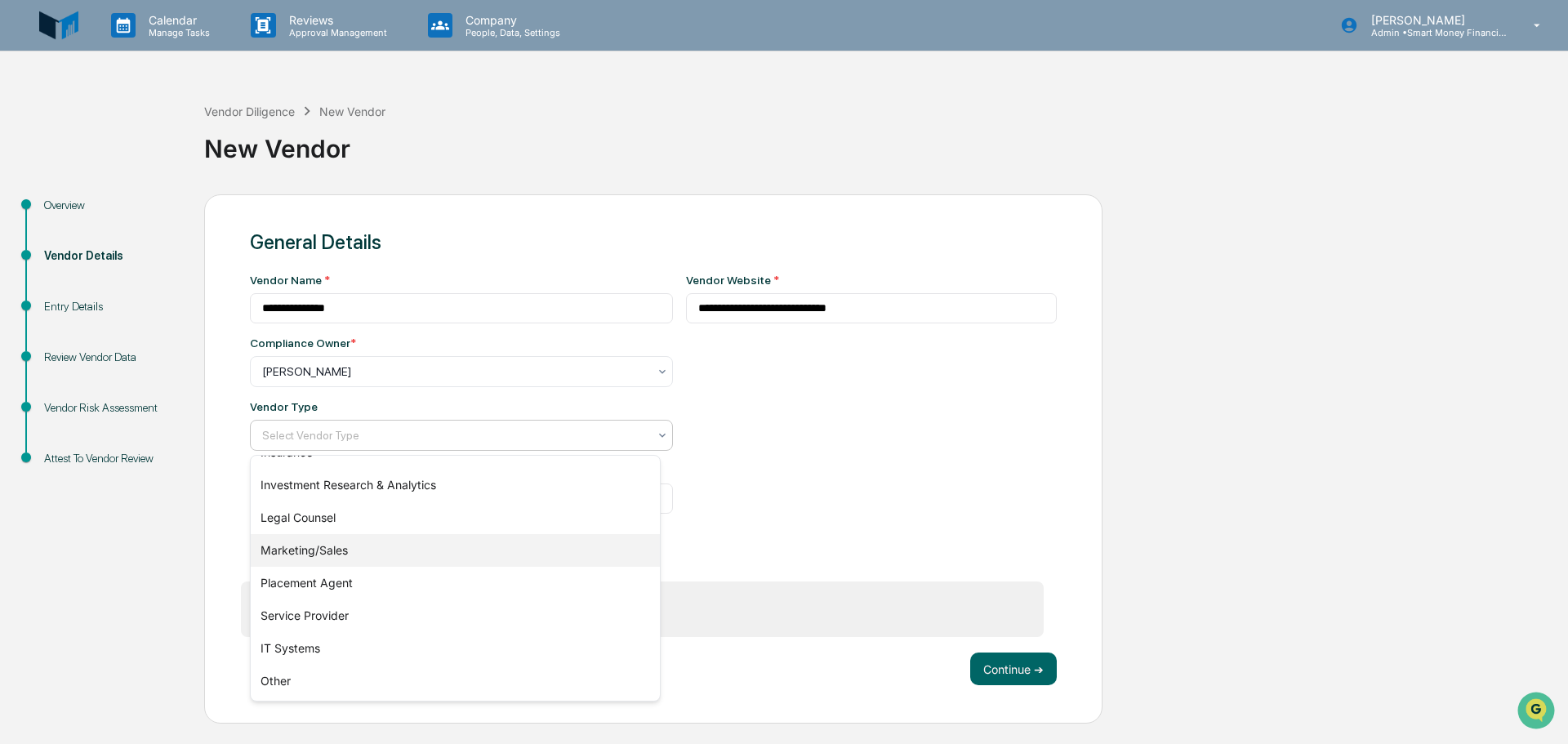
click at [389, 539] on div "Marketing/Sales" at bounding box center [456, 550] width 409 height 33
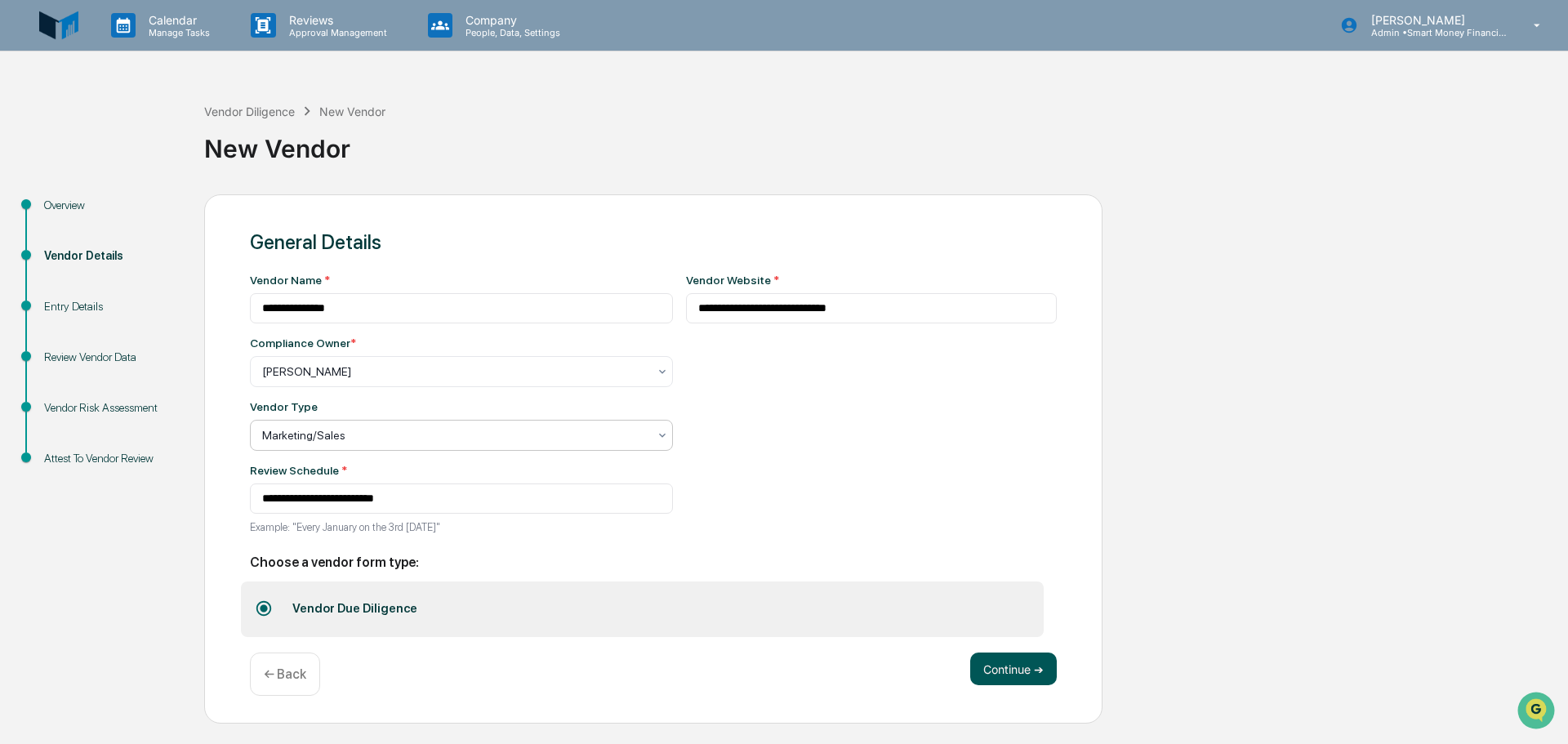
click at [1010, 657] on button "Continue ➔" at bounding box center [1013, 668] width 87 height 33
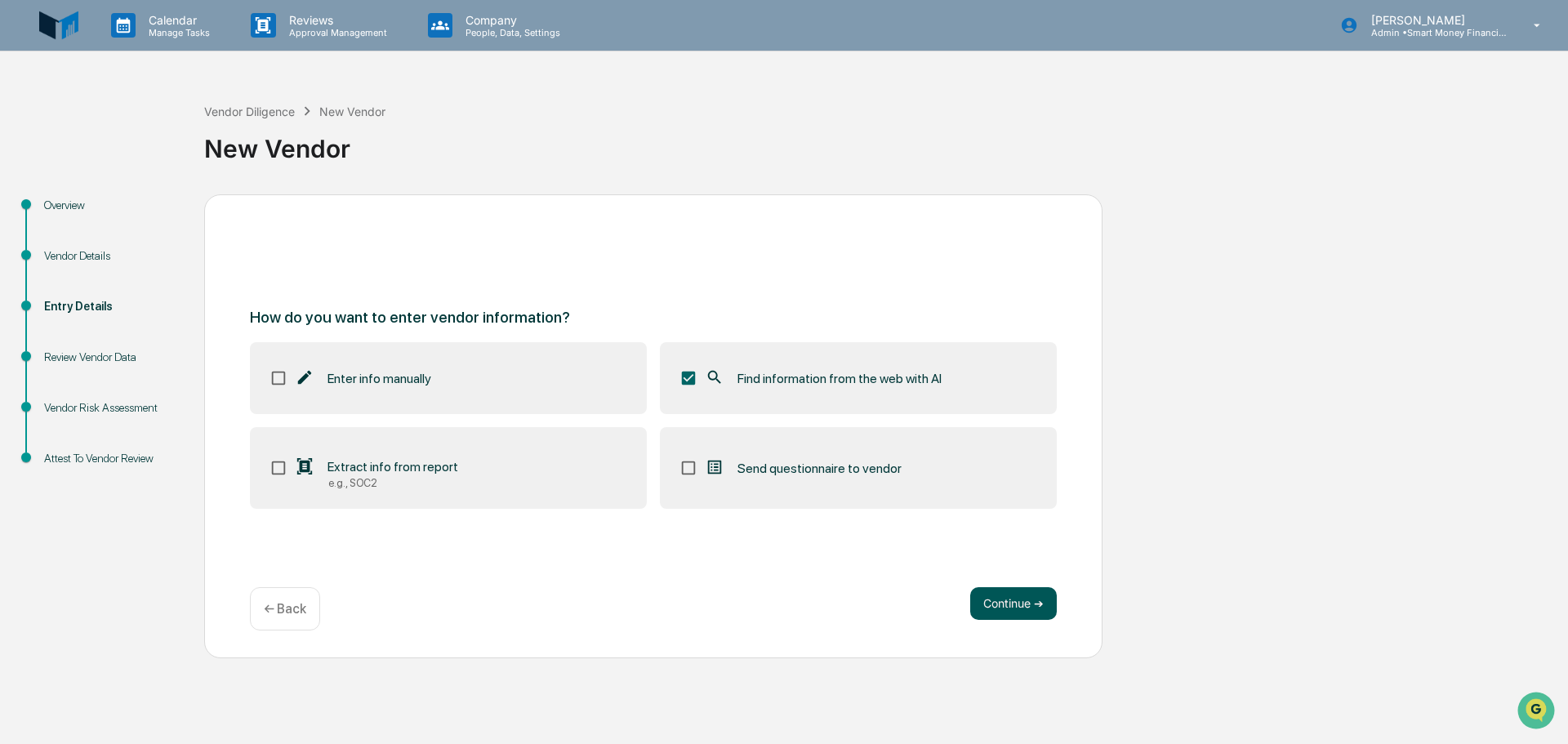
click at [1026, 587] on button "Continue ➔" at bounding box center [1013, 603] width 87 height 33
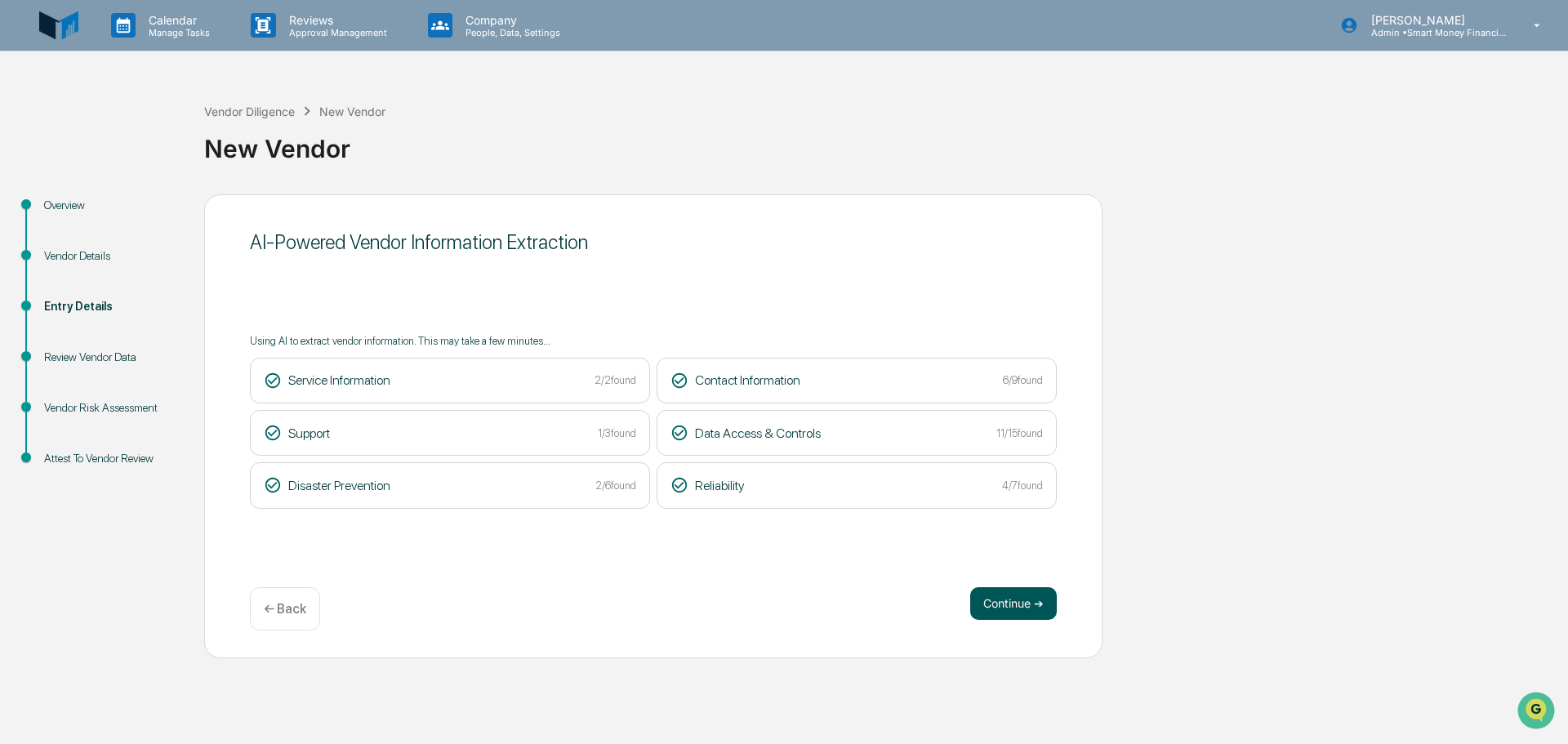
click at [1020, 601] on button "Continue ➔" at bounding box center [1013, 603] width 87 height 33
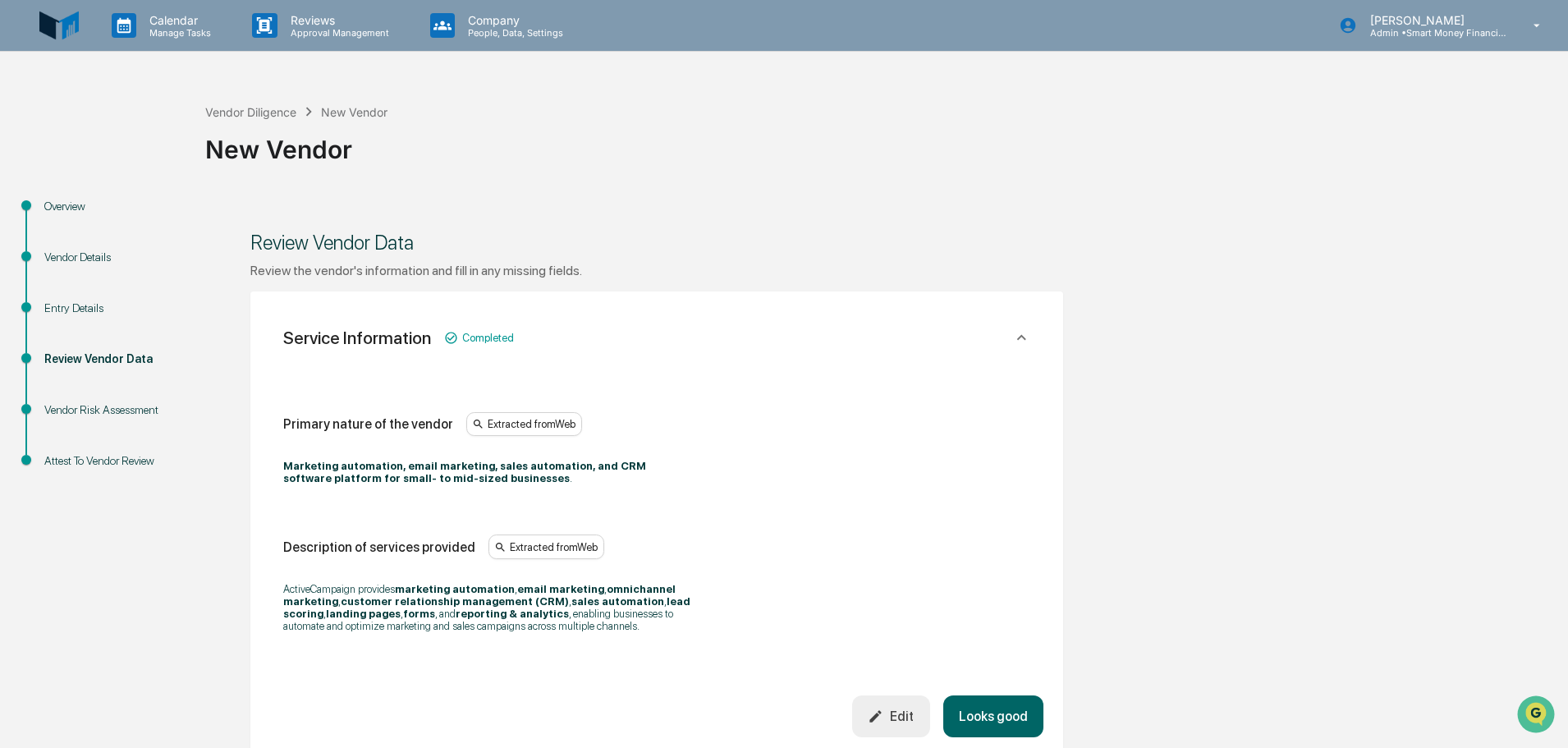
click at [1019, 718] on button "Looks good" at bounding box center [993, 716] width 101 height 42
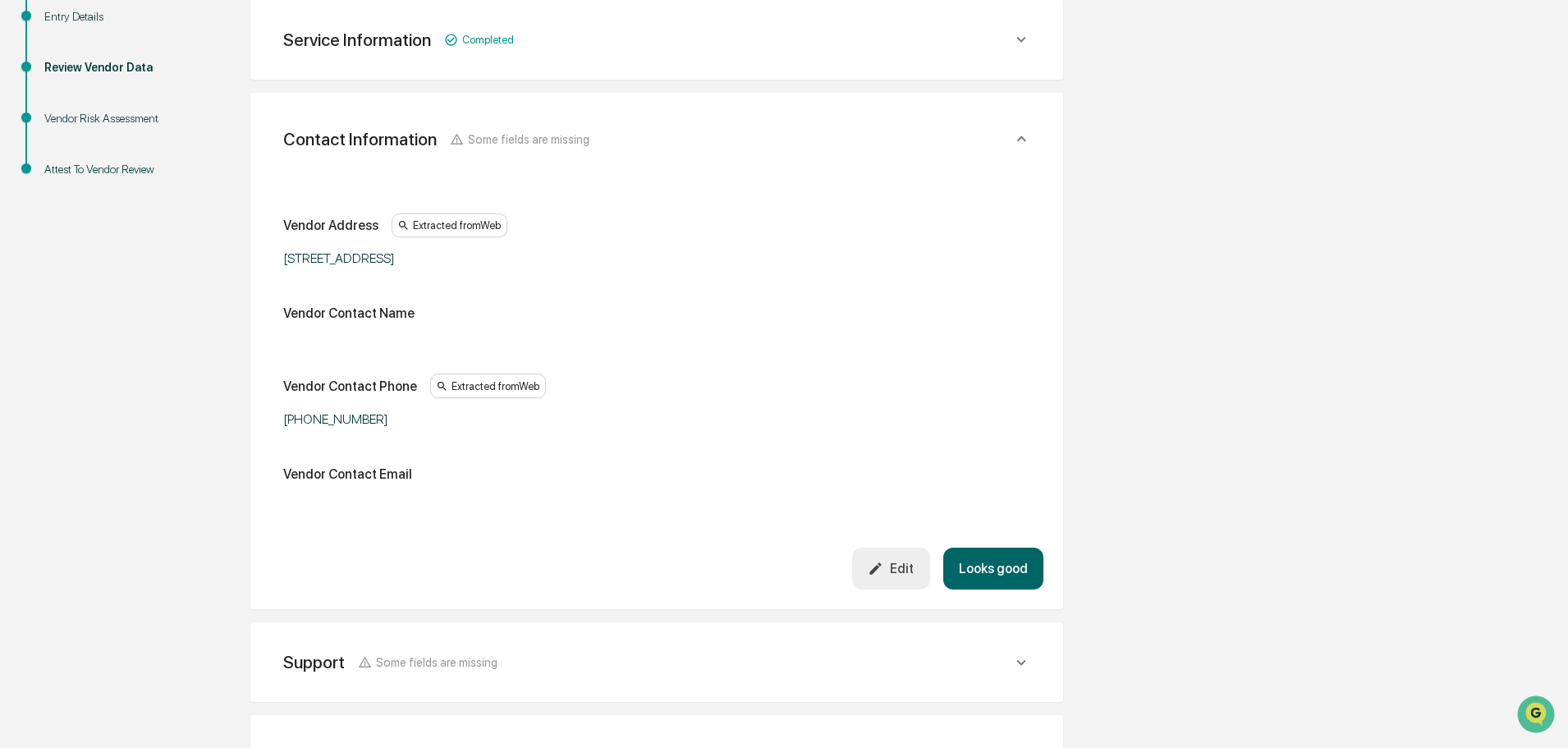
click at [1025, 589] on button "Looks good" at bounding box center [993, 568] width 101 height 42
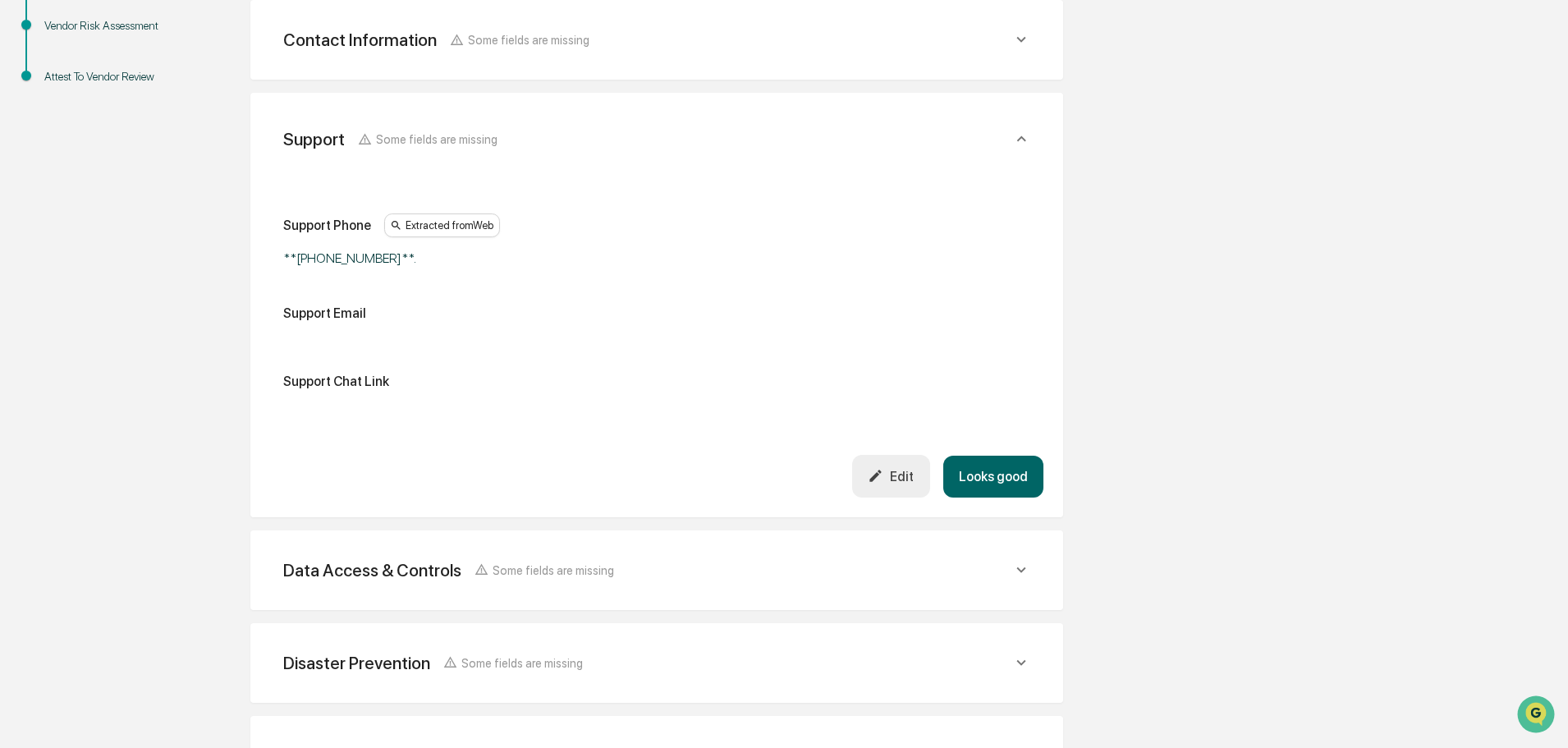
click at [997, 490] on button "Looks good" at bounding box center [993, 476] width 101 height 42
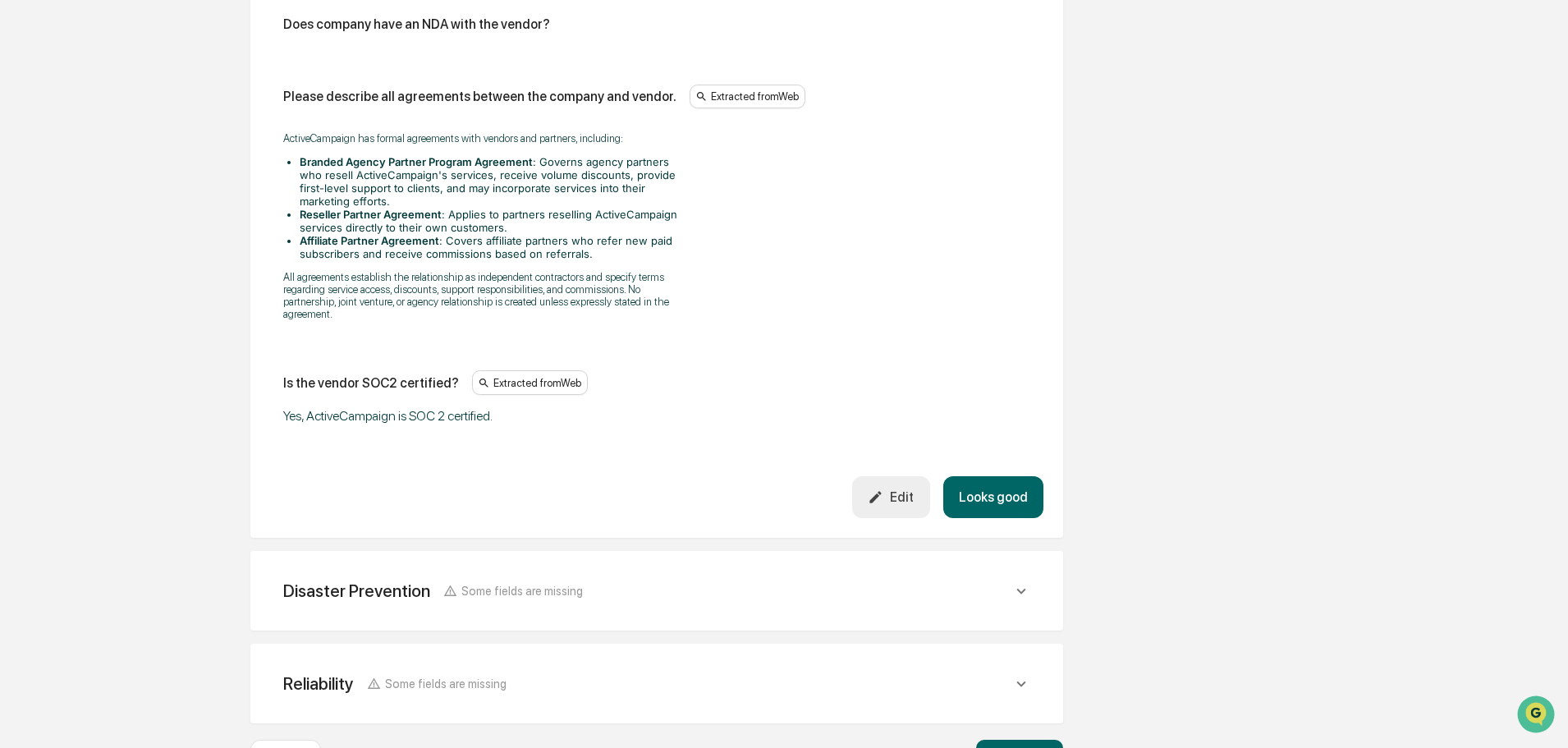
click at [1000, 476] on button "Looks good" at bounding box center [993, 497] width 101 height 42
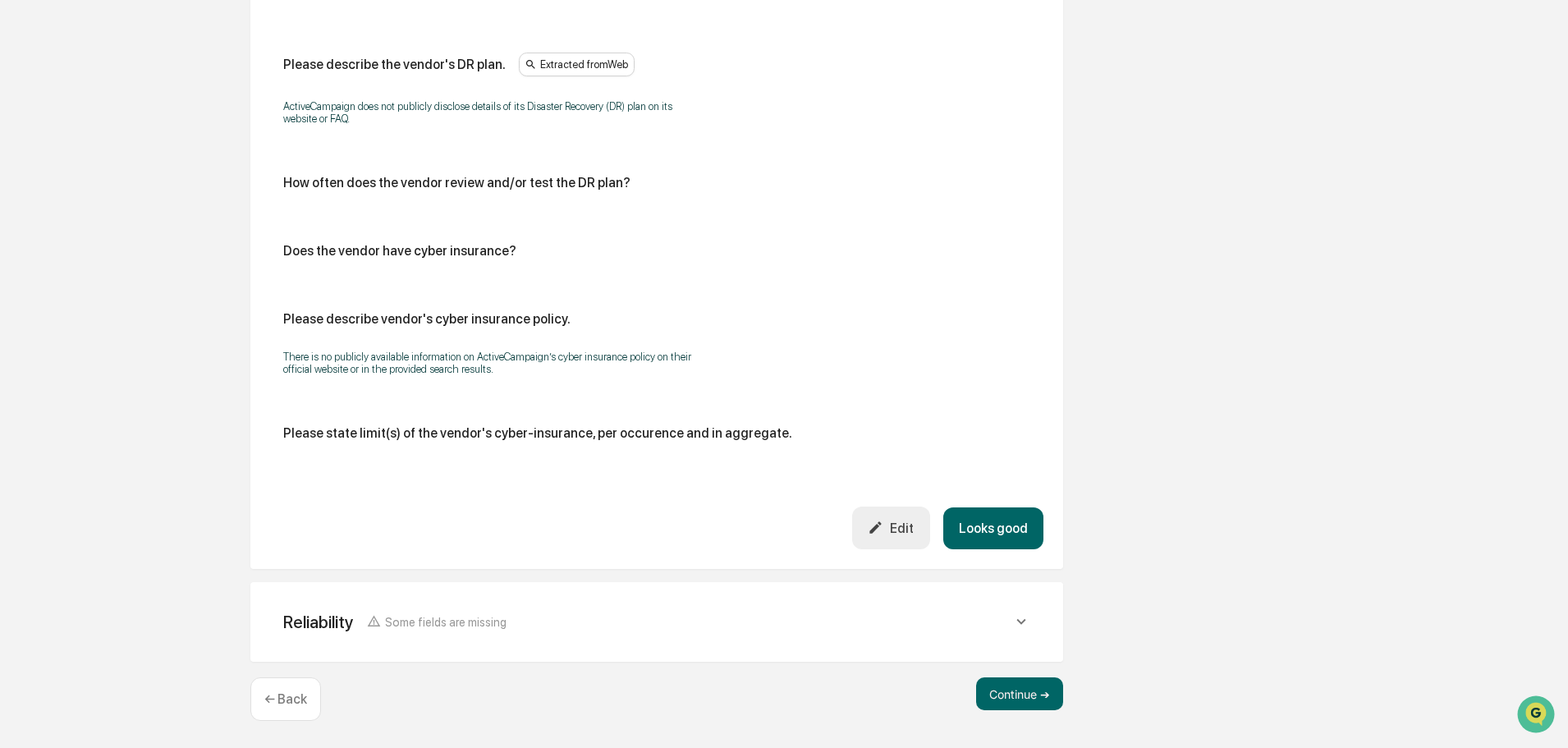
click at [1007, 511] on button "Looks good" at bounding box center [993, 528] width 101 height 42
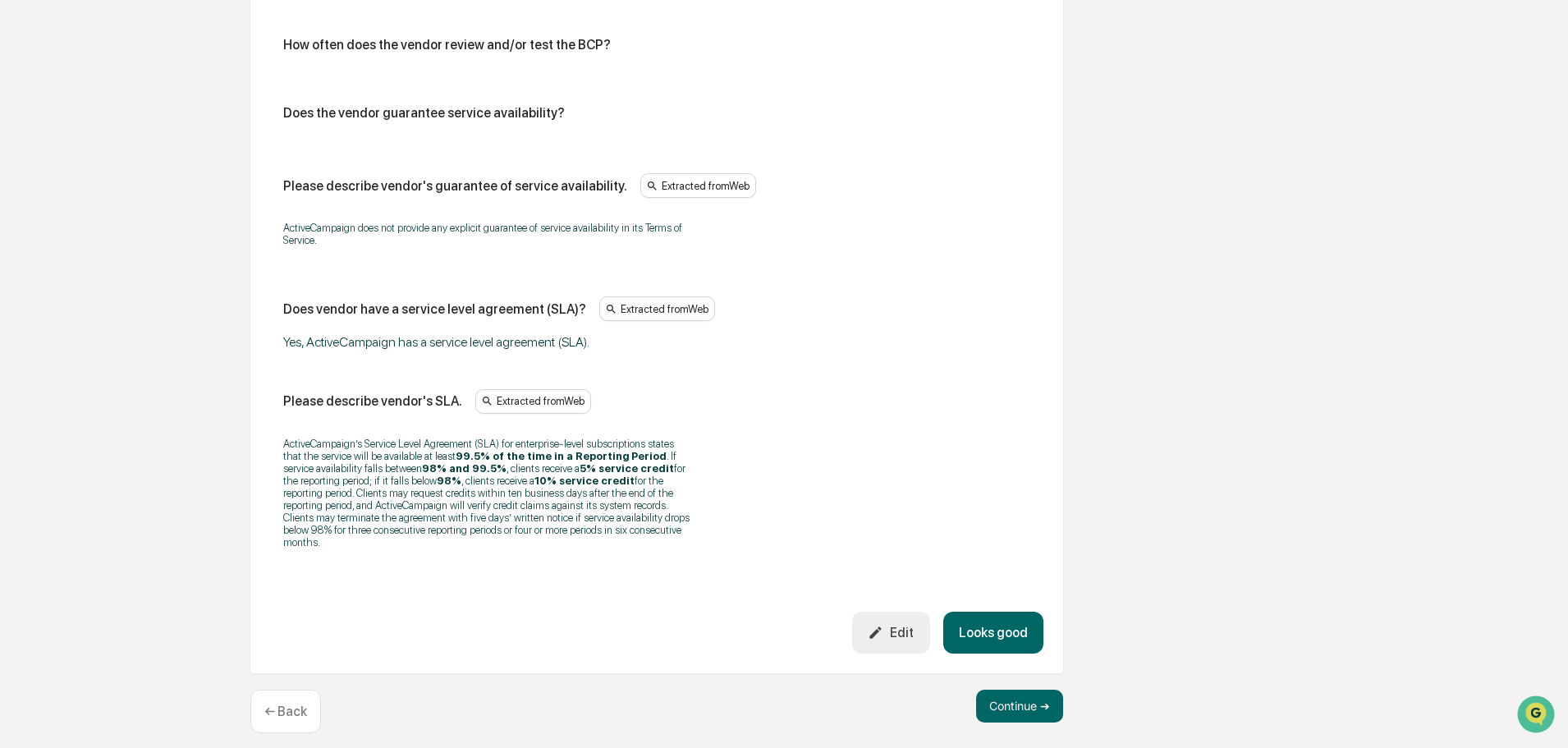
click at [1026, 625] on button "Looks good" at bounding box center [993, 632] width 101 height 42
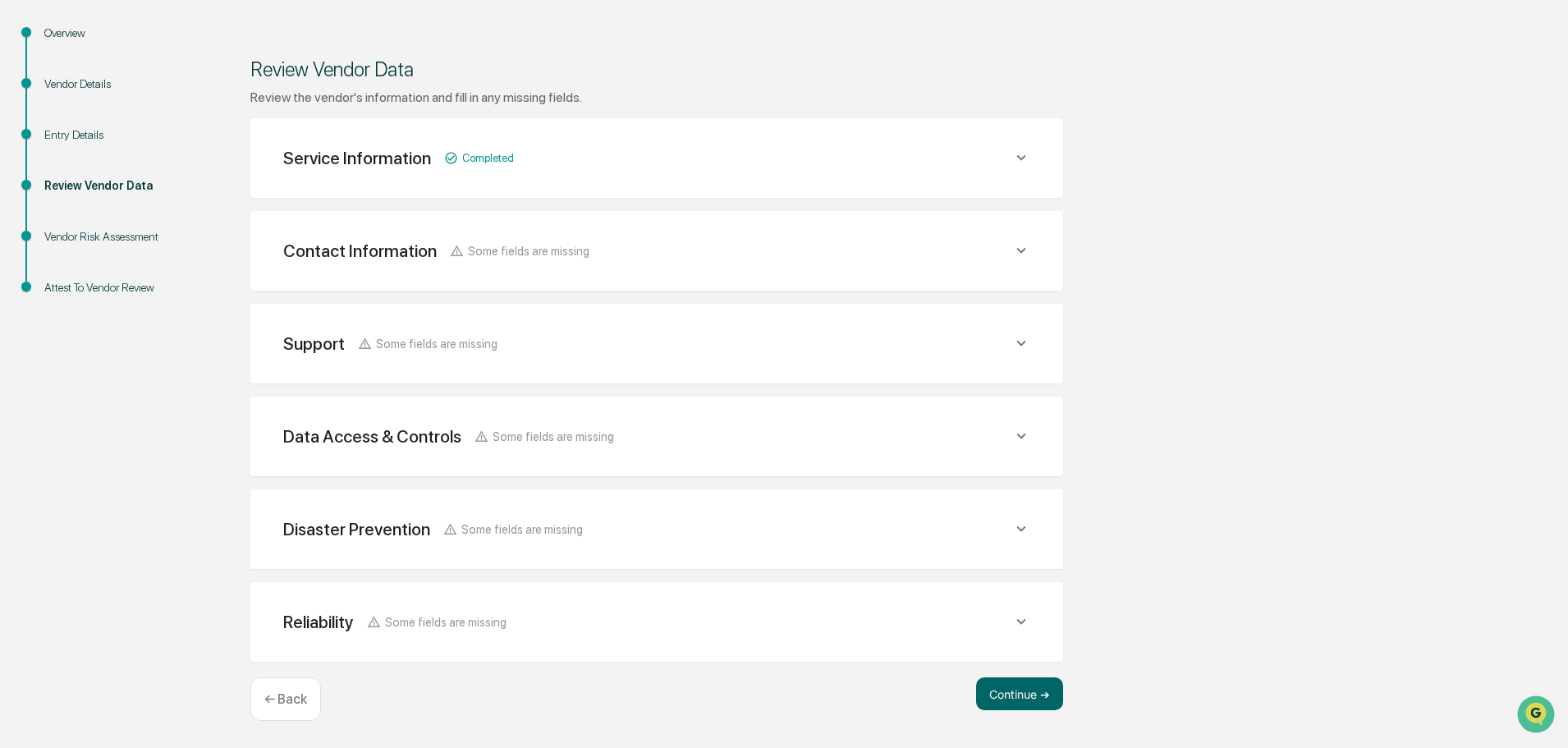
scroll to position [173, 0]
click at [1030, 712] on div "Continue ➔ ← Back" at bounding box center [656, 699] width 813 height 43
click at [1027, 705] on button "Continue ➔" at bounding box center [1019, 693] width 87 height 33
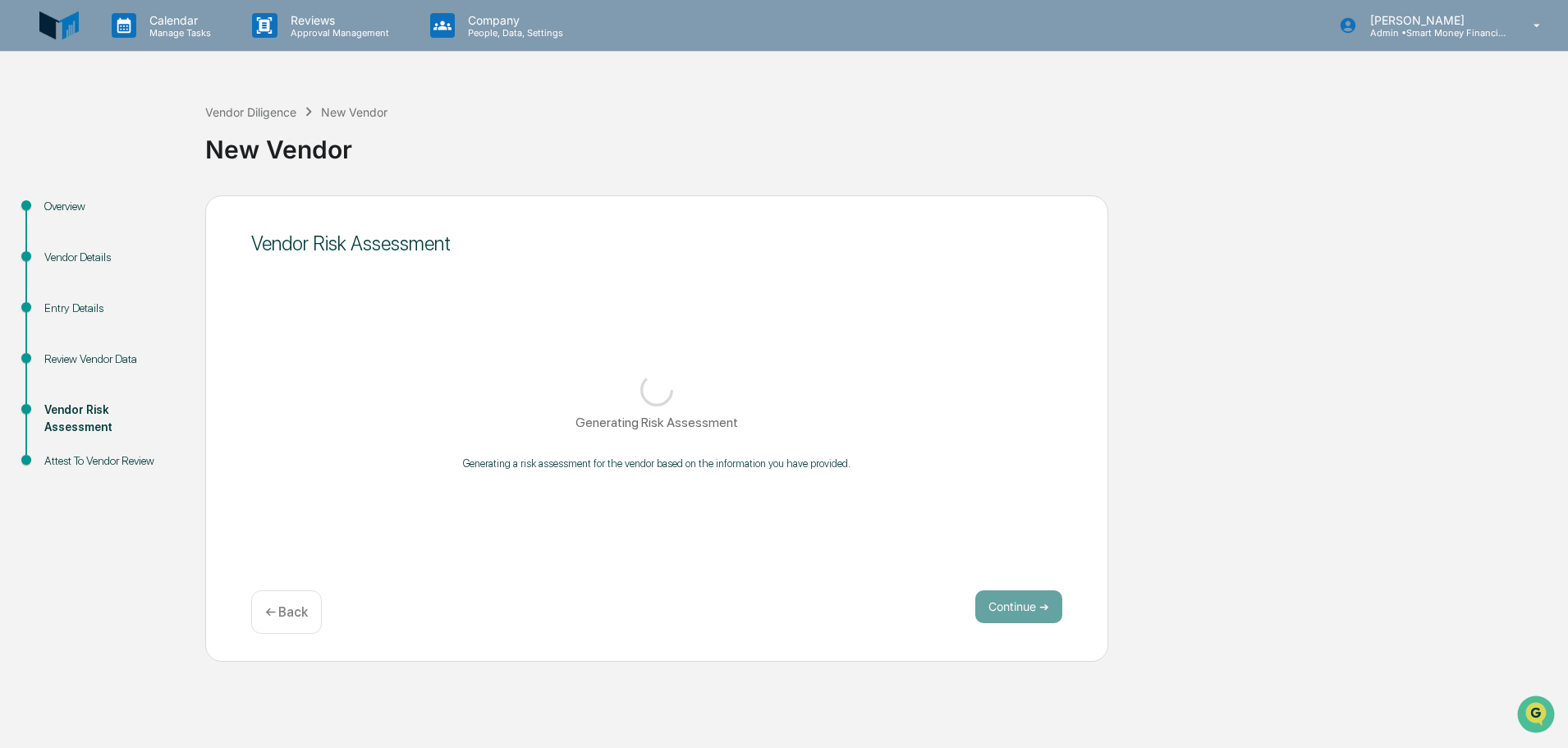
scroll to position [0, 0]
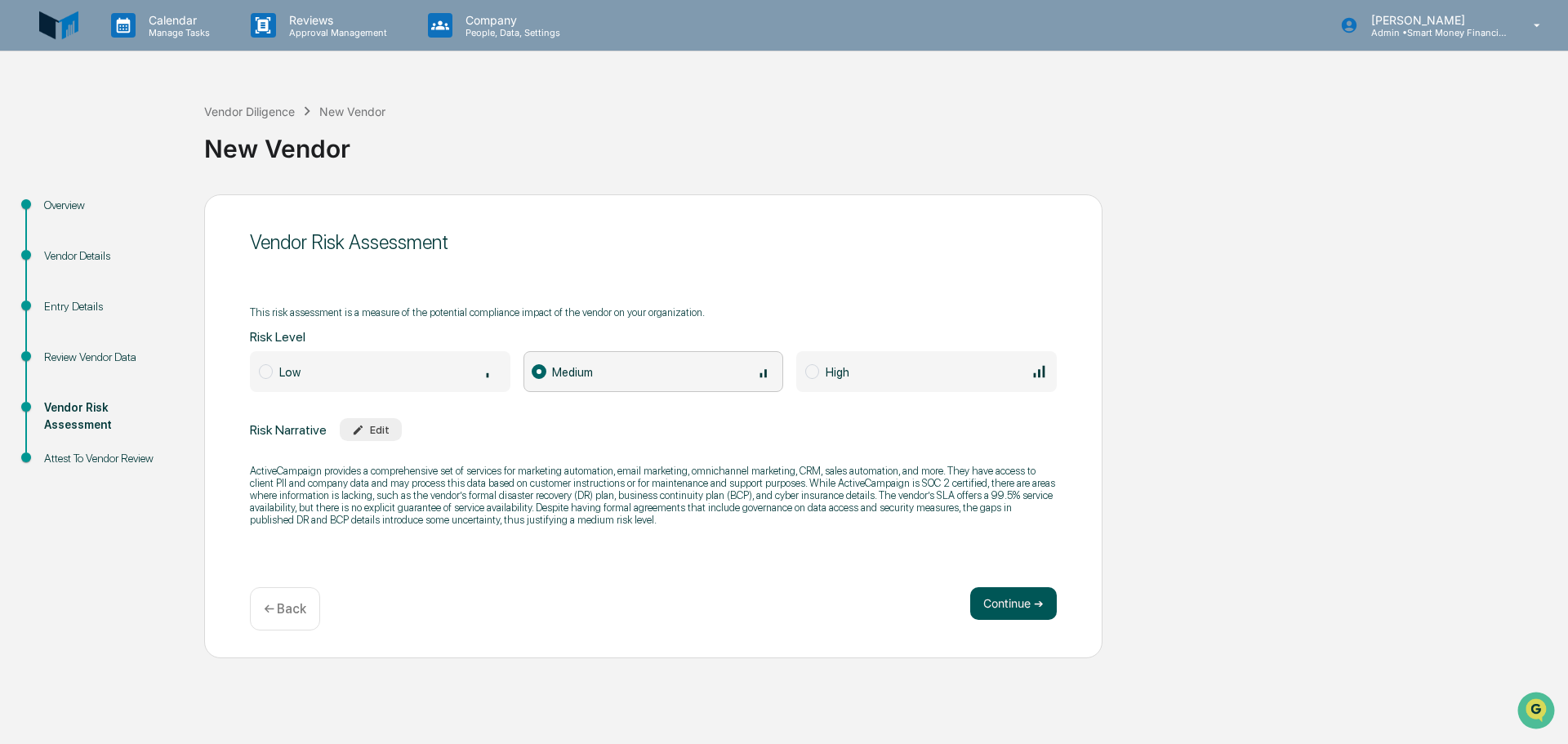
click at [1007, 607] on button "Continue ➔" at bounding box center [1013, 603] width 87 height 33
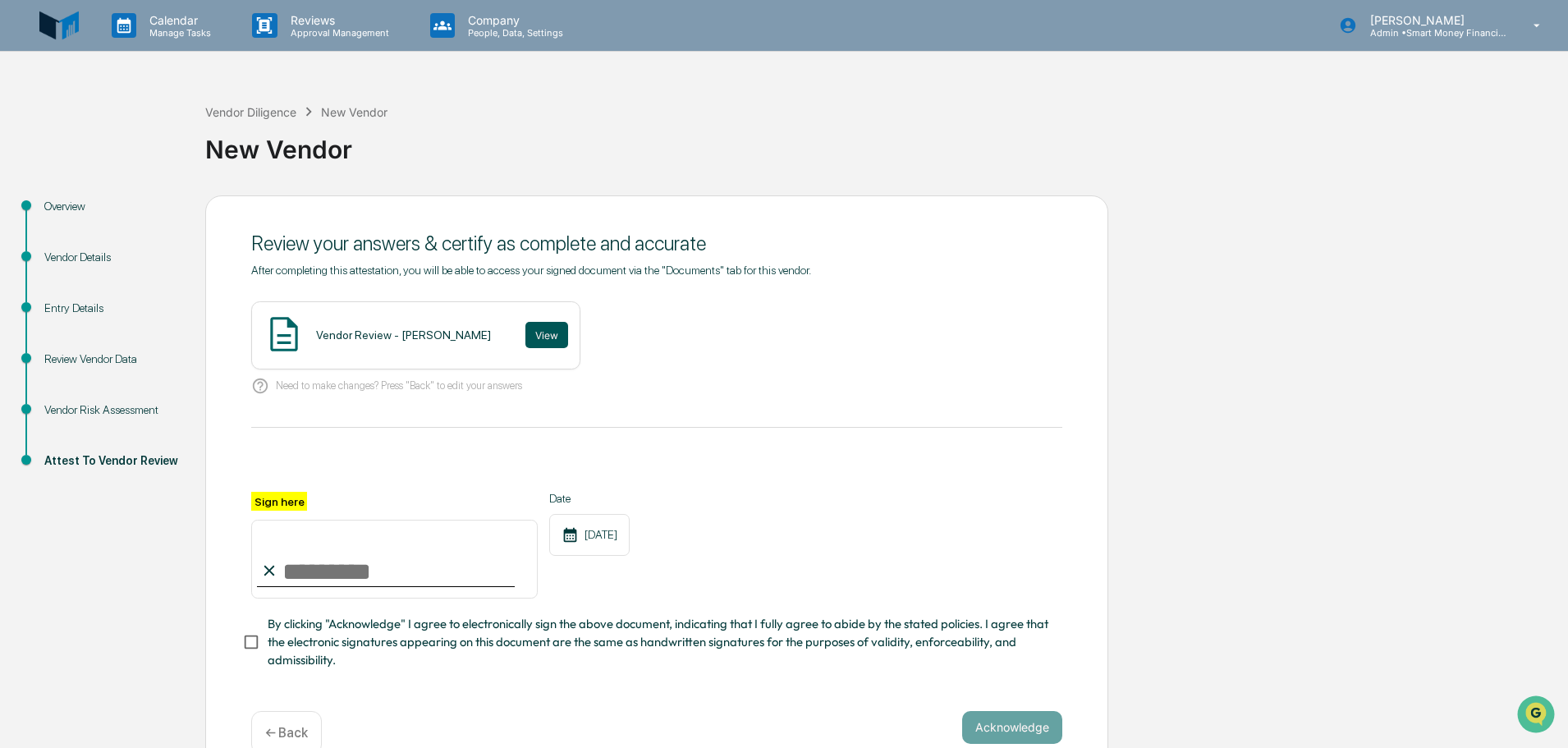
click at [525, 339] on button "View" at bounding box center [547, 334] width 43 height 26
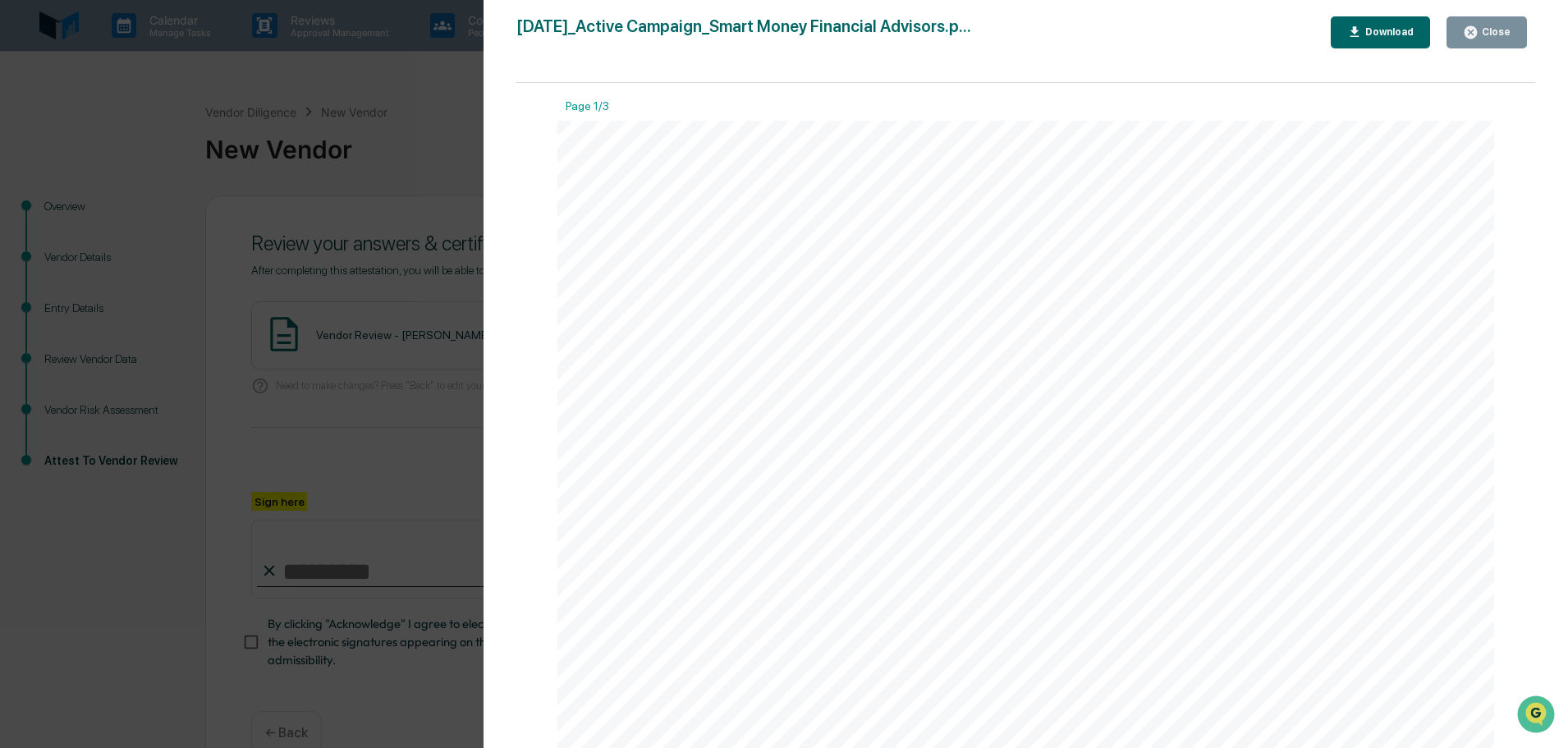
click at [1492, 43] on button "Close" at bounding box center [1486, 32] width 81 height 32
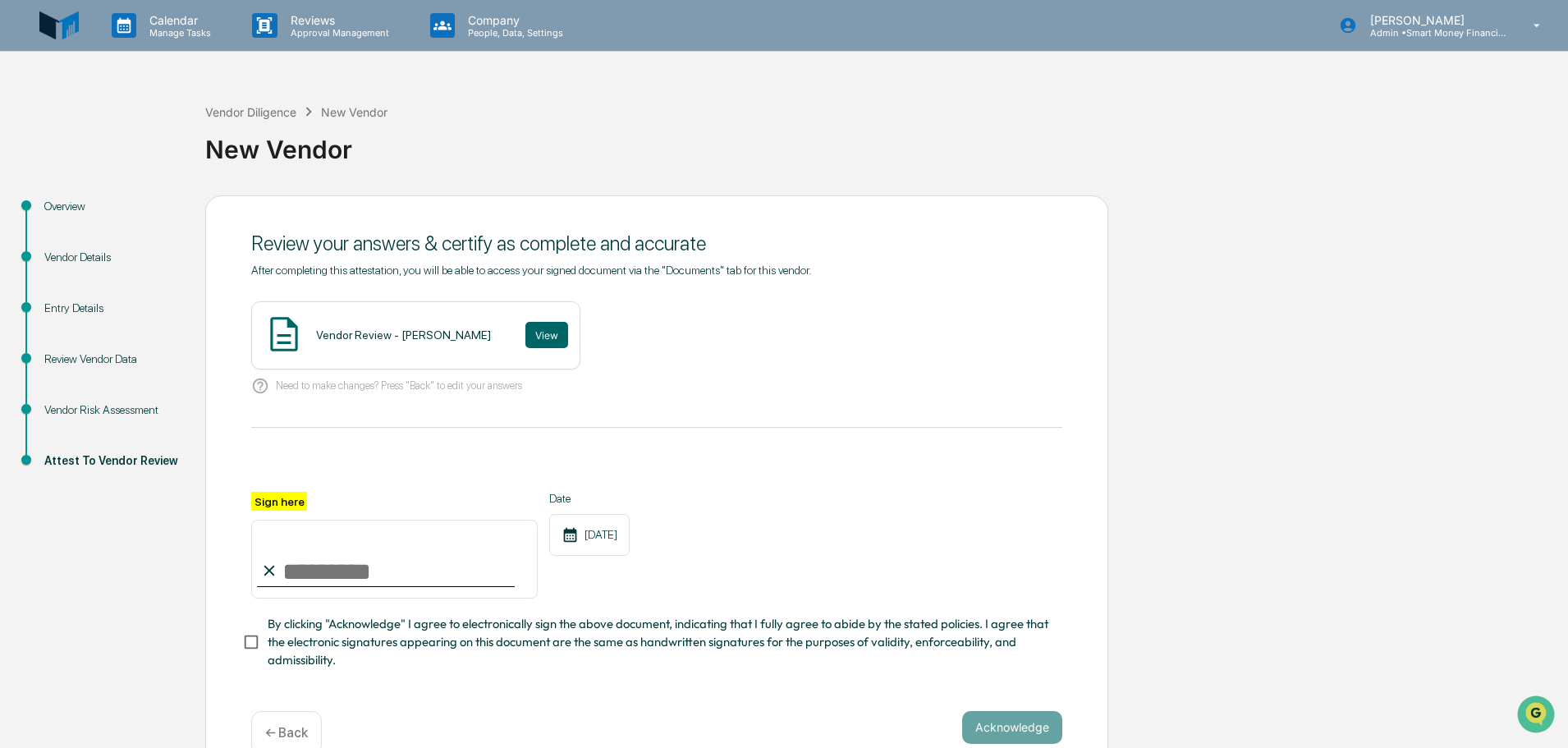
click at [511, 554] on input "Sign here" at bounding box center [394, 559] width 286 height 79
type input "**********"
click at [997, 721] on button "Acknowledge" at bounding box center [1012, 727] width 101 height 33
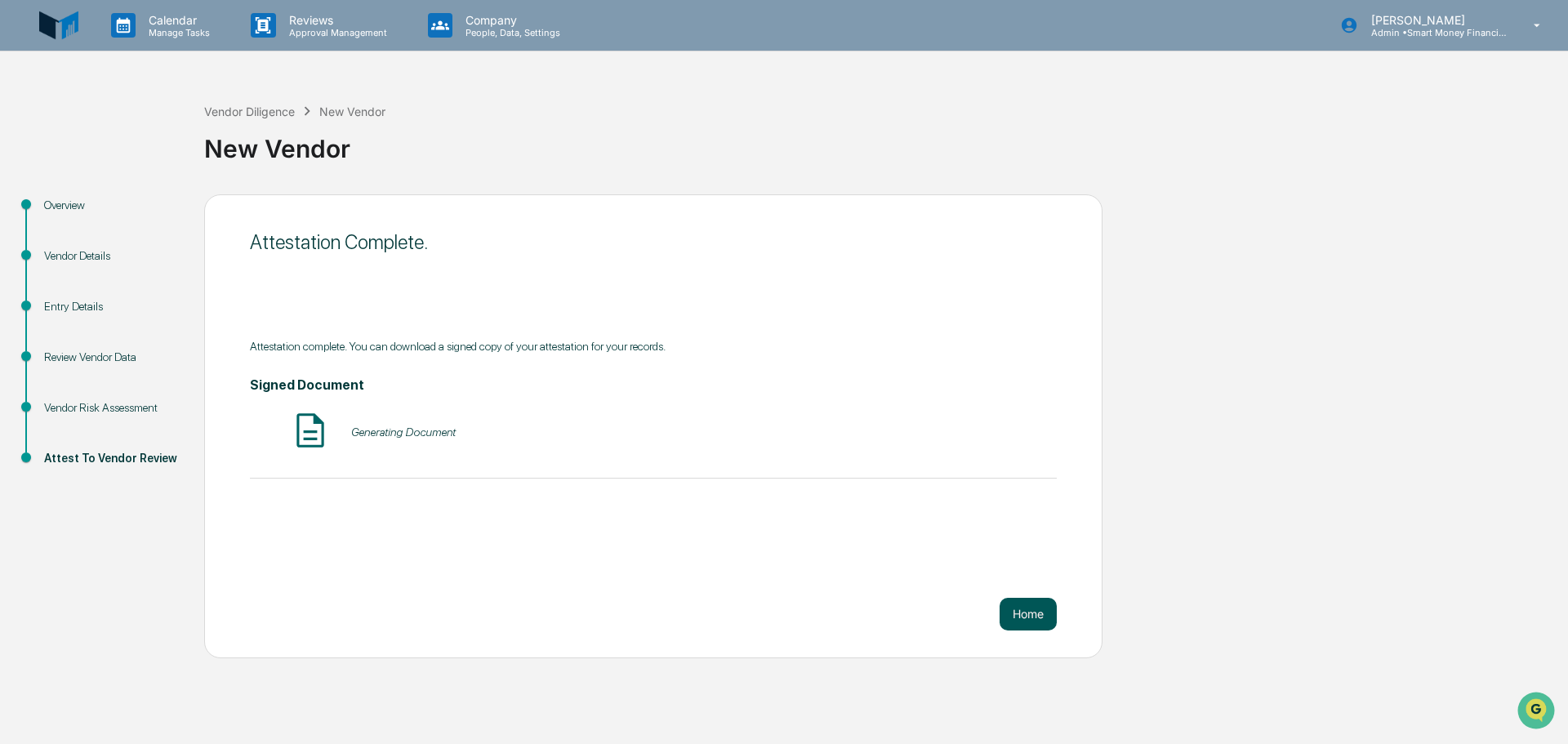
click at [1027, 606] on button "Home" at bounding box center [1028, 614] width 57 height 33
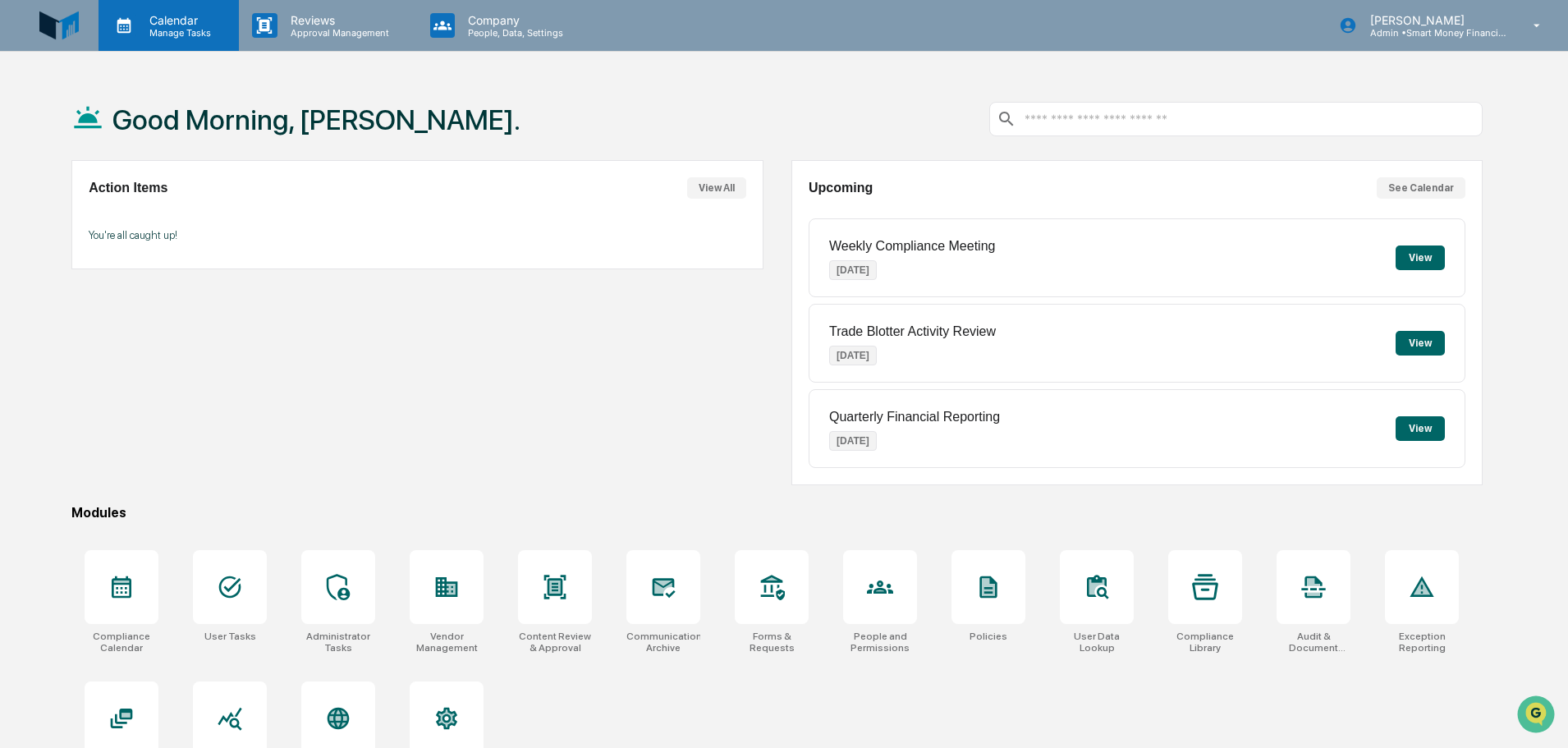
click at [133, 28] on icon at bounding box center [123, 25] width 24 height 24
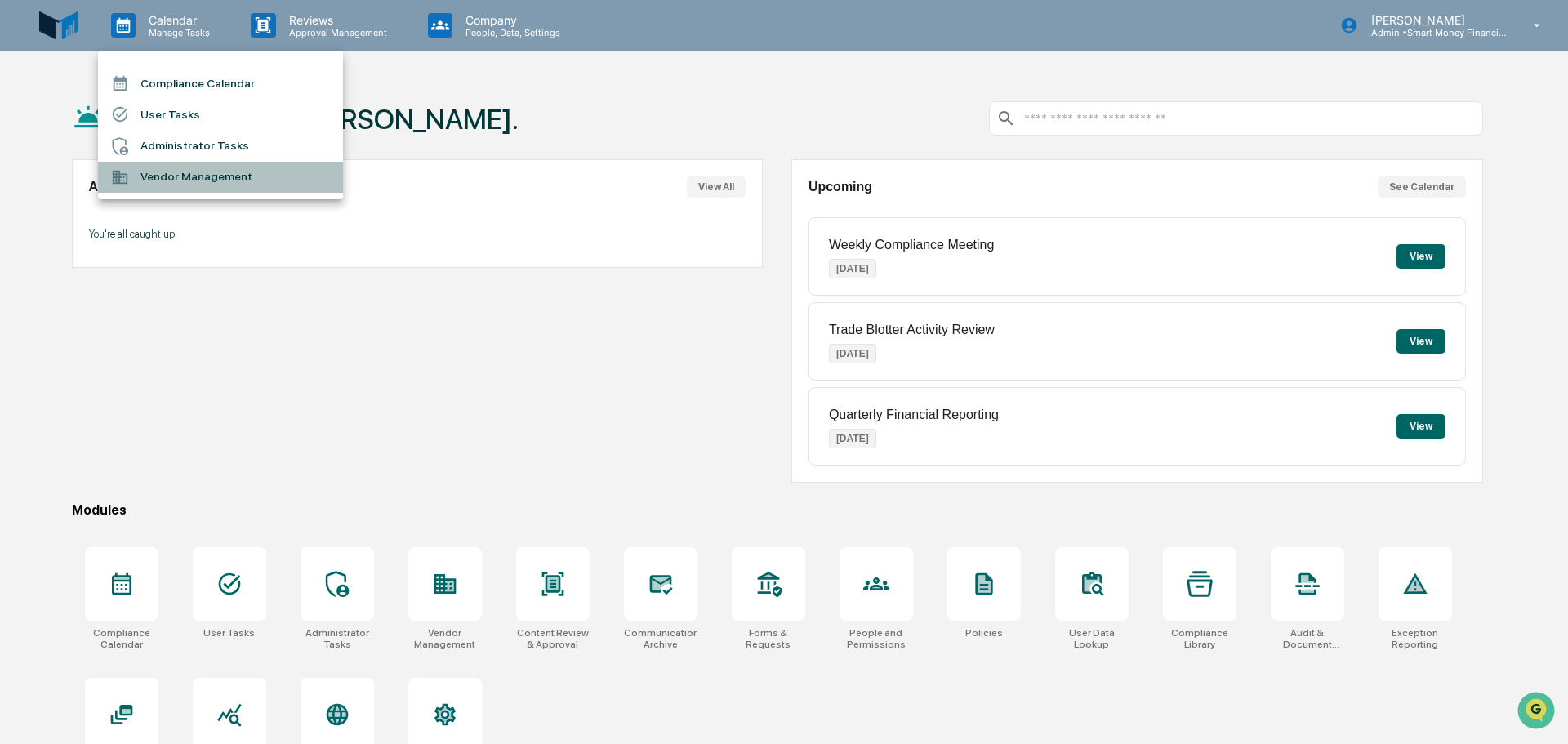
click at [141, 169] on li "Vendor Management" at bounding box center [221, 177] width 245 height 31
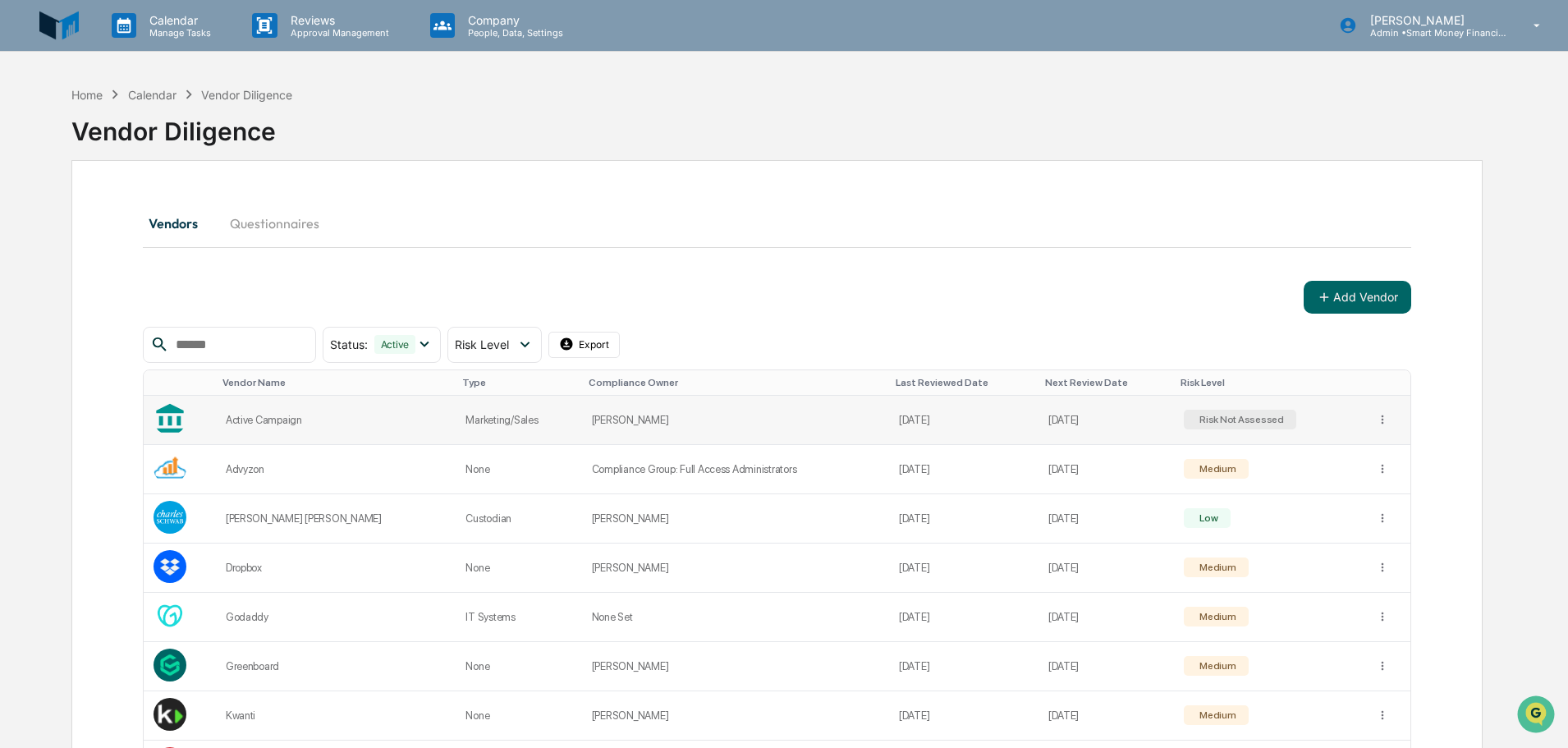
click at [1238, 429] on div "Risk Not Assessed" at bounding box center [1239, 419] width 112 height 20
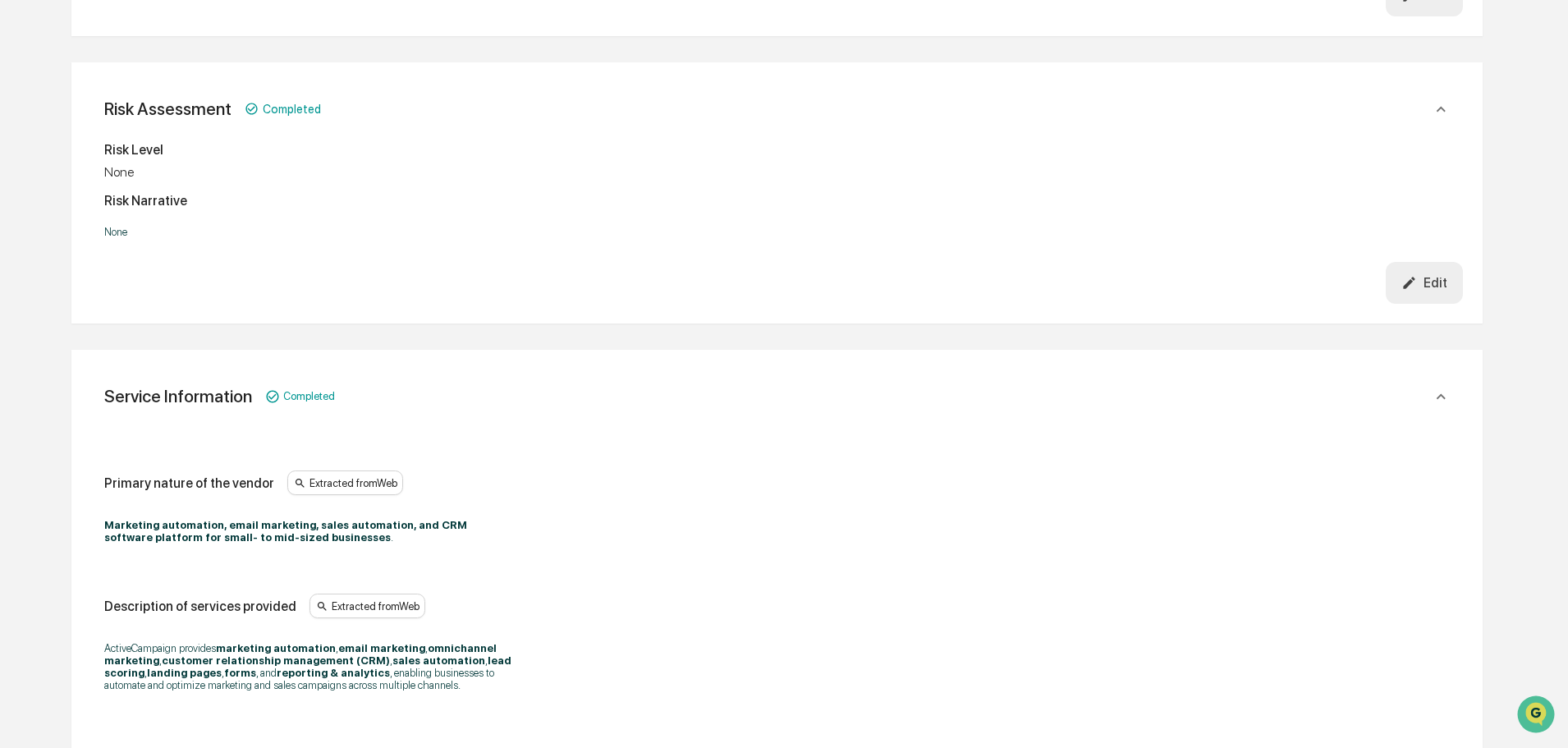
scroll to position [575, 0]
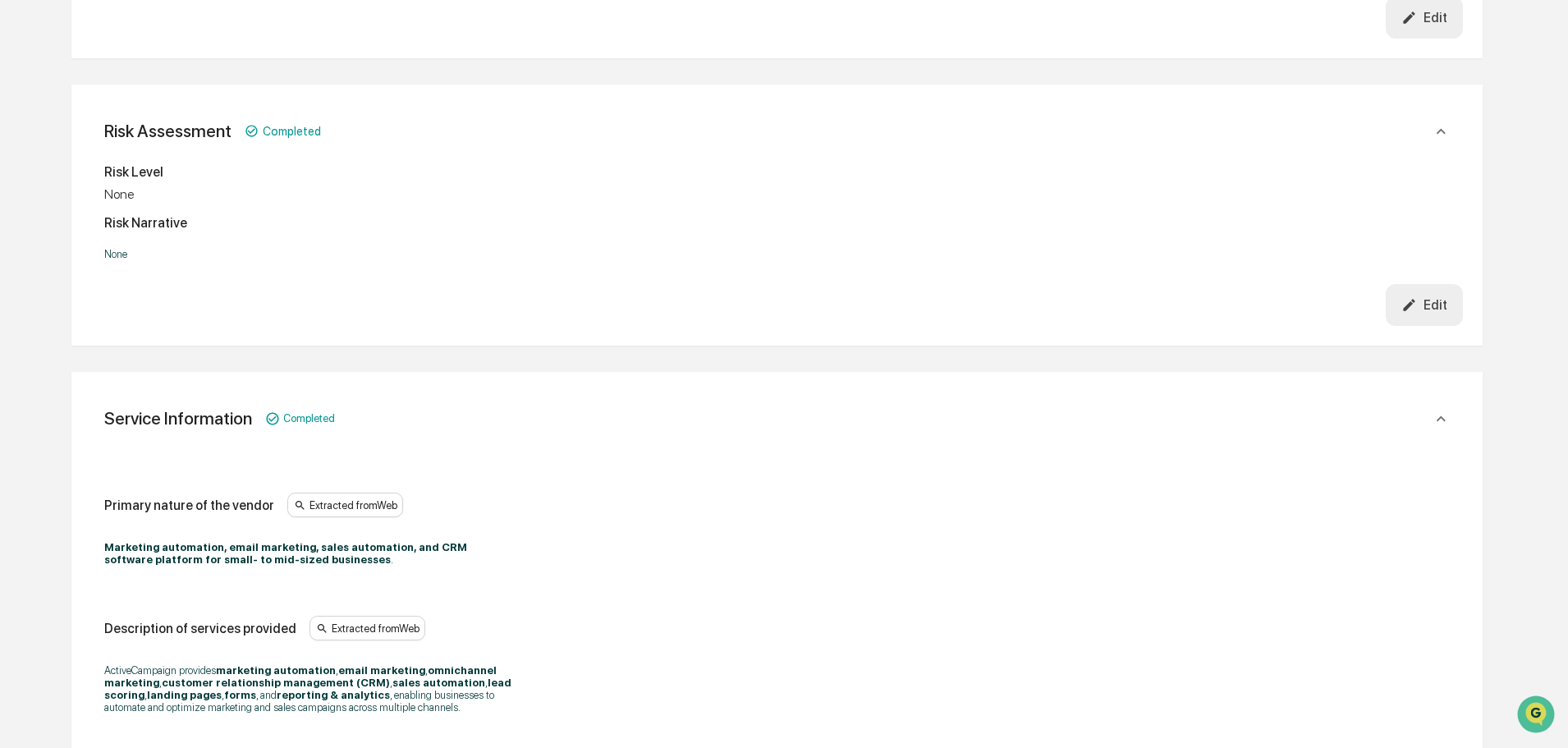
click at [1430, 320] on button "Edit" at bounding box center [1424, 304] width 78 height 42
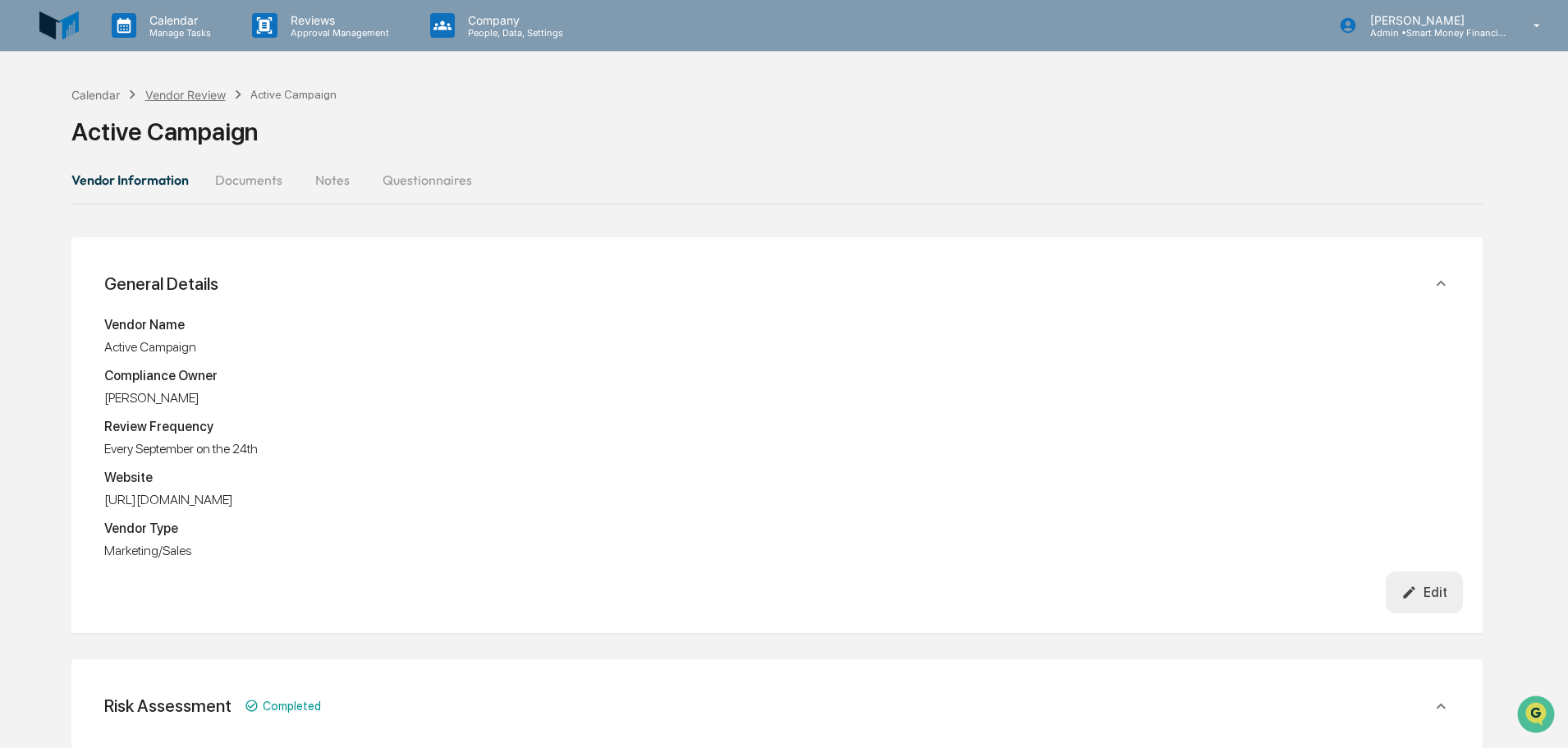
drag, startPoint x: 163, startPoint y: 106, endPoint x: 186, endPoint y: 93, distance: 26.4
click at [163, 106] on div "Active Campaign" at bounding box center [777, 125] width 1411 height 43
click at [188, 93] on div "Vendor Review" at bounding box center [186, 95] width 81 height 14
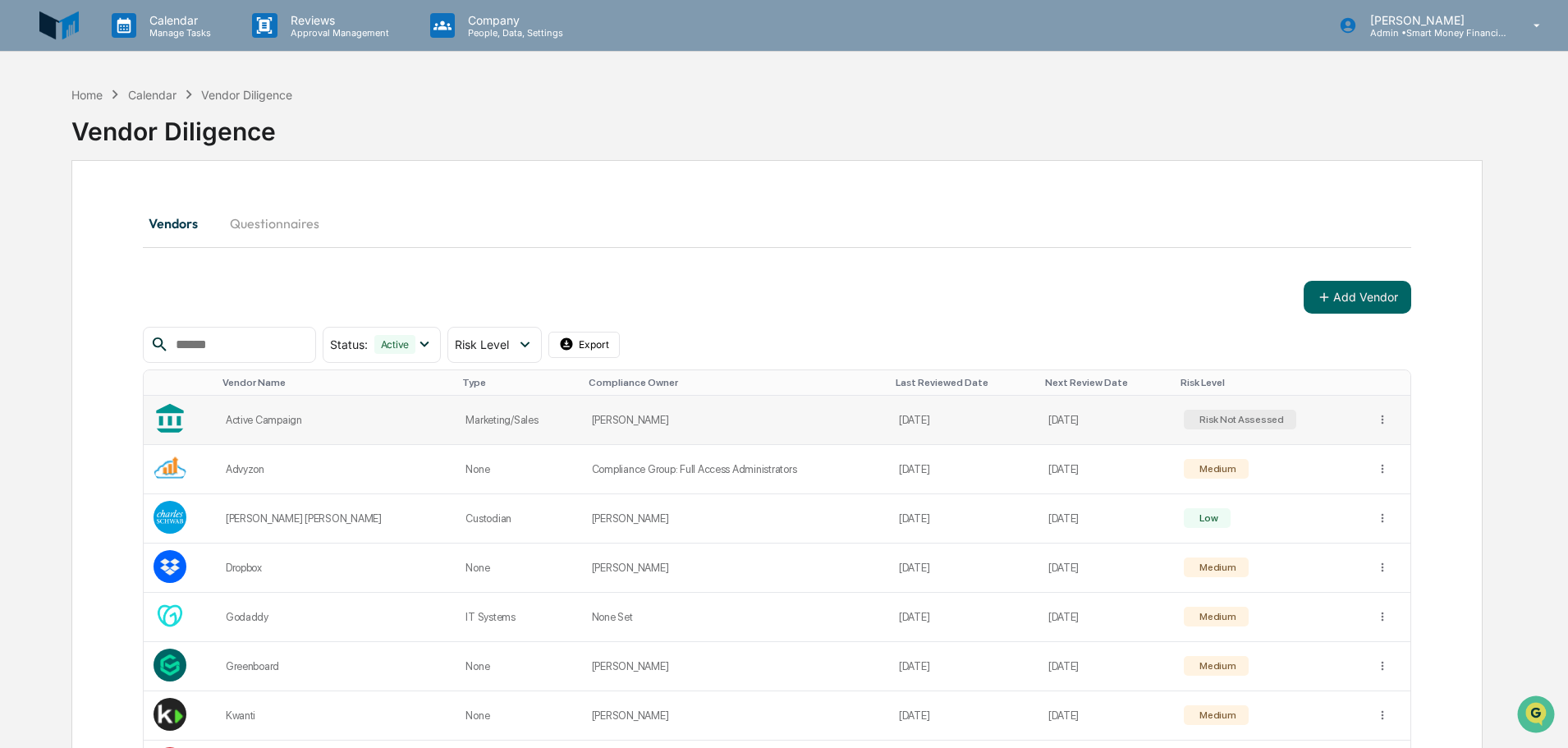
click at [1240, 405] on td "Risk Not Assessed" at bounding box center [1269, 420] width 191 height 49
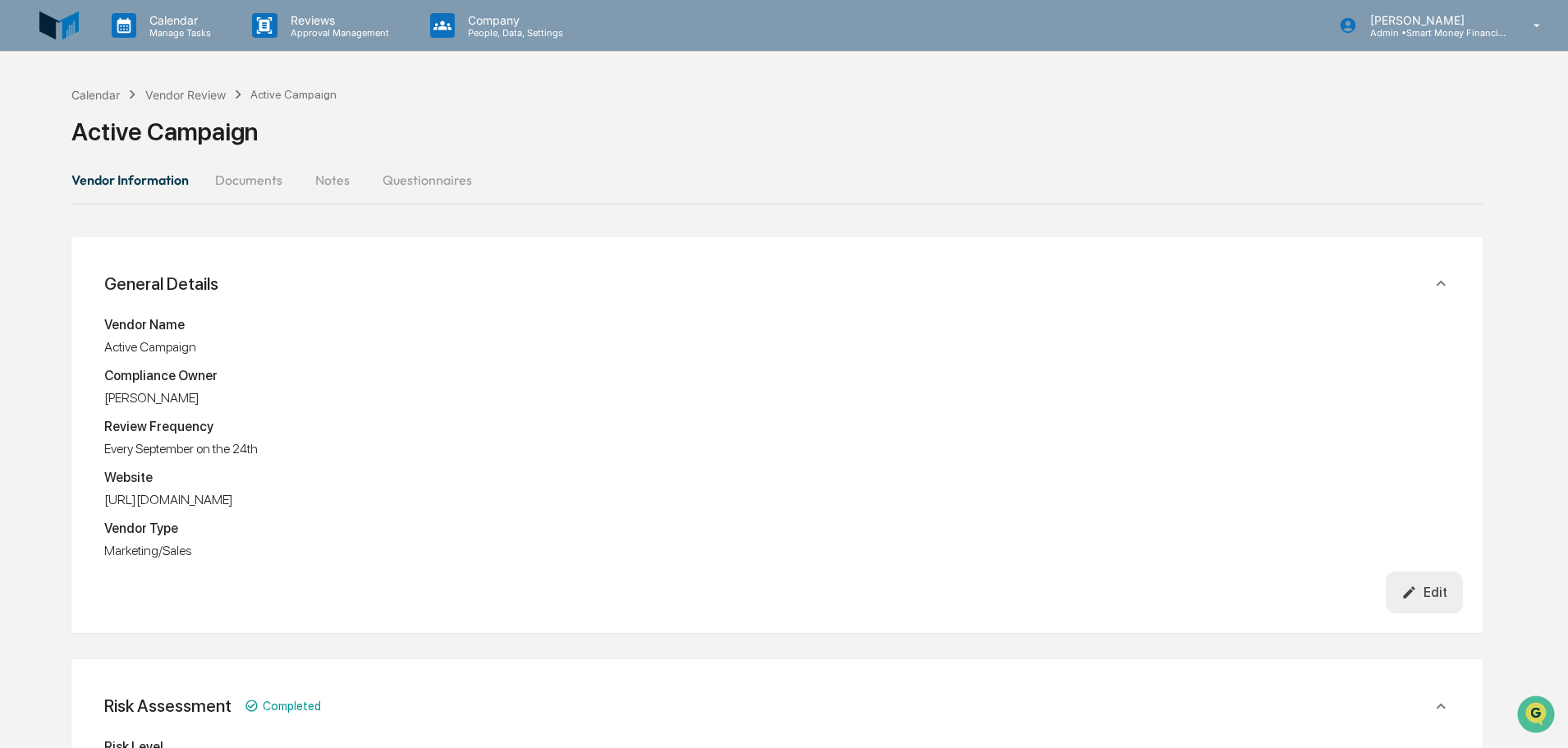
click at [218, 83] on div "Calendar Vendor Review Active Campaign Active Campaign" at bounding box center [777, 119] width 1411 height 82
click at [219, 86] on div "Calendar Vendor Review Active Campaign" at bounding box center [204, 94] width 265 height 18
click at [225, 92] on div "Vendor Review" at bounding box center [186, 95] width 81 height 14
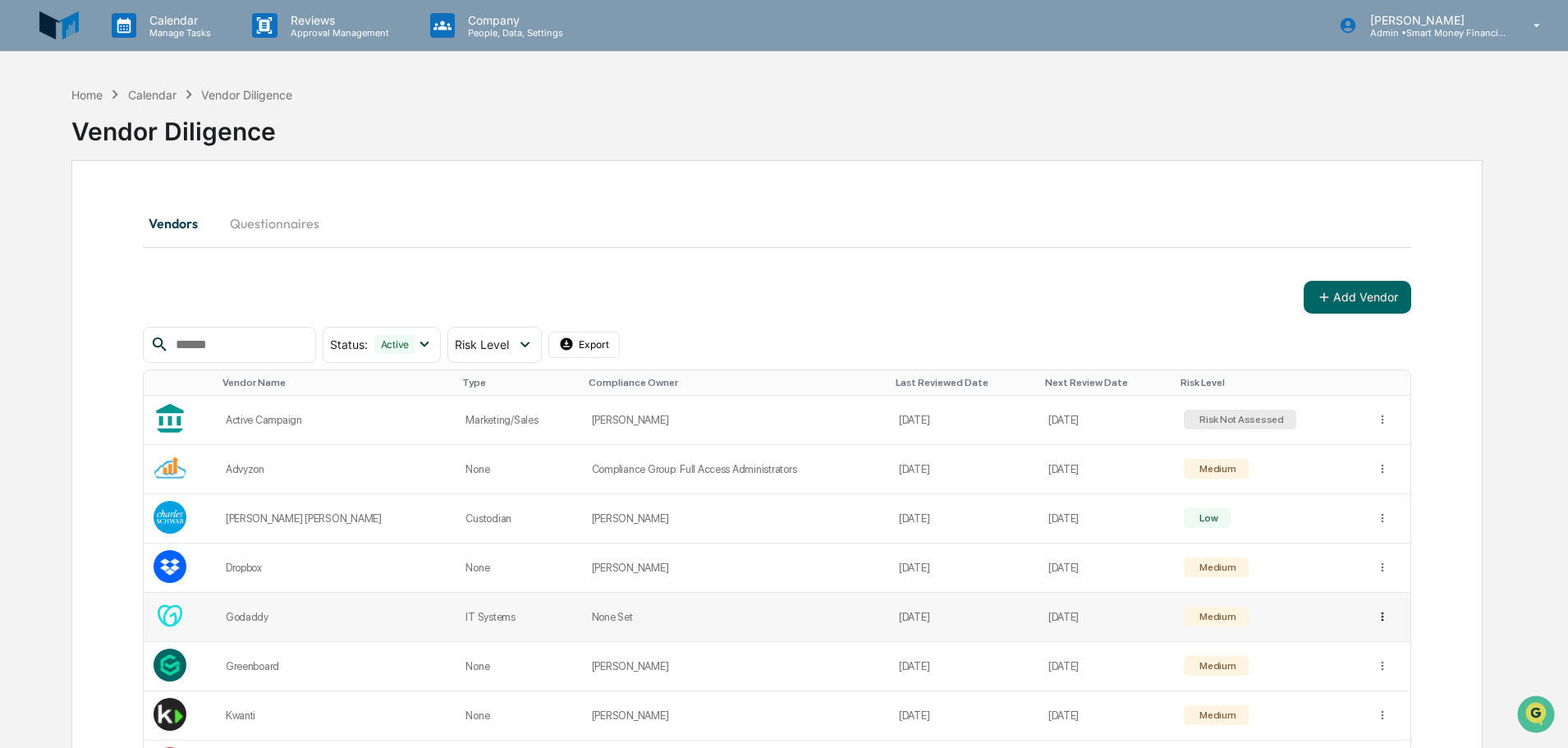
click at [1372, 620] on html "Calendar Manage Tasks Reviews Approval Management Company People, Data, Setting…" at bounding box center [784, 374] width 1568 height 748
click at [1403, 649] on div "View Details" at bounding box center [1375, 649] width 105 height 26
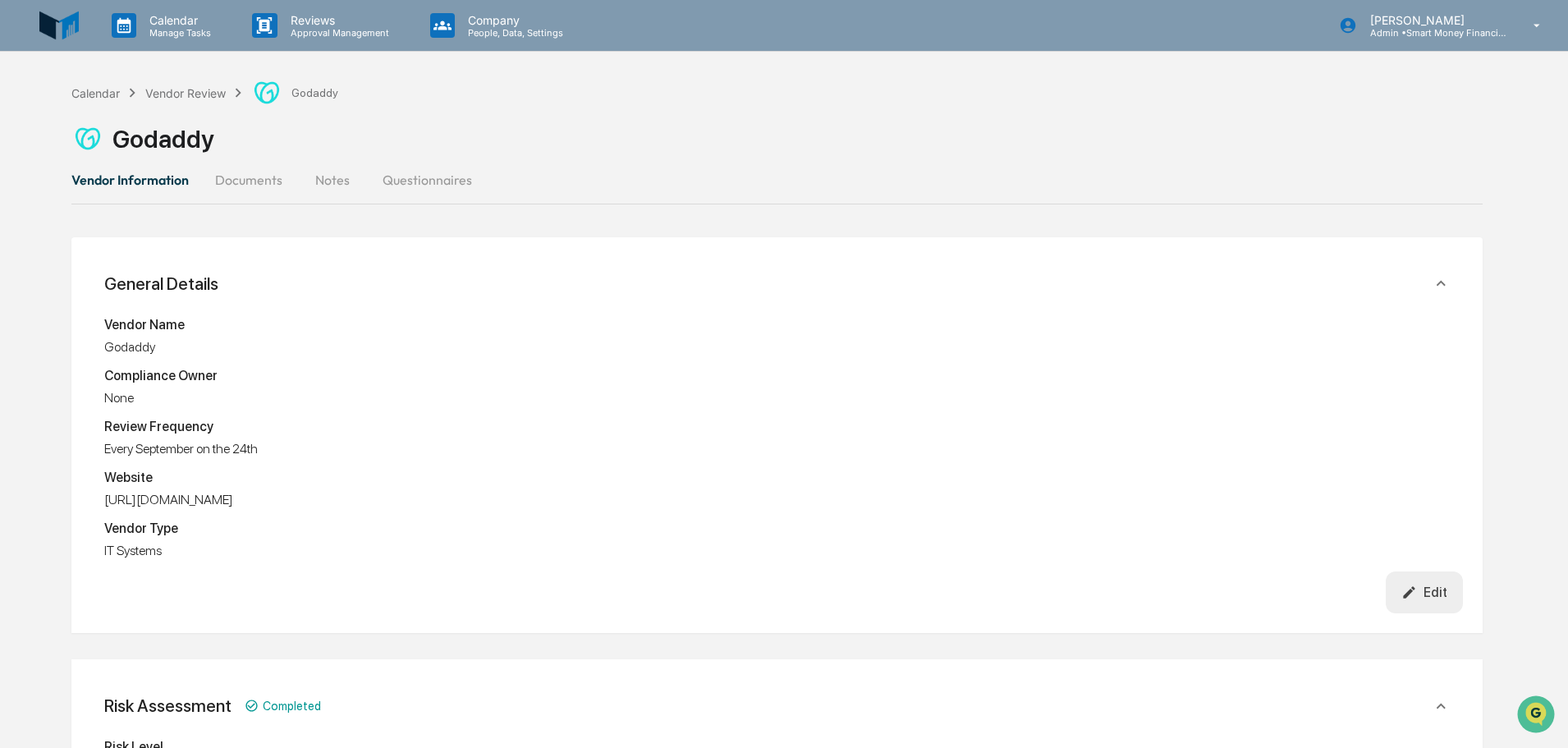
click at [449, 154] on div "Godaddy" at bounding box center [777, 138] width 1411 height 33
click at [146, 110] on div "Godaddy" at bounding box center [777, 132] width 1411 height 46
